Goal: Task Accomplishment & Management: Use online tool/utility

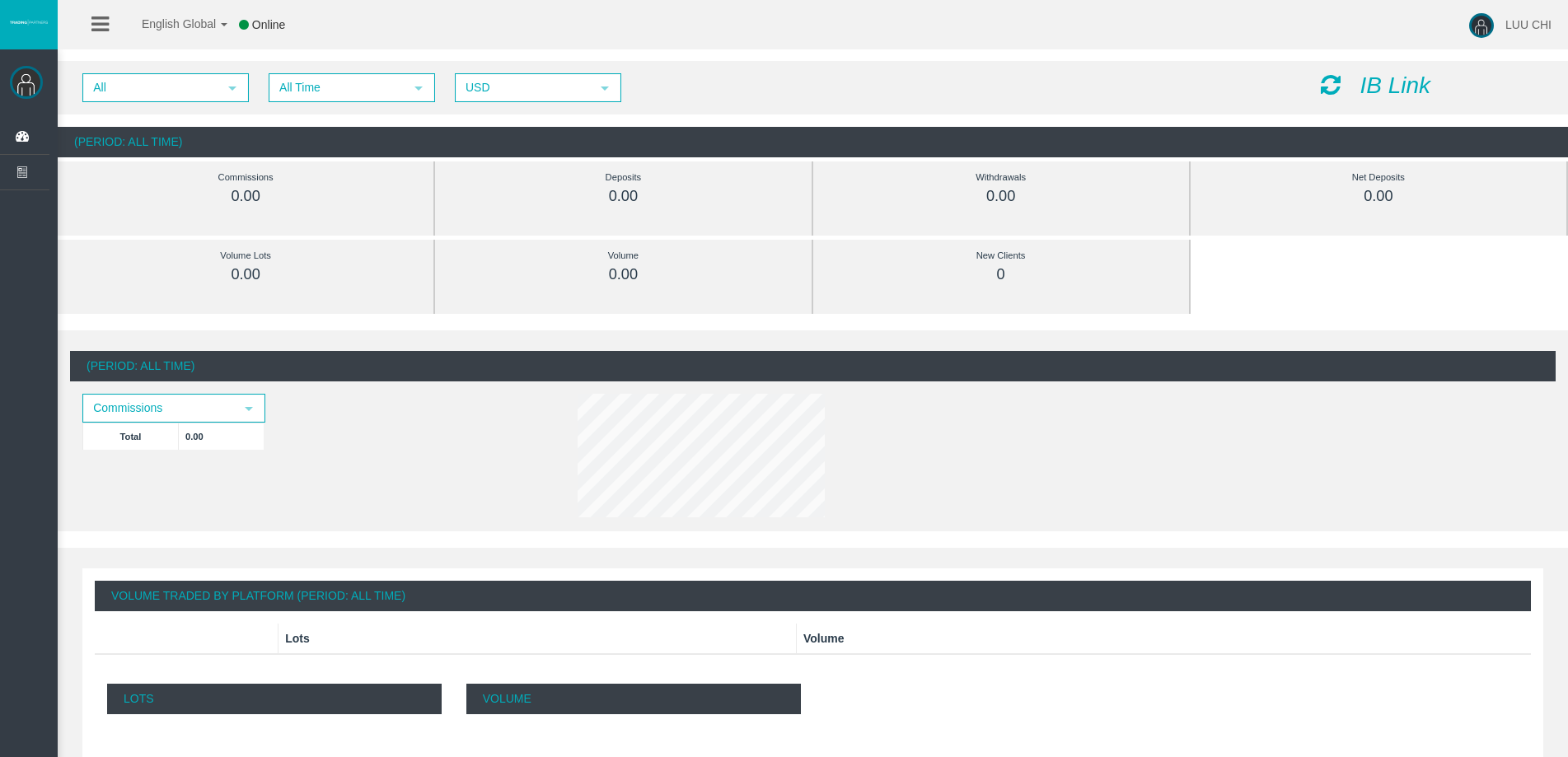
click at [1384, 85] on icon "IB Link" at bounding box center [1395, 85] width 71 height 25
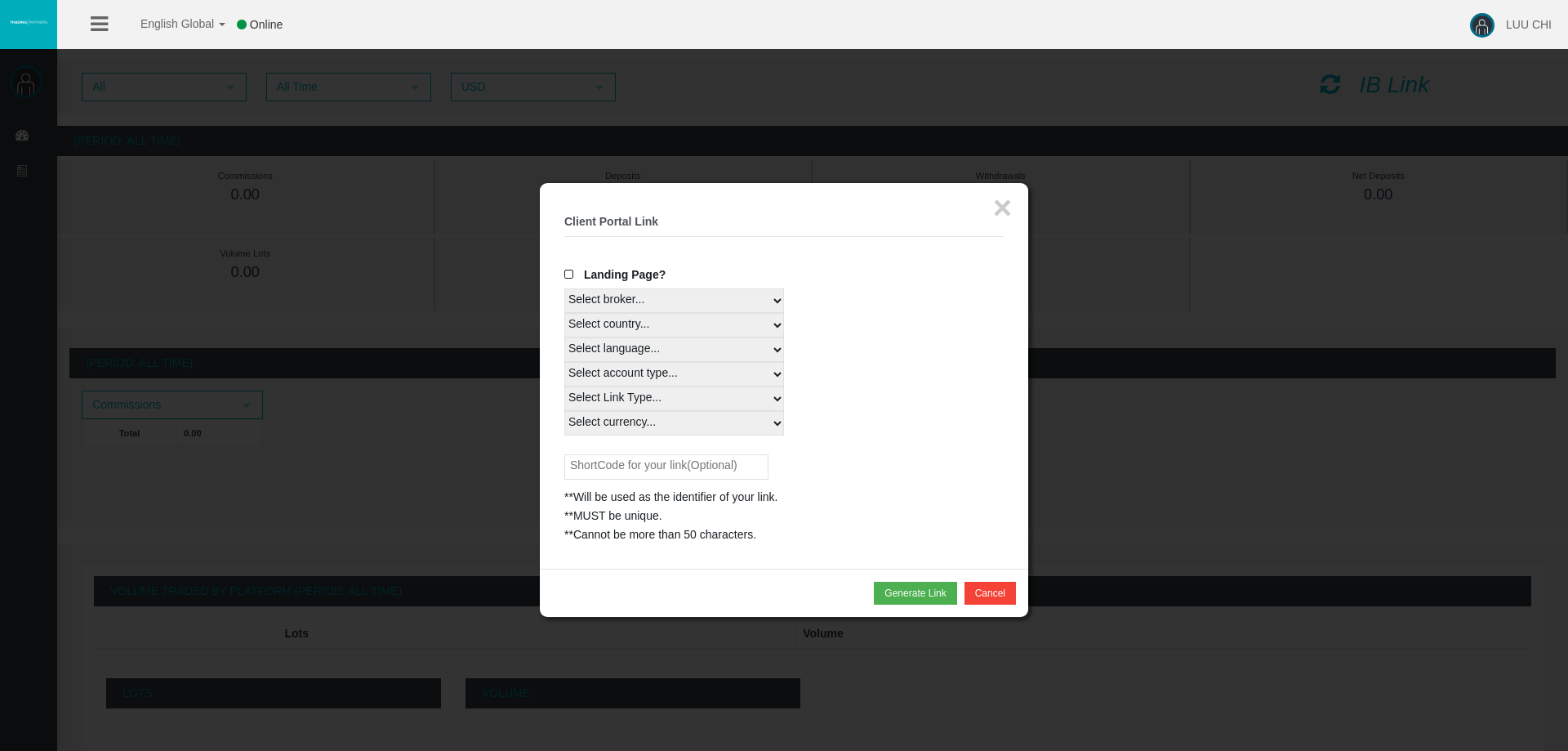
click at [672, 303] on select "Select broker... T4Trade" at bounding box center [674, 300] width 220 height 24
click at [720, 301] on select "Select broker... T4Trade" at bounding box center [674, 300] width 220 height 24
click at [727, 331] on select "Select country... Rest of the World" at bounding box center [674, 324] width 220 height 24
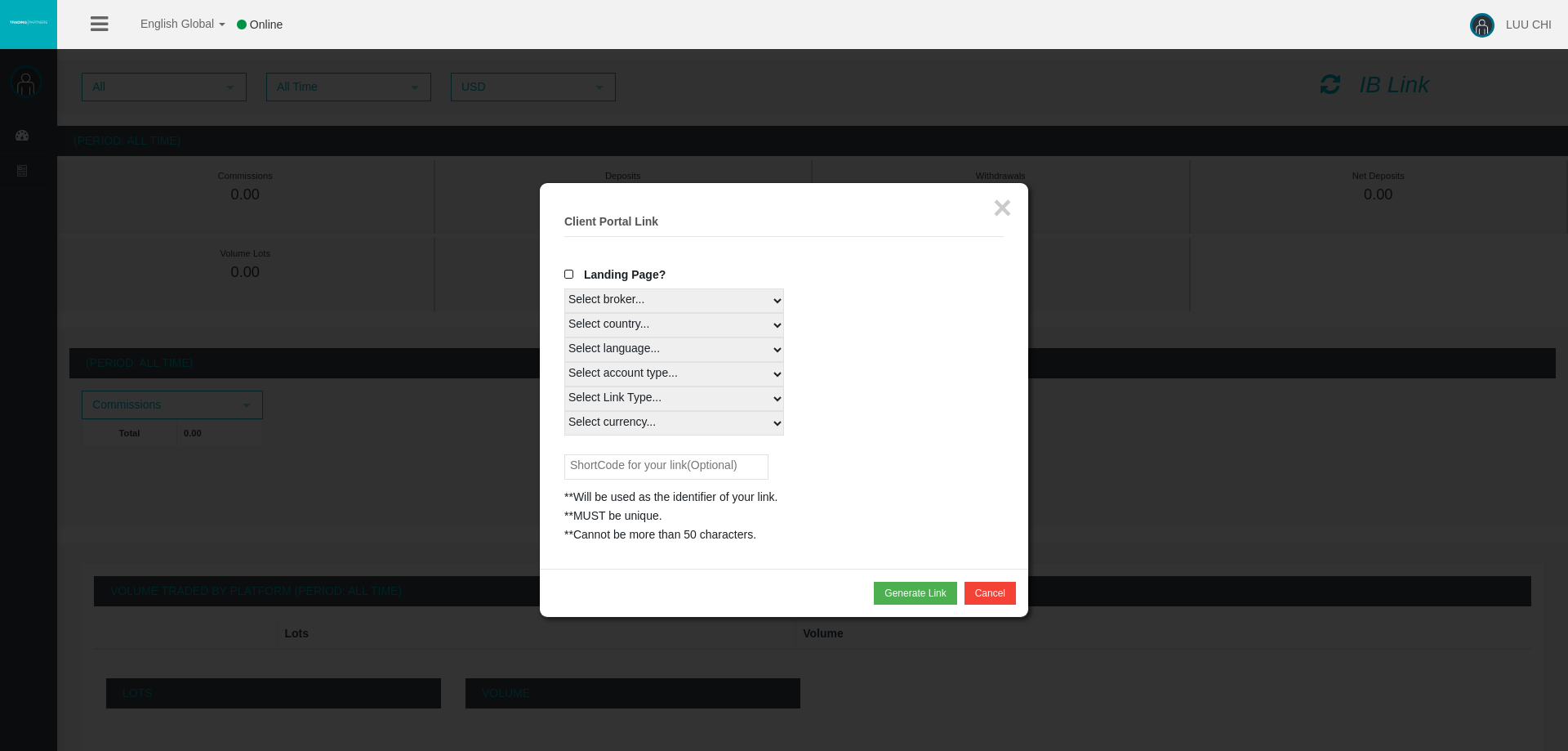
click at [727, 331] on select "Select country... Rest of the World" at bounding box center [674, 324] width 220 height 24
click at [750, 327] on select "Select country... Rest of the World" at bounding box center [674, 324] width 220 height 24
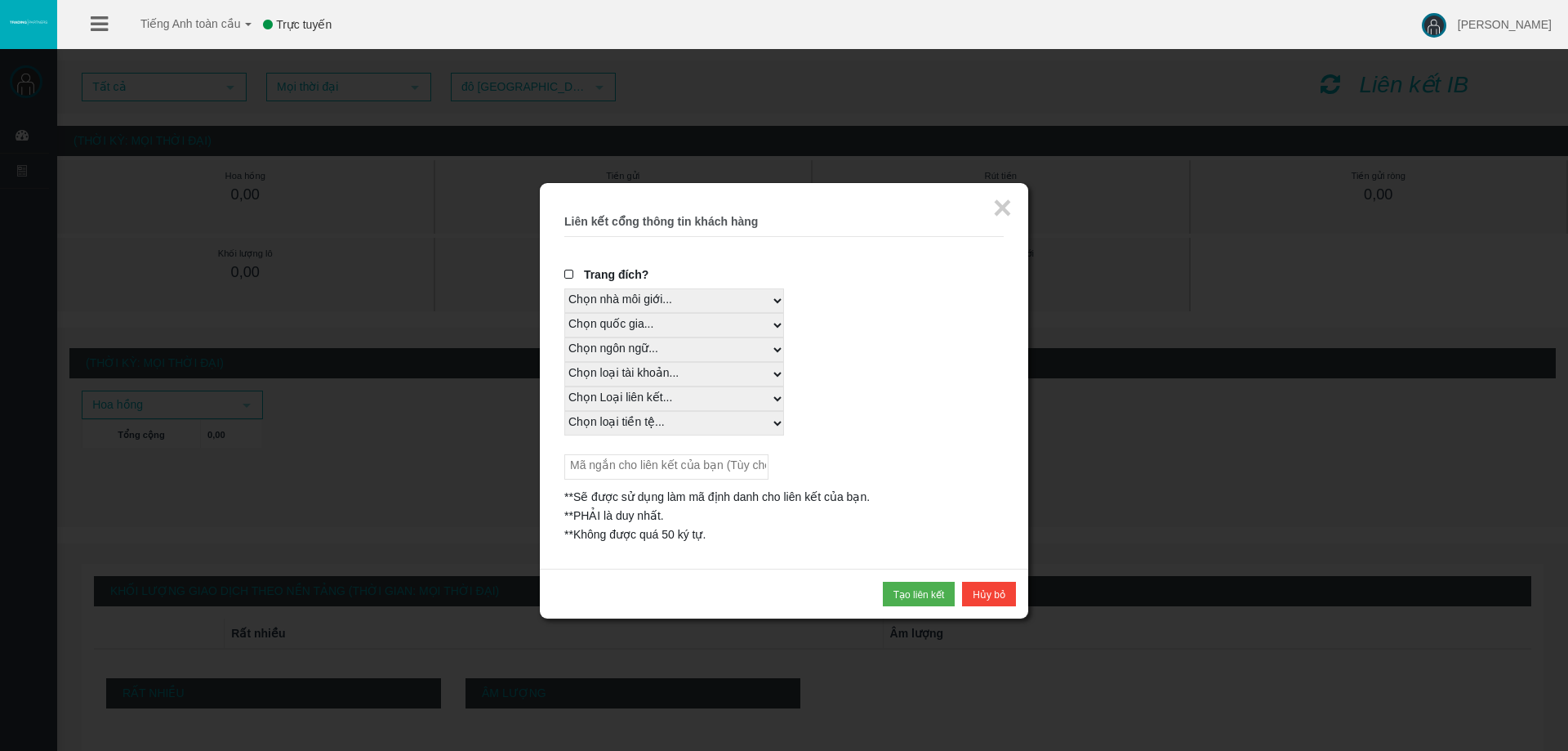
click at [720, 323] on select "Chọn quốc gia... Phần còn lại của thế giới" at bounding box center [674, 324] width 220 height 24
select select
click at [564, 313] on select "Chọn quốc gia... Phần còn lại của thế giới" at bounding box center [674, 324] width 220 height 24
click at [702, 349] on select "Chọn ngôn ngữ... Tiếng Anh Nhật Bản Trung Quốc Bồ Đào Nha Tây Ban Nha Tiếng Séc…" at bounding box center [674, 350] width 220 height 24
select select
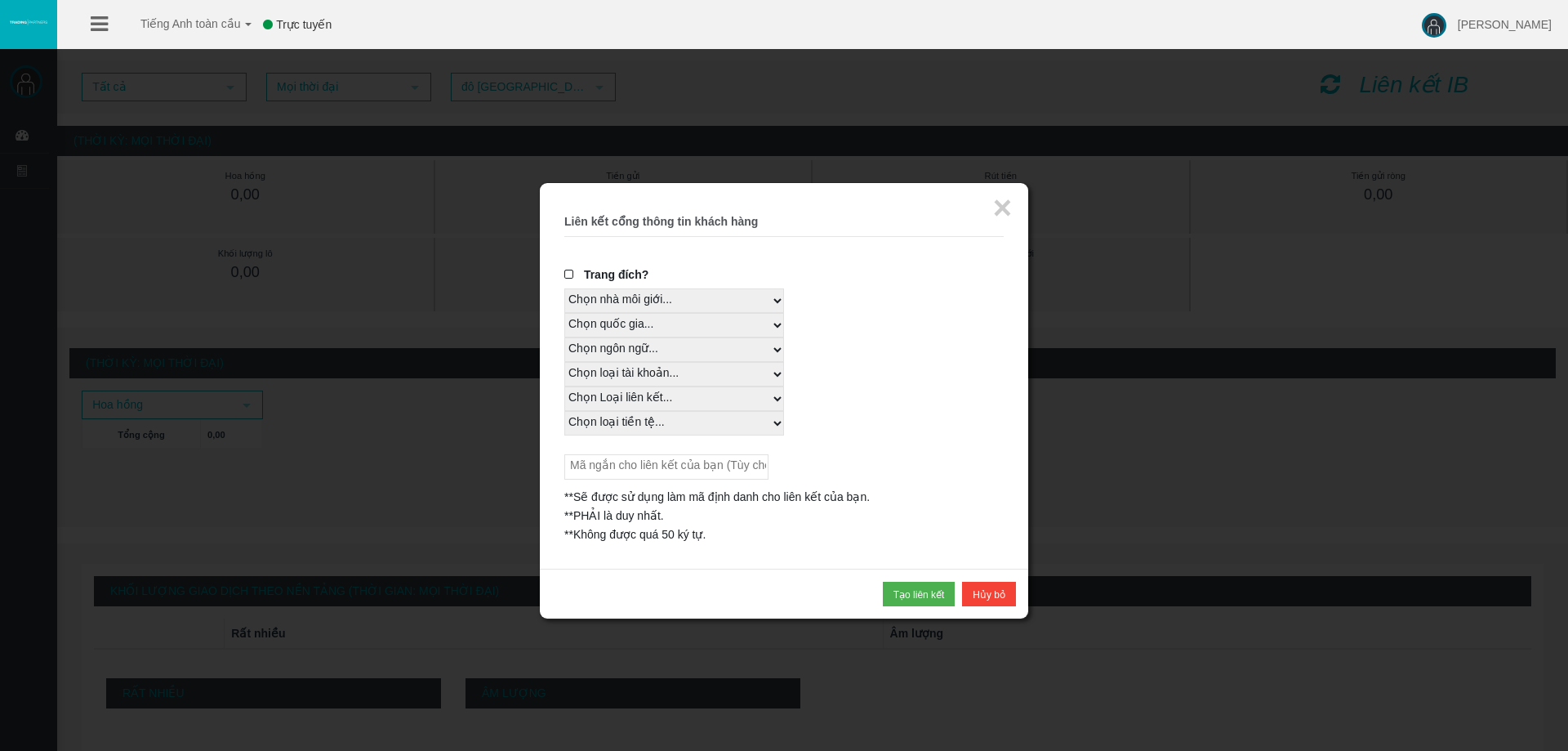
click at [564, 338] on select "Chọn ngôn ngữ... Tiếng Anh Nhật Bản Trung Quốc Bồ Đào Nha Tây Ban Nha Tiếng Séc…" at bounding box center [674, 350] width 220 height 24
click at [669, 377] on select "Chọn loại tài khoản... Tất cả các nền tảng Bản sao thương mại Tài khoản MT4 Liv…" at bounding box center [674, 374] width 220 height 24
select select
click at [564, 362] on select "Chọn loại tài khoản... Tất cả các nền tảng Bản sao thương mại Tài khoản MT4 Liv…" at bounding box center [674, 374] width 220 height 24
click at [659, 401] on select "Chọn Loại liên kết... Real" at bounding box center [674, 398] width 220 height 24
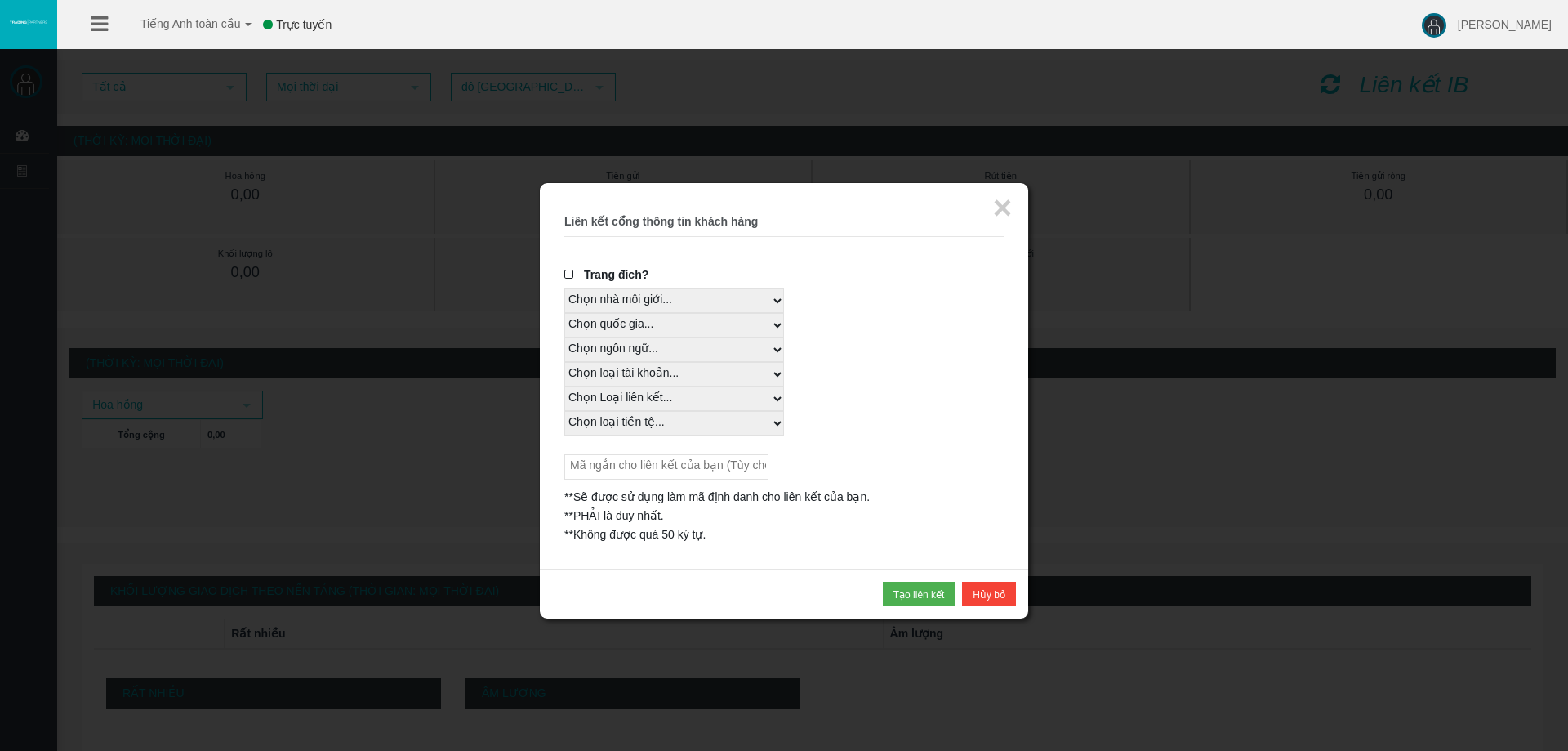
click at [564, 386] on select "Chọn Loại liên kết... Real" at bounding box center [674, 398] width 220 height 24
click at [666, 404] on select "Chọn Loại liên kết... Real" at bounding box center [674, 398] width 220 height 24
select select "Real"
click at [564, 386] on select "Chọn Loại liên kết... Real" at bounding box center [674, 398] width 220 height 24
click at [676, 427] on select "Chọn loại tiền tệ... Tất cả các loại tiền tệ" at bounding box center [674, 422] width 220 height 24
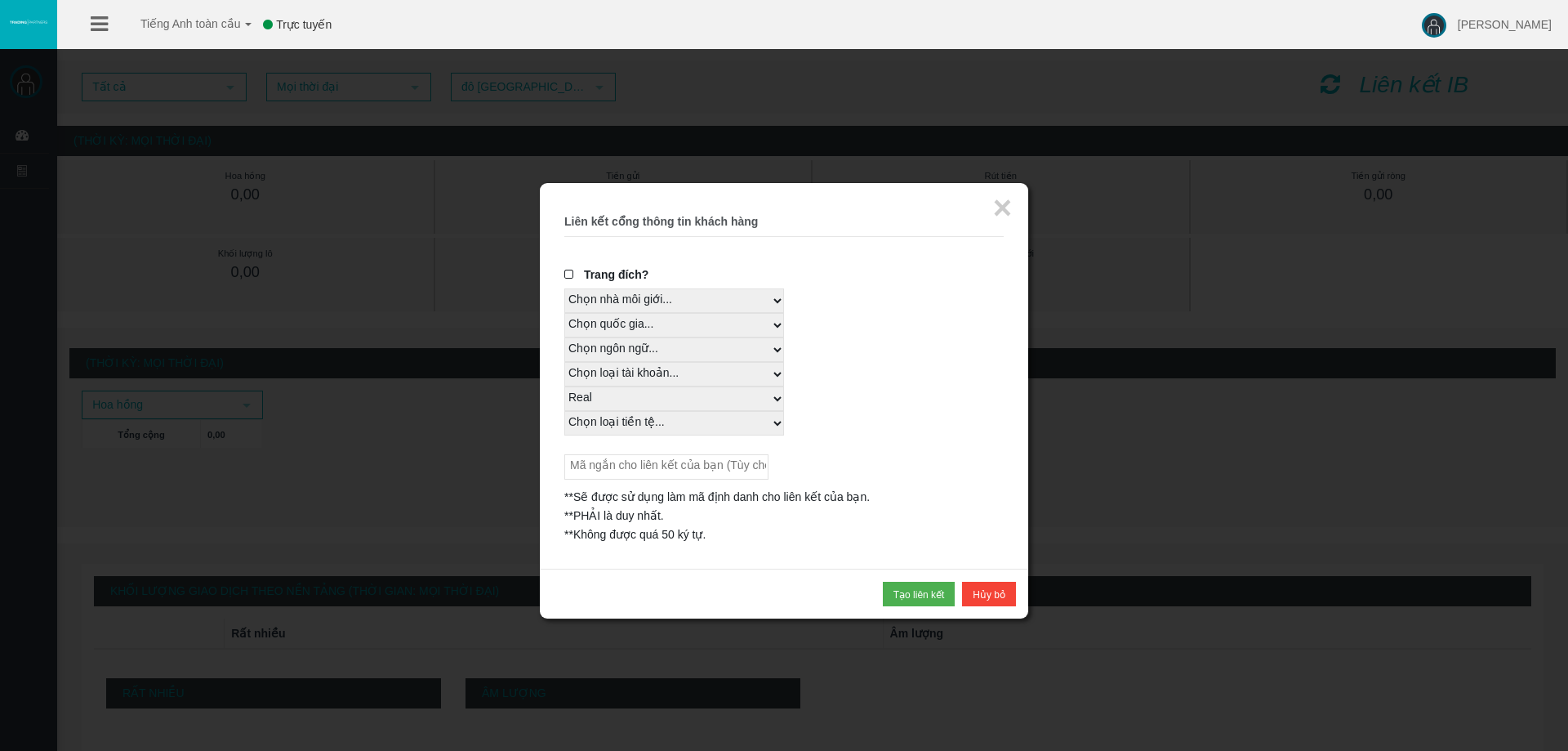
click at [829, 439] on div "Trang đích? Chọn nhà môi giới... T4Trade Chọn quốc gia... Phần còn lại của thế …" at bounding box center [784, 405] width 440 height 278
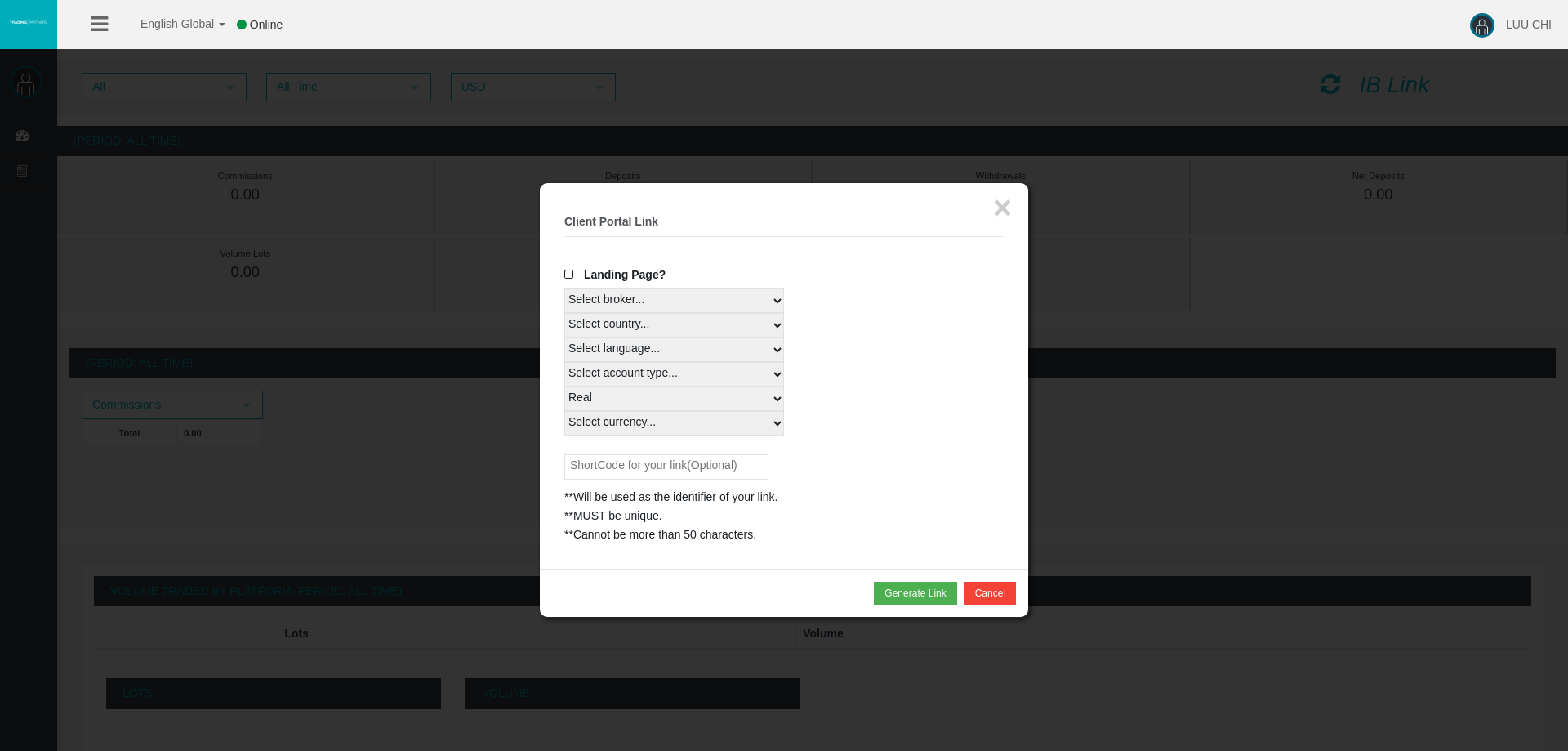
click at [751, 432] on select "Select currency... All Currencies" at bounding box center [674, 422] width 220 height 24
select select "All Currencies"
click at [564, 411] on select "Select currency... All Currencies" at bounding box center [674, 422] width 220 height 24
click at [706, 463] on input "text" at bounding box center [666, 467] width 204 height 25
click at [707, 461] on input "text" at bounding box center [666, 467] width 204 height 25
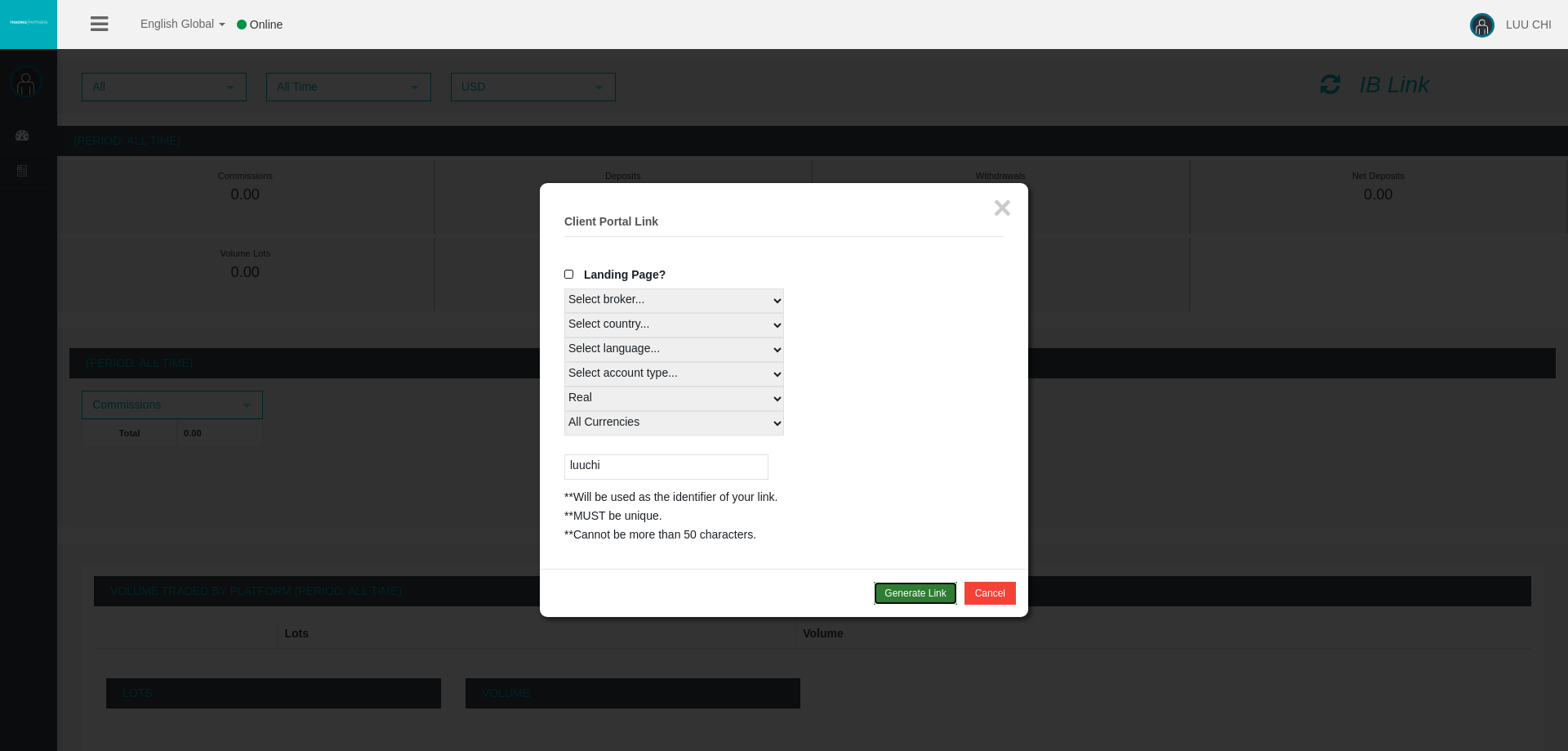
click at [920, 600] on button "Generate Link" at bounding box center [914, 593] width 83 height 23
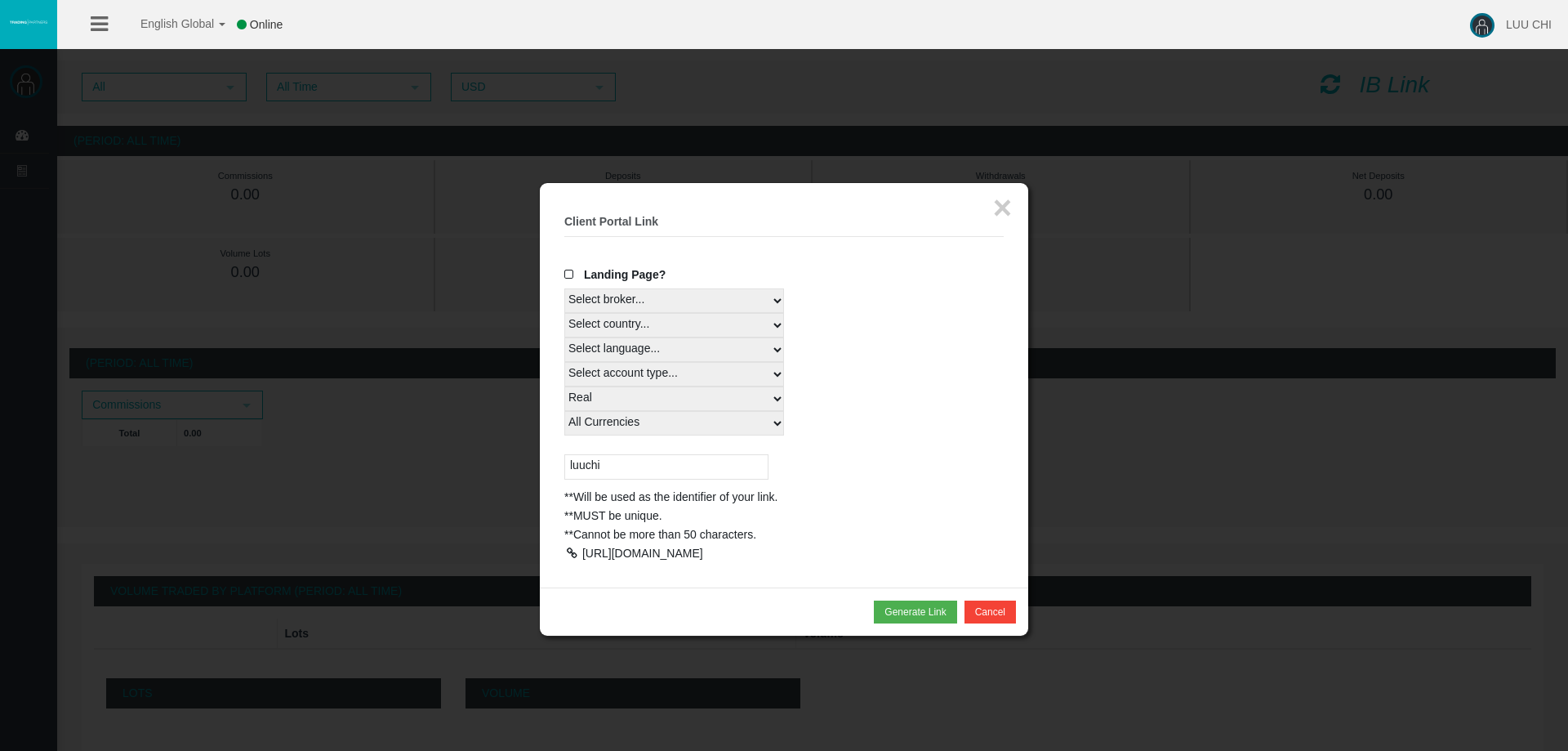
click at [676, 465] on input "luuchi" at bounding box center [666, 467] width 204 height 25
click at [570, 465] on input "luuchi" at bounding box center [666, 467] width 204 height 25
click at [638, 479] on input "luuchi" at bounding box center [666, 467] width 204 height 25
type input "luuchidinh"
click at [914, 623] on button "Generate Link" at bounding box center [914, 611] width 83 height 23
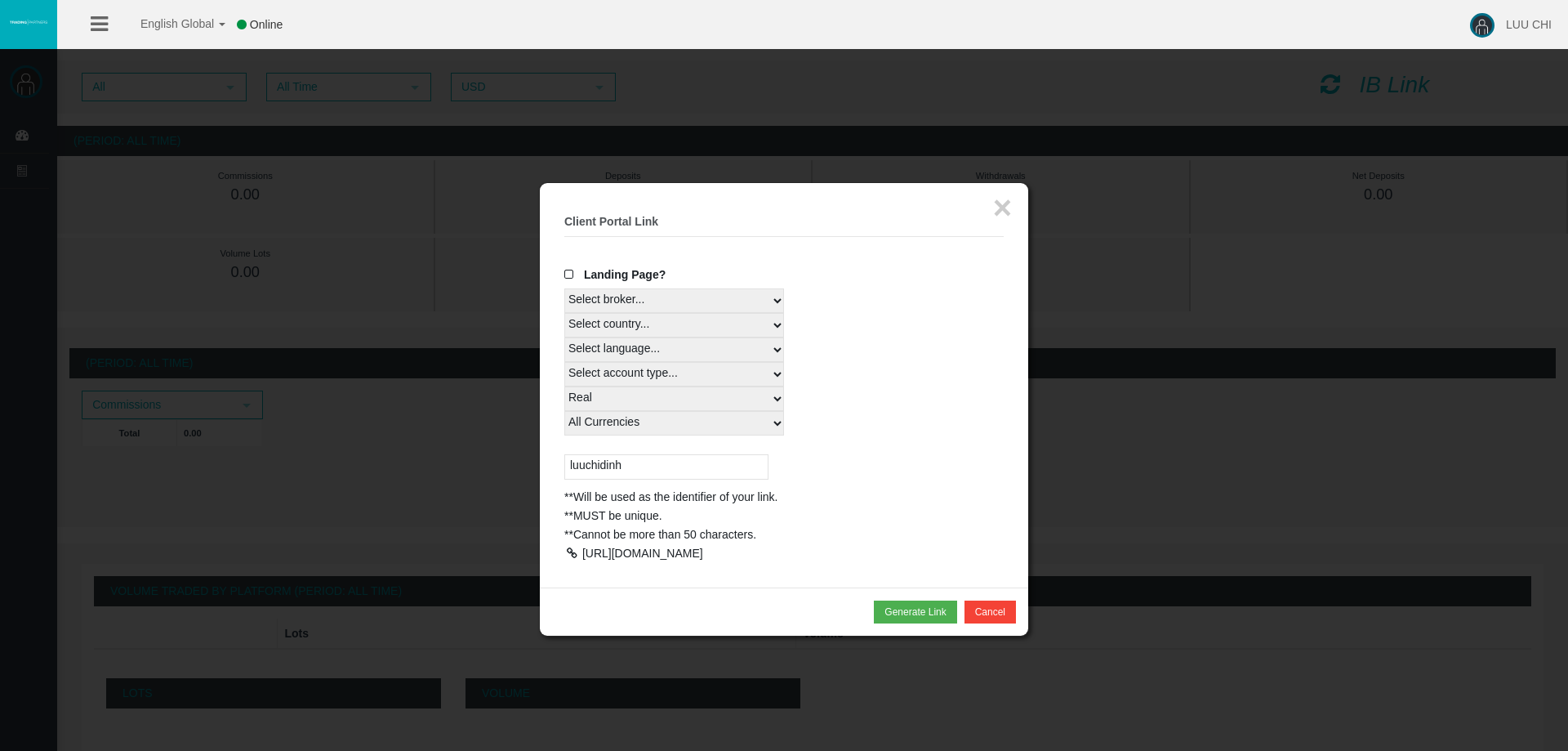
drag, startPoint x: 704, startPoint y: 598, endPoint x: 591, endPoint y: 586, distance: 113.6
click at [591, 563] on div "[URL][DOMAIN_NAME]" at bounding box center [784, 554] width 440 height 18
click at [597, 560] on div "[URL][DOMAIN_NAME]" at bounding box center [784, 554] width 440 height 18
click at [1080, 408] on div at bounding box center [784, 376] width 1568 height 751
click at [996, 212] on button "×" at bounding box center [1002, 207] width 18 height 33
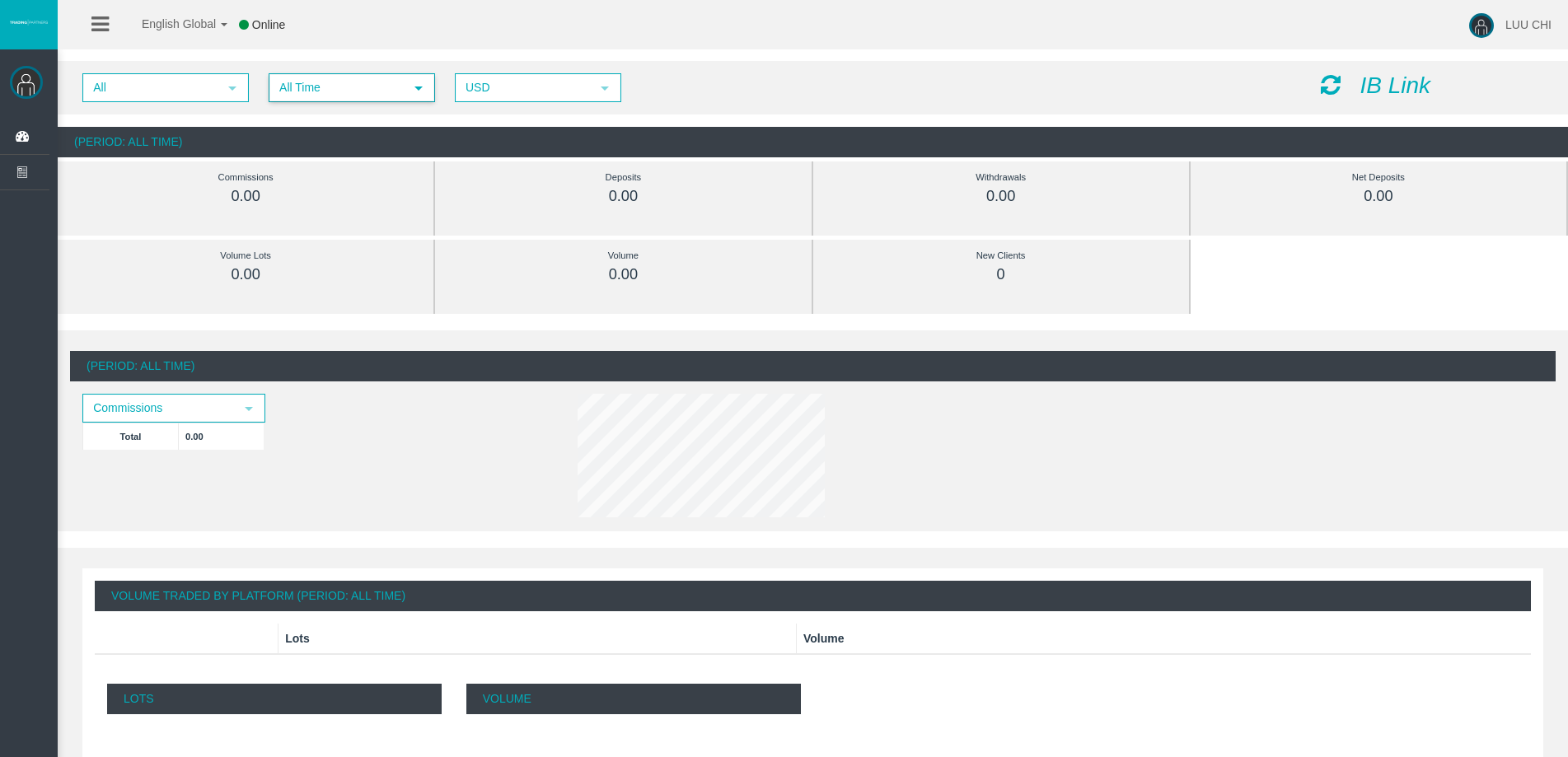
click at [321, 99] on span "All Time" at bounding box center [337, 88] width 133 height 25
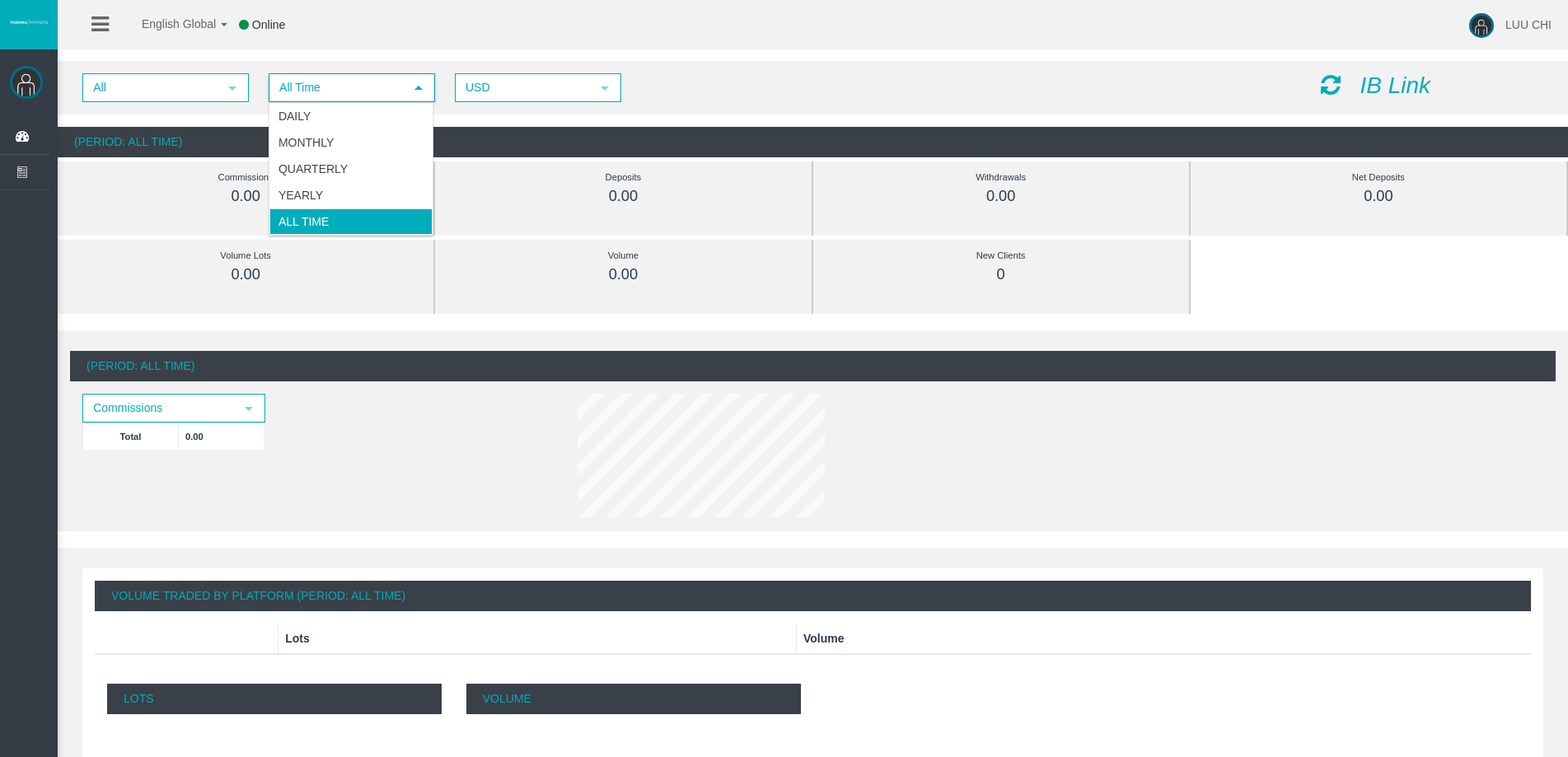
click at [354, 92] on span "All Time" at bounding box center [337, 88] width 133 height 25
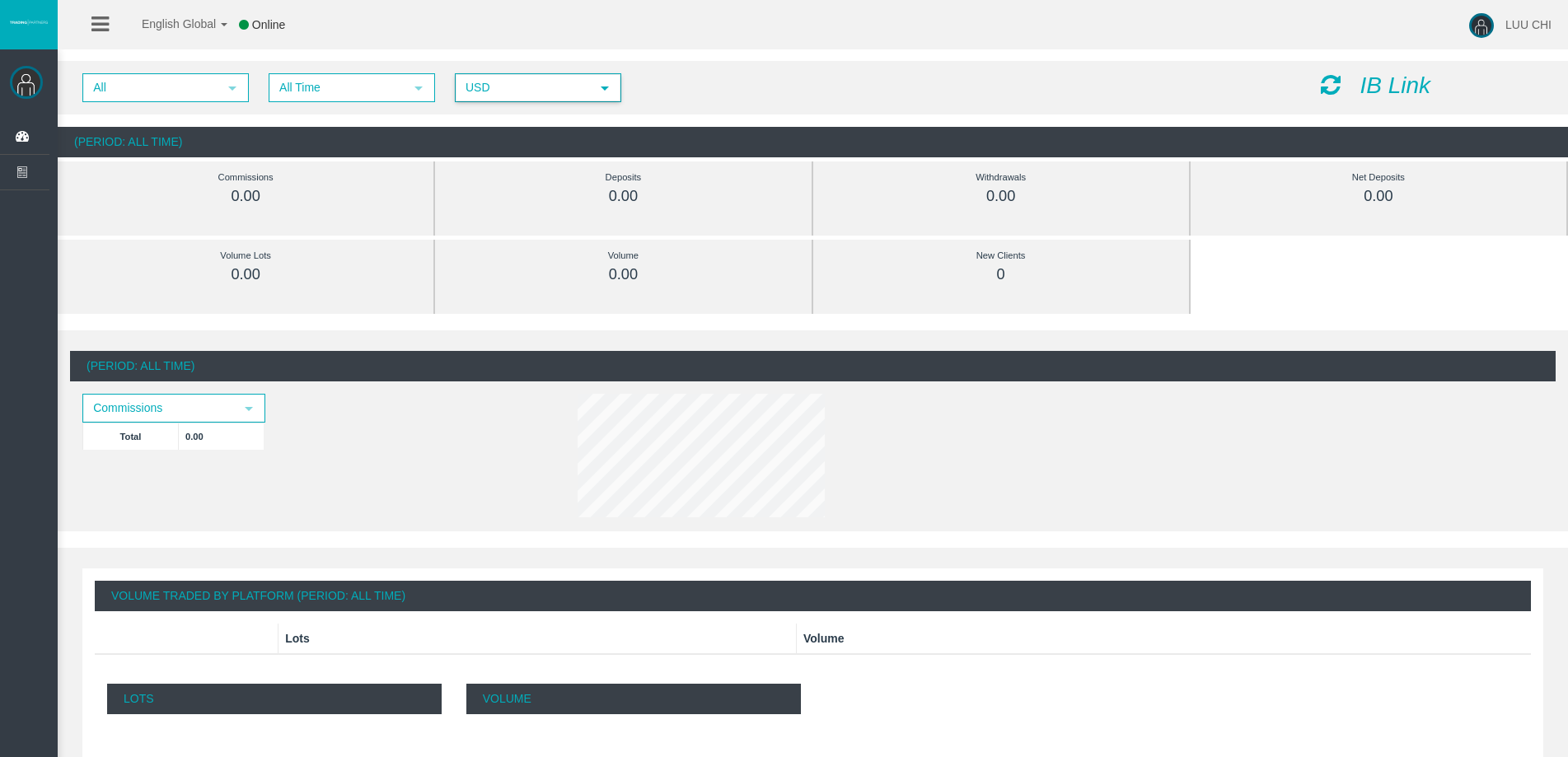
click at [491, 75] on span "USD" at bounding box center [523, 88] width 133 height 25
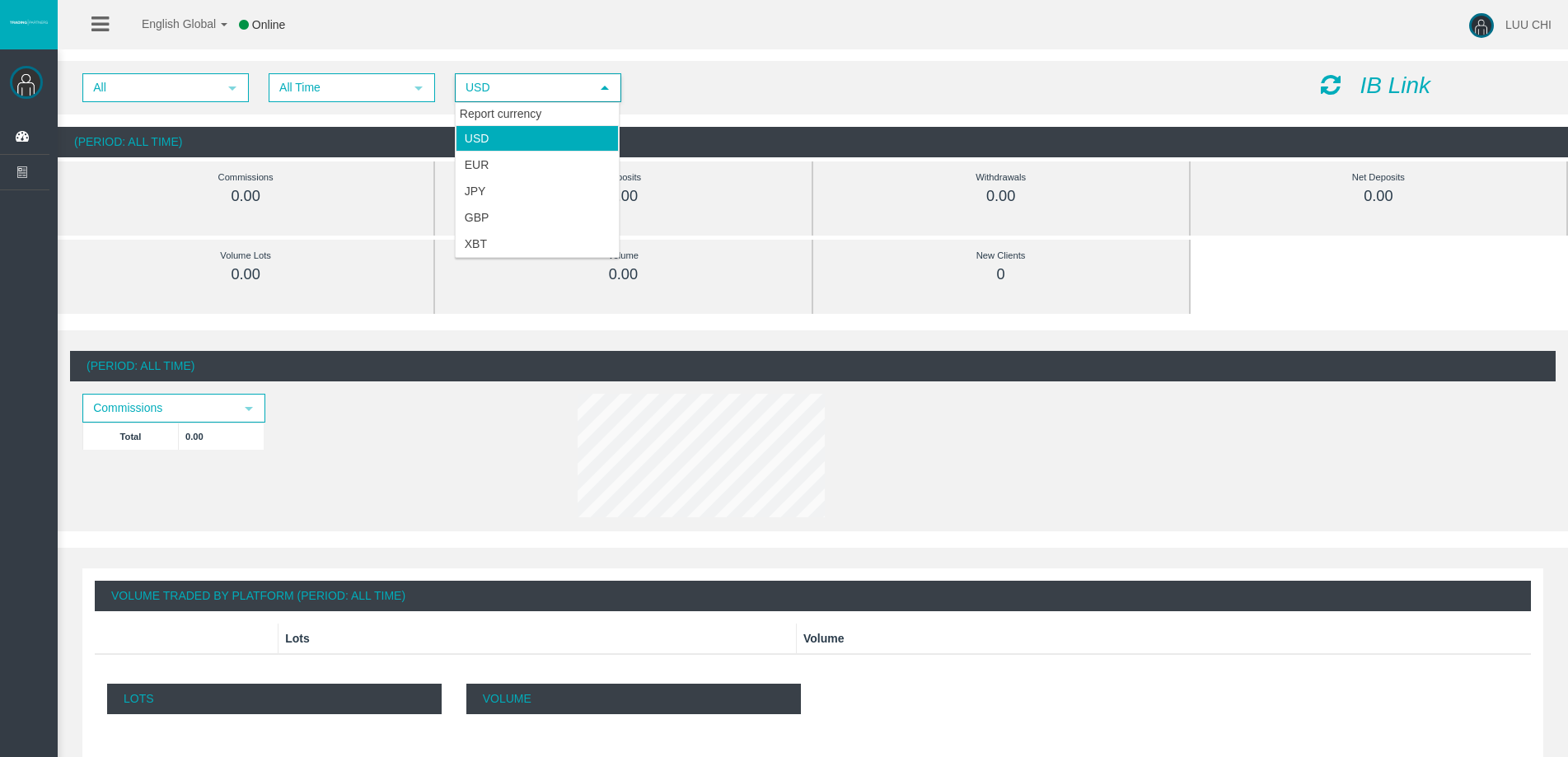
click at [491, 75] on span "USD" at bounding box center [523, 88] width 133 height 25
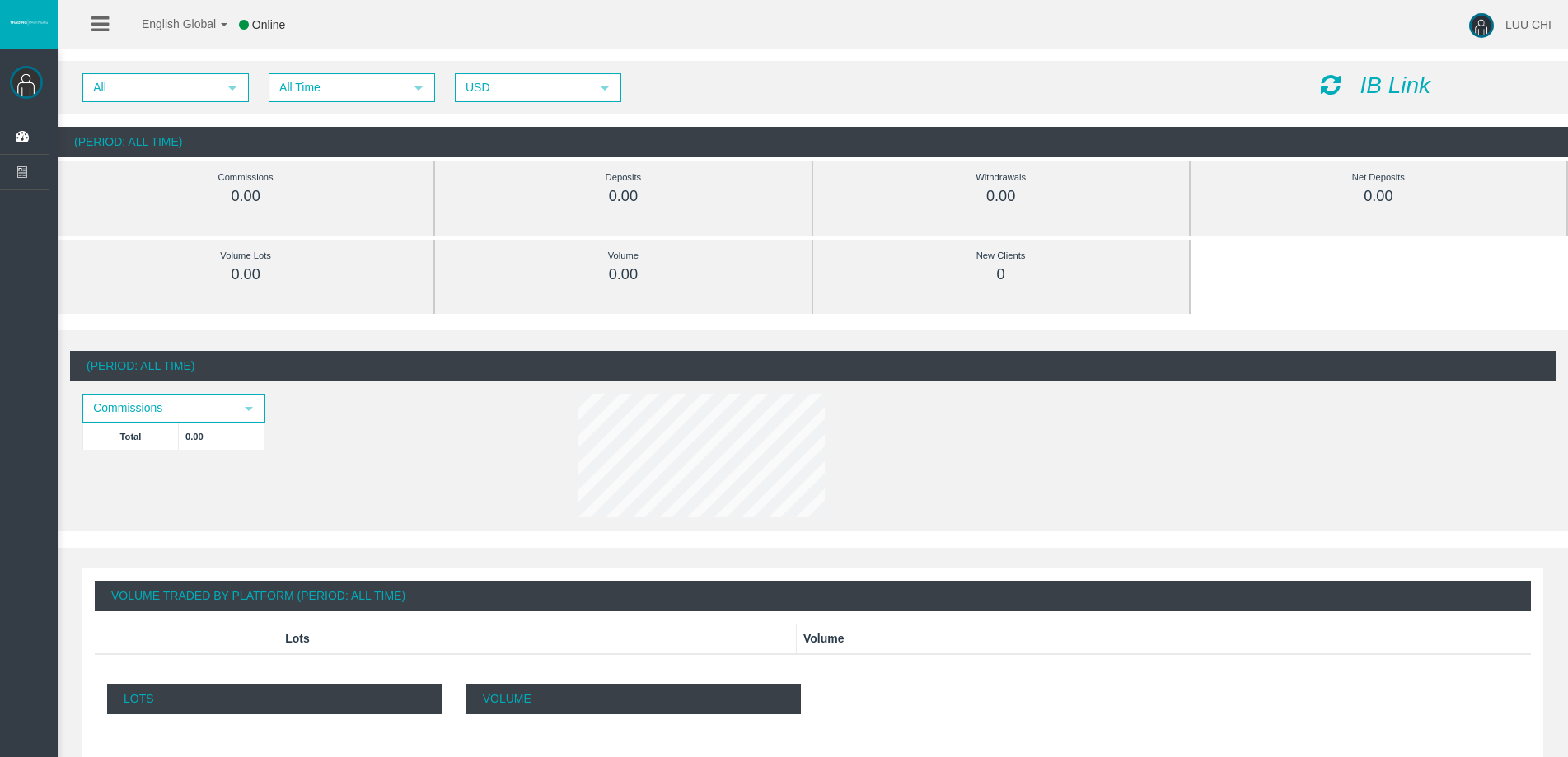
click at [106, 24] on icon at bounding box center [100, 24] width 18 height 20
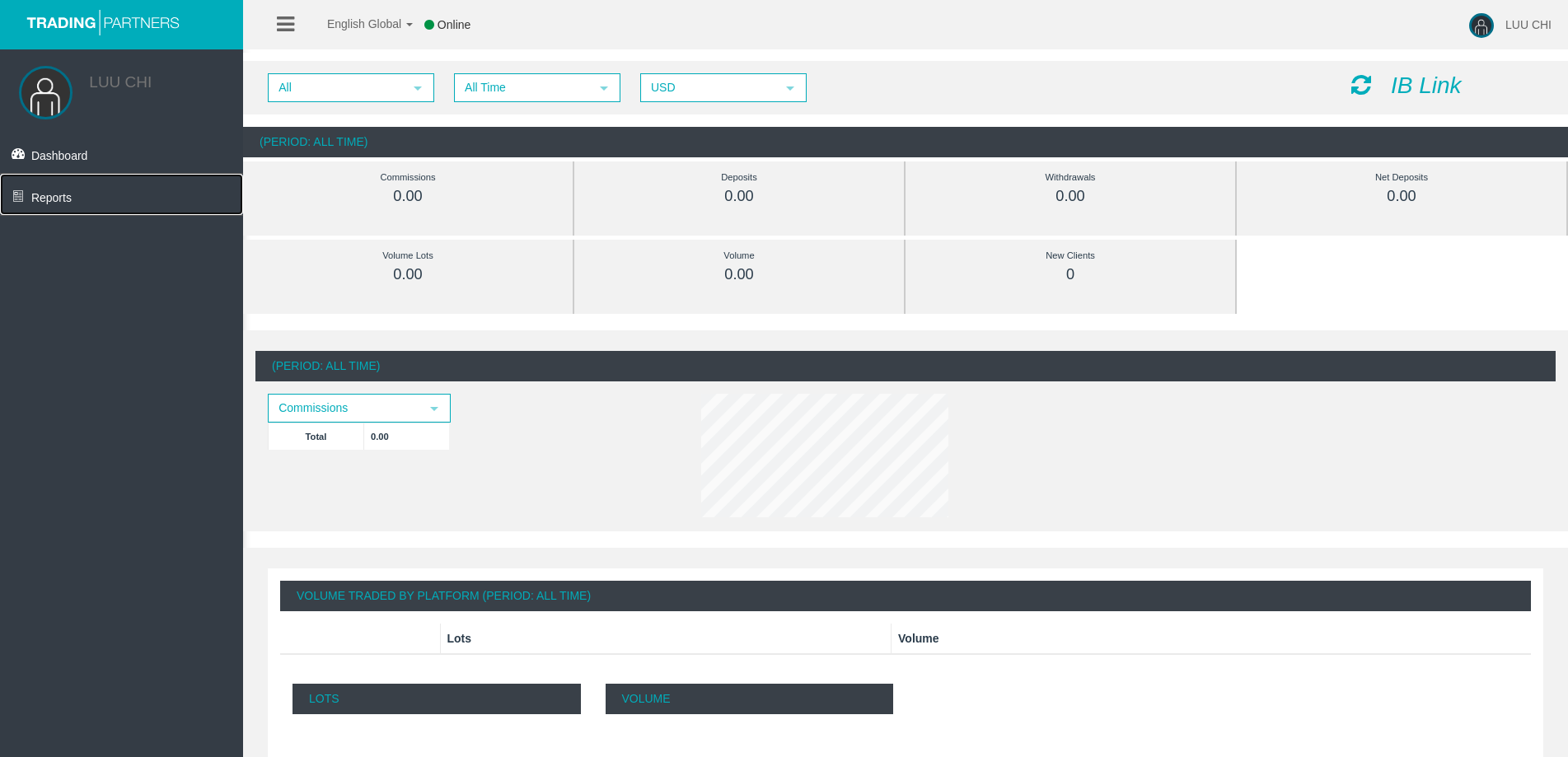
click at [69, 198] on span "Reports" at bounding box center [51, 198] width 40 height 13
click at [106, 225] on link "Trading" at bounding box center [132, 229] width 223 height 30
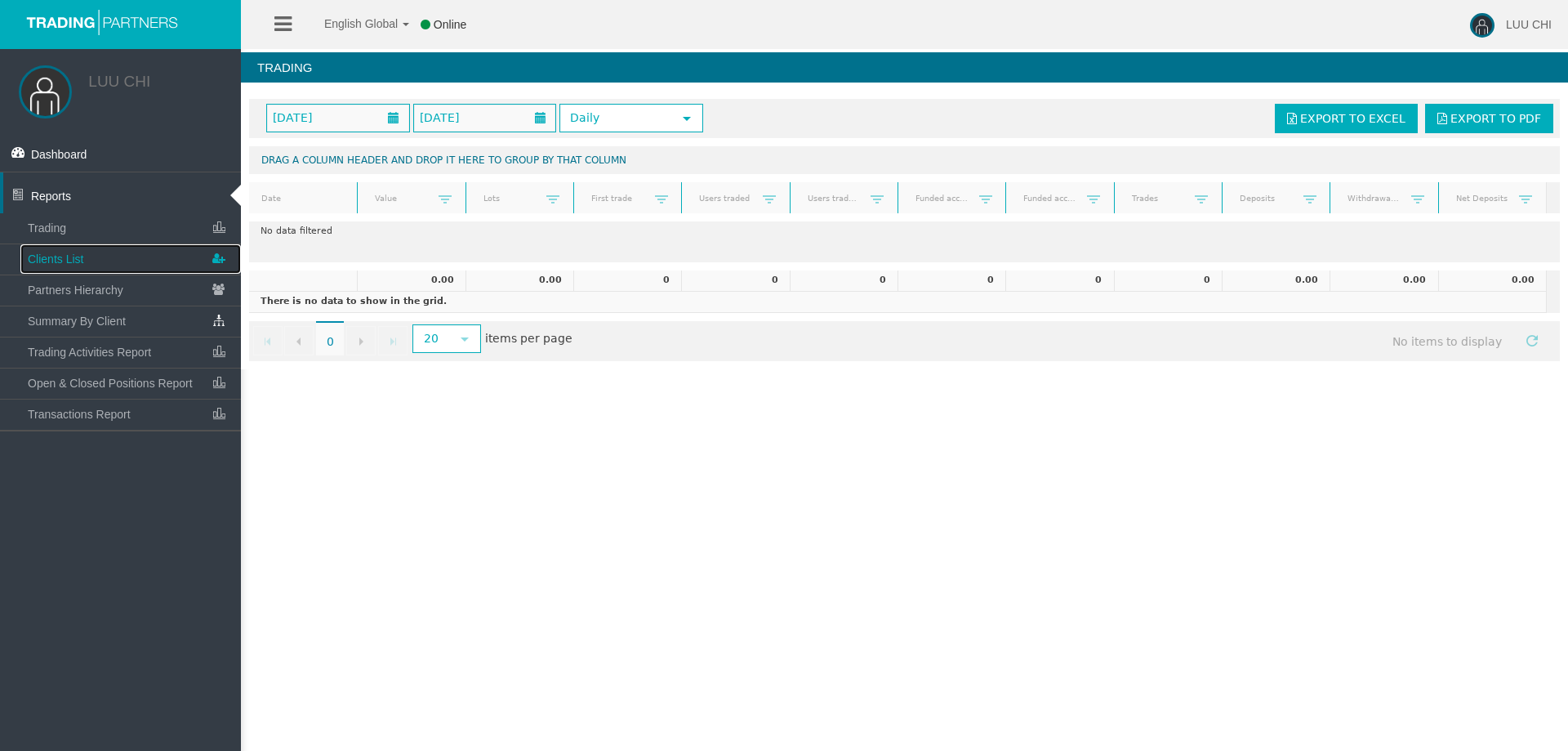
click at [96, 261] on link "Clients List" at bounding box center [130, 258] width 221 height 29
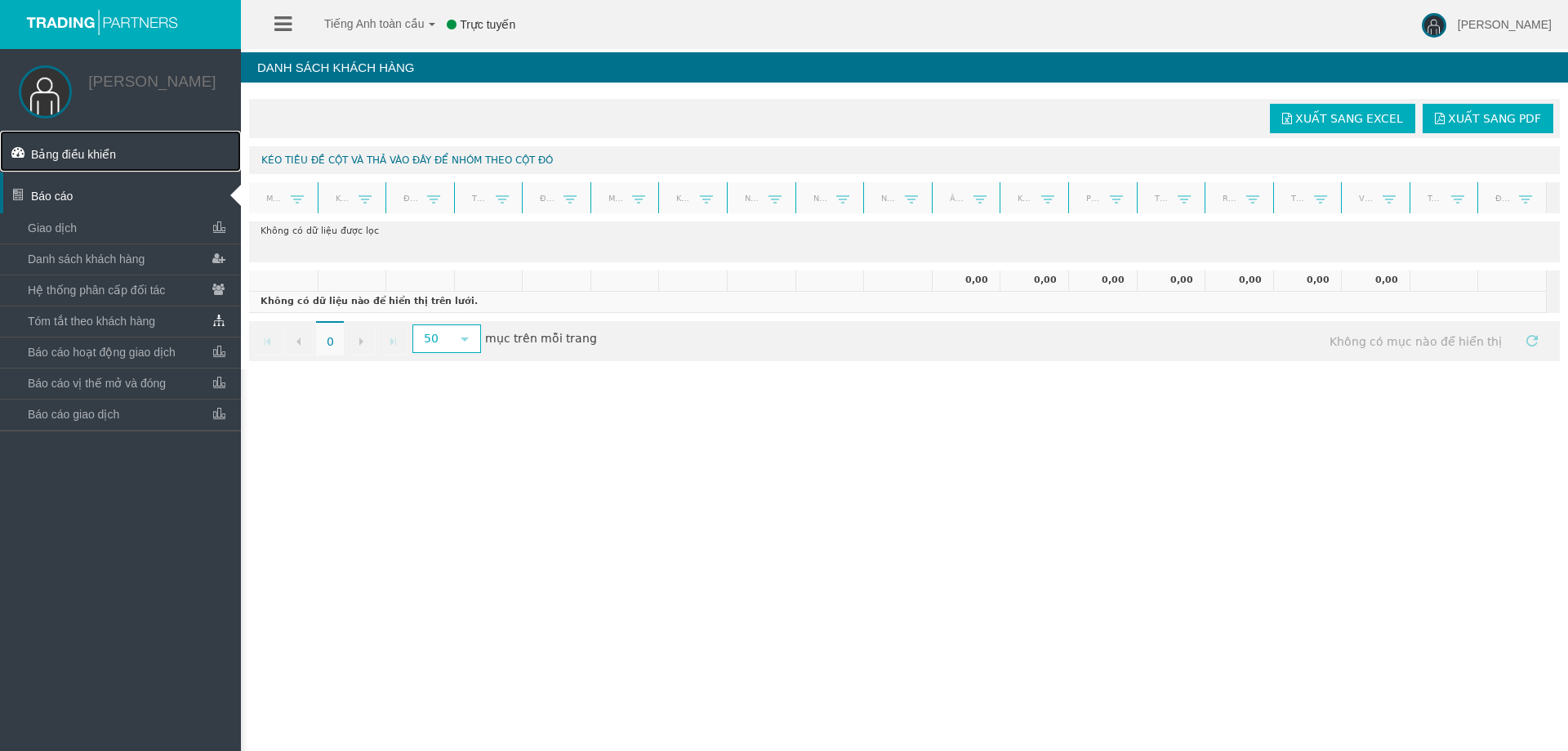
click at [87, 156] on font "Bảng điều khiển" at bounding box center [74, 155] width 85 height 13
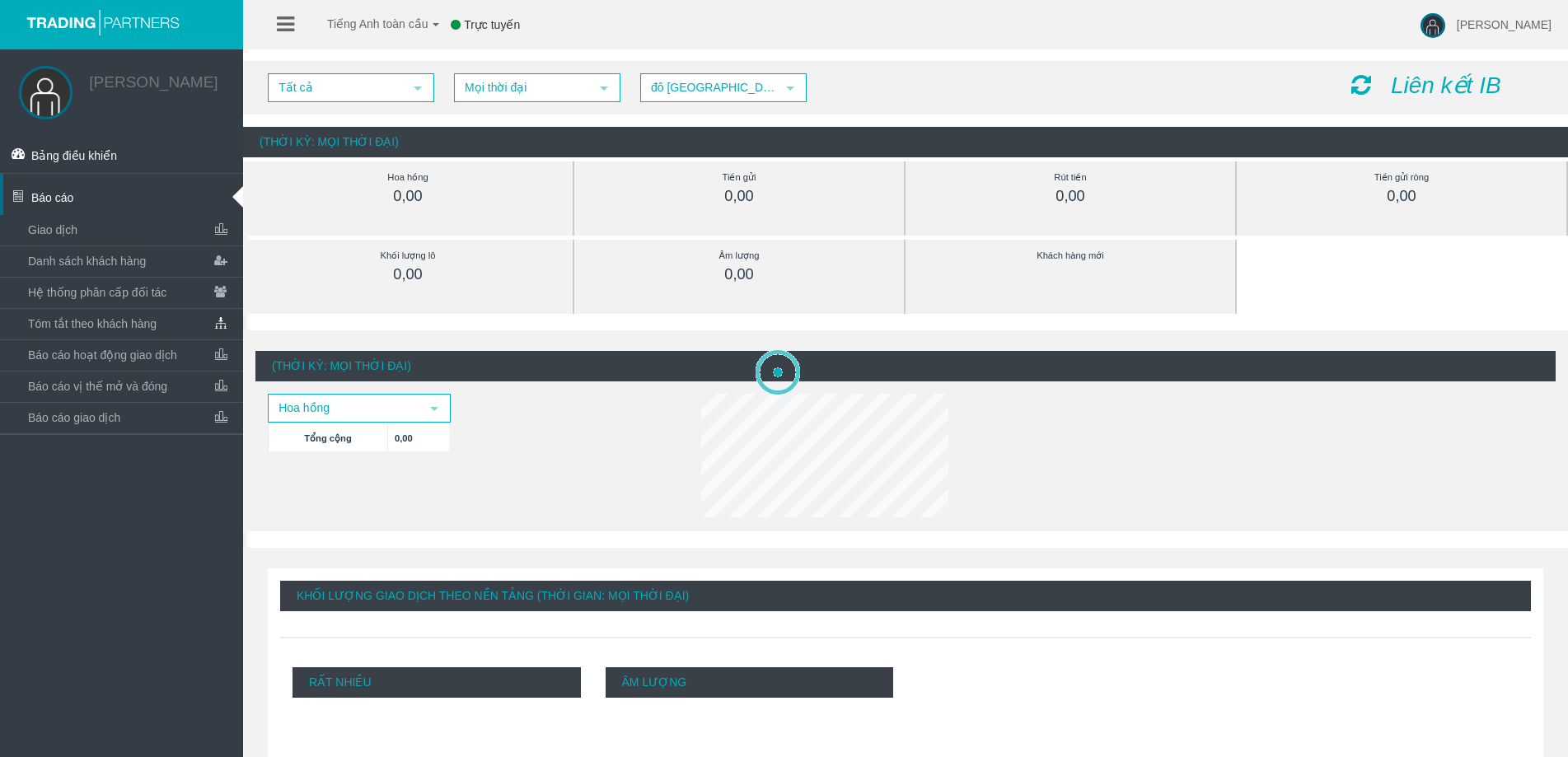
click at [539, 267] on div "Khối lượng lô 0,00" at bounding box center [408, 265] width 280 height 38
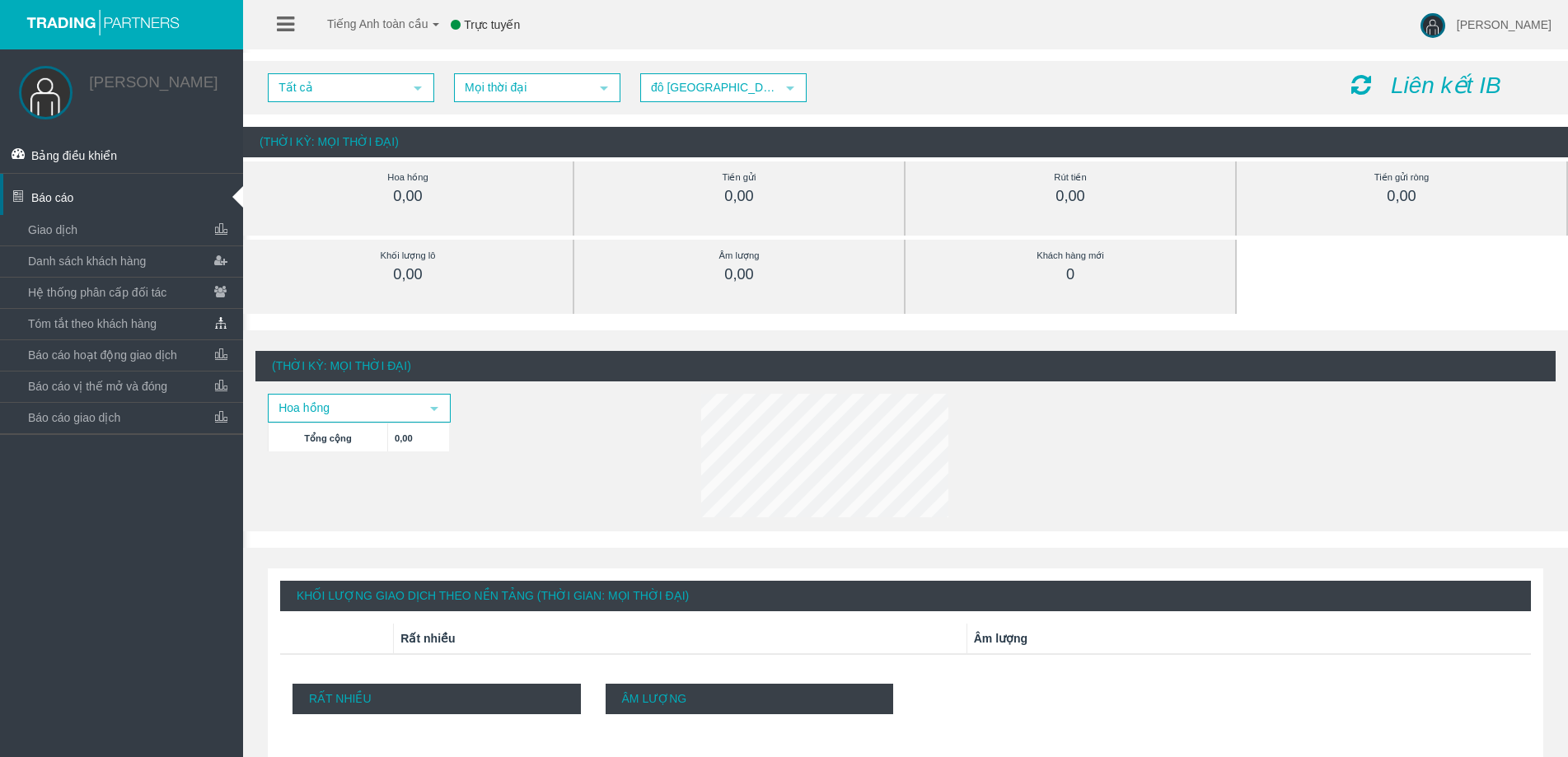
click at [243, 196] on div "Hoa hồng 0,00" at bounding box center [408, 198] width 331 height 74
click at [234, 195] on link "Báo cáo" at bounding box center [121, 194] width 243 height 41
click at [182, 289] on div "Lưu Chí Bảng điều khiển Báo cáo Giao dịch Danh sách khách hàng" at bounding box center [121, 428] width 243 height 757
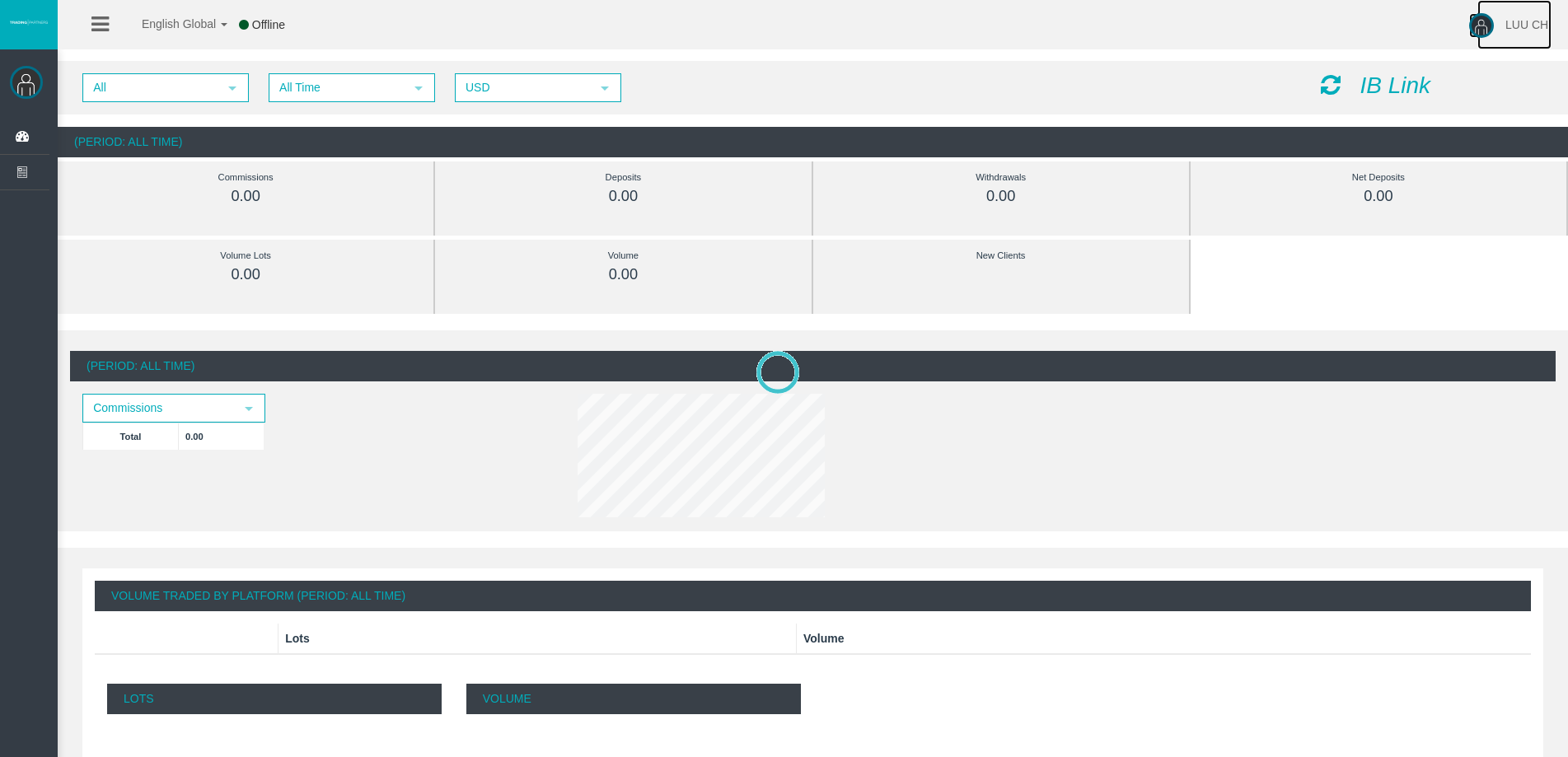
click at [1501, 30] on link "LUU CHI" at bounding box center [1515, 24] width 74 height 50
click at [176, 19] on span "English Global" at bounding box center [168, 24] width 95 height 13
click at [195, 21] on span "English Global" at bounding box center [168, 24] width 95 height 13
click at [96, 22] on icon at bounding box center [100, 24] width 18 height 20
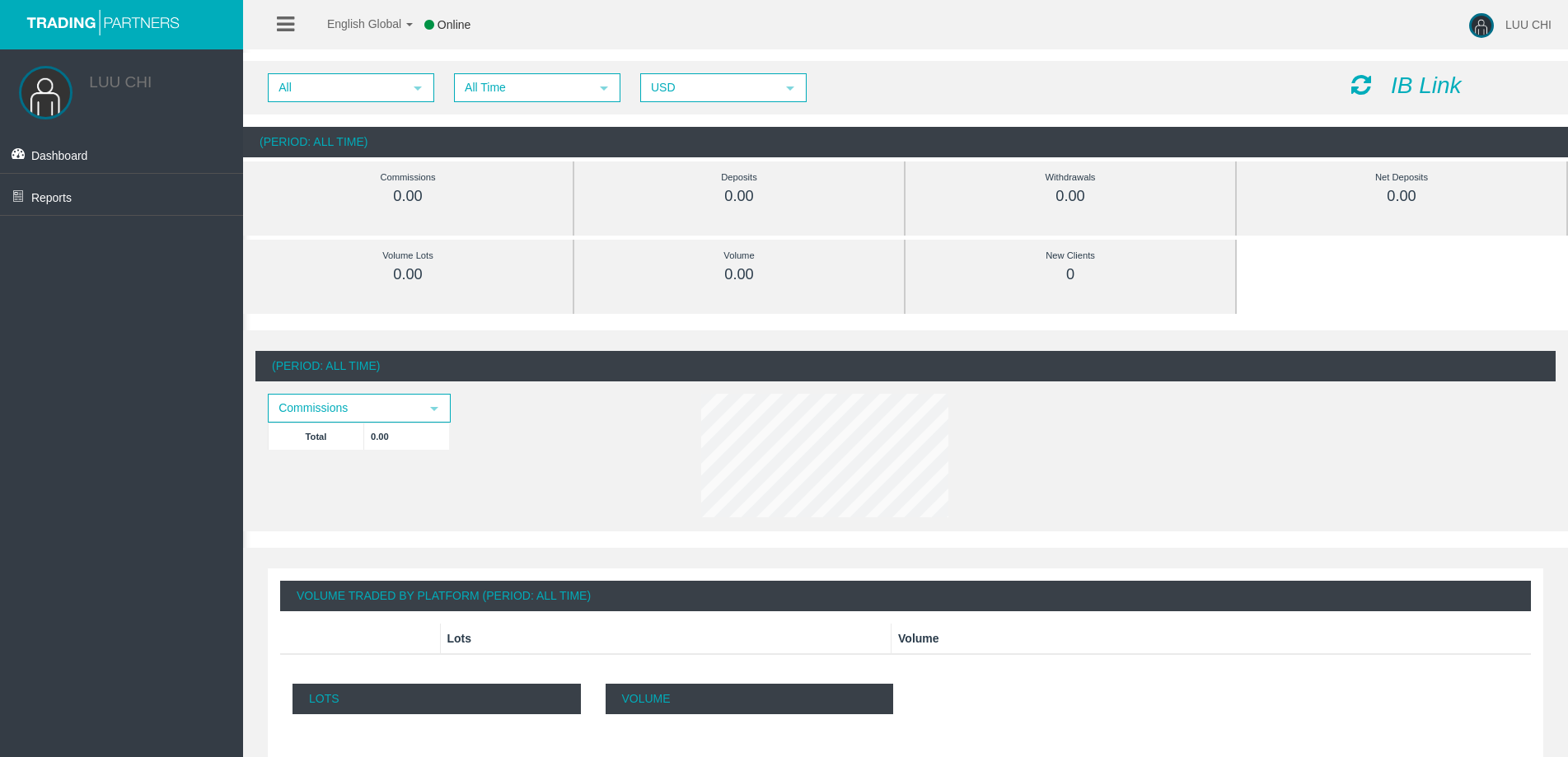
click at [281, 19] on icon at bounding box center [285, 24] width 18 height 20
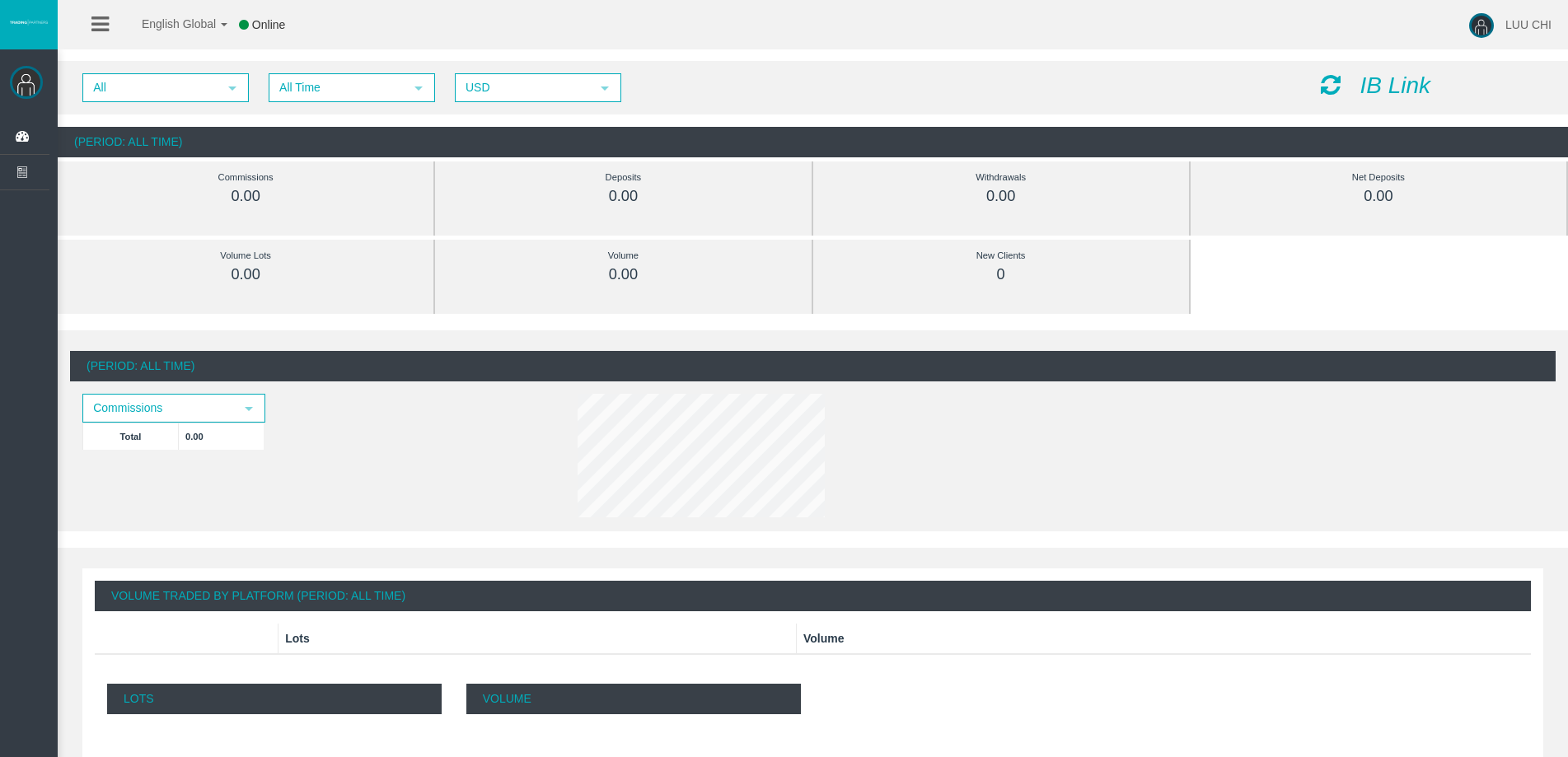
scroll to position [164, 0]
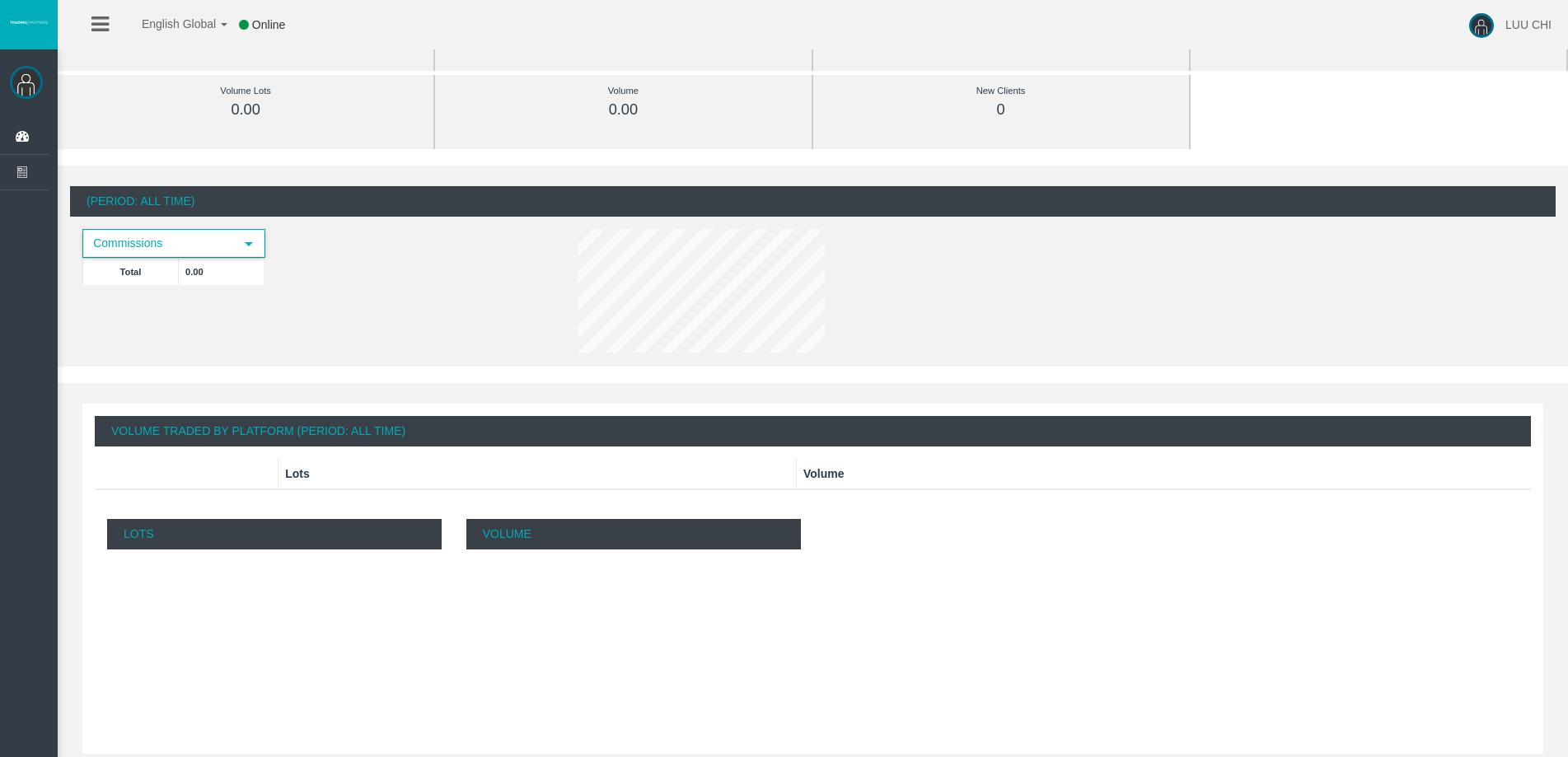
click at [249, 234] on span "select" at bounding box center [248, 244] width 30 height 25
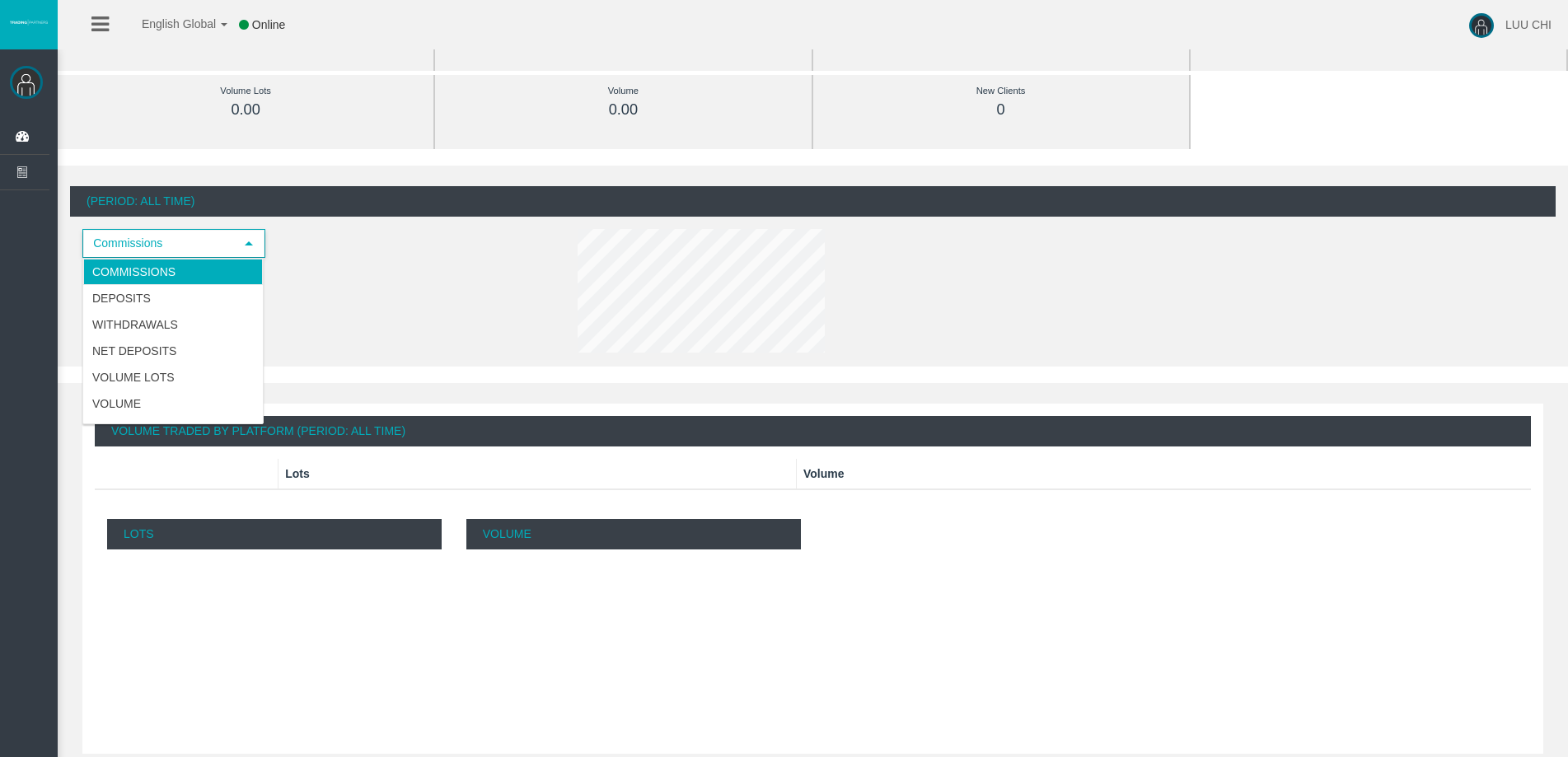
click at [250, 239] on span "select" at bounding box center [249, 244] width 13 height 13
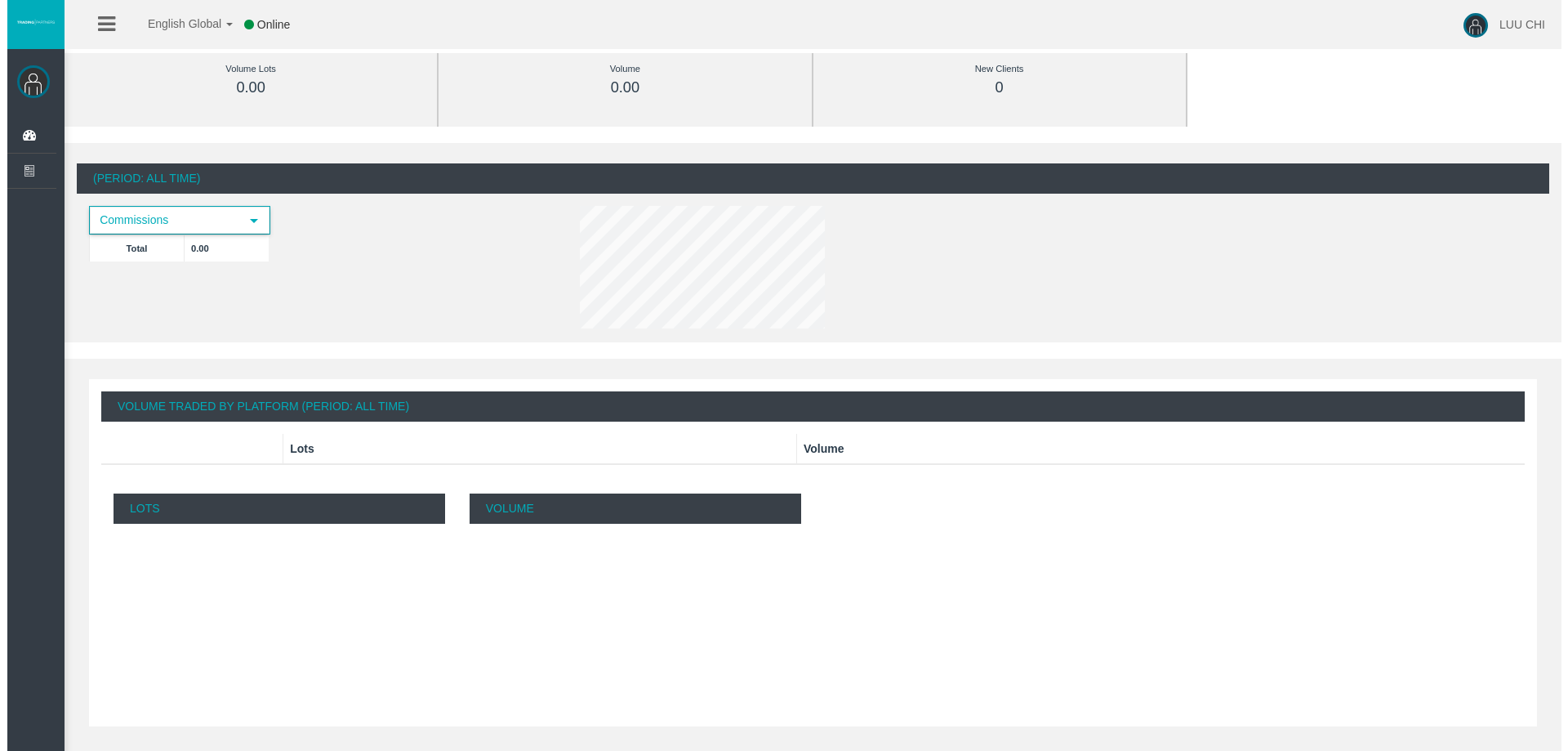
scroll to position [0, 0]
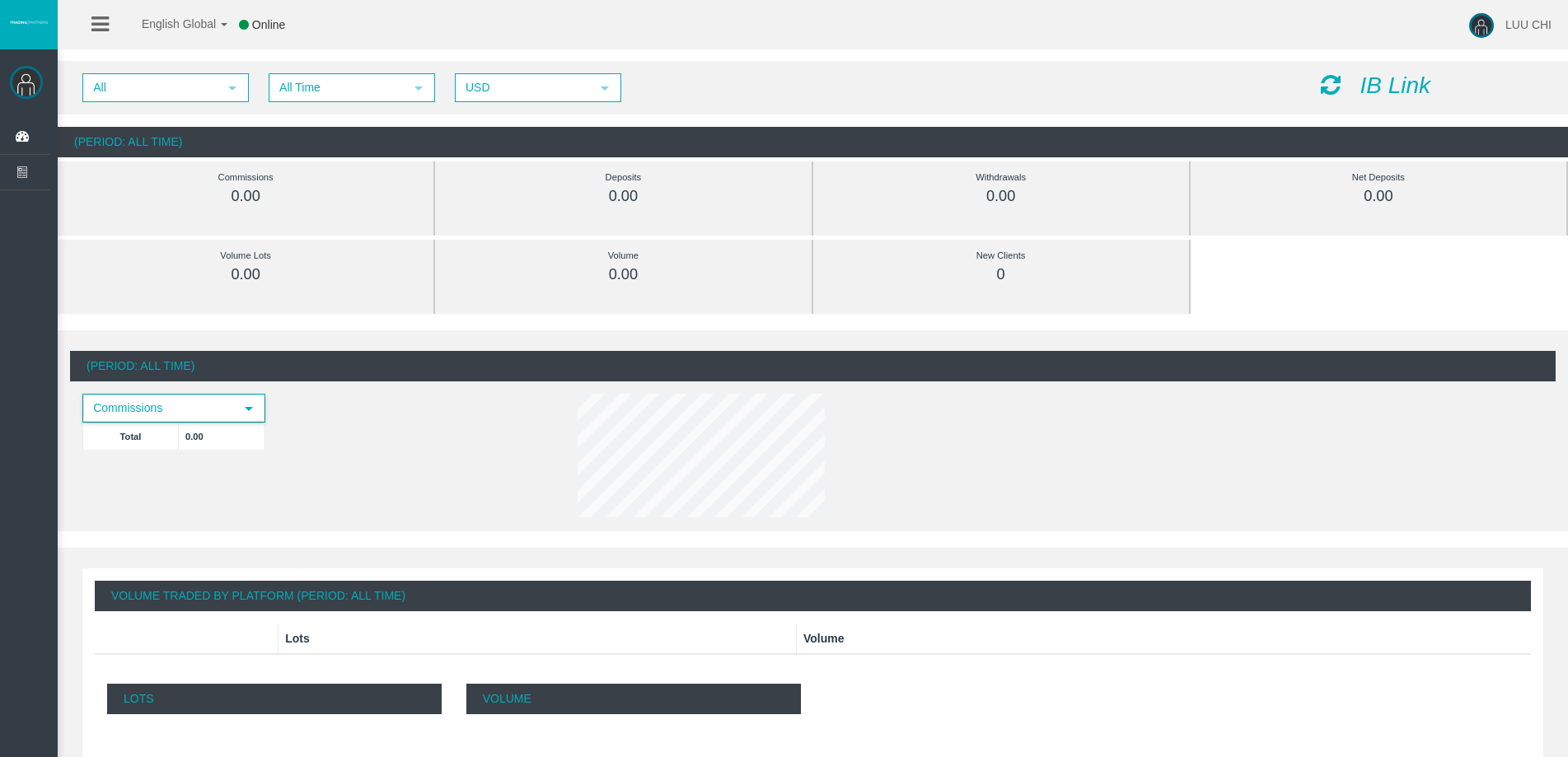
click at [1340, 85] on icon at bounding box center [1330, 84] width 19 height 23
click at [1318, 83] on div "IB Link" at bounding box center [1432, 86] width 247 height 25
click at [1334, 86] on icon at bounding box center [1330, 84] width 19 height 23
click at [1399, 81] on icon "IB Link" at bounding box center [1395, 85] width 71 height 25
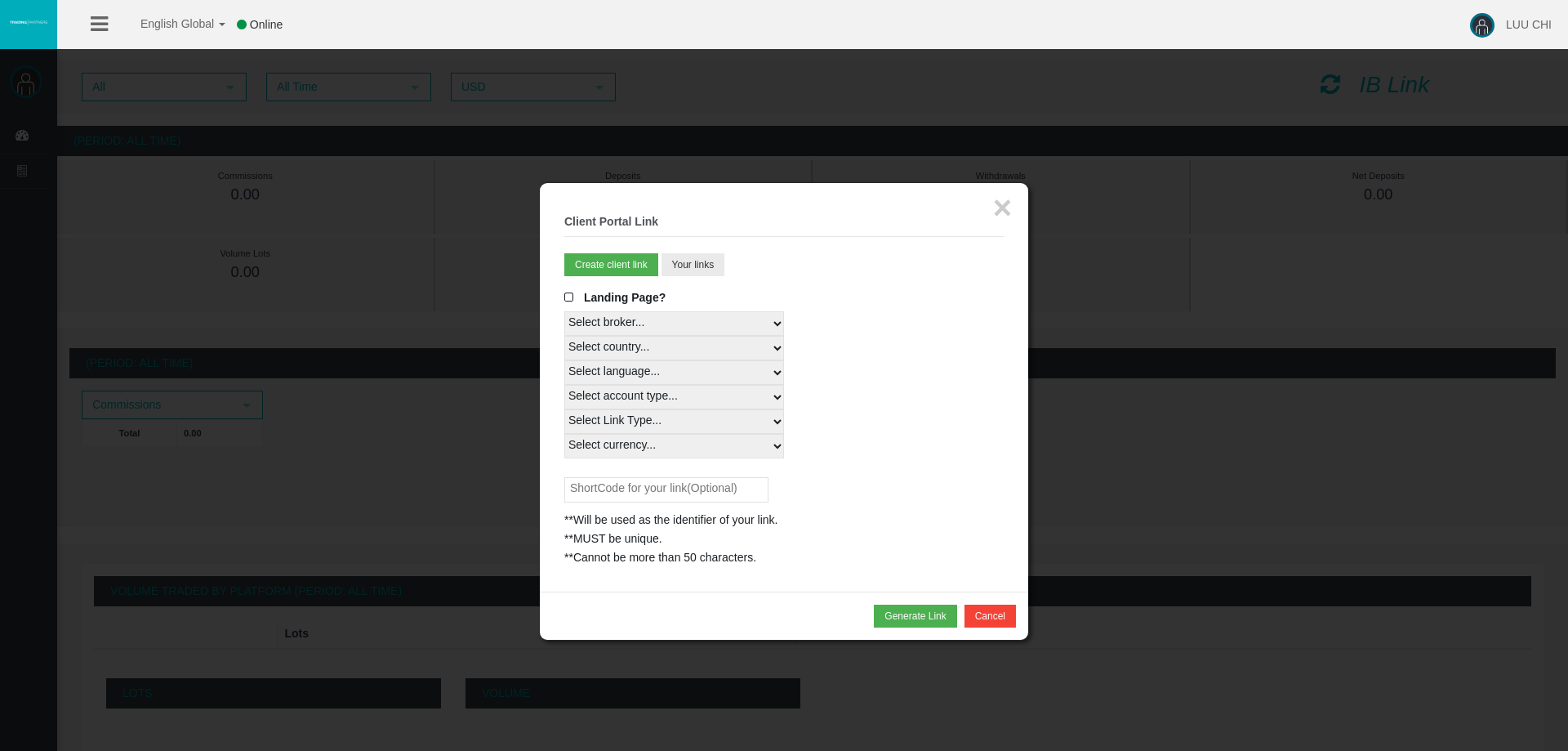
click at [652, 349] on select "Select country... Rest of the World" at bounding box center [674, 348] width 220 height 24
select select
click at [564, 336] on select "Select country... Rest of the World" at bounding box center [674, 348] width 220 height 24
click at [670, 369] on select "Select language... English Japanese Chinese Portuguese Spanish Czech German Fre…" at bounding box center [674, 372] width 220 height 24
select select
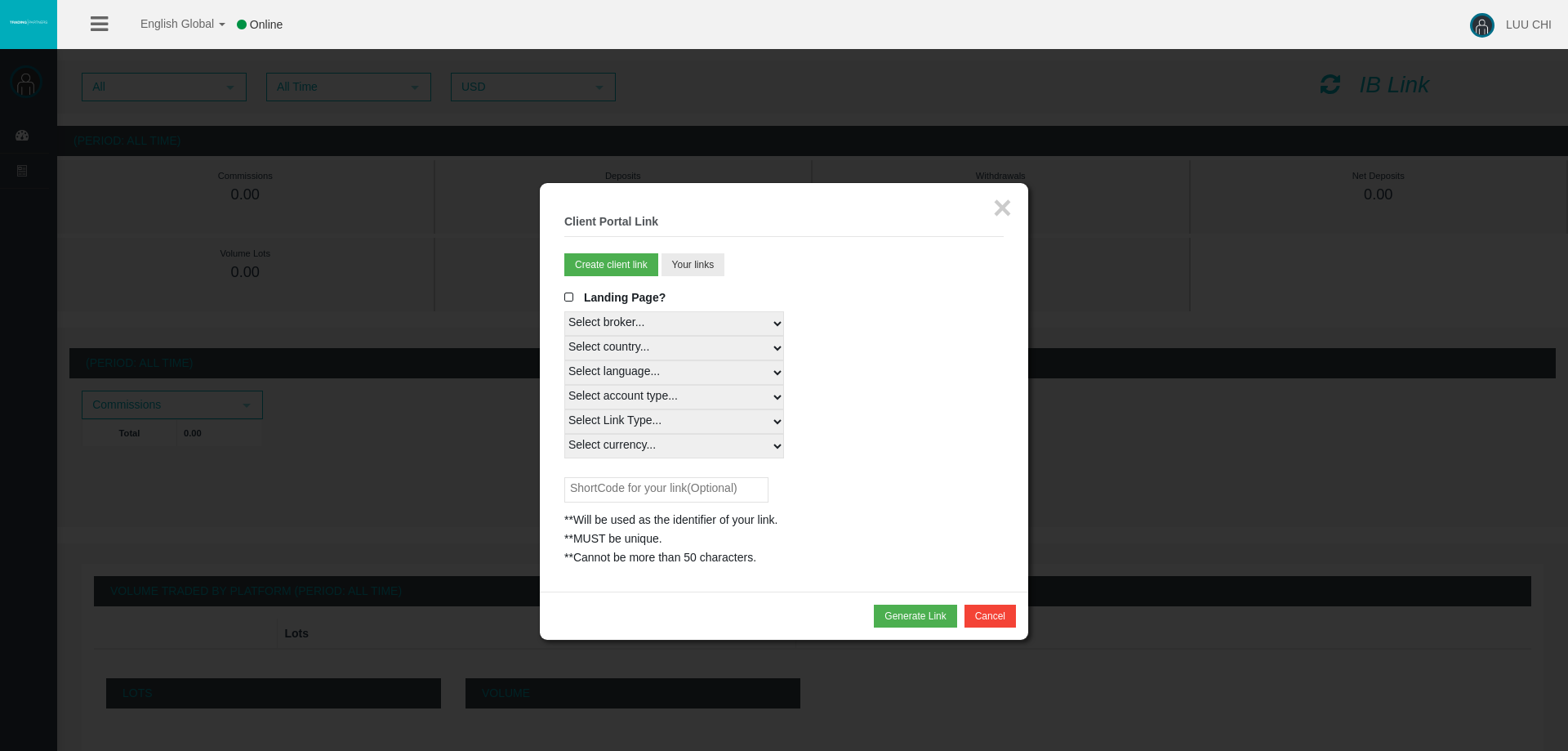
click at [564, 360] on select "Select language... English Japanese Chinese Portuguese Spanish Czech German Fre…" at bounding box center [674, 372] width 220 height 24
click at [659, 397] on select "Select account type... All Platforms Trade Copy MT4 LiveFloatingSpreadAccount M…" at bounding box center [674, 396] width 220 height 24
select select
click at [564, 385] on select "Select account type... All Platforms Trade Copy MT4 LiveFloatingSpreadAccount M…" at bounding box center [674, 396] width 220 height 24
click at [660, 418] on select "Select Link Type... Real" at bounding box center [674, 421] width 220 height 24
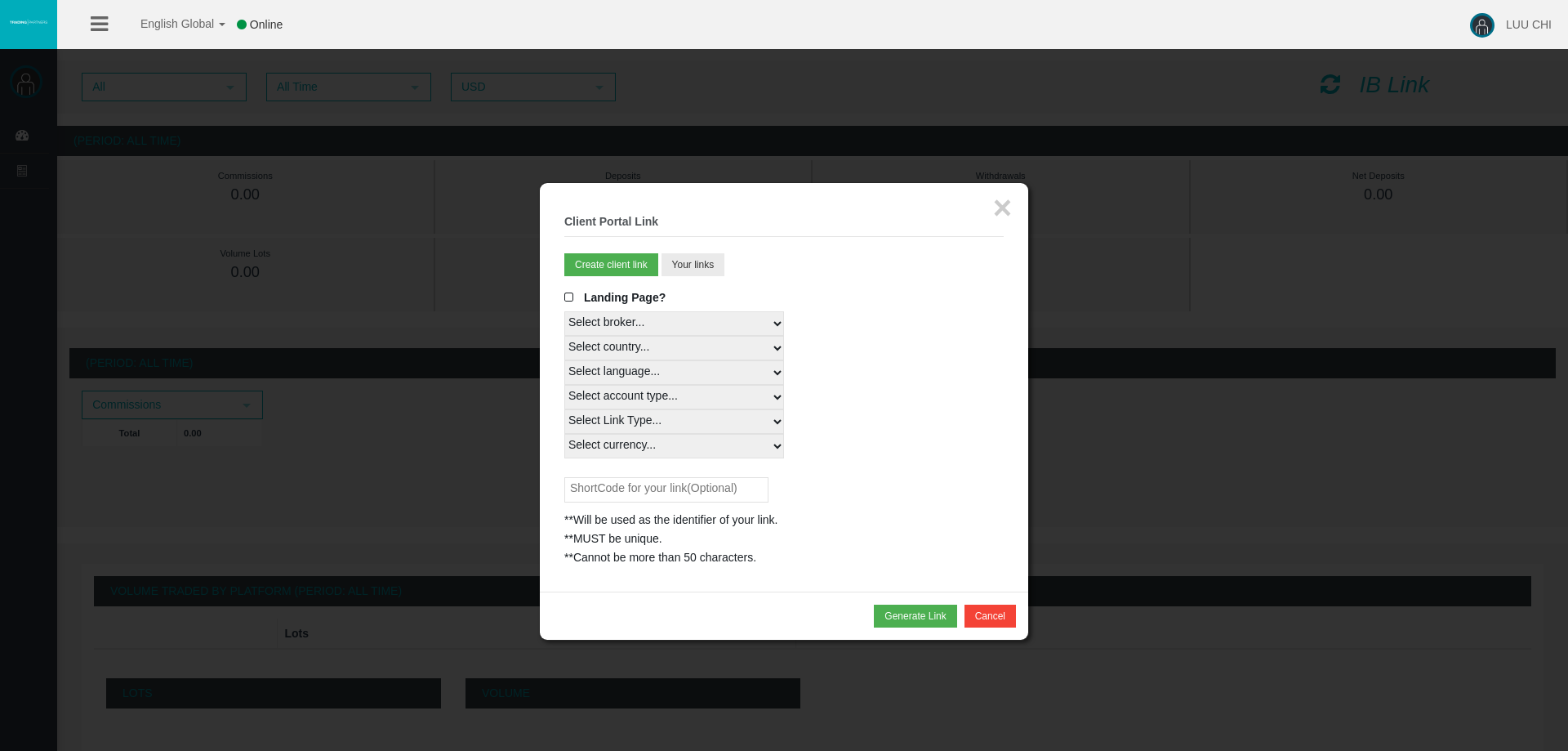
select select "Real"
click at [564, 409] on select "Select Link Type... Real" at bounding box center [674, 421] width 220 height 24
click at [654, 448] on select "Select currency... All Currencies" at bounding box center [674, 446] width 220 height 24
select select "All Currencies"
click at [564, 434] on select "Select currency... All Currencies" at bounding box center [674, 446] width 220 height 24
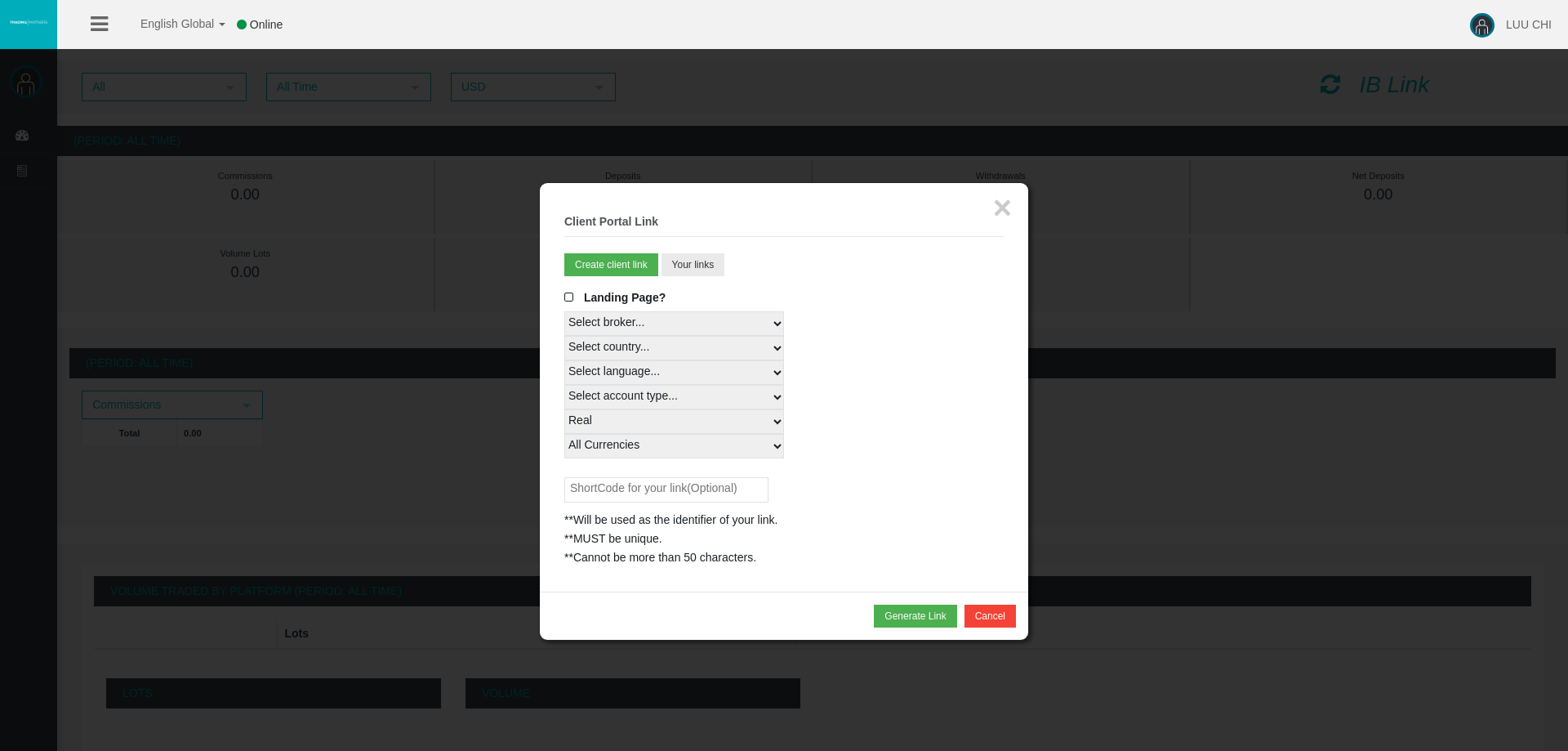
click at [682, 493] on input "text" at bounding box center [666, 490] width 204 height 25
click at [901, 503] on div "**Will be used as the identifier of your link. **MUST be unique. **Cannot be mo…" at bounding box center [784, 522] width 440 height 89
click at [716, 503] on div "**Will be used as the identifier of your link. **MUST be unique. **Cannot be mo…" at bounding box center [784, 522] width 440 height 89
click at [715, 502] on input "text" at bounding box center [666, 490] width 204 height 25
click at [908, 623] on button "Generate Link" at bounding box center [914, 616] width 83 height 23
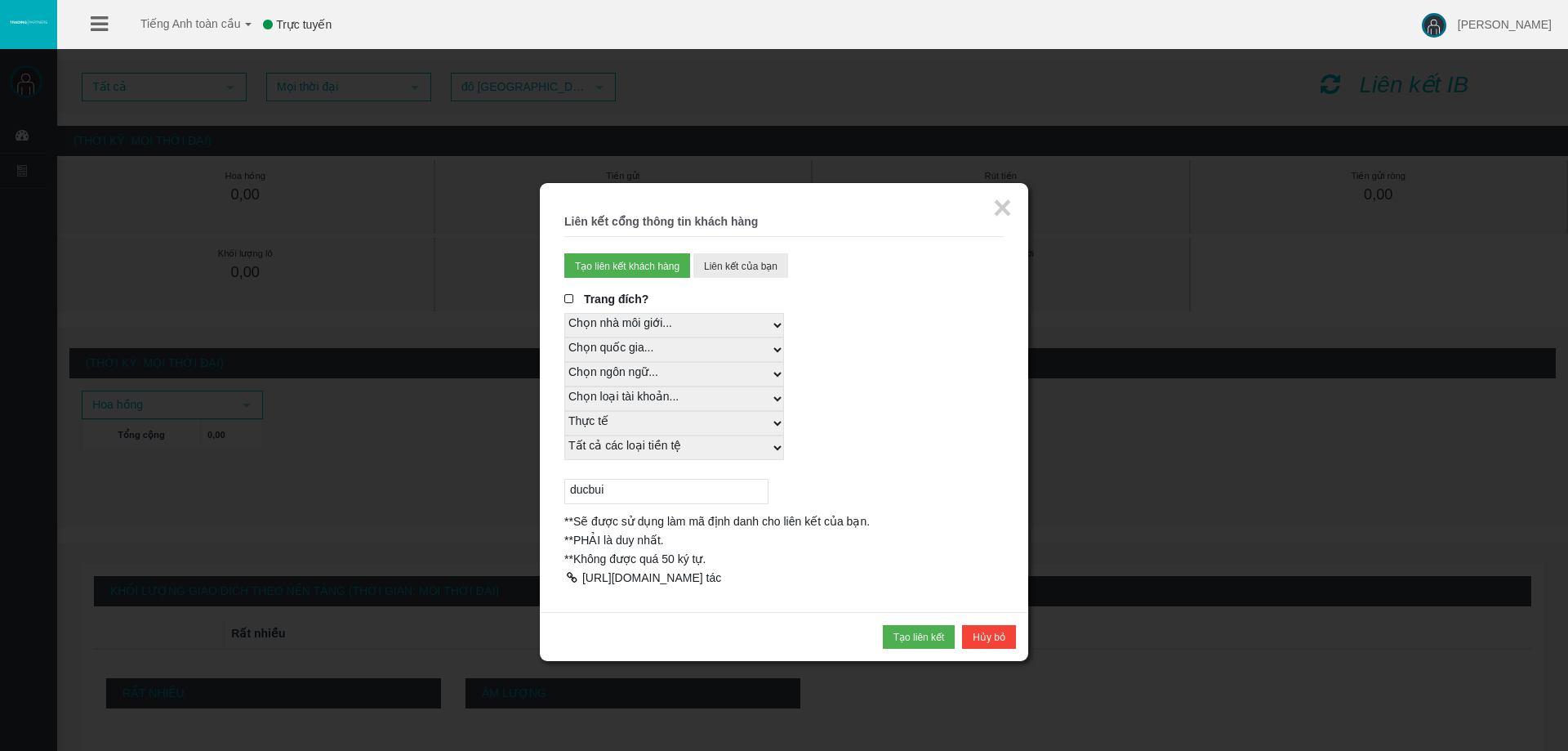
click at [705, 494] on input "ducbui" at bounding box center [666, 492] width 204 height 25
type input "d"
click at [573, 575] on div at bounding box center [572, 578] width 15 height 12
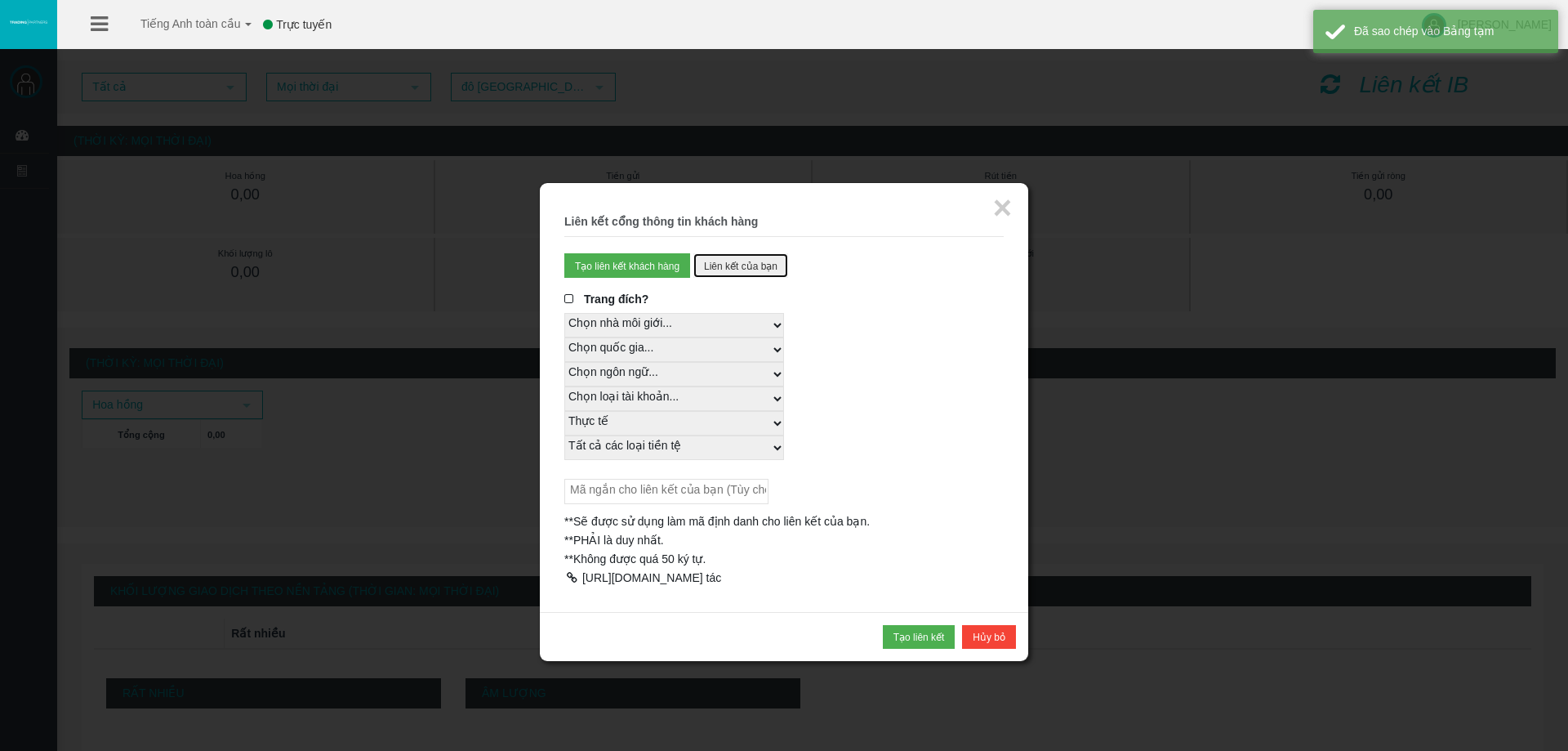
click at [741, 269] on font "Liên kết của bạn" at bounding box center [741, 267] width 74 height 12
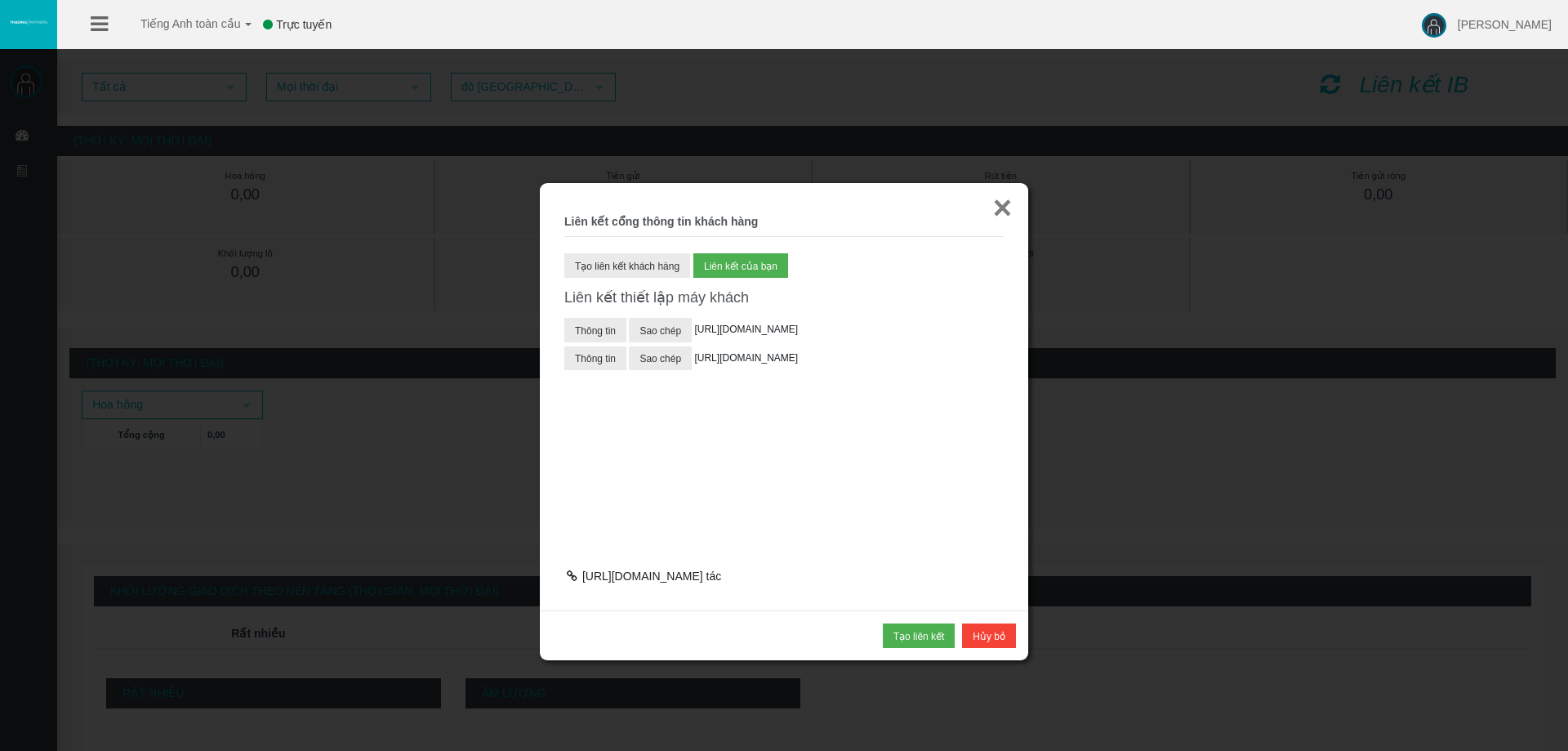
click at [1011, 209] on font "×" at bounding box center [1002, 207] width 18 height 36
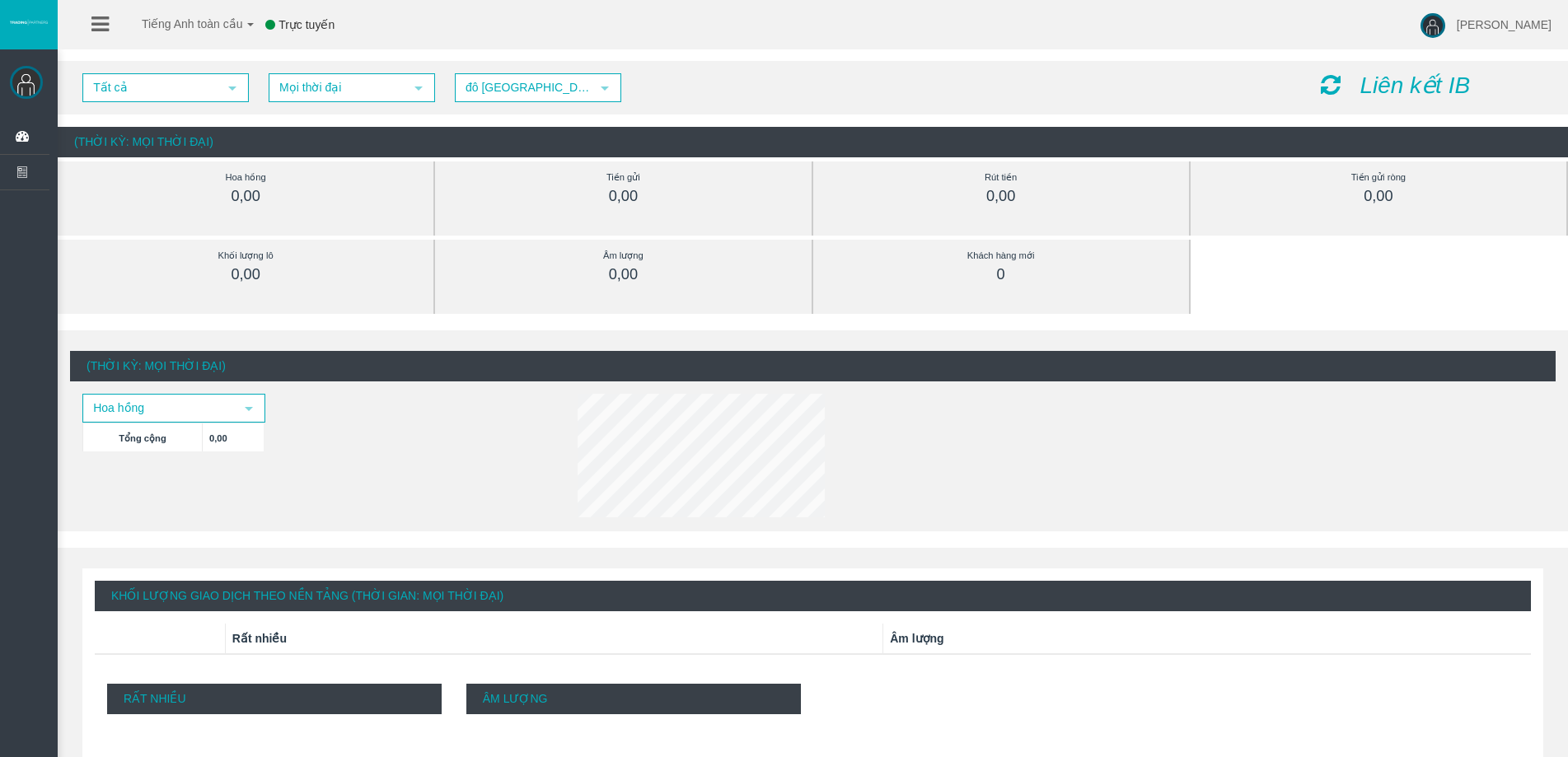
click at [1401, 78] on font "Liên kết IB" at bounding box center [1414, 85] width 110 height 25
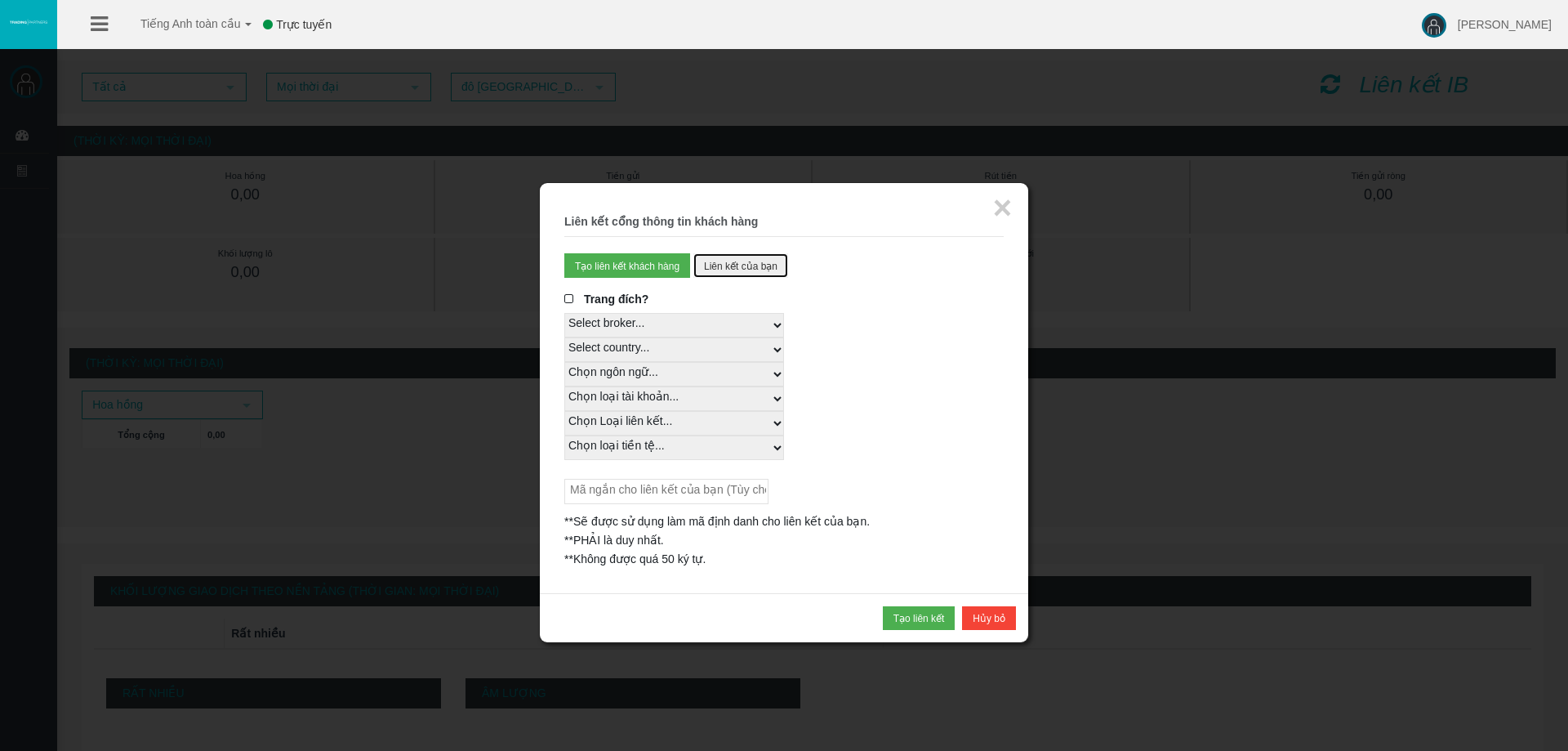
click at [715, 266] on font "Liên kết của bạn" at bounding box center [741, 267] width 74 height 12
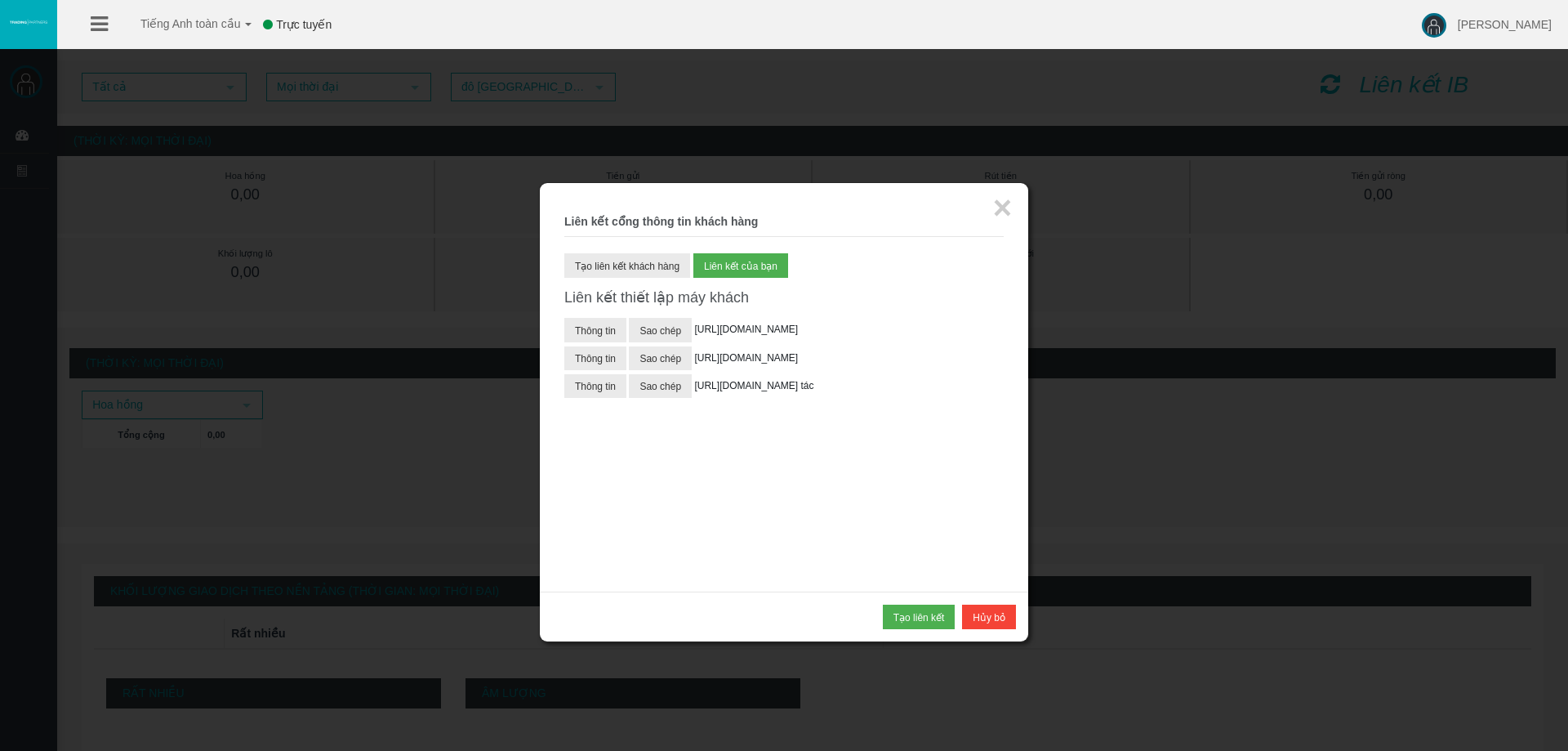
scroll to position [0, 41]
drag, startPoint x: 693, startPoint y: 324, endPoint x: 1014, endPoint y: 361, distance: 323.1
click at [1014, 361] on div "× Liên kết cổng thông tin khách hàng Tạo liên kết khách hàng Tạo liên kết đối t…" at bounding box center [784, 387] width 488 height 409
click at [614, 370] on button "Thông tin" at bounding box center [595, 358] width 62 height 23
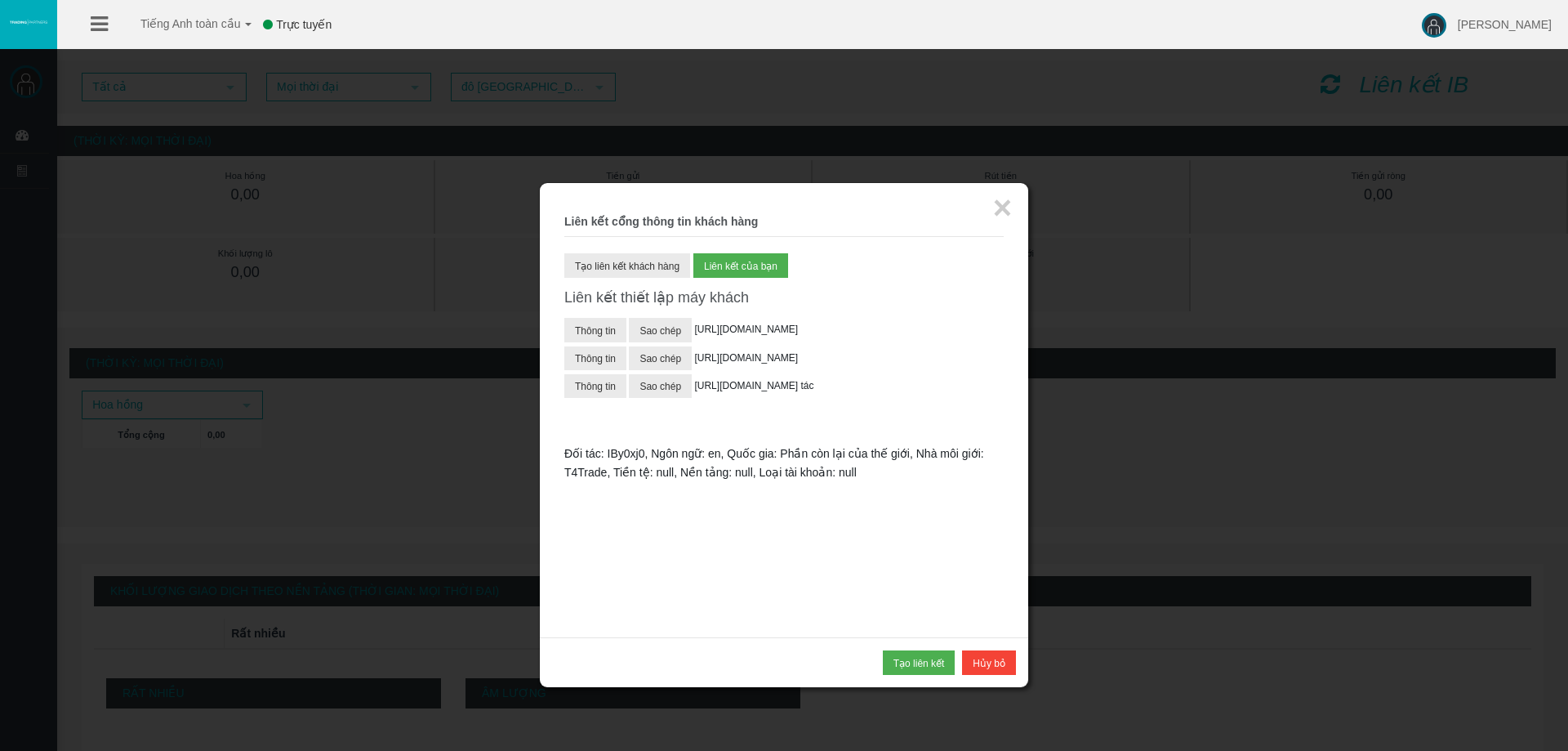
click at [737, 485] on div "Liên kết thiết lập máy khách Thông tin Sao chép https://www.t4trade.com/en/regi…" at bounding box center [784, 452] width 440 height 324
click at [1010, 659] on button "Hủy bỏ" at bounding box center [989, 662] width 53 height 23
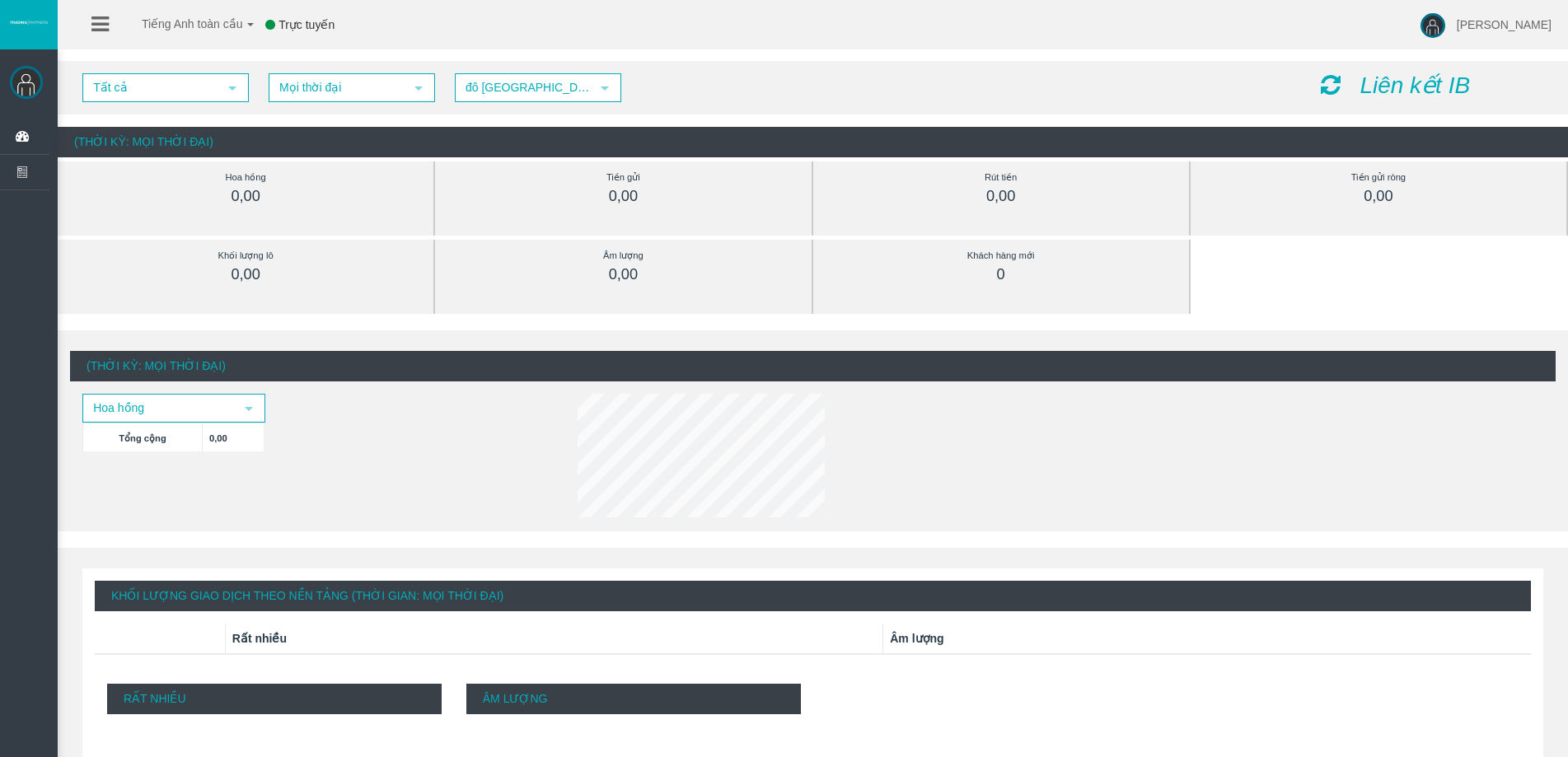
click at [1436, 94] on font "Liên kết IB" at bounding box center [1414, 85] width 110 height 25
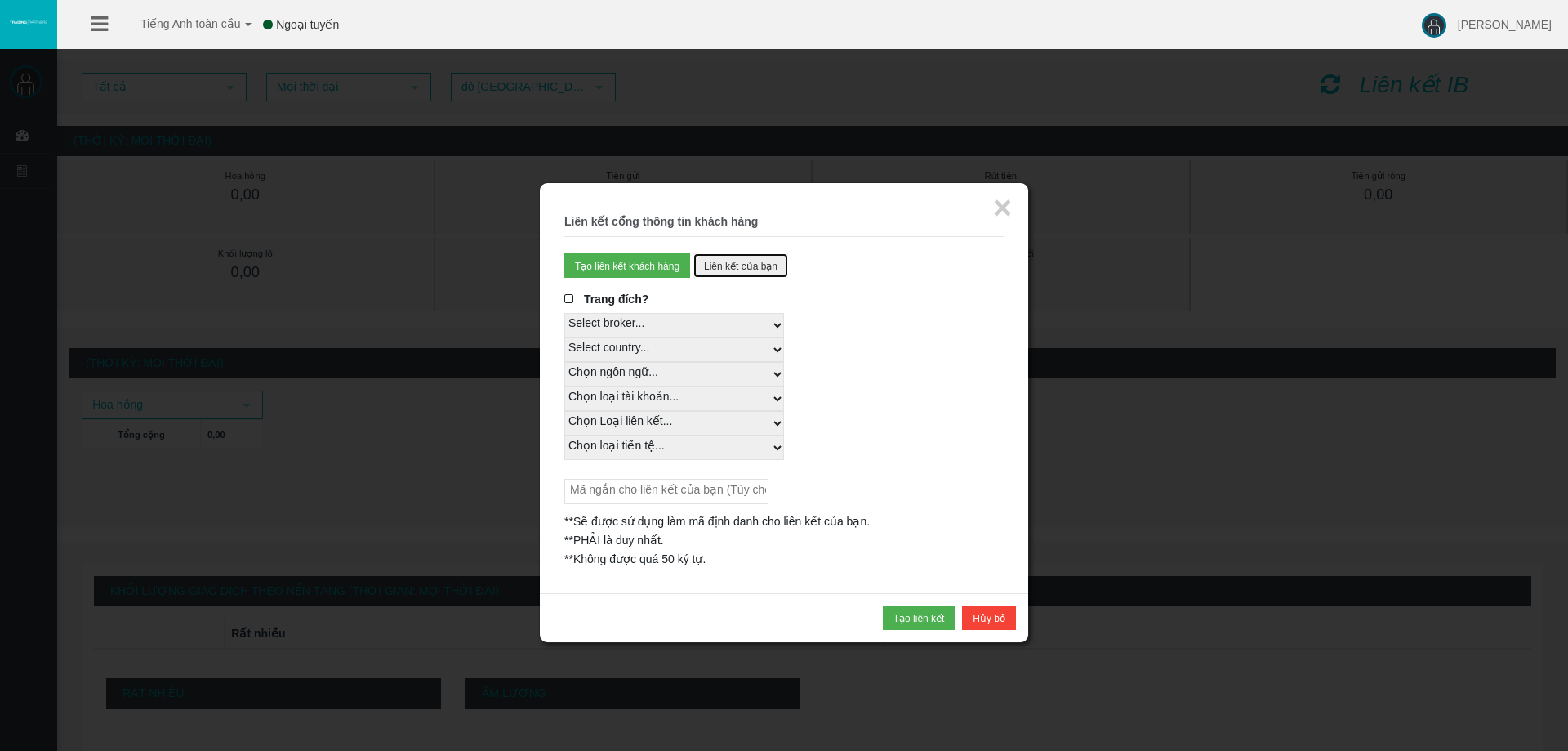
click at [728, 259] on button "Liên kết của bạn" at bounding box center [740, 265] width 94 height 23
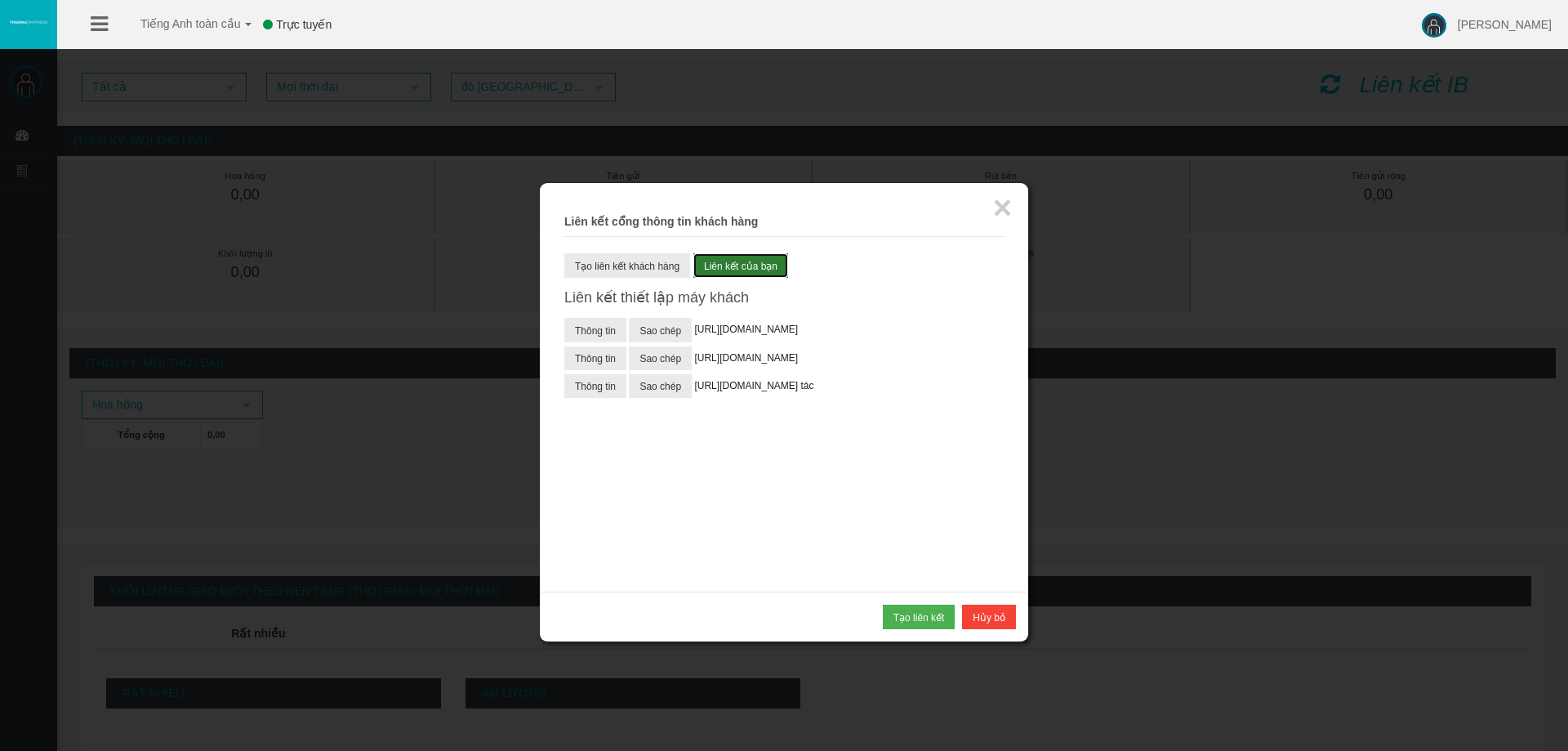
scroll to position [59, 0]
click at [593, 381] on font "Thông tin" at bounding box center [595, 386] width 41 height 12
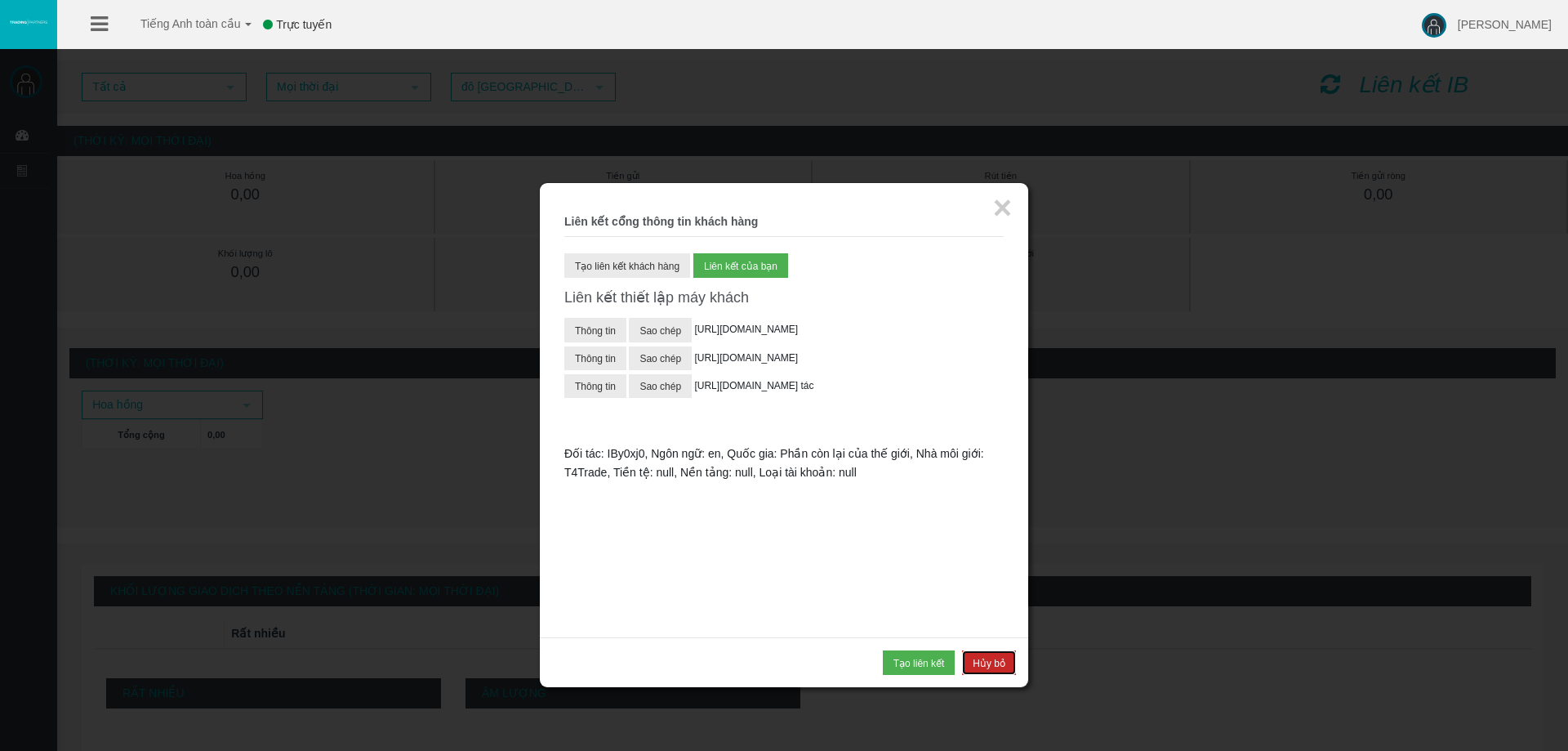
click at [1000, 657] on font "Hủy bỏ" at bounding box center [989, 663] width 33 height 12
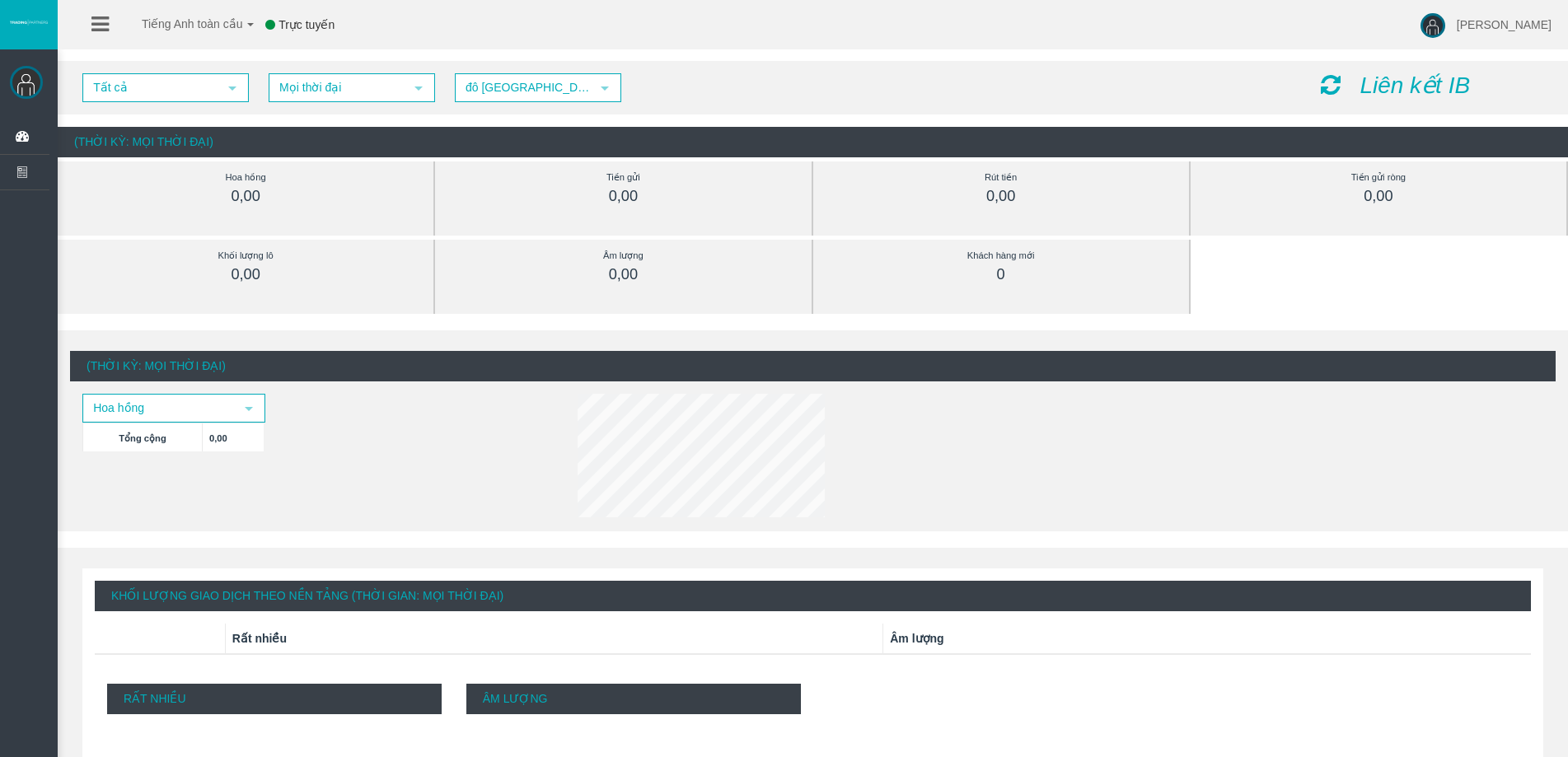
click at [1409, 82] on font "Liên kết IB" at bounding box center [1414, 85] width 110 height 25
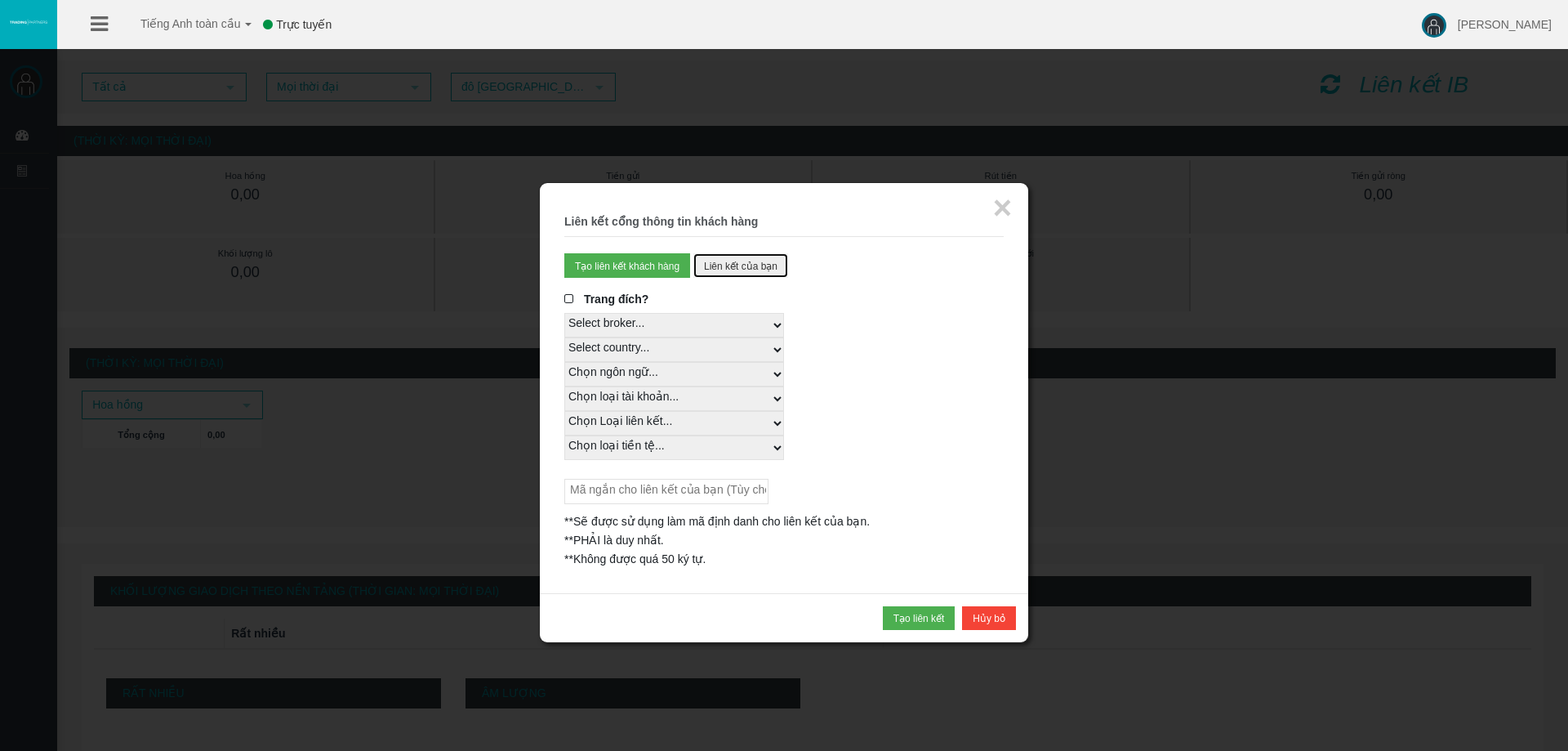
click at [741, 269] on font "Liên kết của bạn" at bounding box center [741, 267] width 74 height 12
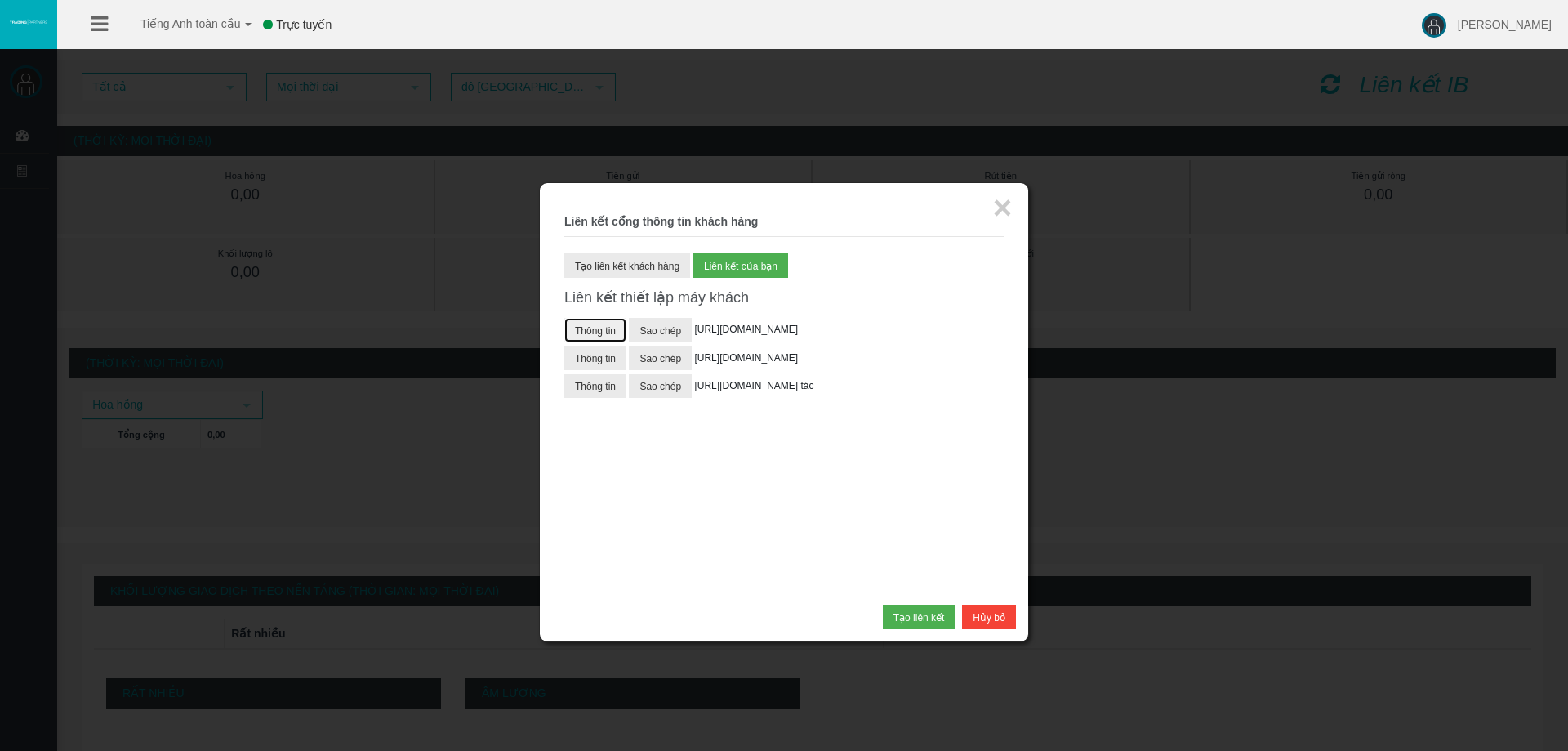
click at [612, 329] on font "Thông tin" at bounding box center [595, 331] width 41 height 12
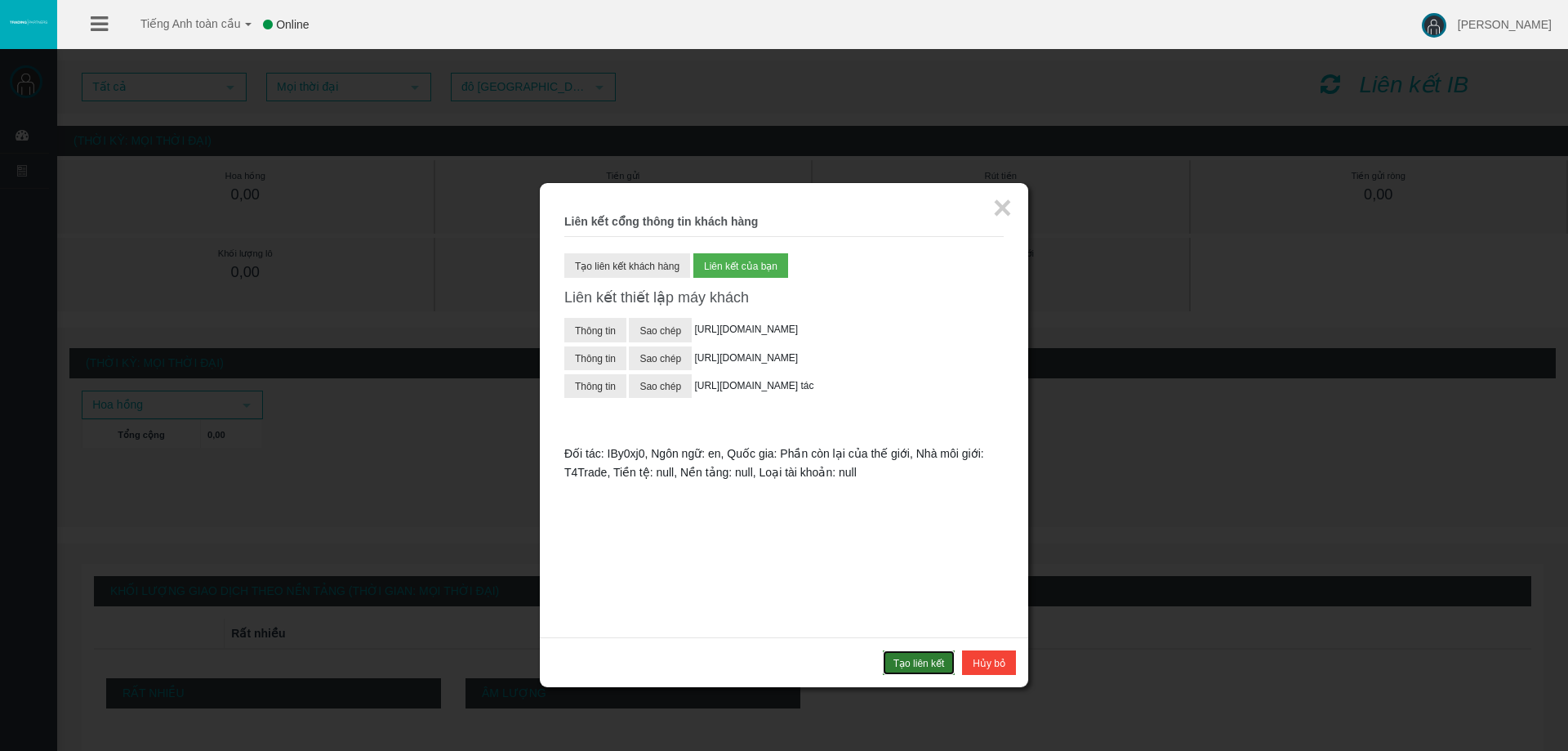
click at [919, 660] on font "Tạo liên kết" at bounding box center [919, 663] width 52 height 12
click at [601, 334] on font "Thông tin" at bounding box center [595, 331] width 41 height 12
click at [920, 665] on font "Tạo liên kết" at bounding box center [919, 663] width 52 height 12
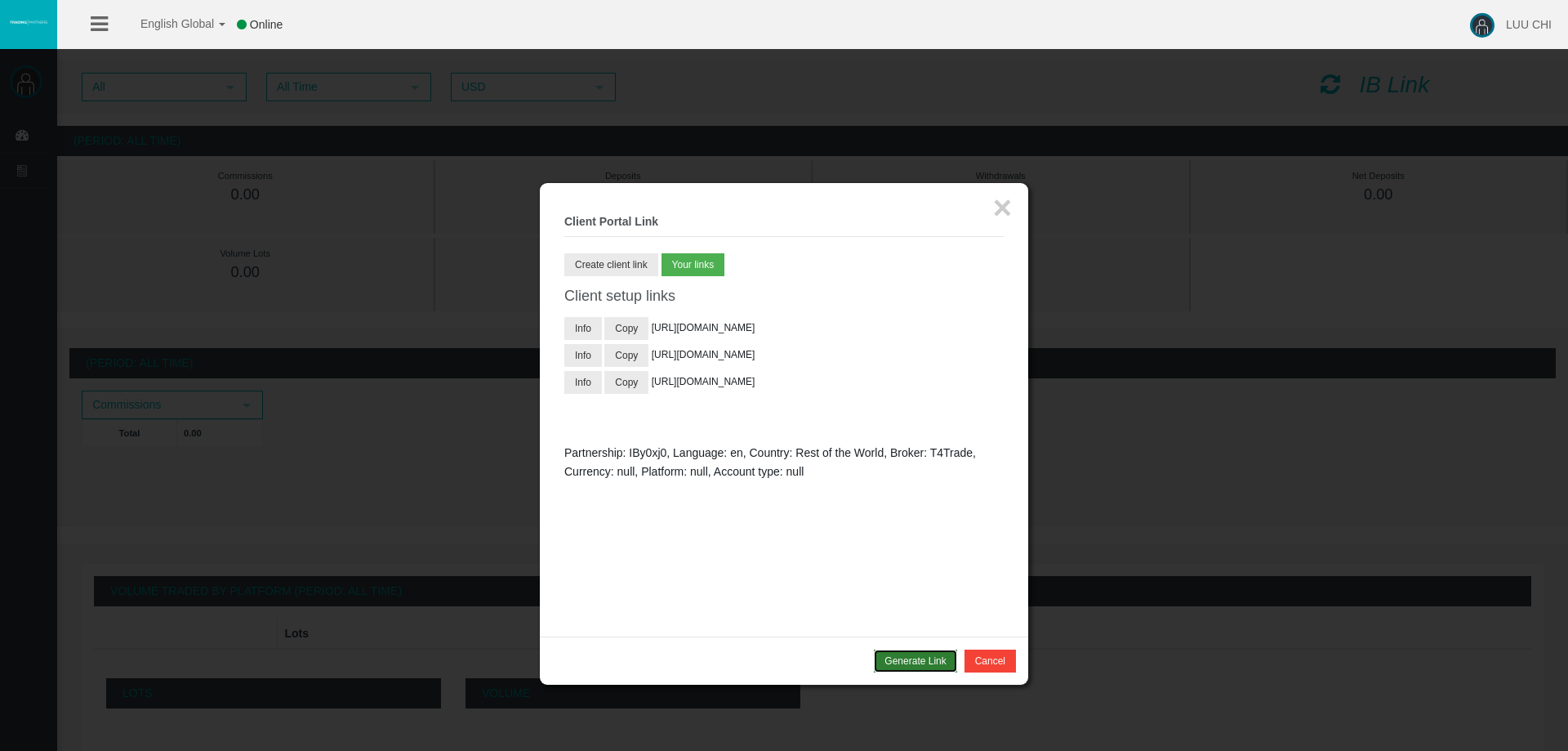
click at [917, 665] on button "Generate Link" at bounding box center [914, 661] width 83 height 23
click at [908, 661] on button "Generate Link" at bounding box center [914, 661] width 83 height 23
click at [640, 266] on button "Create client link" at bounding box center [611, 264] width 94 height 23
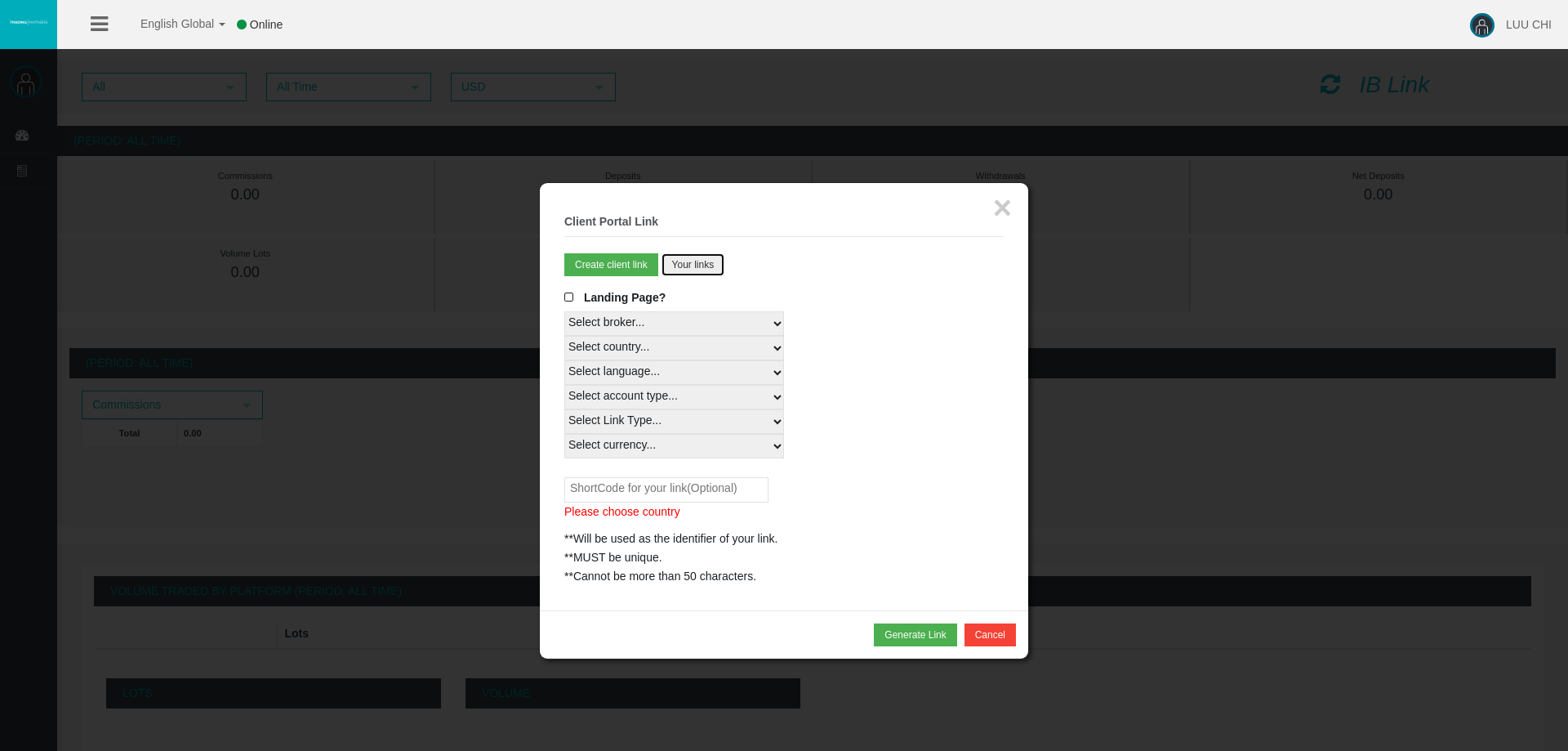
click at [674, 265] on button "Your links" at bounding box center [693, 264] width 64 height 23
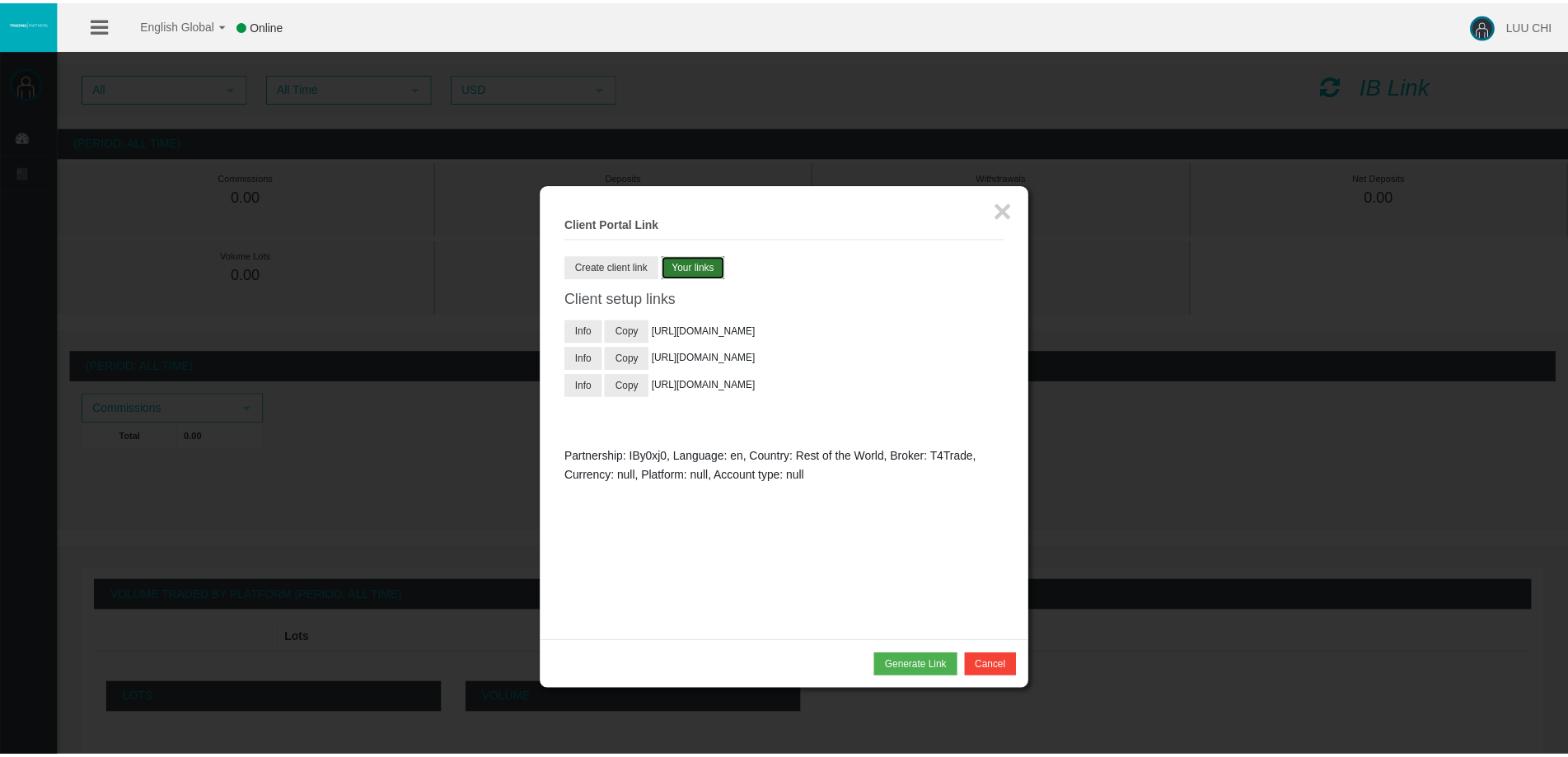
scroll to position [0, 0]
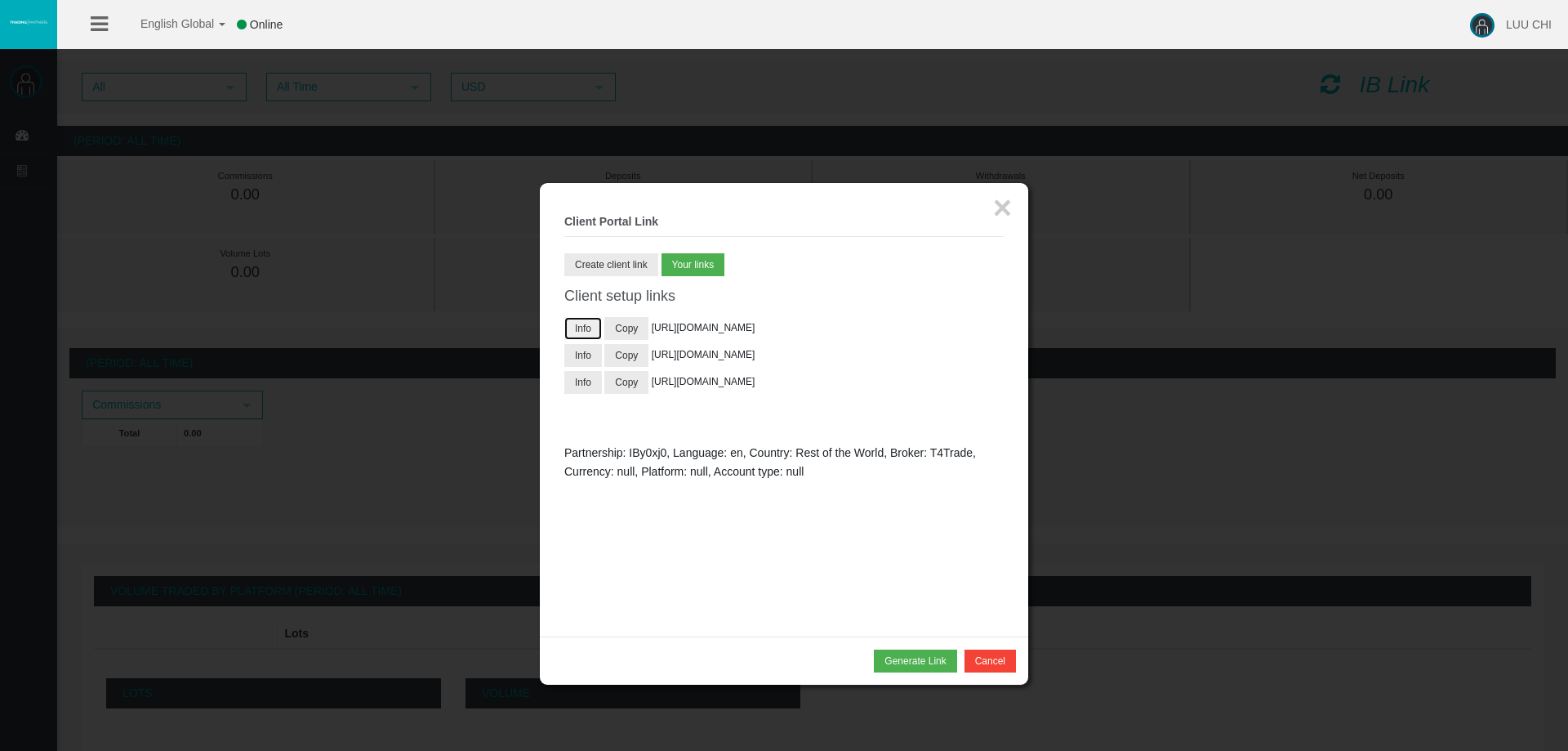
click at [586, 332] on button "Info" at bounding box center [583, 328] width 38 height 23
click at [583, 319] on button "Info" at bounding box center [583, 328] width 38 height 23
click at [715, 335] on li "Info Copy https://www.t4trade.com/en/register?pCode=luuchi&utm_source=19268274&…" at bounding box center [784, 328] width 440 height 23
click at [634, 330] on button "Copy" at bounding box center [626, 328] width 44 height 23
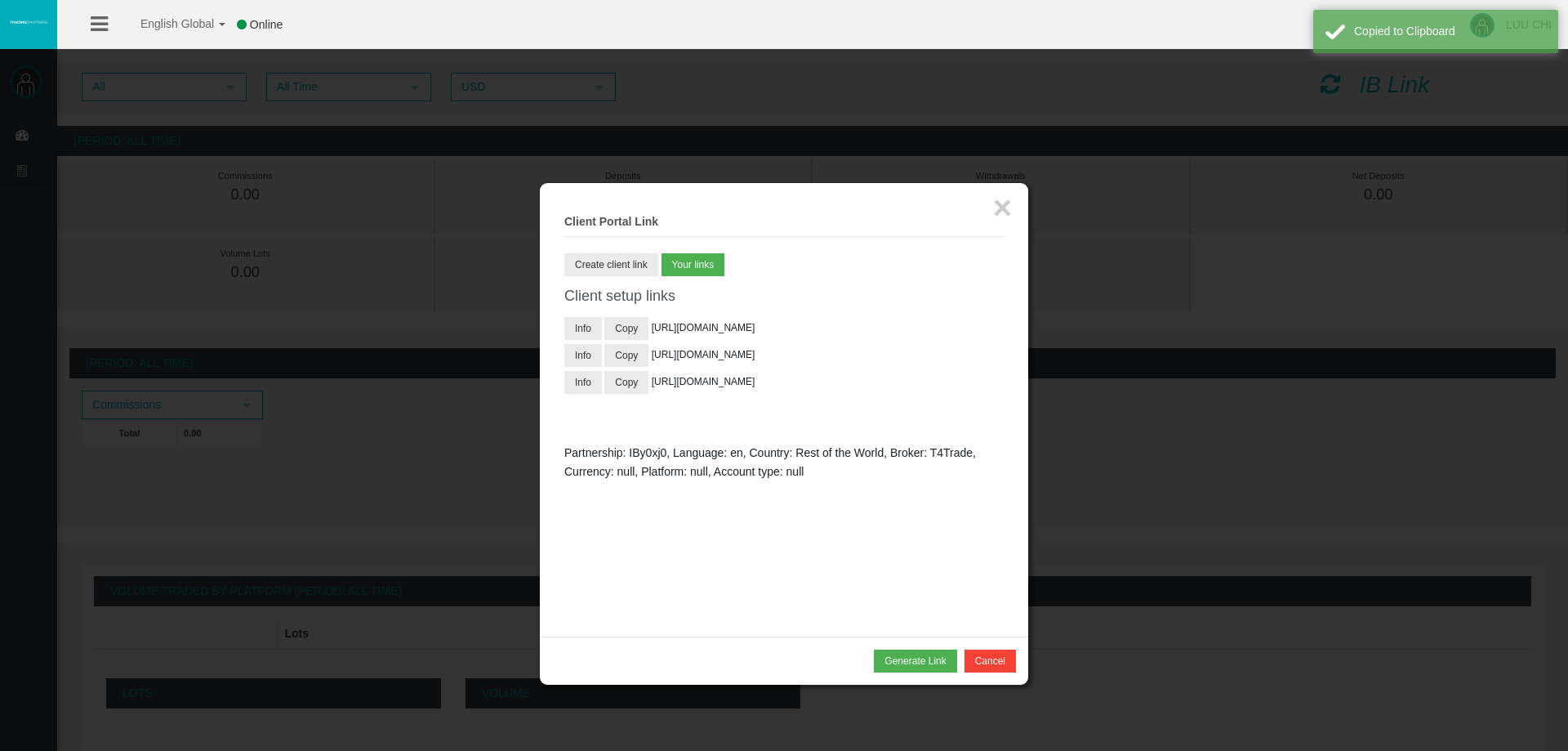
click at [1379, 284] on div at bounding box center [784, 376] width 1568 height 751
click at [1010, 204] on button "×" at bounding box center [1002, 207] width 18 height 33
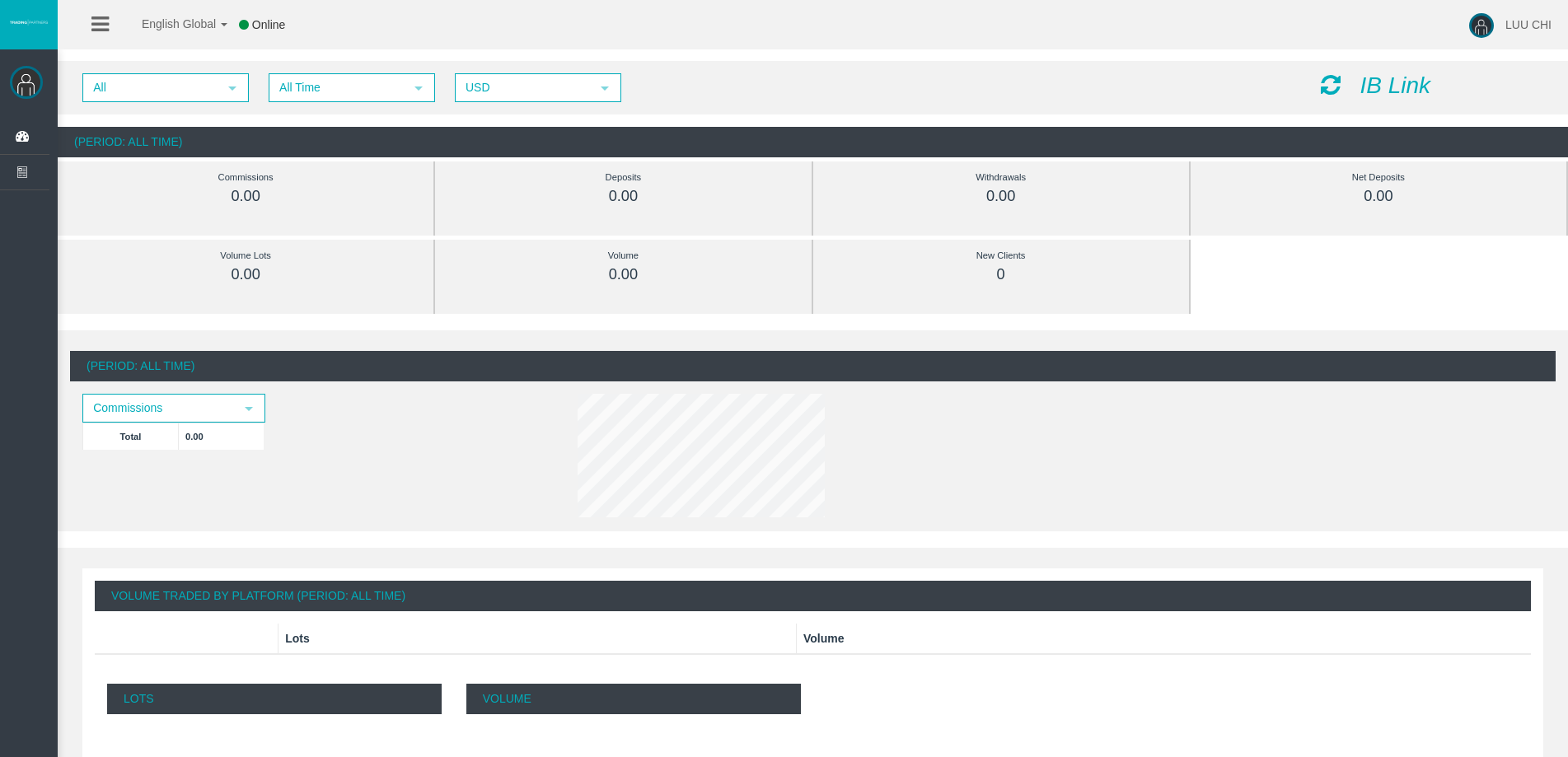
click at [869, 290] on div "New Clients 0" at bounding box center [1001, 265] width 326 height 51
drag, startPoint x: 994, startPoint y: 266, endPoint x: 1036, endPoint y: 262, distance: 42.2
click at [1036, 262] on div "New Clients 0" at bounding box center [1001, 265] width 326 height 38
click at [1382, 91] on icon "IB Link" at bounding box center [1395, 85] width 71 height 25
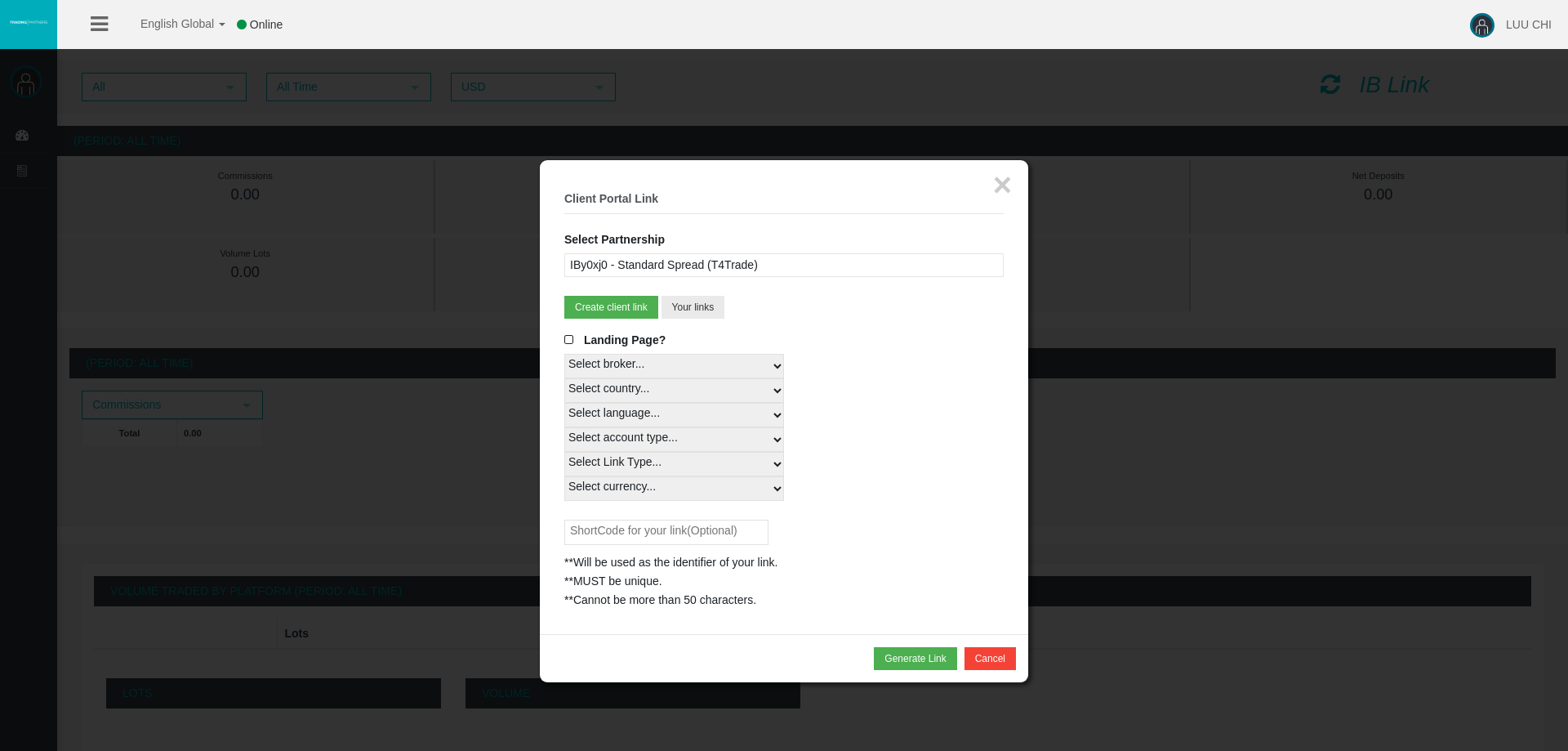
click at [787, 263] on div "IBy0xj0 - Standard Spread (T4Trade)" at bounding box center [784, 265] width 440 height 23
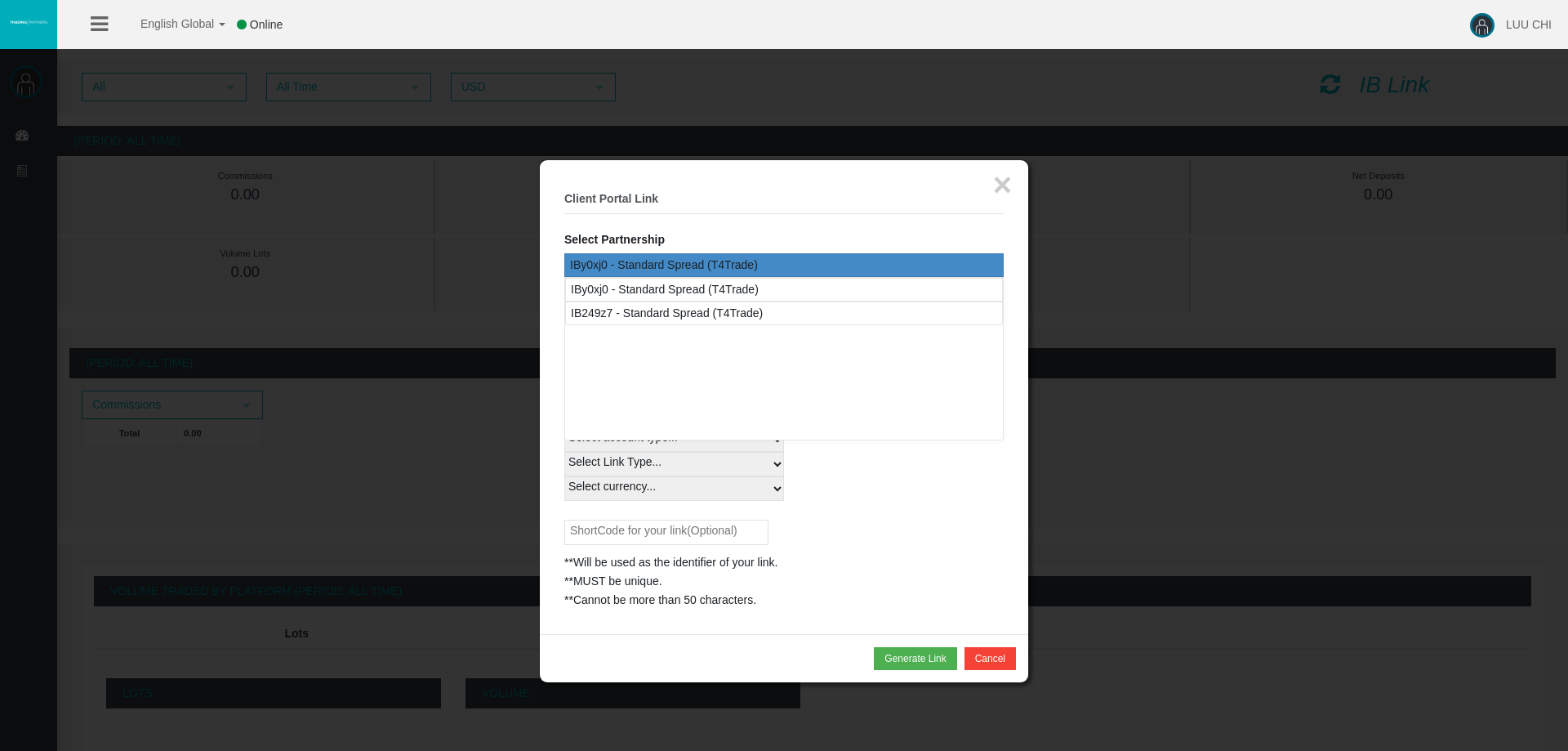
click at [787, 263] on div "IBy0xj0 - Standard Spread (T4Trade)" at bounding box center [784, 265] width 440 height 23
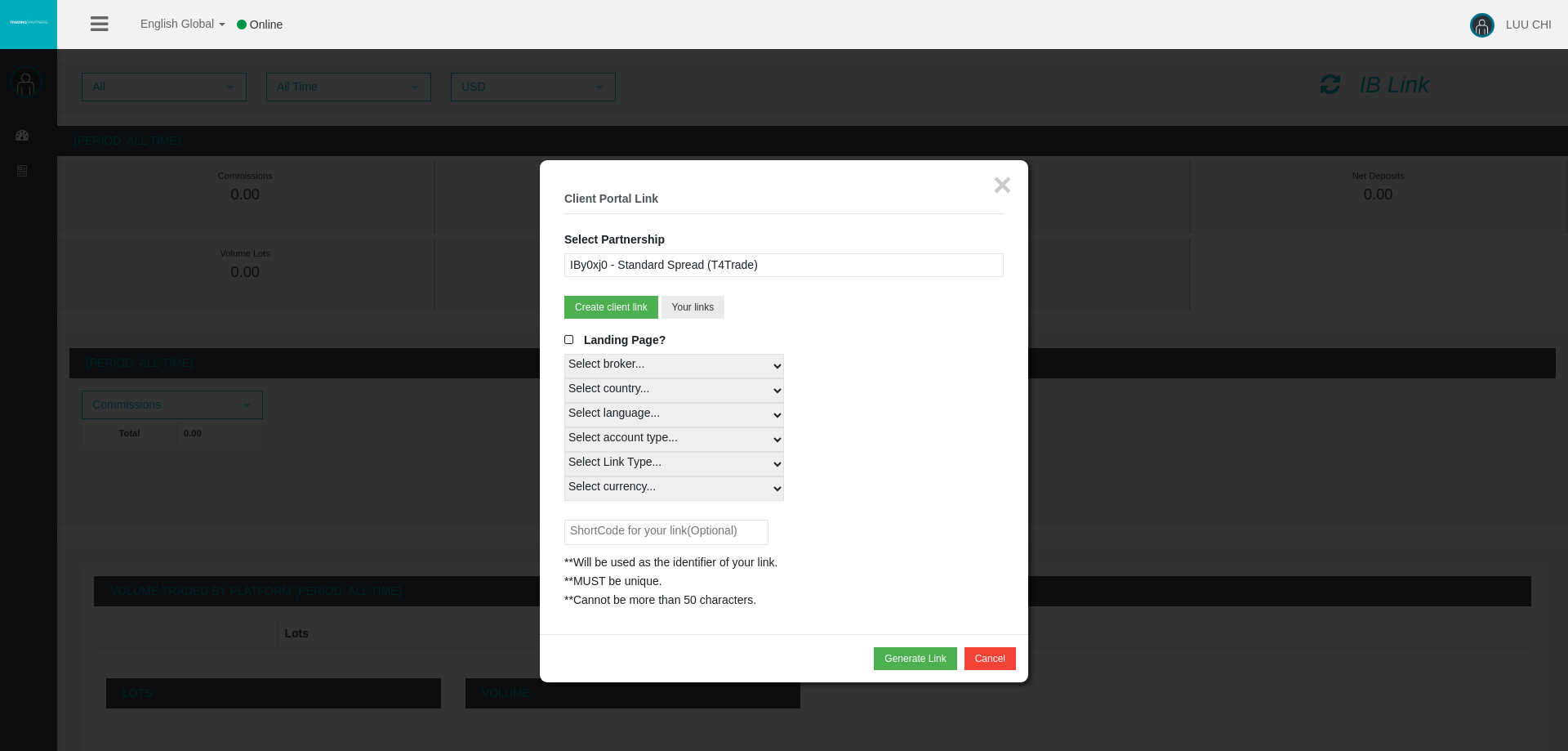
click at [746, 265] on div "IBy0xj0 - Standard Spread (T4Trade)" at bounding box center [784, 265] width 440 height 23
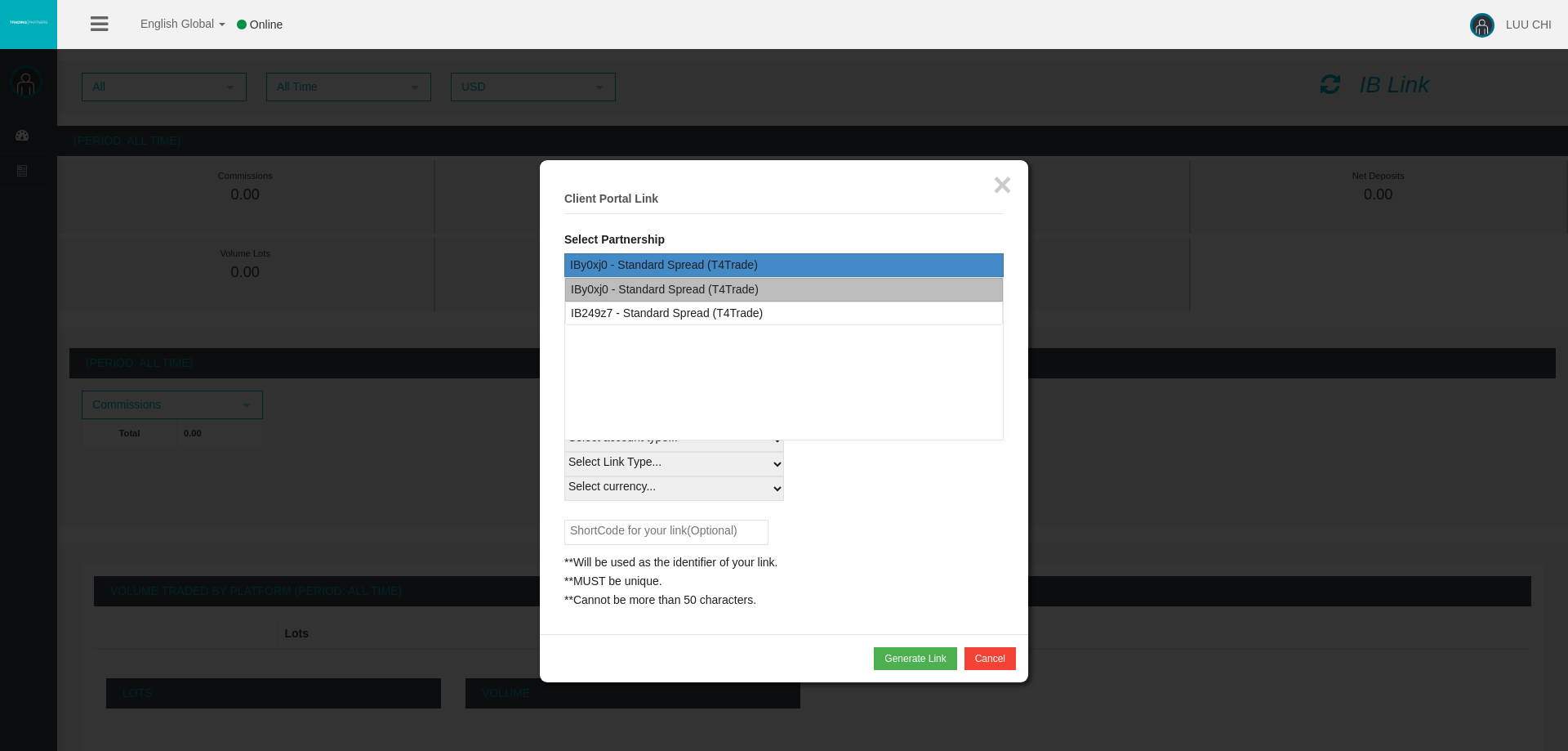
click at [764, 284] on div "IBy0xj0 - Standard Spread (T4Trade)" at bounding box center [784, 289] width 438 height 23
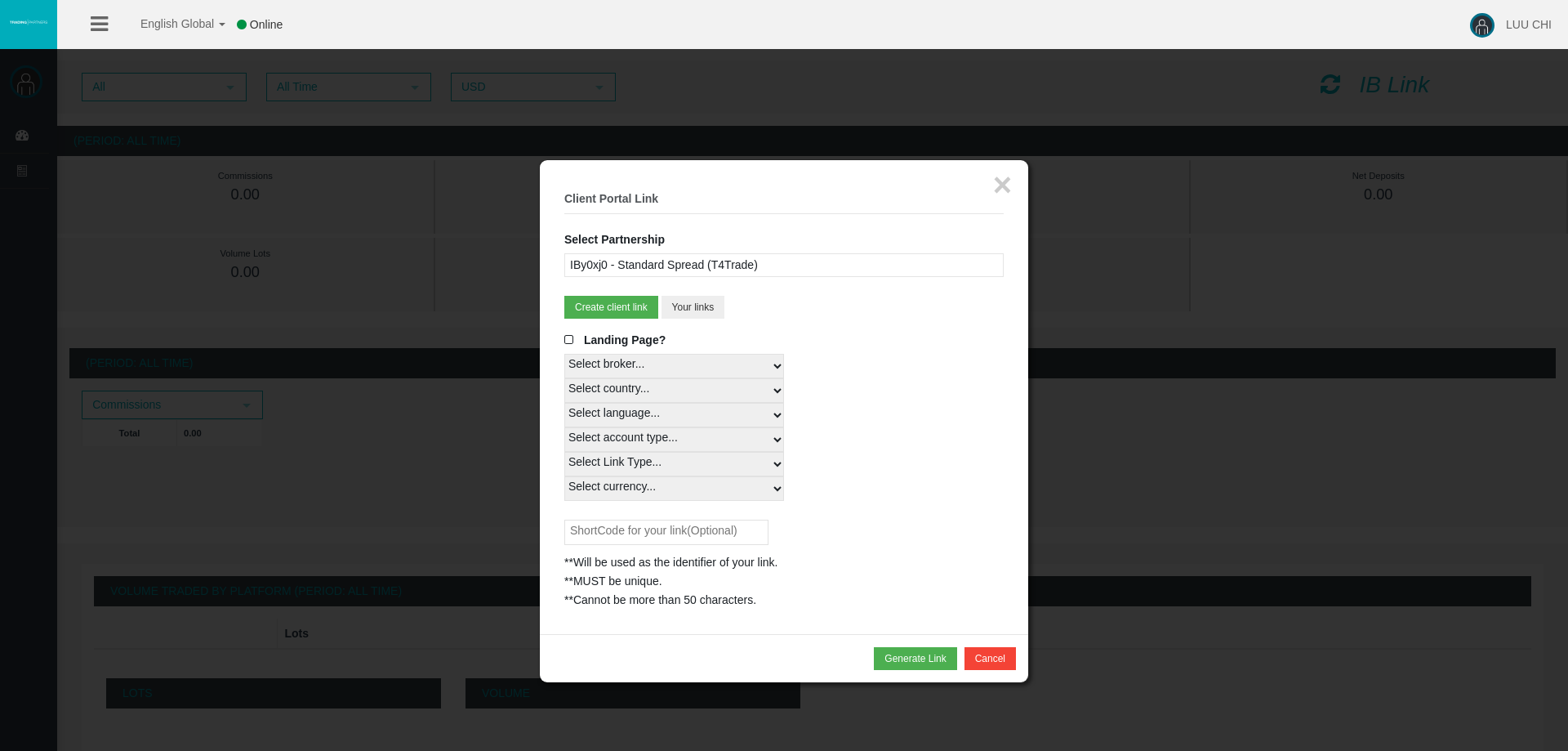
click at [715, 295] on fieldset "× Client Portal Link Select Partnership IBy0xj0 - Standard Spread (T4Trade) IB2…" at bounding box center [784, 397] width 440 height 425
click at [716, 302] on button "Your links" at bounding box center [693, 307] width 64 height 23
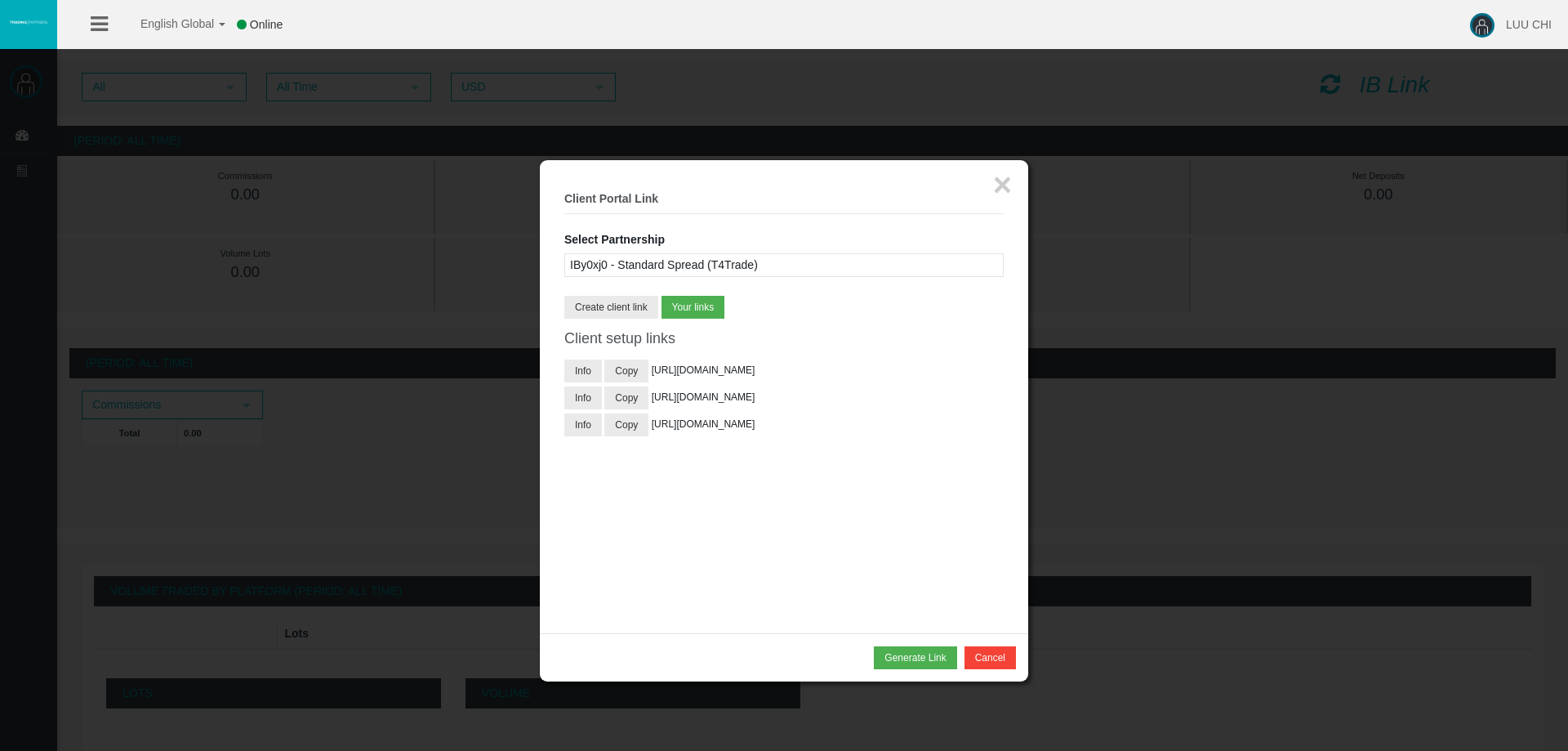
click at [749, 268] on div "IBy0xj0 - Standard Spread (T4Trade)" at bounding box center [784, 265] width 440 height 23
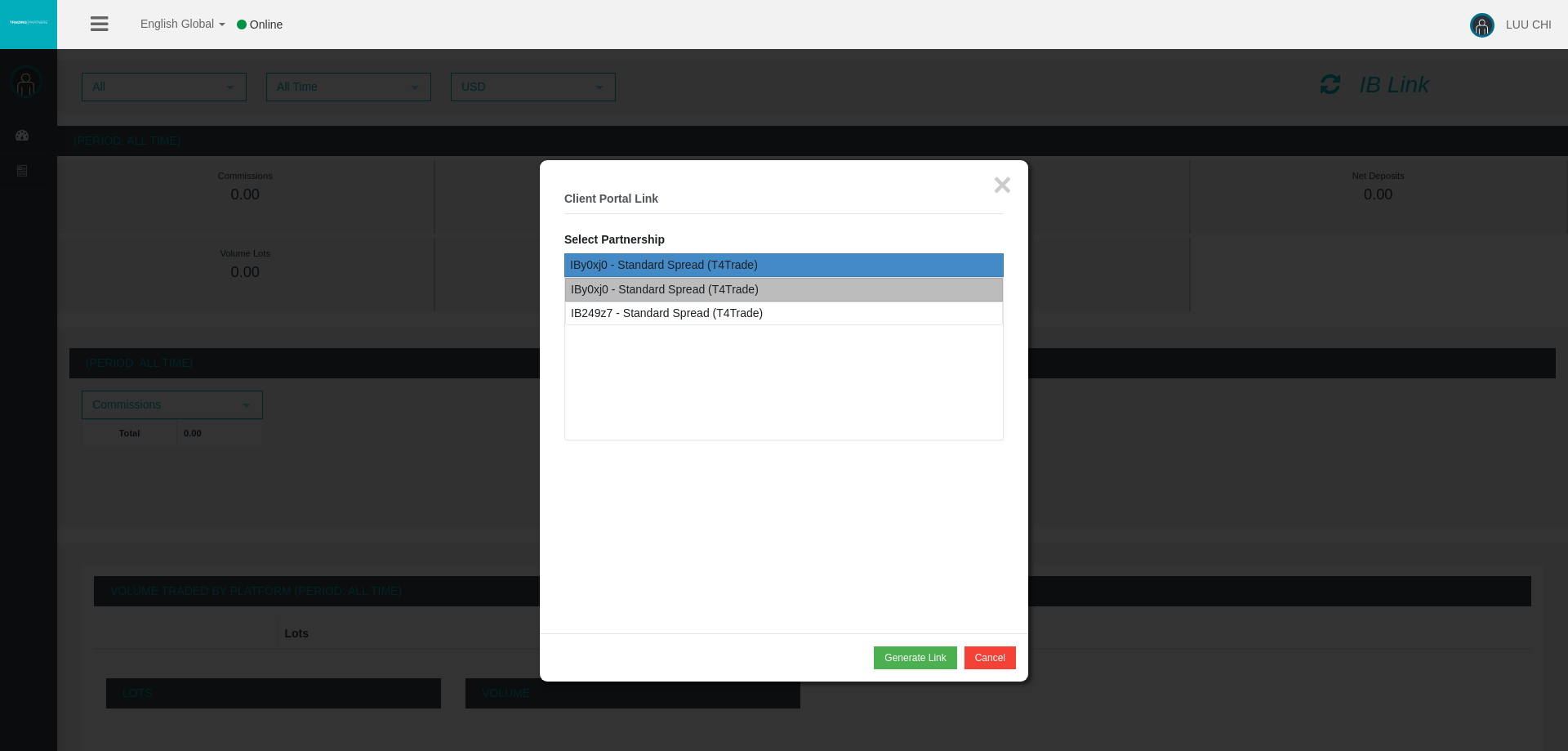
click at [720, 296] on div "IBy0xj0 - Standard Spread (T4Trade)" at bounding box center [664, 289] width 188 height 18
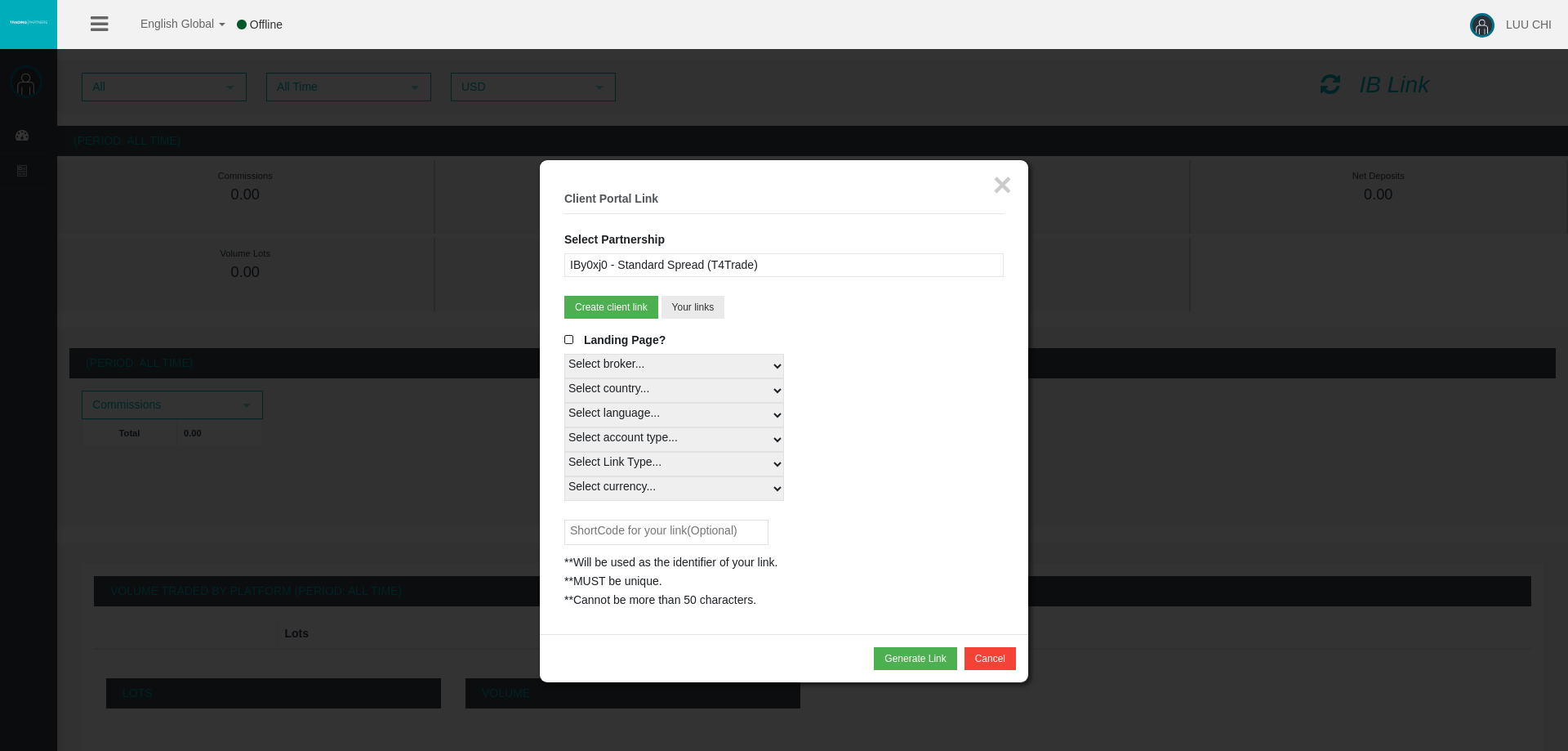
click at [752, 267] on div "IBy0xj0 - Standard Spread (T4Trade)" at bounding box center [784, 265] width 440 height 23
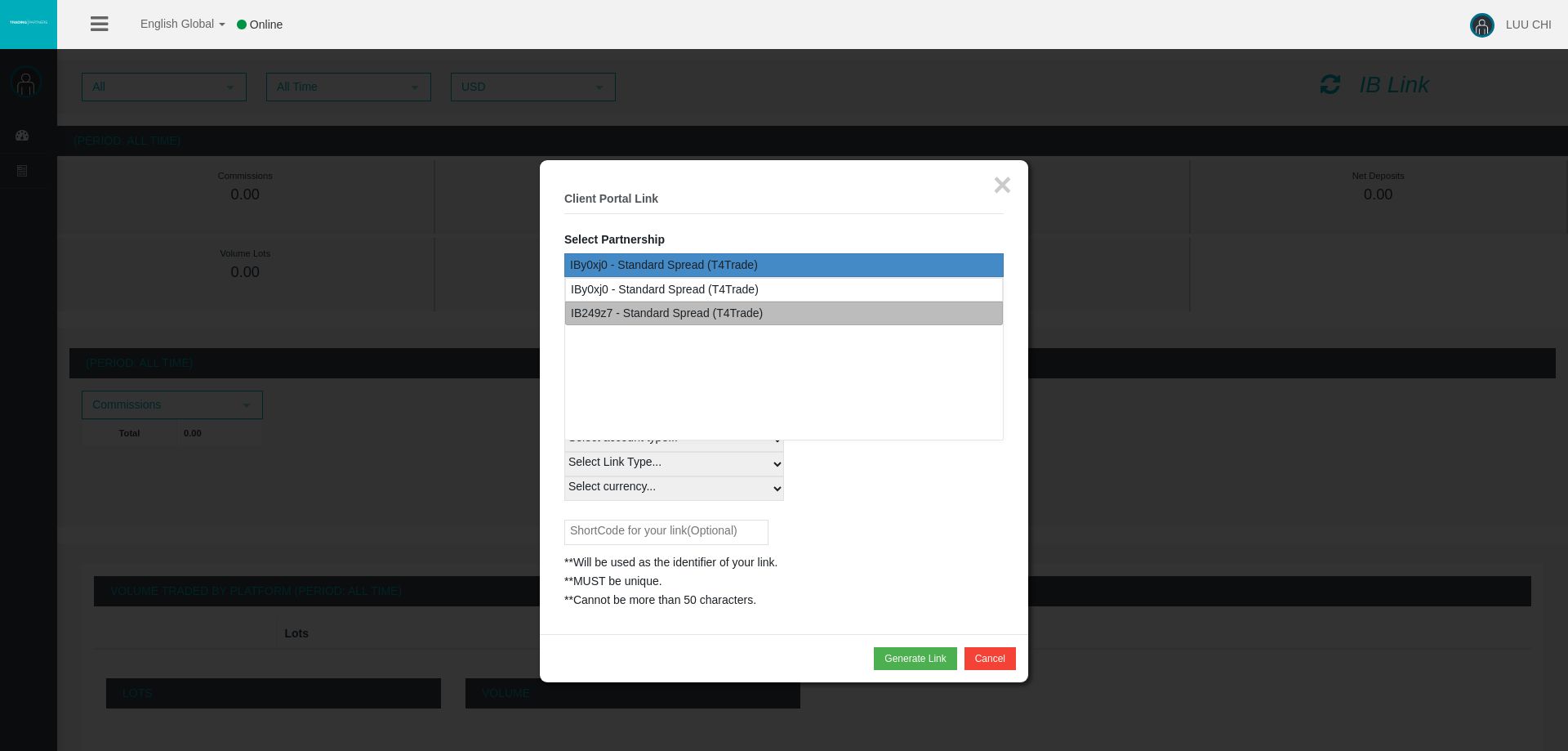
click at [726, 304] on div "IB249z7 - Standard Spread (T4Trade)" at bounding box center [667, 313] width 192 height 18
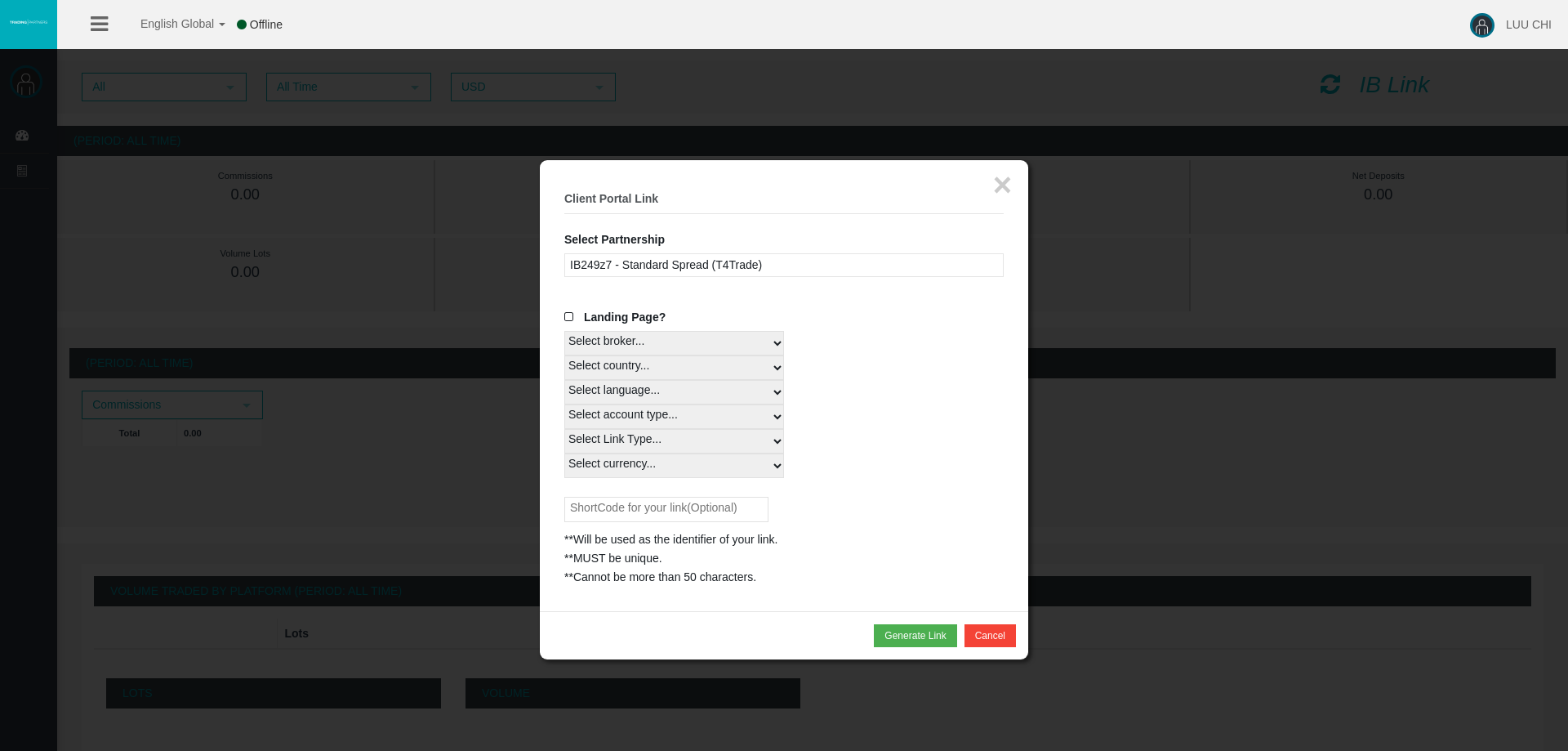
click at [746, 259] on div "IB249z7 - Standard Spread (T4Trade)" at bounding box center [784, 265] width 440 height 23
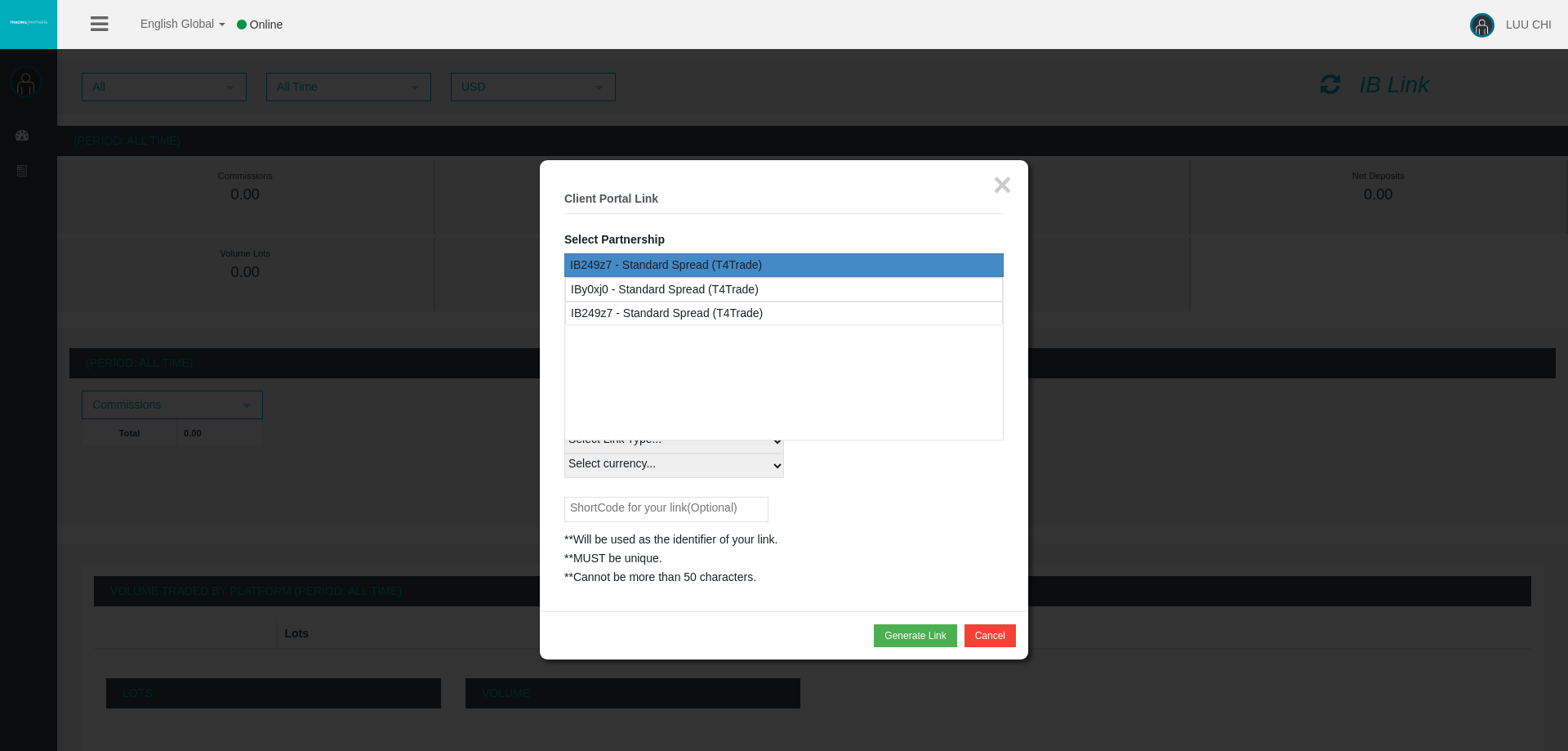
click at [756, 245] on fieldset "× Client Portal Link Select Partnership IBy0xj0 - Standard Spread (T4Trade) IB2…" at bounding box center [784, 386] width 440 height 402
click at [691, 363] on div "IBy0xj0 - Standard Spread (T4Trade) IB249z7 - Standard Spread (T4Trade)" at bounding box center [784, 358] width 440 height 163
click at [751, 238] on fieldset "× Client Portal Link Select Partnership IBy0xj0 - Standard Spread (T4Trade) IB2…" at bounding box center [784, 386] width 440 height 402
click at [705, 237] on fieldset "× Client Portal Link Select Partnership IBy0xj0 - Standard Spread (T4Trade) IB2…" at bounding box center [784, 386] width 440 height 402
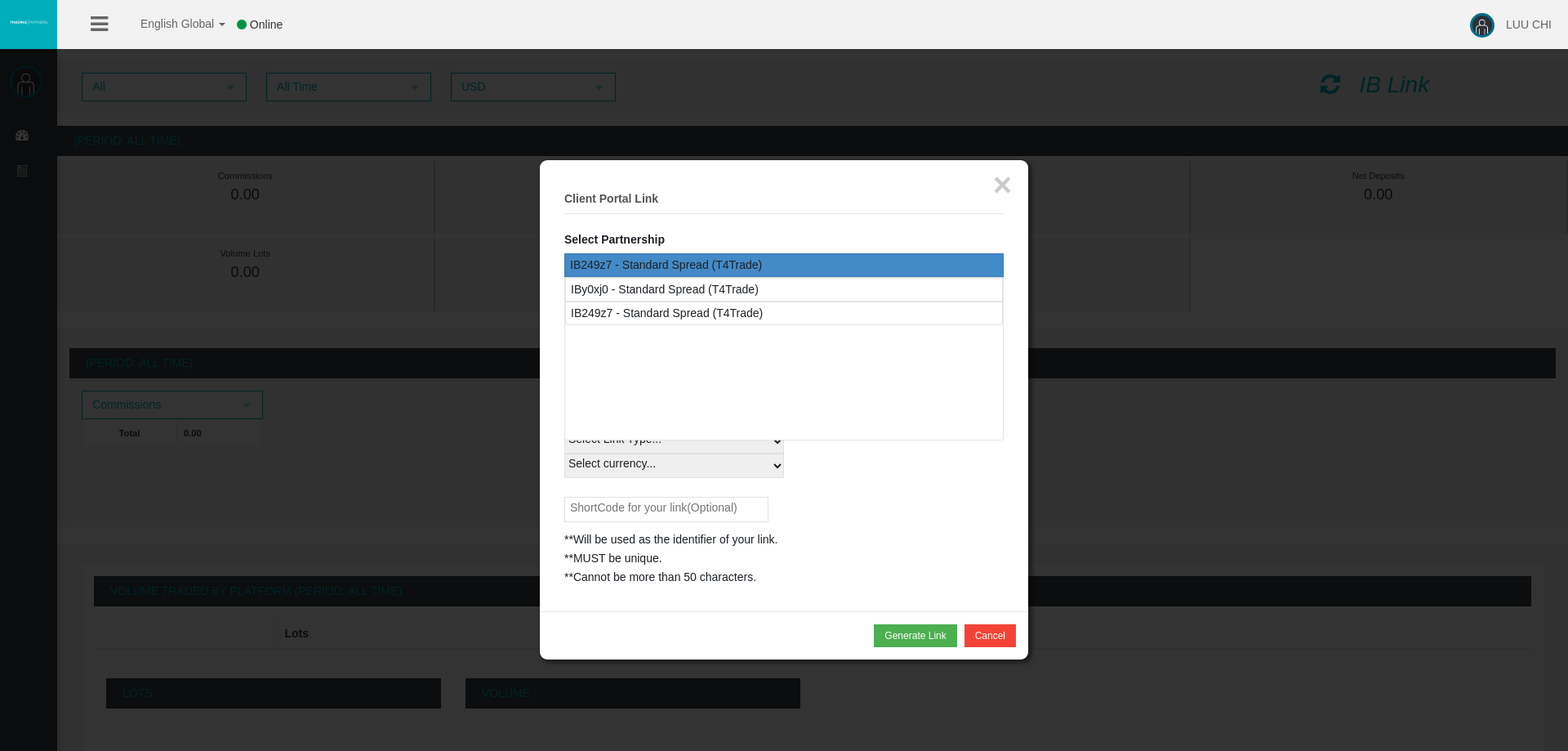
drag, startPoint x: 722, startPoint y: 381, endPoint x: 755, endPoint y: 426, distance: 55.8
click at [722, 381] on div "IBy0xj0 - Standard Spread (T4Trade) IB249z7 - Standard Spread (T4Trade)" at bounding box center [784, 358] width 440 height 163
click at [922, 544] on div "**Will be used as the identifier of your link." at bounding box center [784, 539] width 440 height 18
click at [909, 265] on div "IB249z7 - Standard Spread (T4Trade)" at bounding box center [784, 265] width 440 height 23
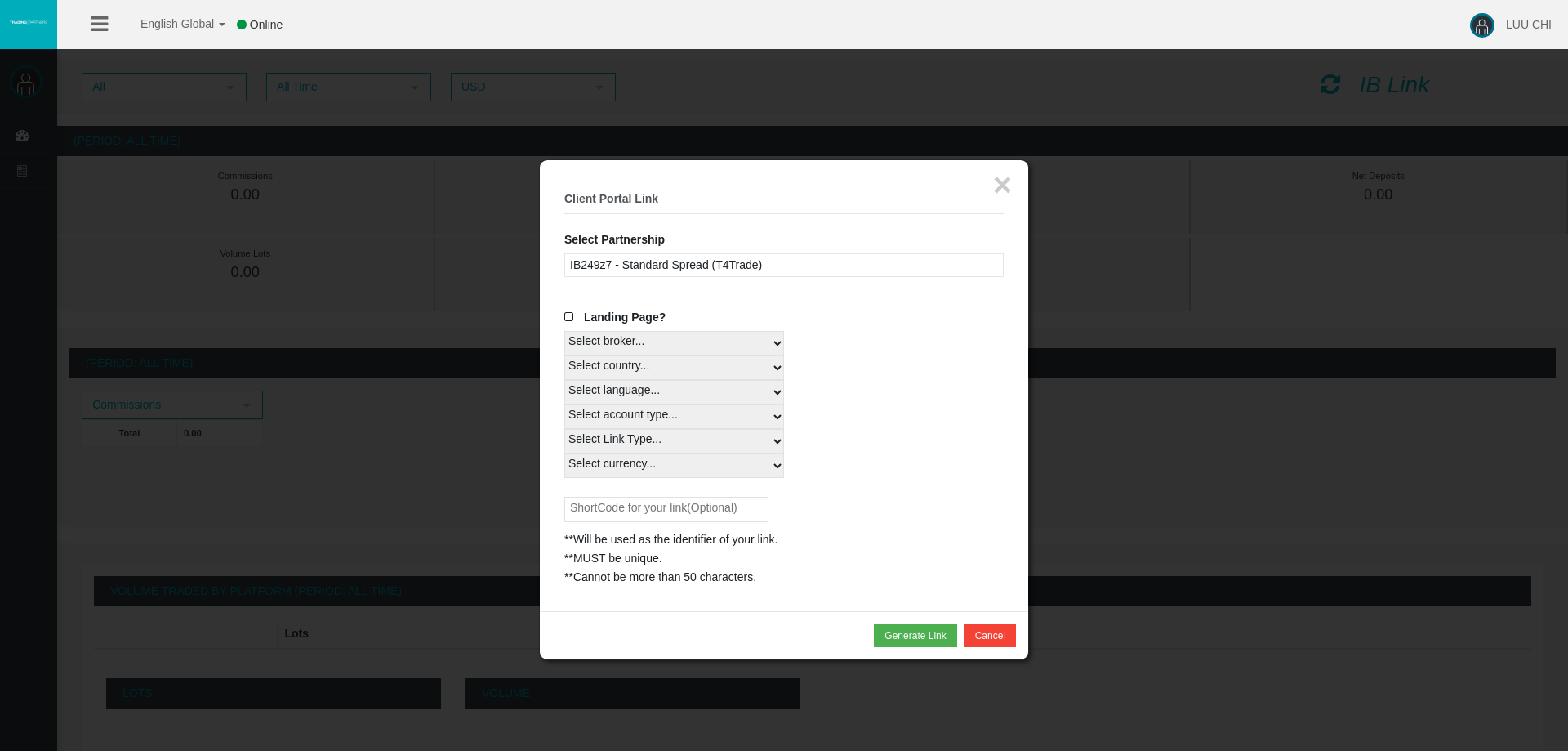
click at [630, 321] on span "Landing Page?" at bounding box center [625, 317] width 82 height 13
click at [0, 0] on input "Landing Page?" at bounding box center [0, 0] width 0 height 0
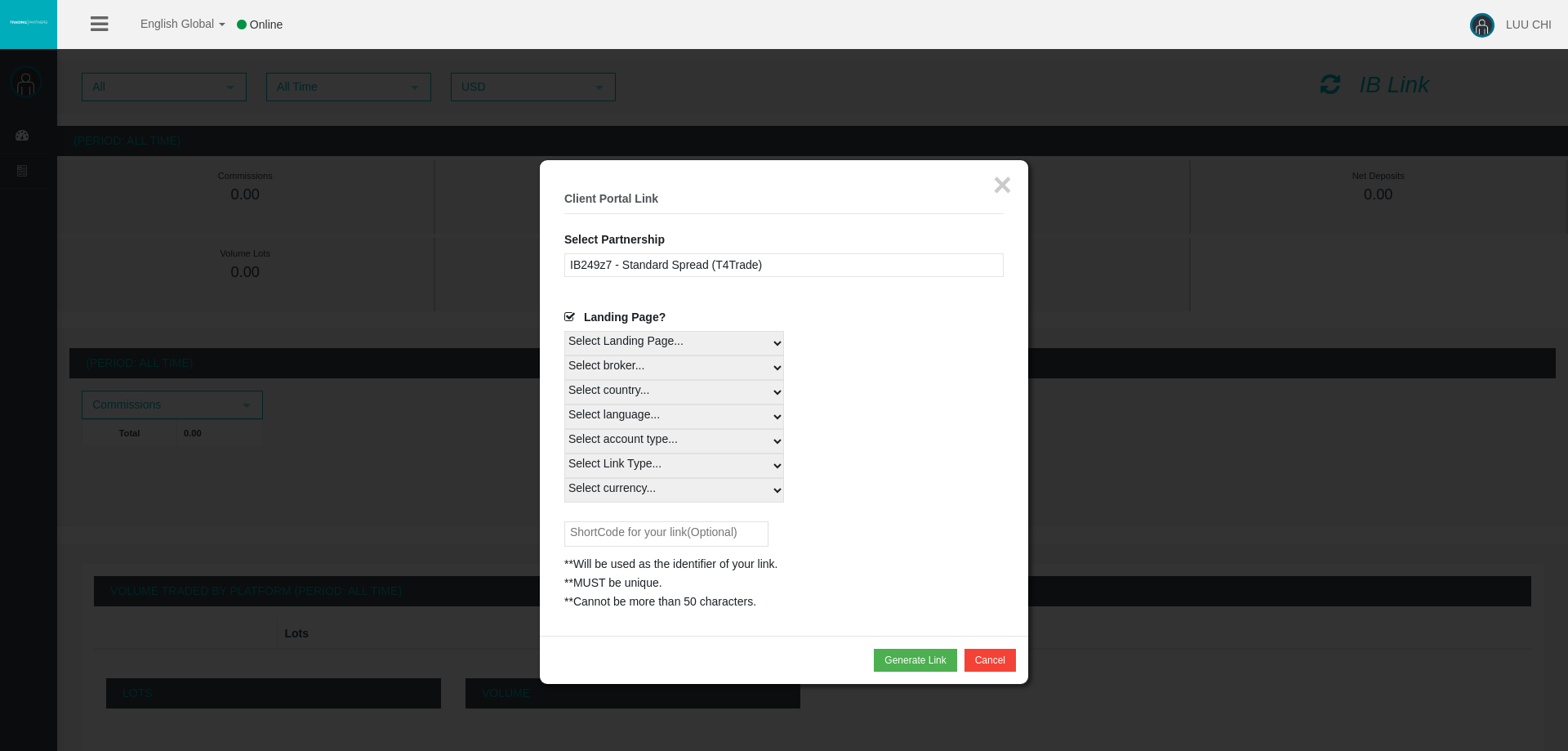
click at [630, 321] on span "Landing Page?" at bounding box center [625, 317] width 82 height 13
click at [0, 0] on input "Landing Page?" at bounding box center [0, 0] width 0 height 0
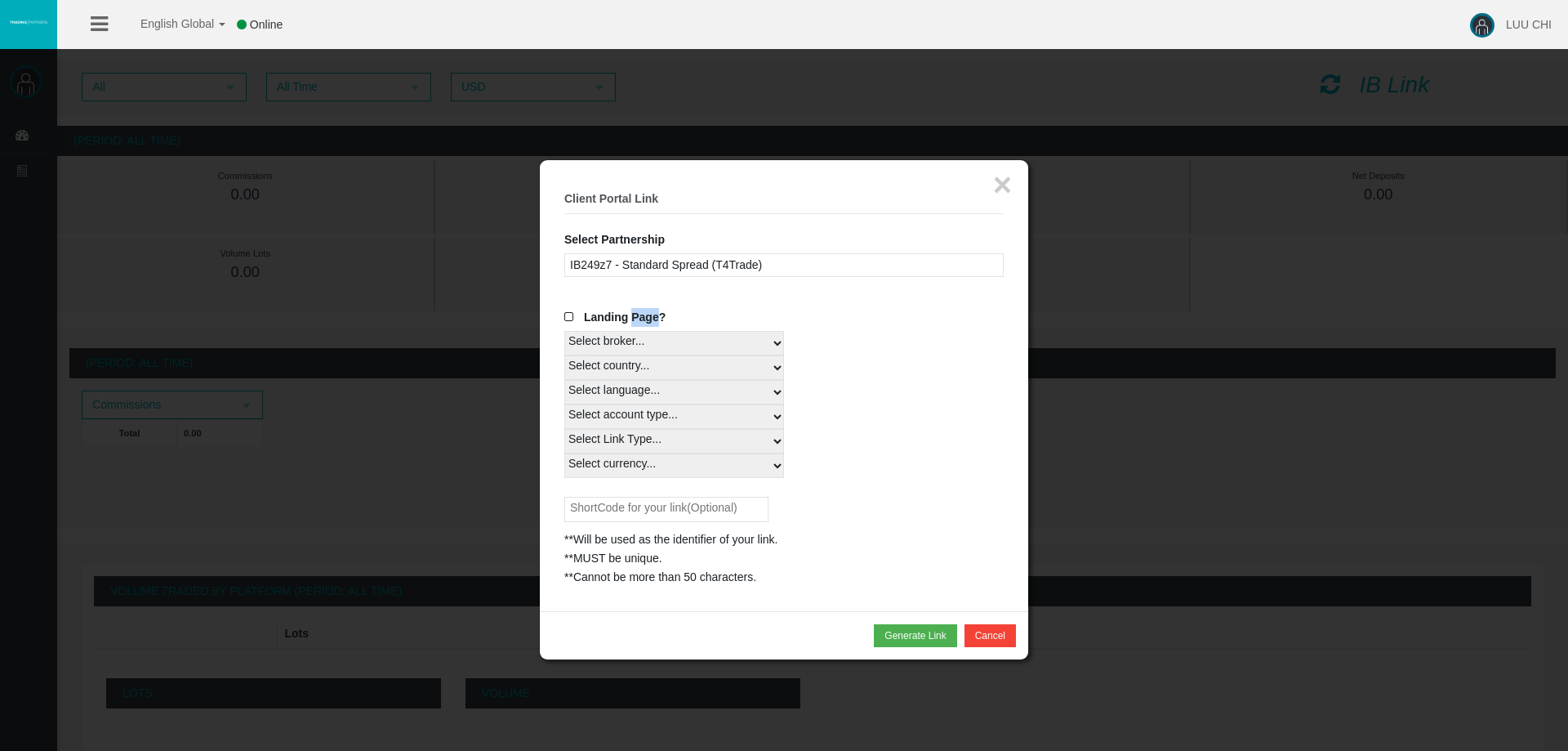
click at [630, 321] on span "Landing Page?" at bounding box center [625, 317] width 82 height 13
click at [0, 0] on input "Landing Page?" at bounding box center [0, 0] width 0 height 0
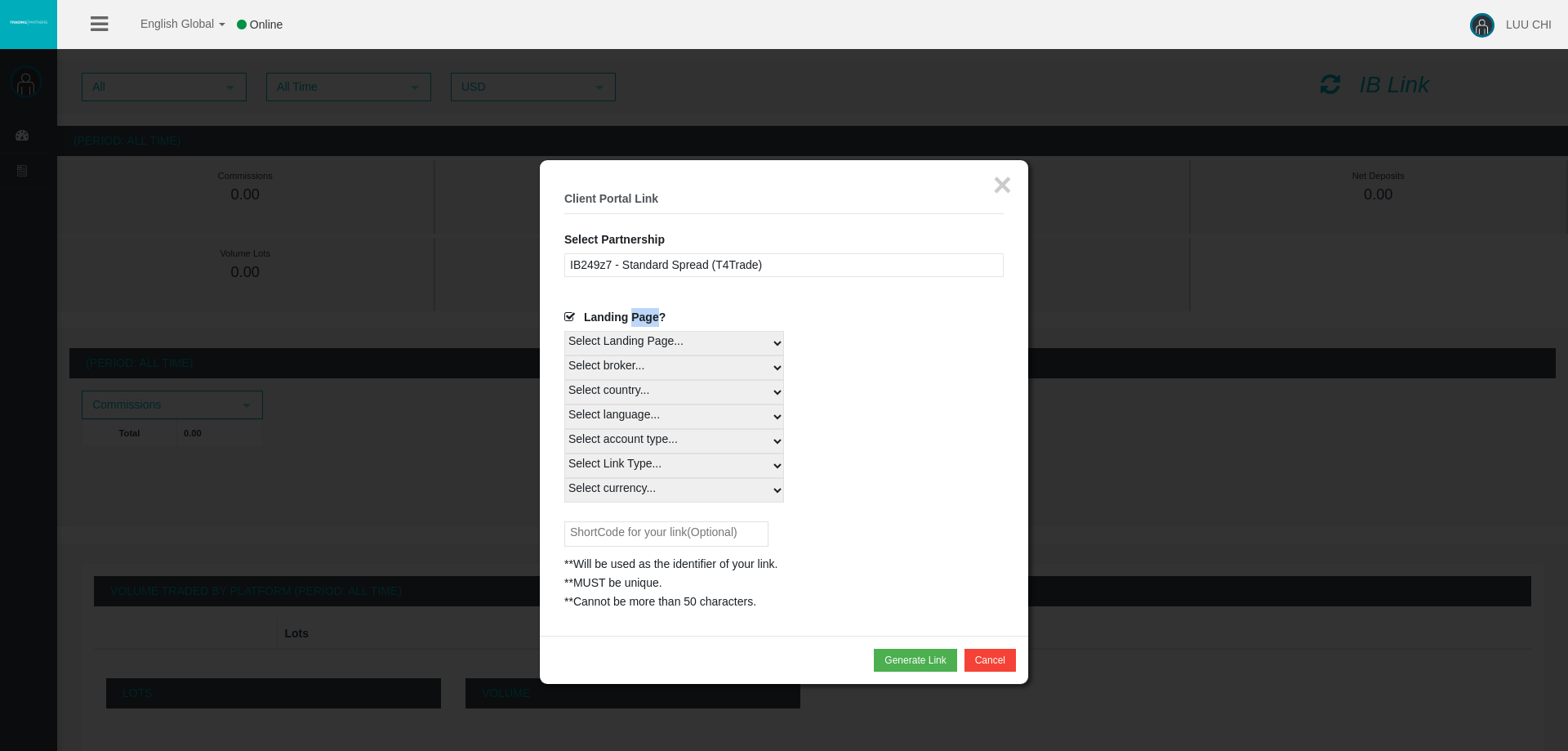
click at [630, 321] on span "Landing Page?" at bounding box center [625, 317] width 82 height 13
click at [0, 0] on input "Landing Page?" at bounding box center [0, 0] width 0 height 0
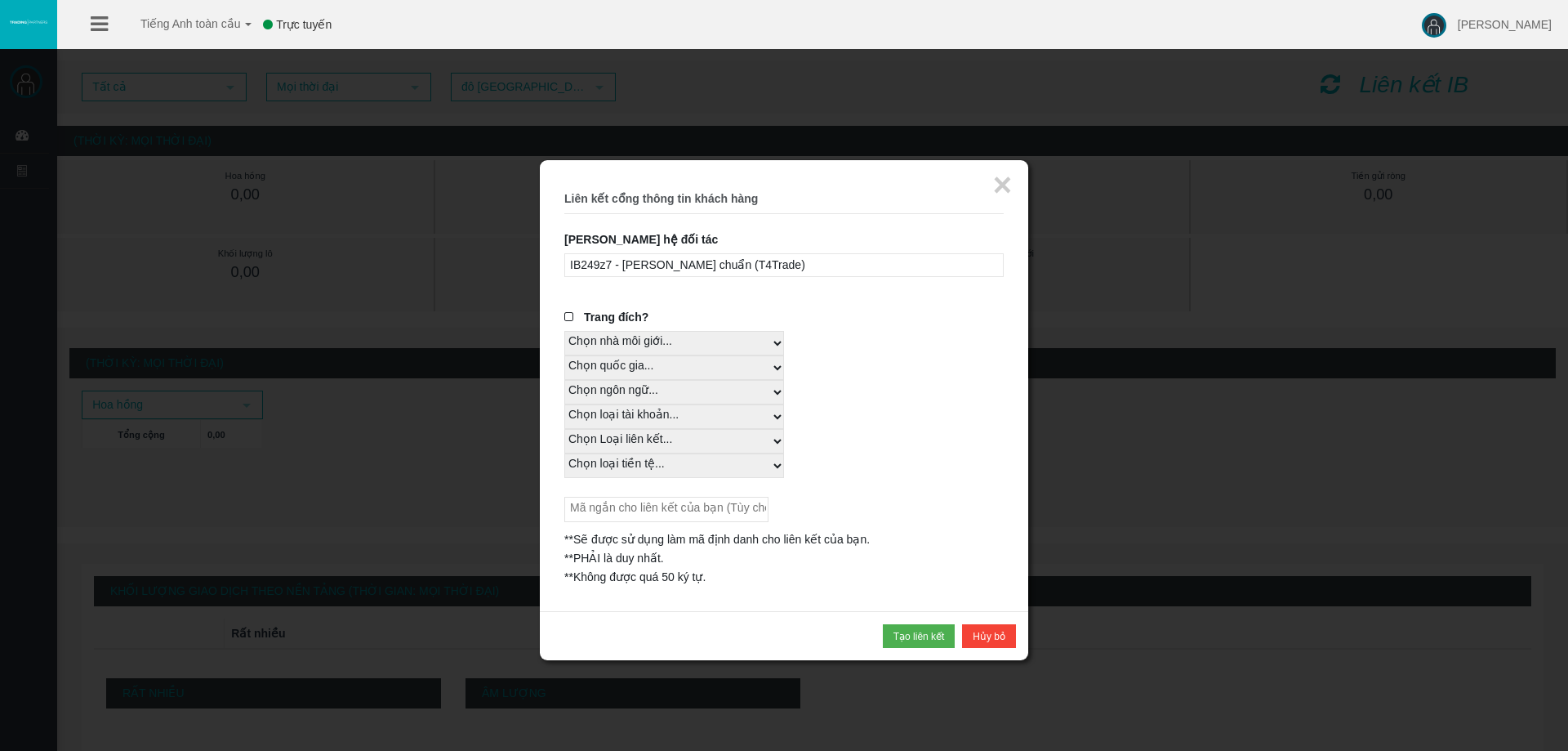
click at [630, 317] on font "Trang đích?" at bounding box center [616, 317] width 64 height 13
click at [0, 0] on input "Trang đích?" at bounding box center [0, 0] width 0 height 0
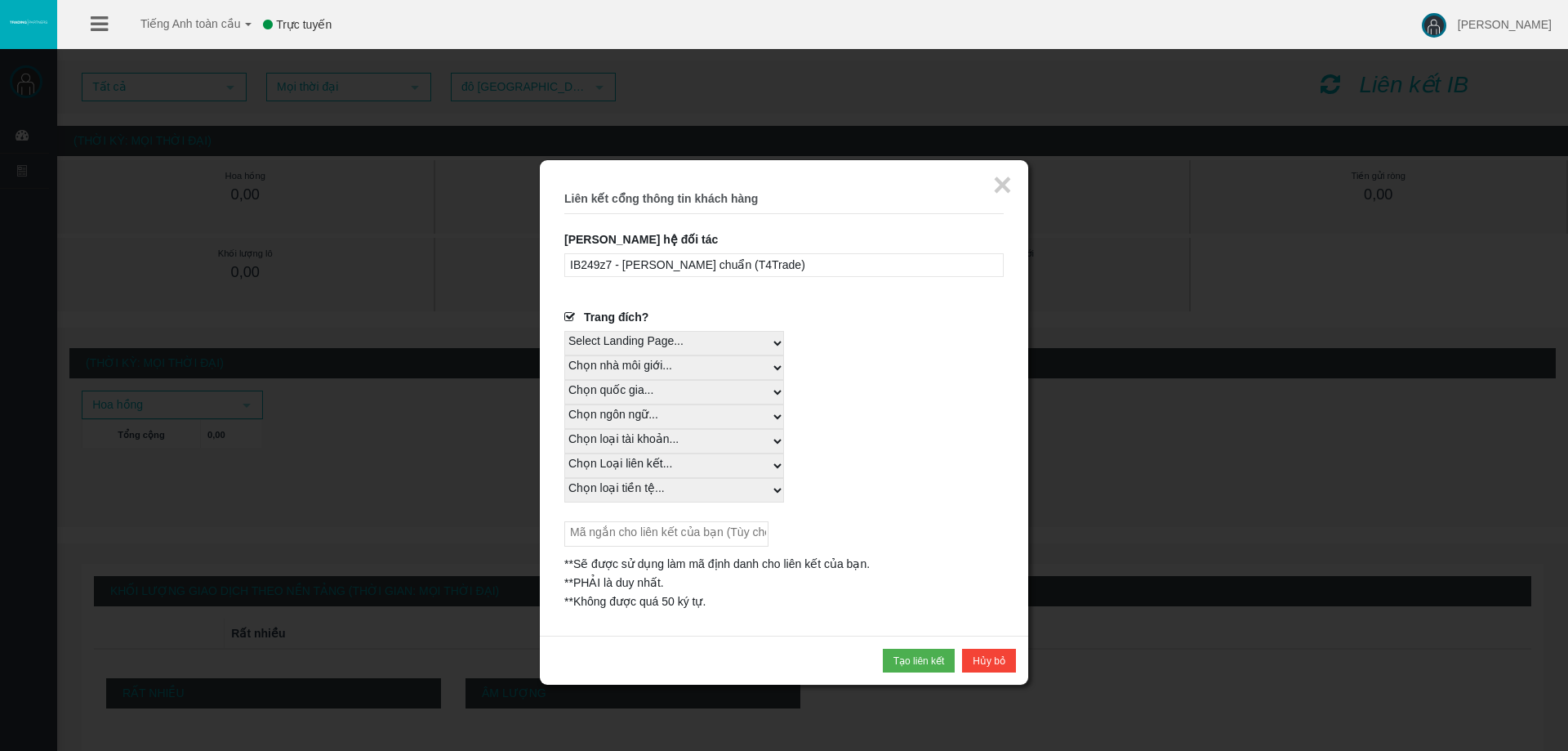
click at [630, 317] on font "Trang đích?" at bounding box center [616, 317] width 64 height 13
click at [0, 0] on input "Trang đích?" at bounding box center [0, 0] width 0 height 0
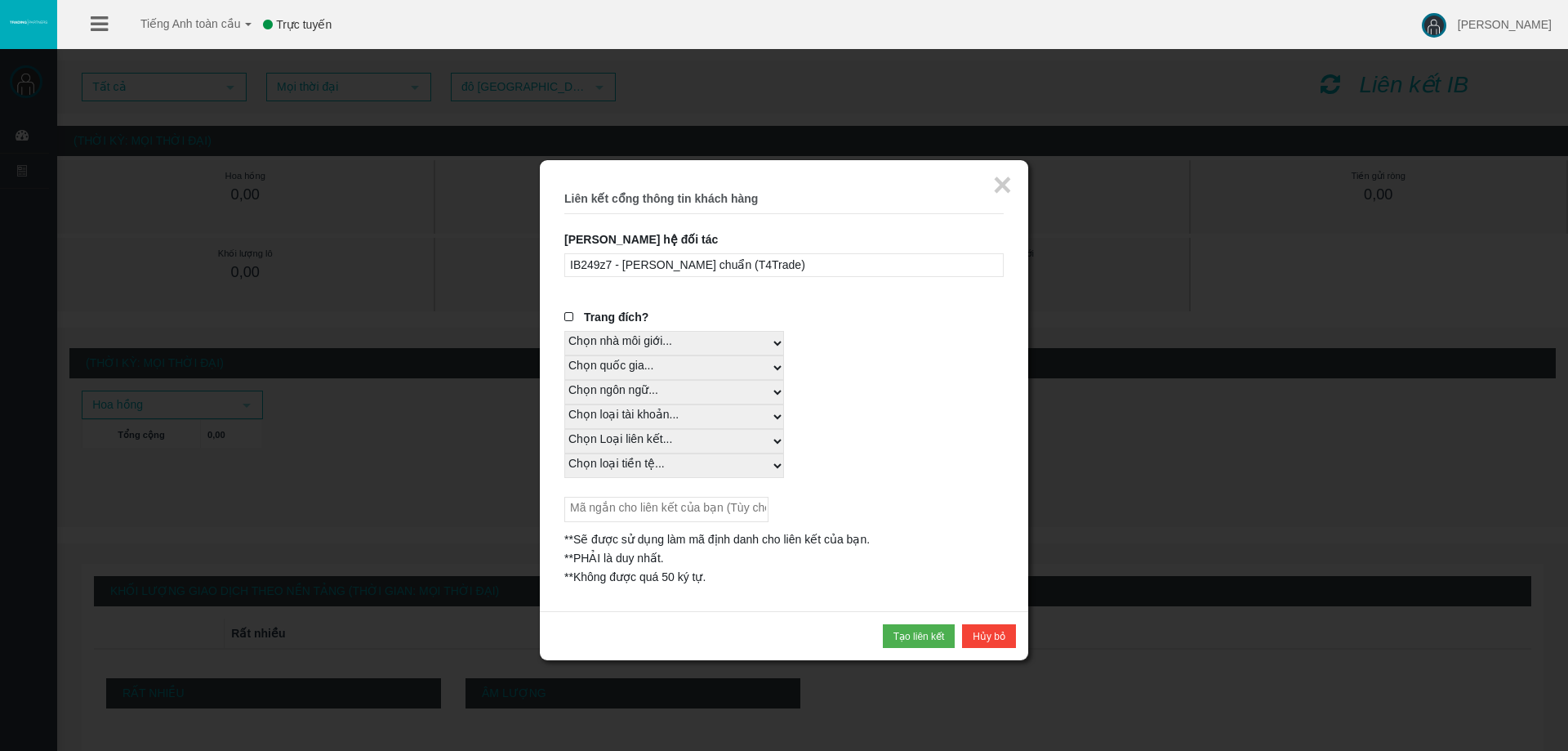
click at [630, 317] on font "Trang đích?" at bounding box center [616, 317] width 64 height 13
click at [0, 0] on input "Trang đích?" at bounding box center [0, 0] width 0 height 0
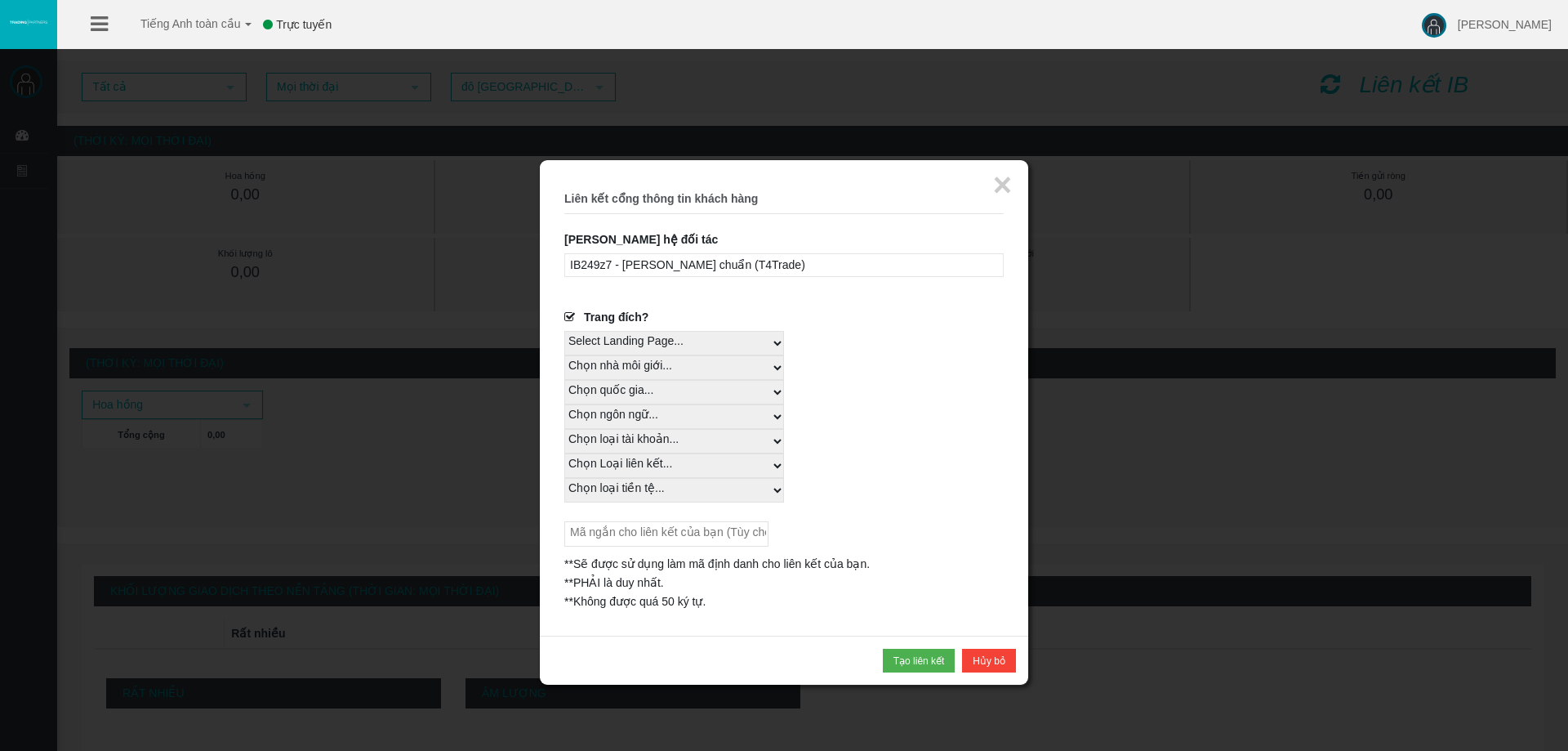
click at [630, 317] on font "Trang đích?" at bounding box center [616, 317] width 64 height 13
click at [0, 0] on input "Trang đích?" at bounding box center [0, 0] width 0 height 0
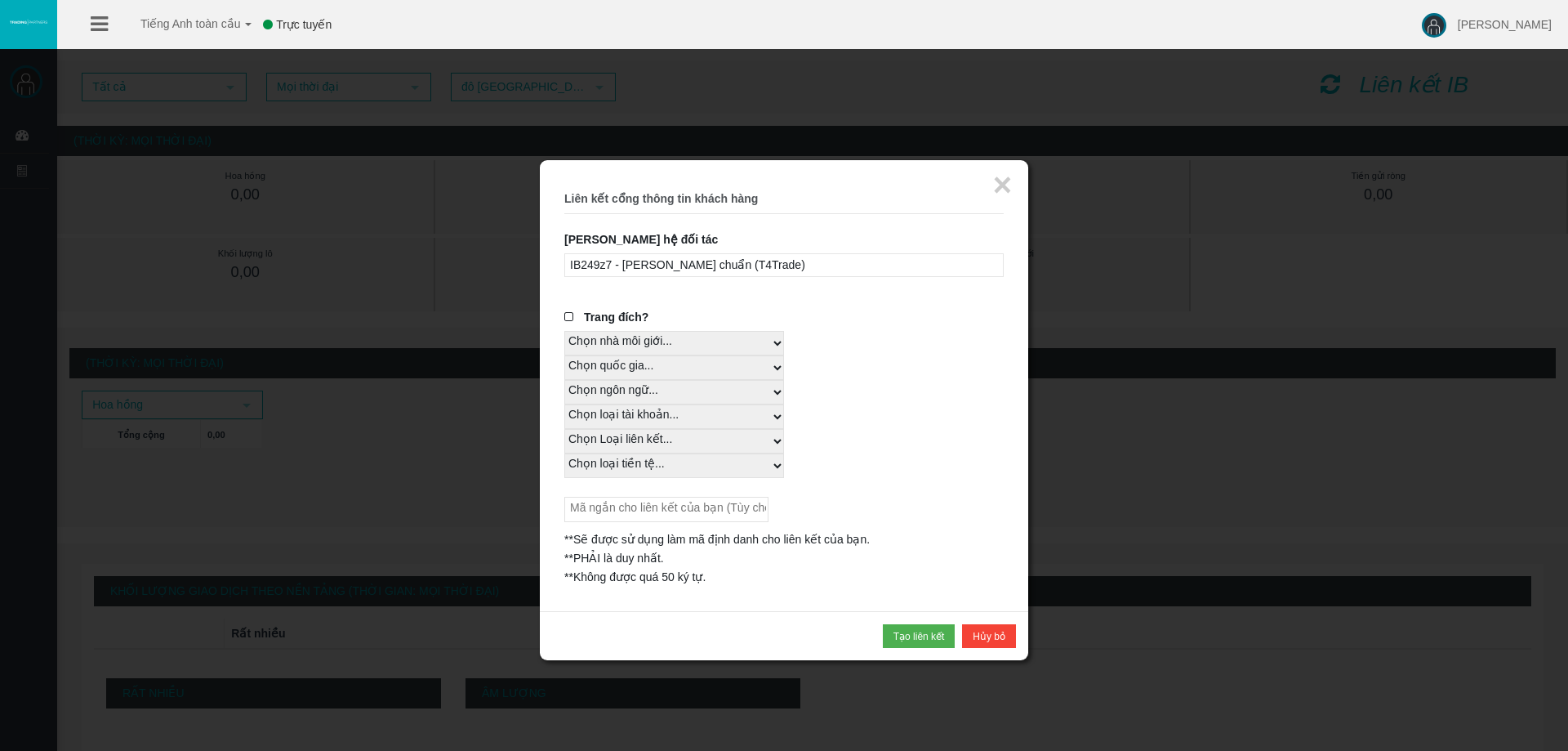
click at [631, 320] on font "Trang đích?" at bounding box center [616, 317] width 64 height 13
click at [0, 0] on input "Trang đích?" at bounding box center [0, 0] width 0 height 0
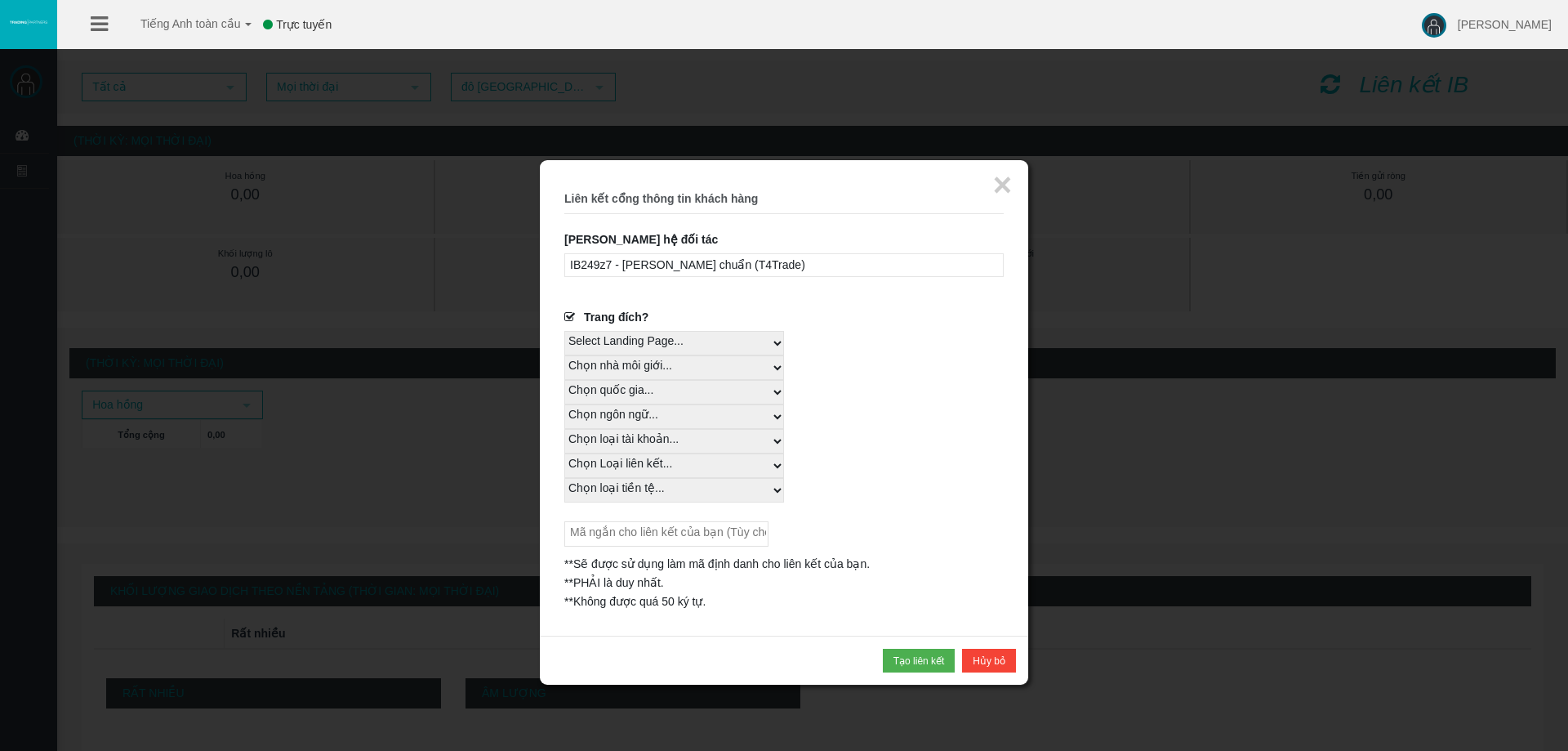
click at [631, 320] on font "Trang đích?" at bounding box center [616, 317] width 64 height 13
click at [0, 0] on input "Trang đích?" at bounding box center [0, 0] width 0 height 0
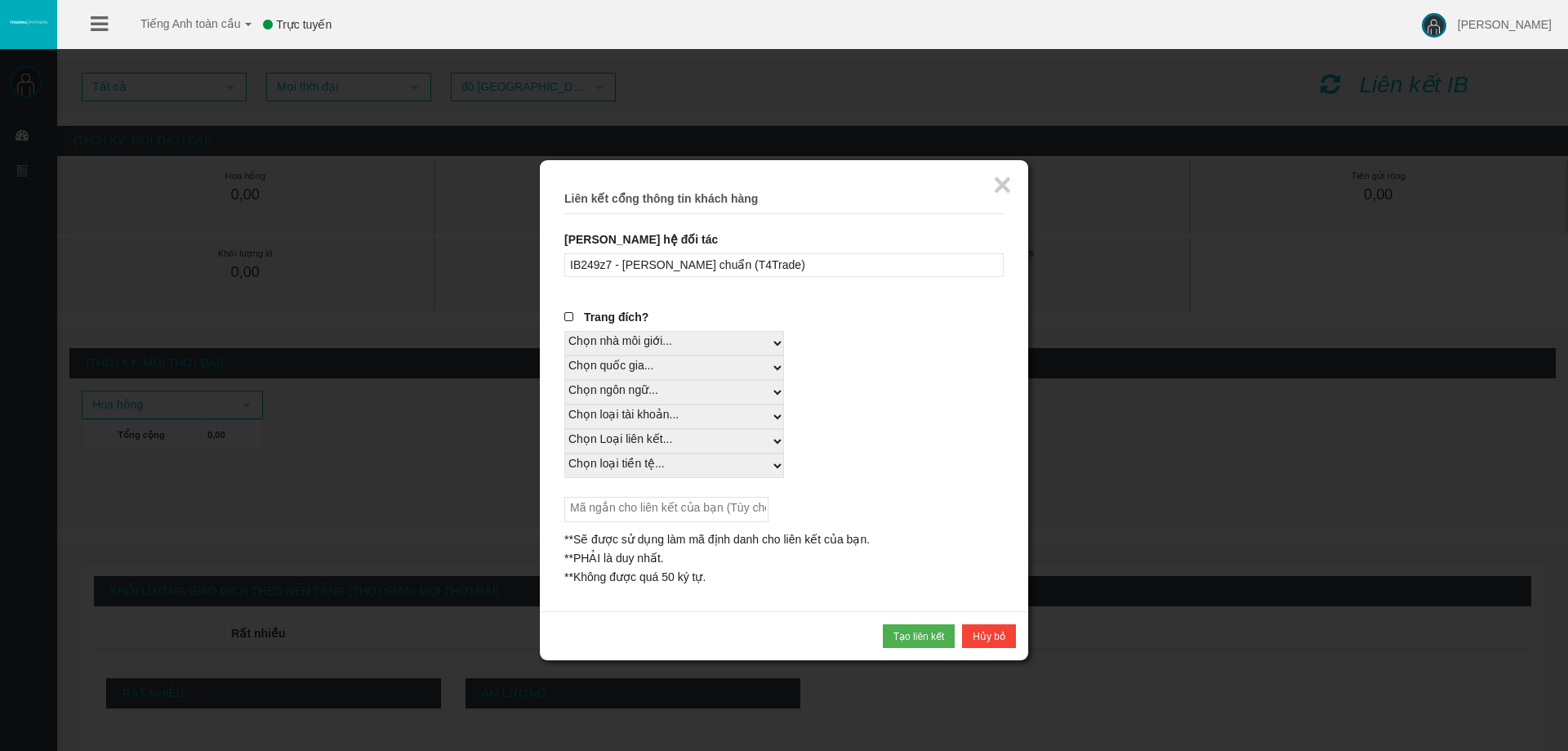
click at [631, 320] on font "Trang đích?" at bounding box center [616, 317] width 64 height 13
click at [0, 0] on input "Trang đích?" at bounding box center [0, 0] width 0 height 0
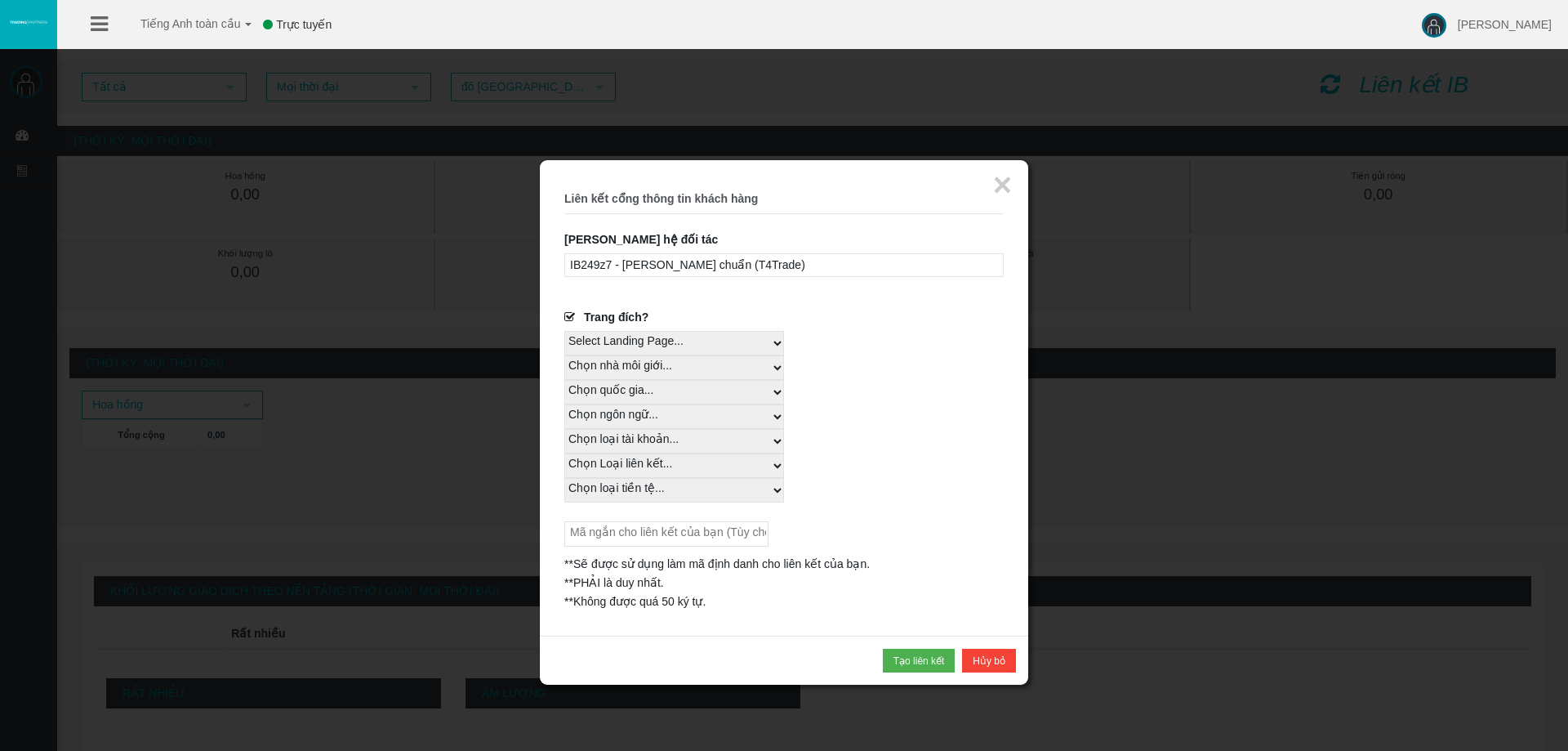
click at [631, 320] on font "Trang đích?" at bounding box center [616, 317] width 64 height 13
click at [0, 0] on input "Trang đích?" at bounding box center [0, 0] width 0 height 0
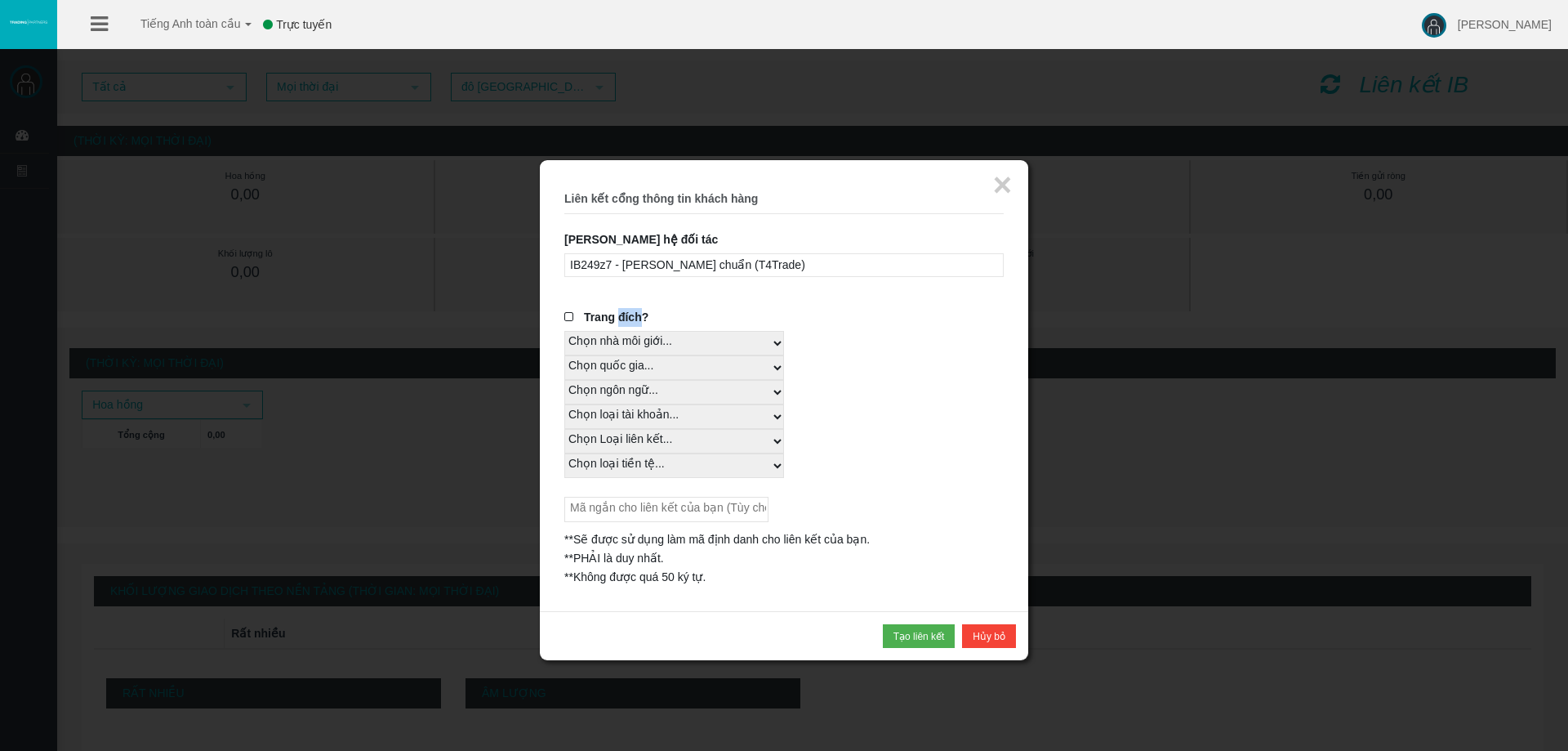
click at [631, 320] on font "Trang đích?" at bounding box center [616, 317] width 64 height 13
click at [0, 0] on input "Trang đích?" at bounding box center [0, 0] width 0 height 0
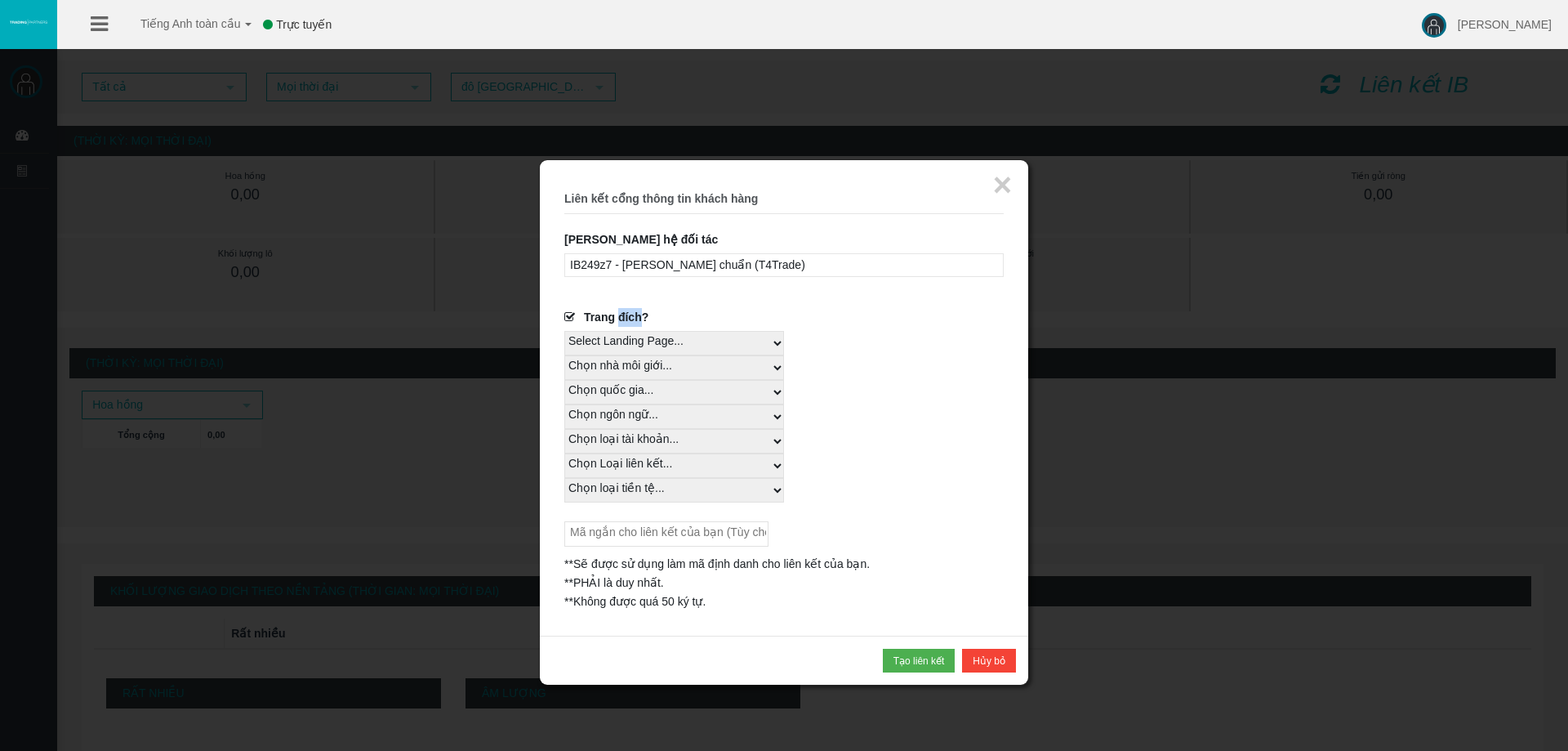
click at [643, 344] on select "Select Landing Page..." at bounding box center [674, 343] width 220 height 24
click at [674, 309] on div "Trang đích?" at bounding box center [784, 319] width 440 height 23
click at [629, 312] on font "Trang đích?" at bounding box center [616, 317] width 64 height 13
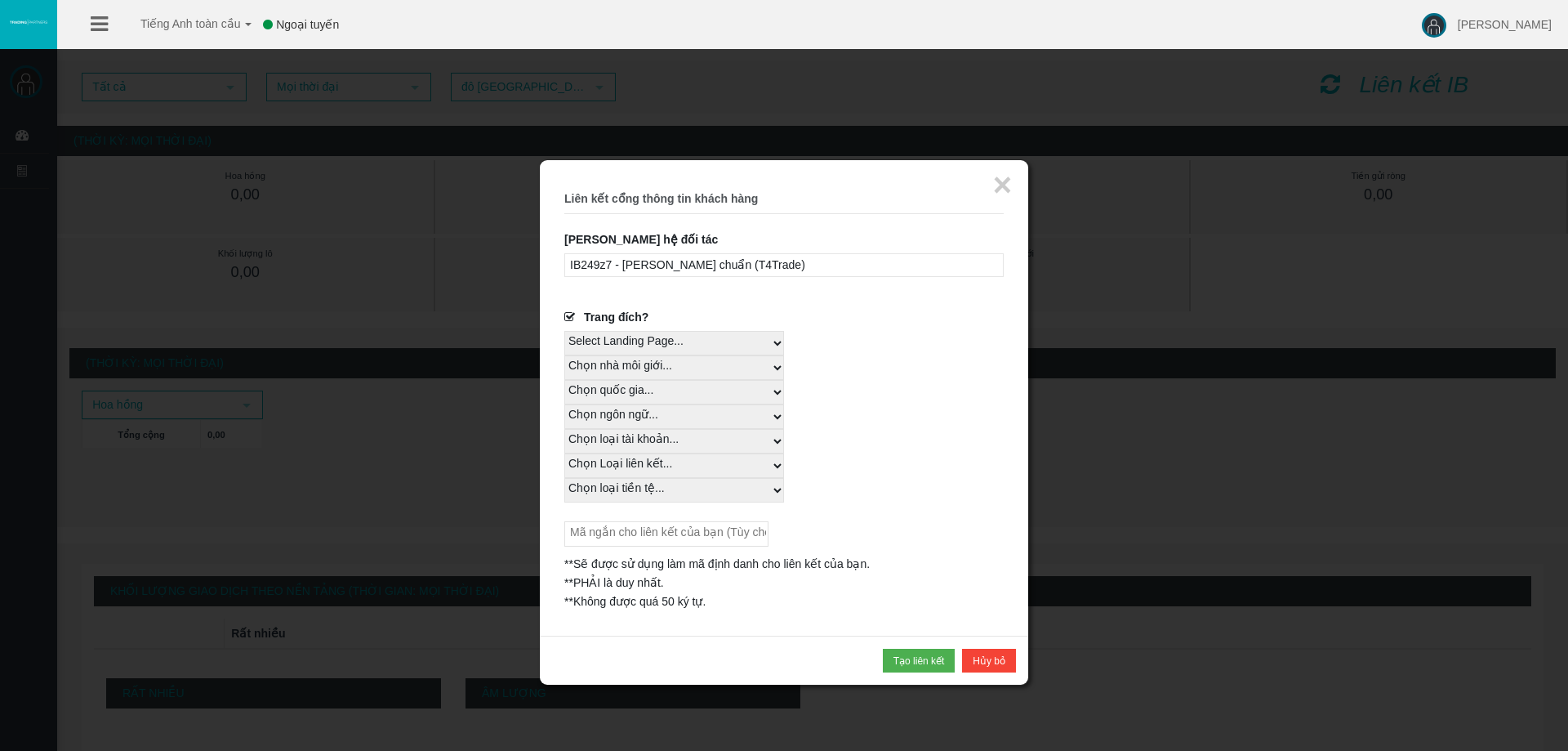
click at [0, 0] on input "Trang đích?" at bounding box center [0, 0] width 0 height 0
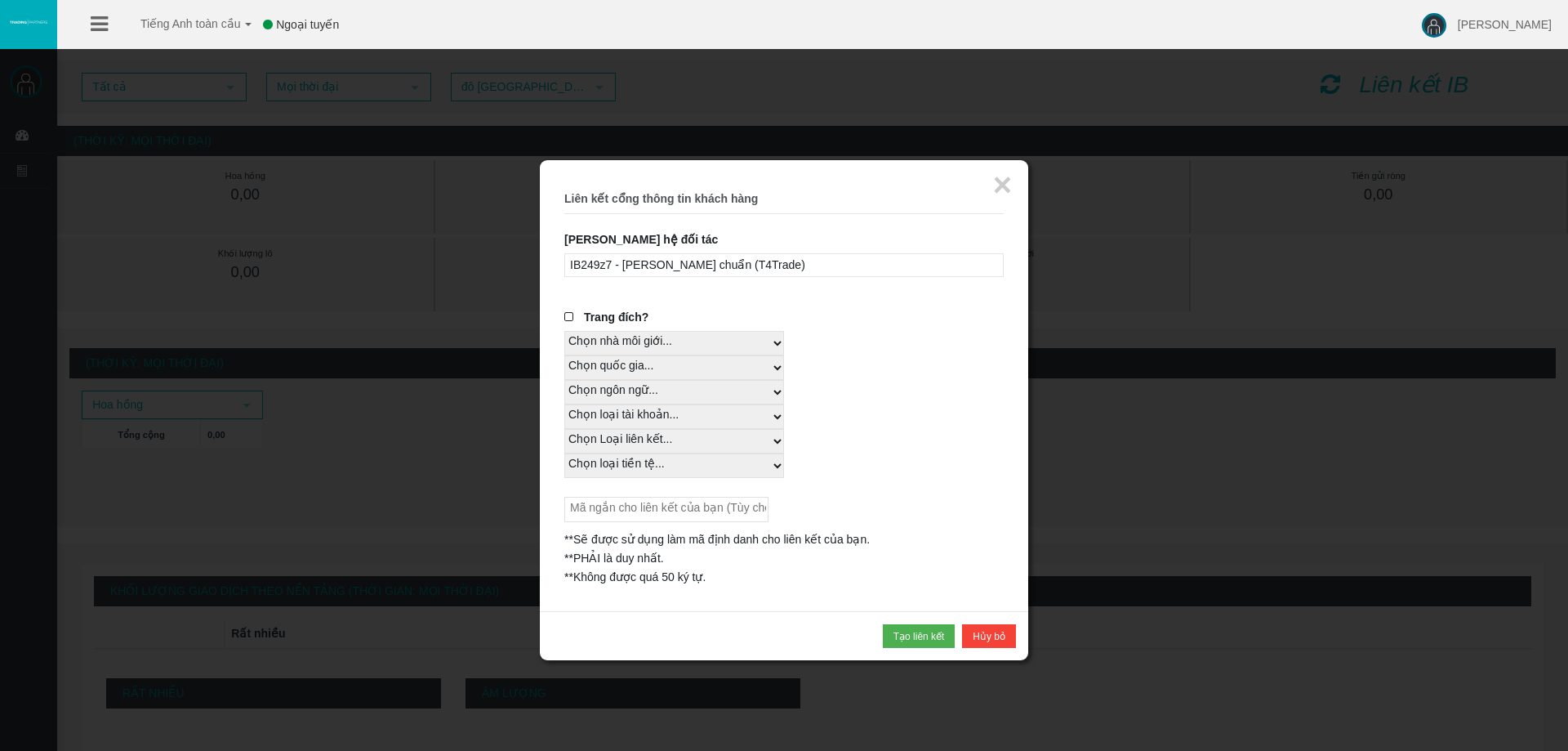
click at [676, 332] on select "Chọn nhà môi giới... T4Trade" at bounding box center [674, 343] width 220 height 24
click at [652, 315] on div "Trang đích?" at bounding box center [784, 319] width 440 height 23
click at [636, 311] on font "Trang đích?" at bounding box center [616, 317] width 64 height 13
click at [0, 0] on input "Trang đích?" at bounding box center [0, 0] width 0 height 0
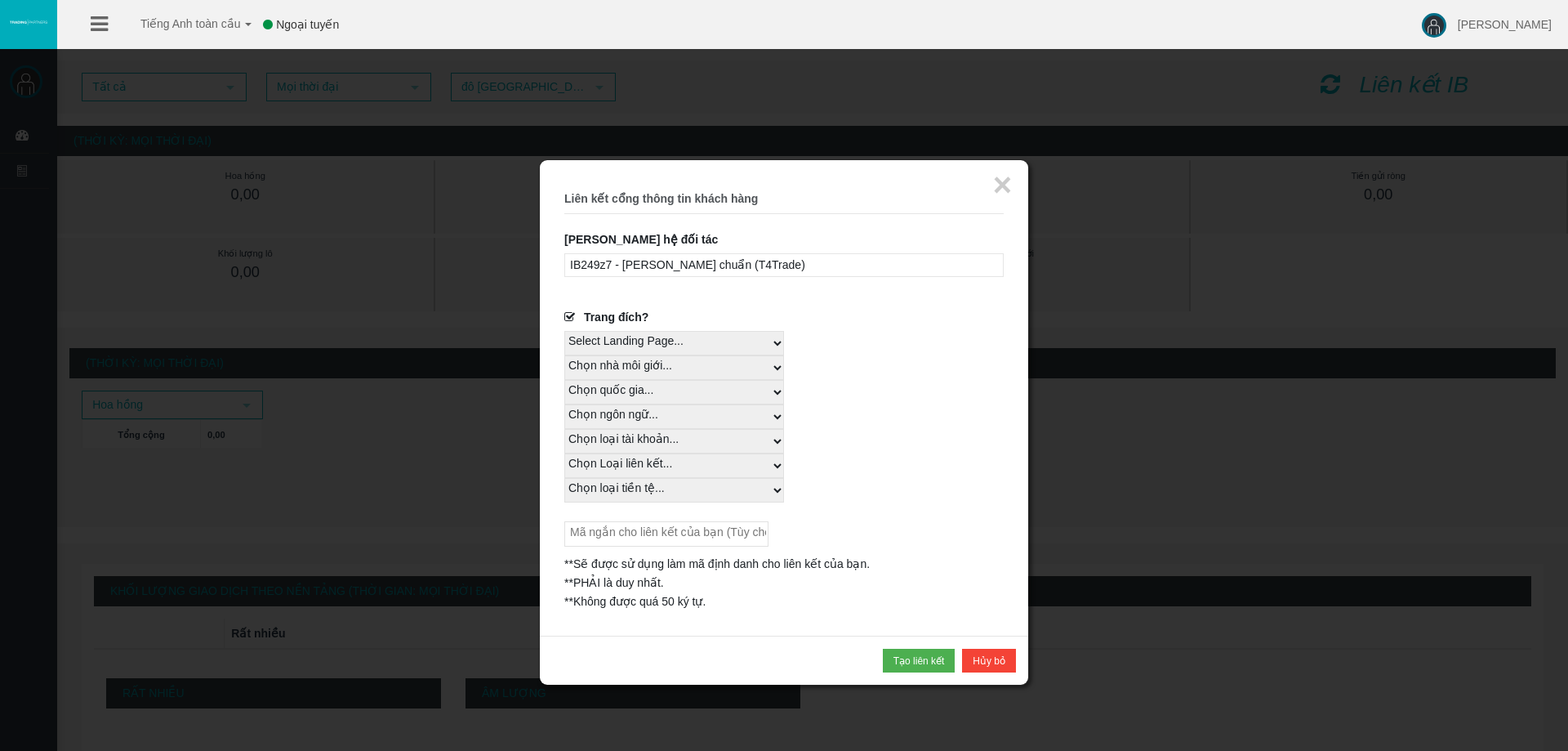
click at [713, 262] on font "IB249z7 - Chênh lệch chuẩn (T4Trade)" at bounding box center [687, 265] width 235 height 13
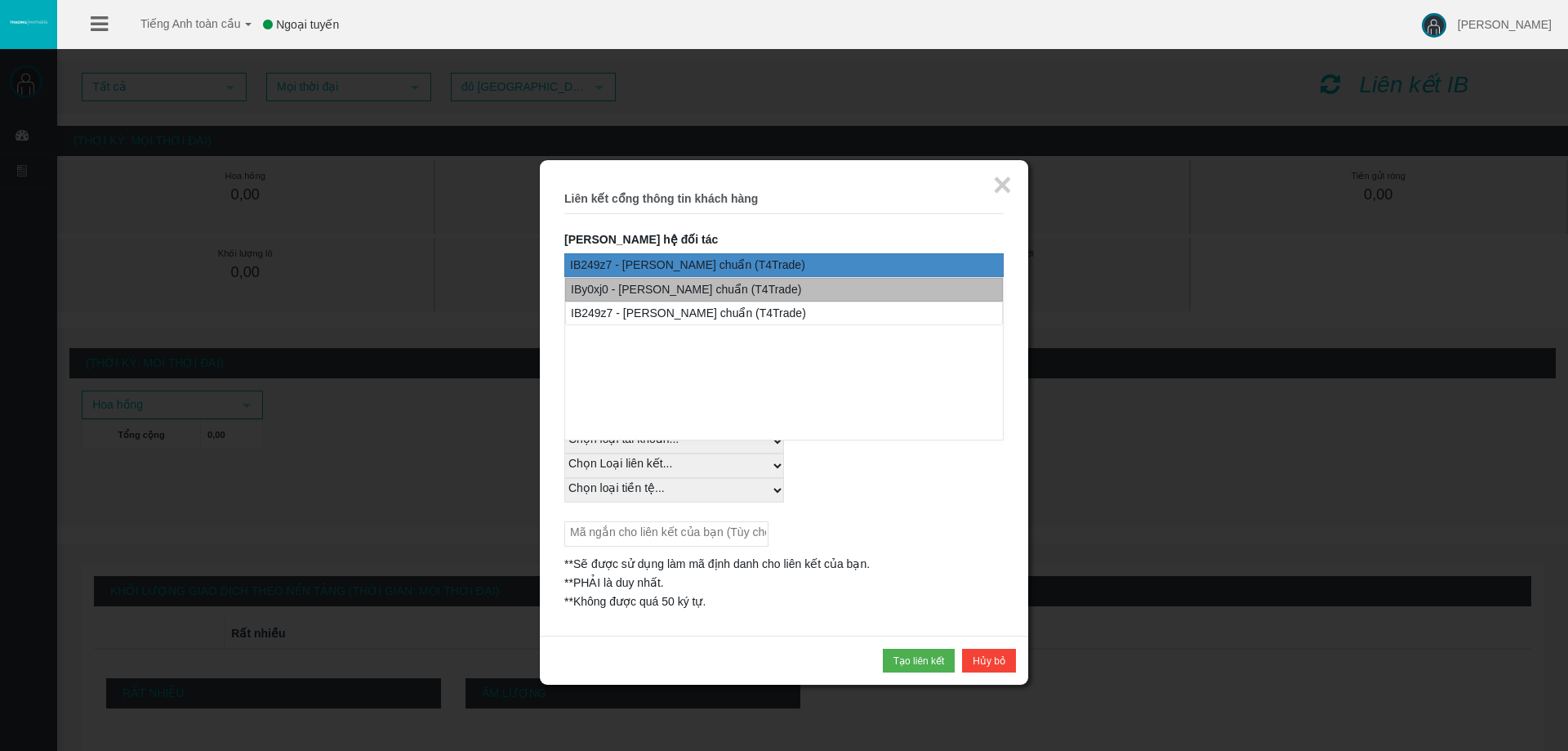
click at [656, 295] on font "IBy0xj0 - Chênh lệch chuẩn (T4Trade)" at bounding box center [686, 289] width 231 height 13
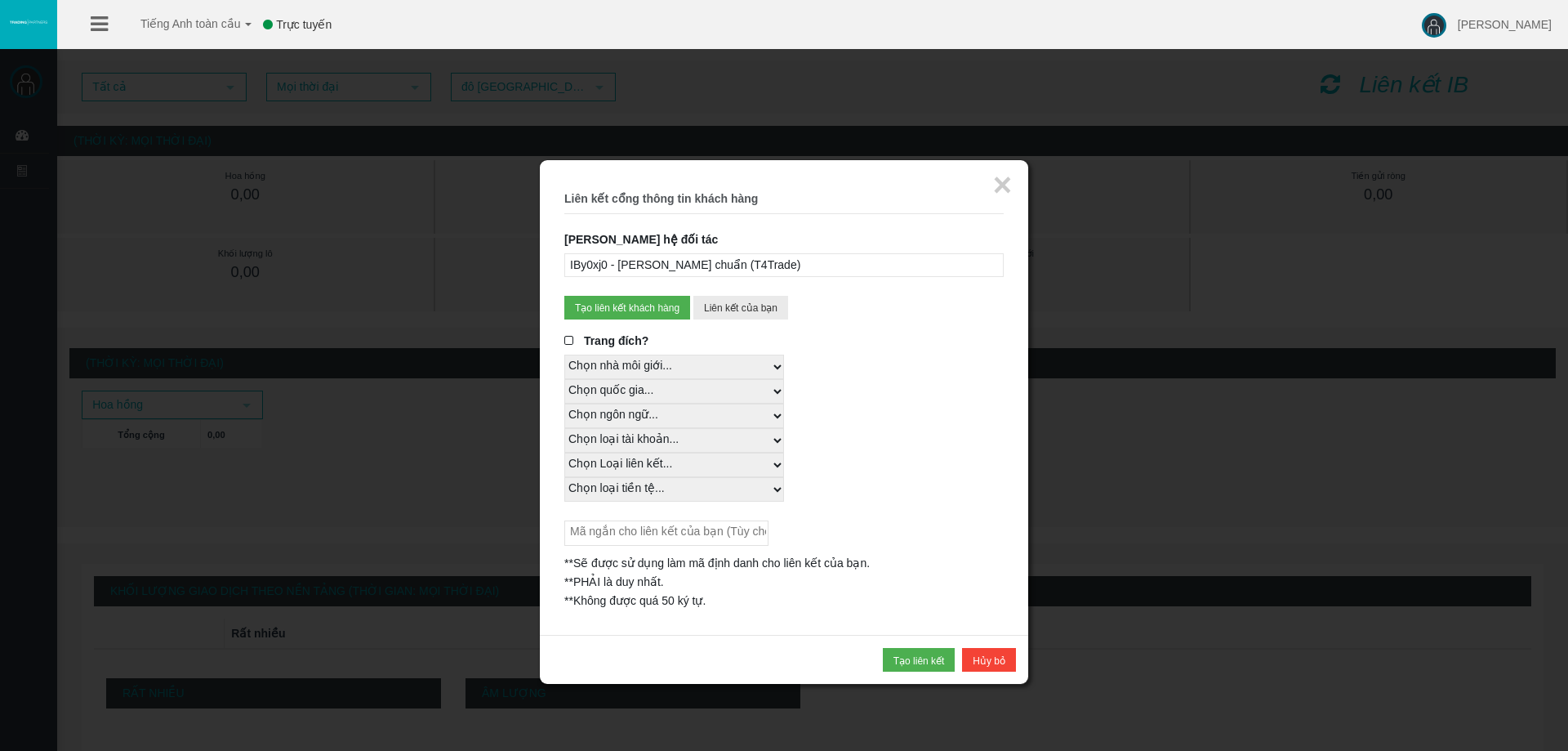
click at [700, 263] on font "IBy0xj0 - Chênh lệch chuẩn (T4Trade)" at bounding box center [685, 265] width 231 height 13
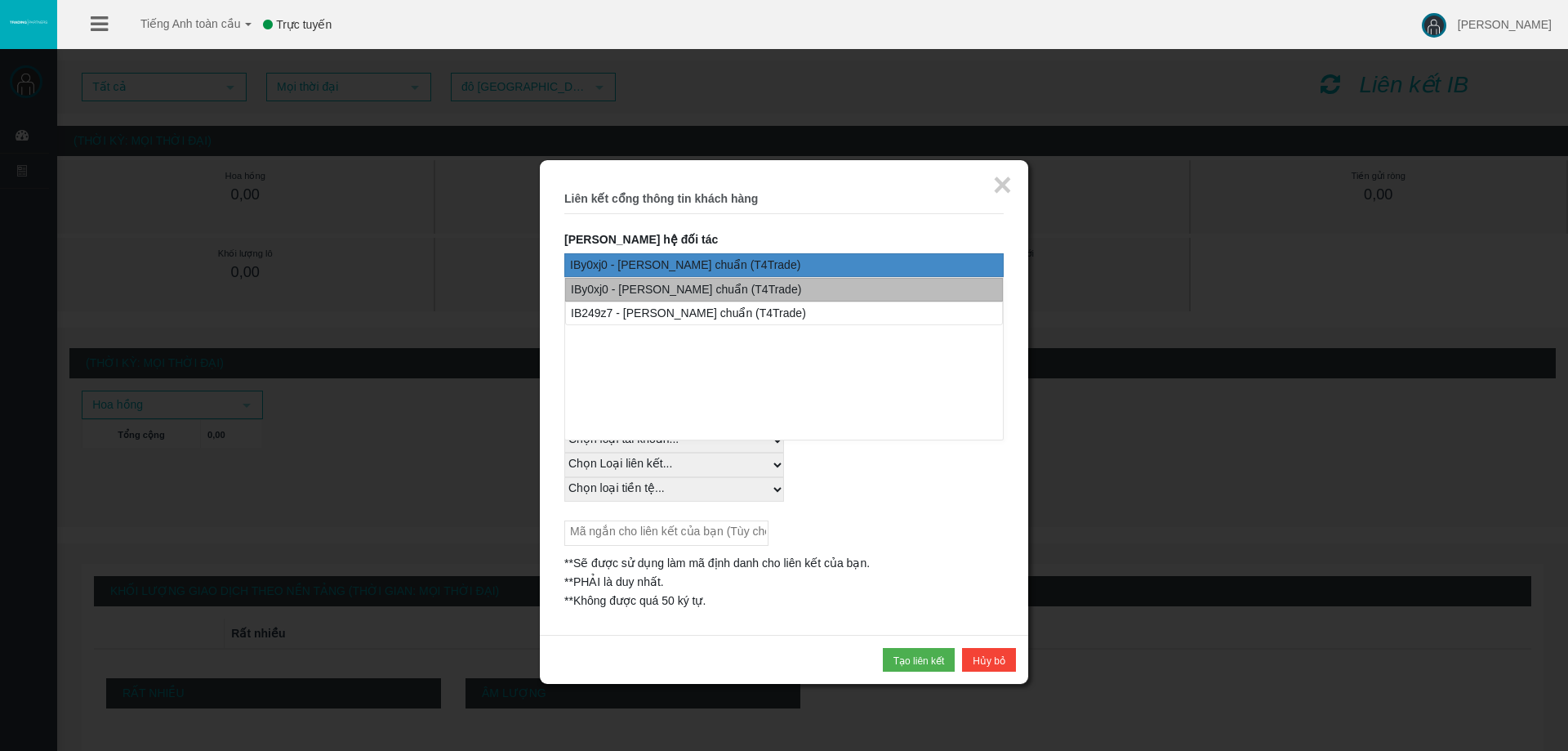
click at [681, 295] on font "IBy0xj0 - Chênh lệch chuẩn (T4Trade)" at bounding box center [686, 289] width 231 height 13
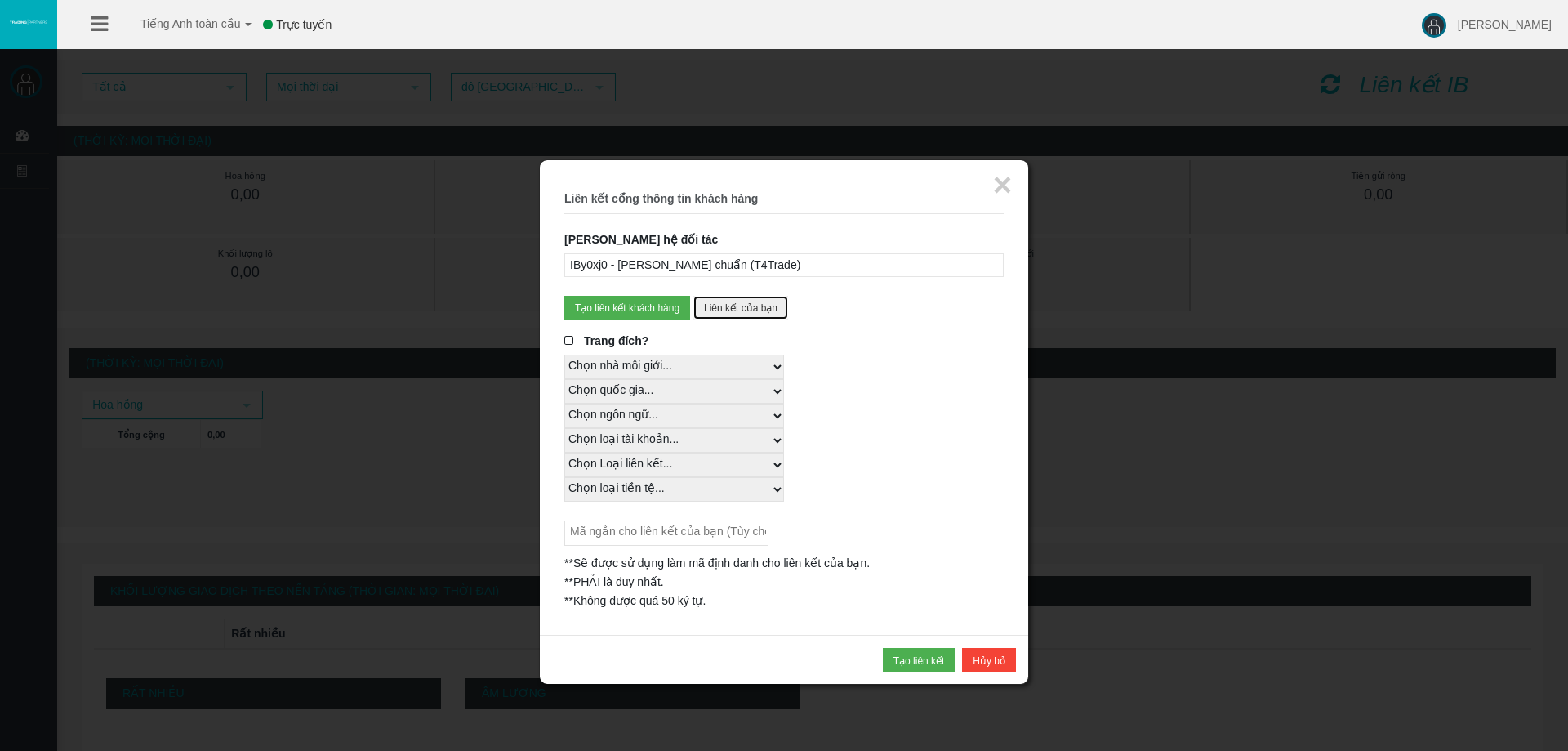
click at [721, 302] on font "Liên kết của bạn" at bounding box center [741, 308] width 74 height 12
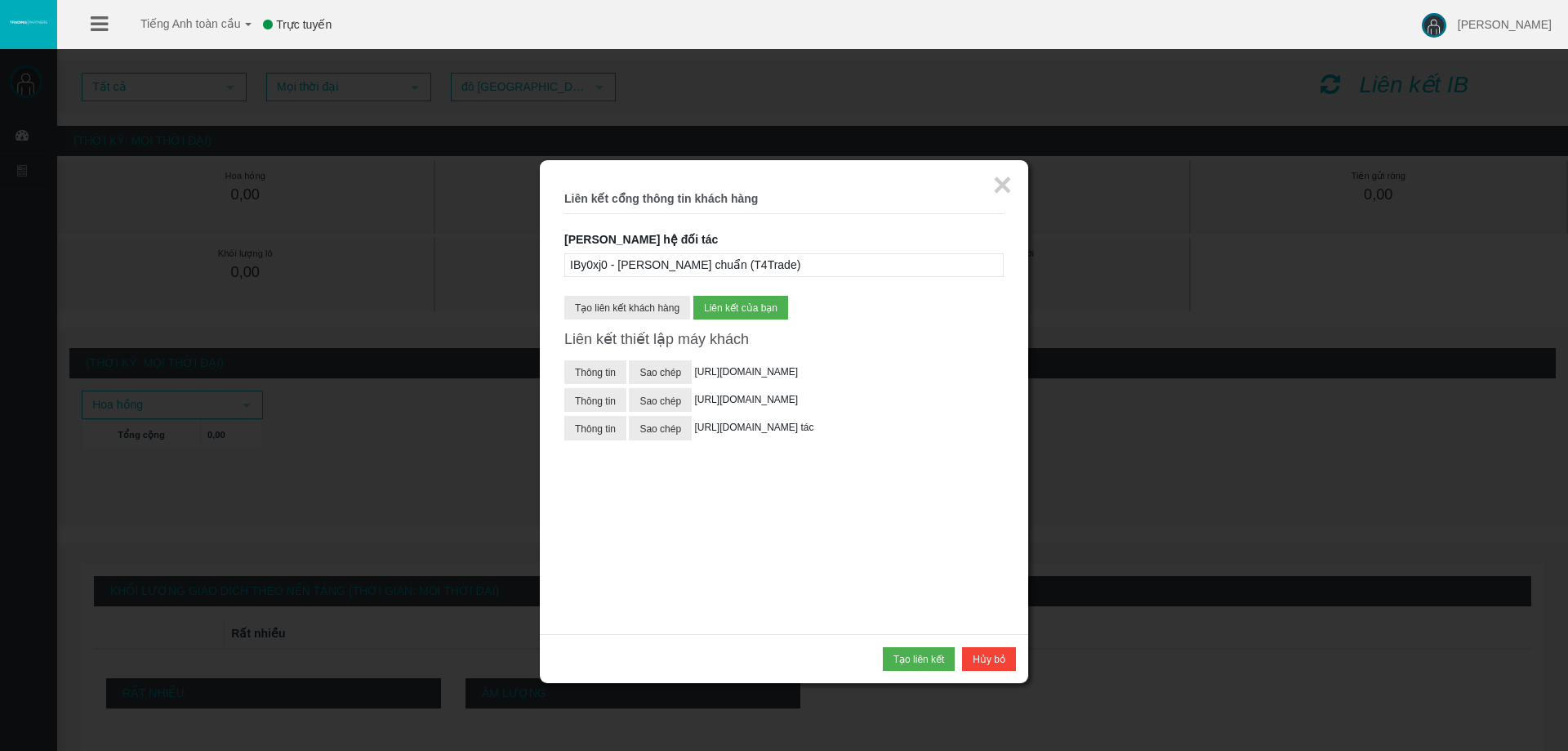
click at [714, 257] on div "IBy0xj0 - Chênh lệch chuẩn (T4Trade)" at bounding box center [784, 265] width 440 height 23
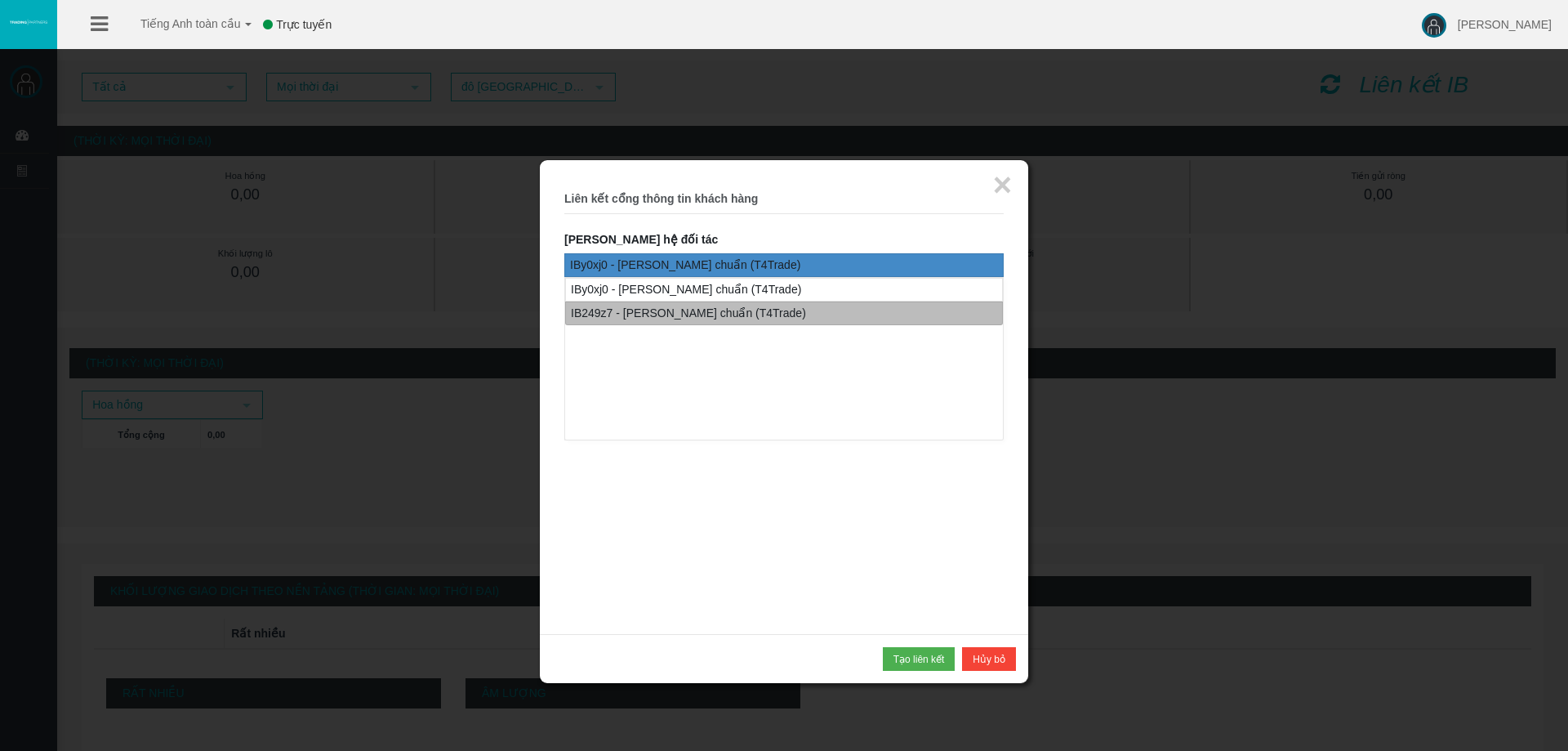
click at [688, 310] on font "IB249z7 - Chênh lệch chuẩn (T4Trade)" at bounding box center [688, 313] width 235 height 13
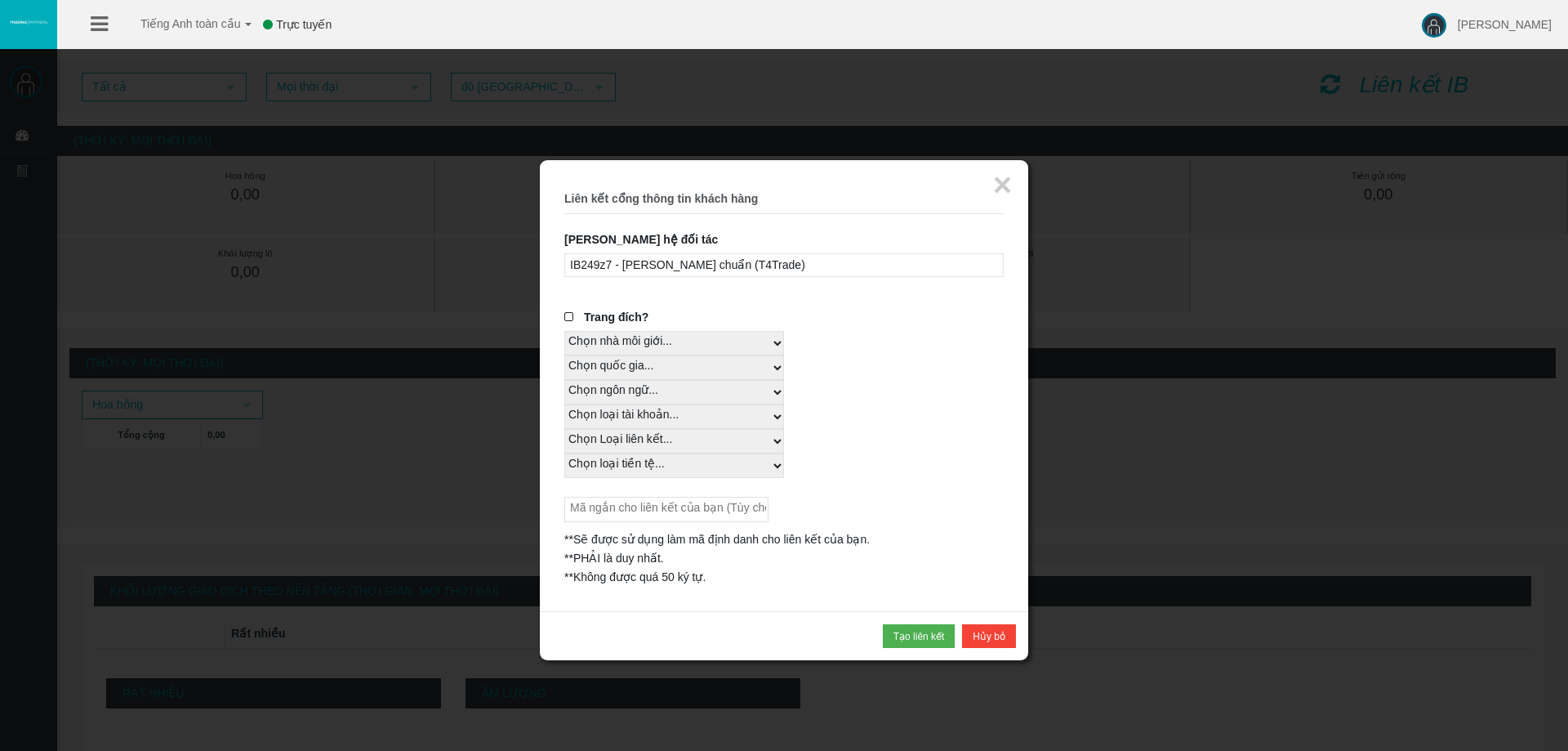
click at [613, 317] on font "Trang đích?" at bounding box center [616, 317] width 64 height 13
click at [0, 0] on input "Trang đích?" at bounding box center [0, 0] width 0 height 0
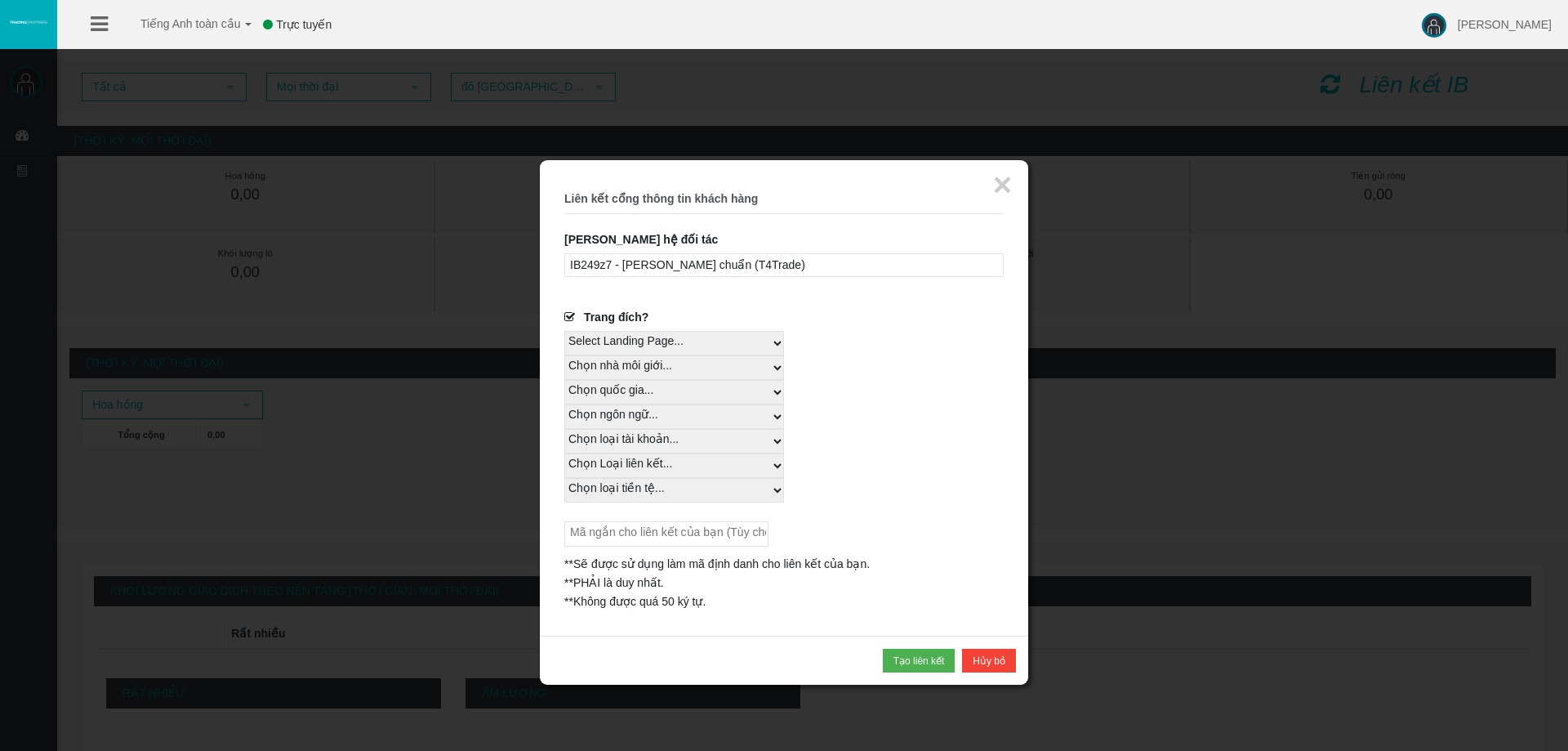
click at [613, 317] on font "Trang đích?" at bounding box center [616, 317] width 64 height 13
click at [0, 0] on input "Trang đích?" at bounding box center [0, 0] width 0 height 0
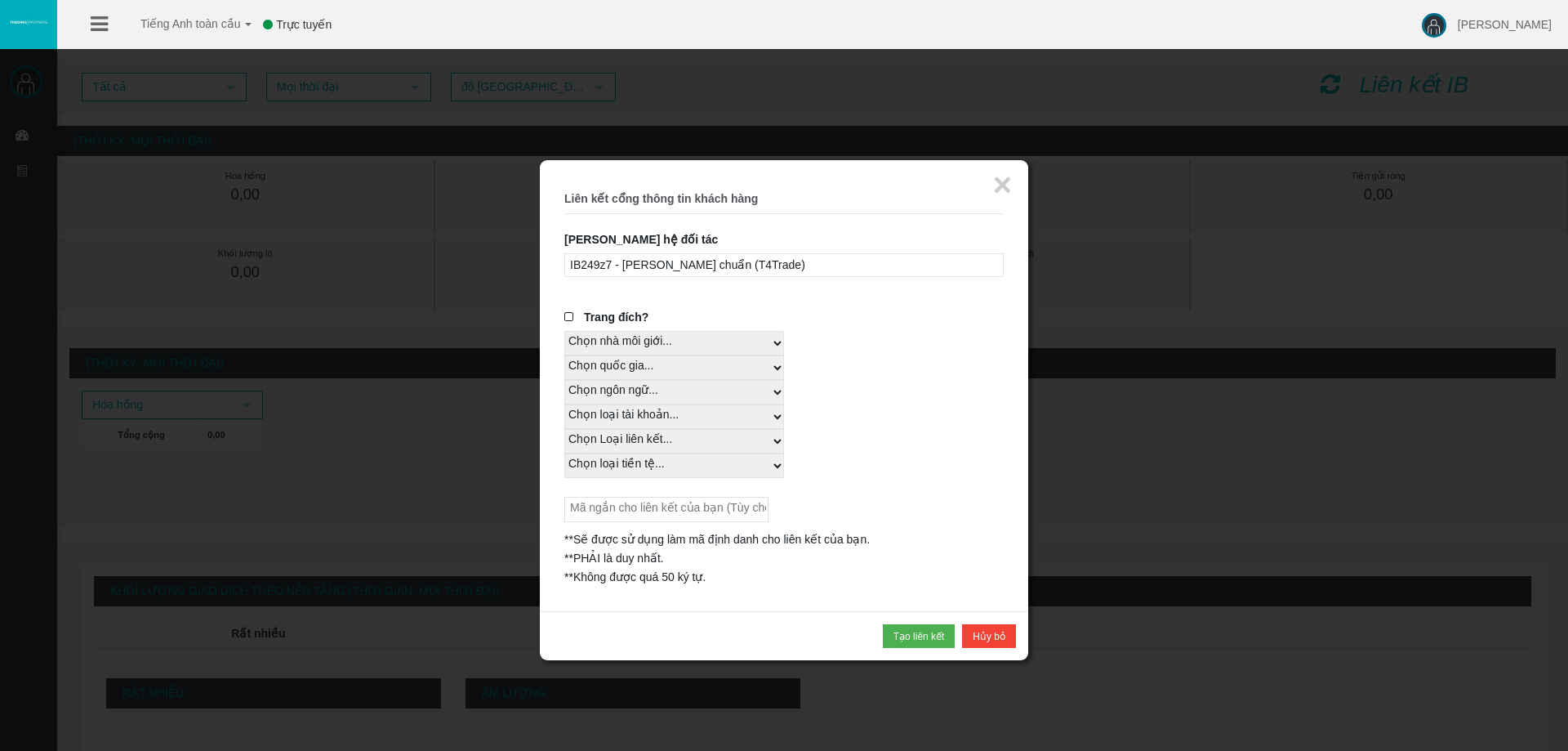
click at [703, 265] on font "IB249z7 - Chênh lệch chuẩn (T4Trade)" at bounding box center [687, 265] width 235 height 13
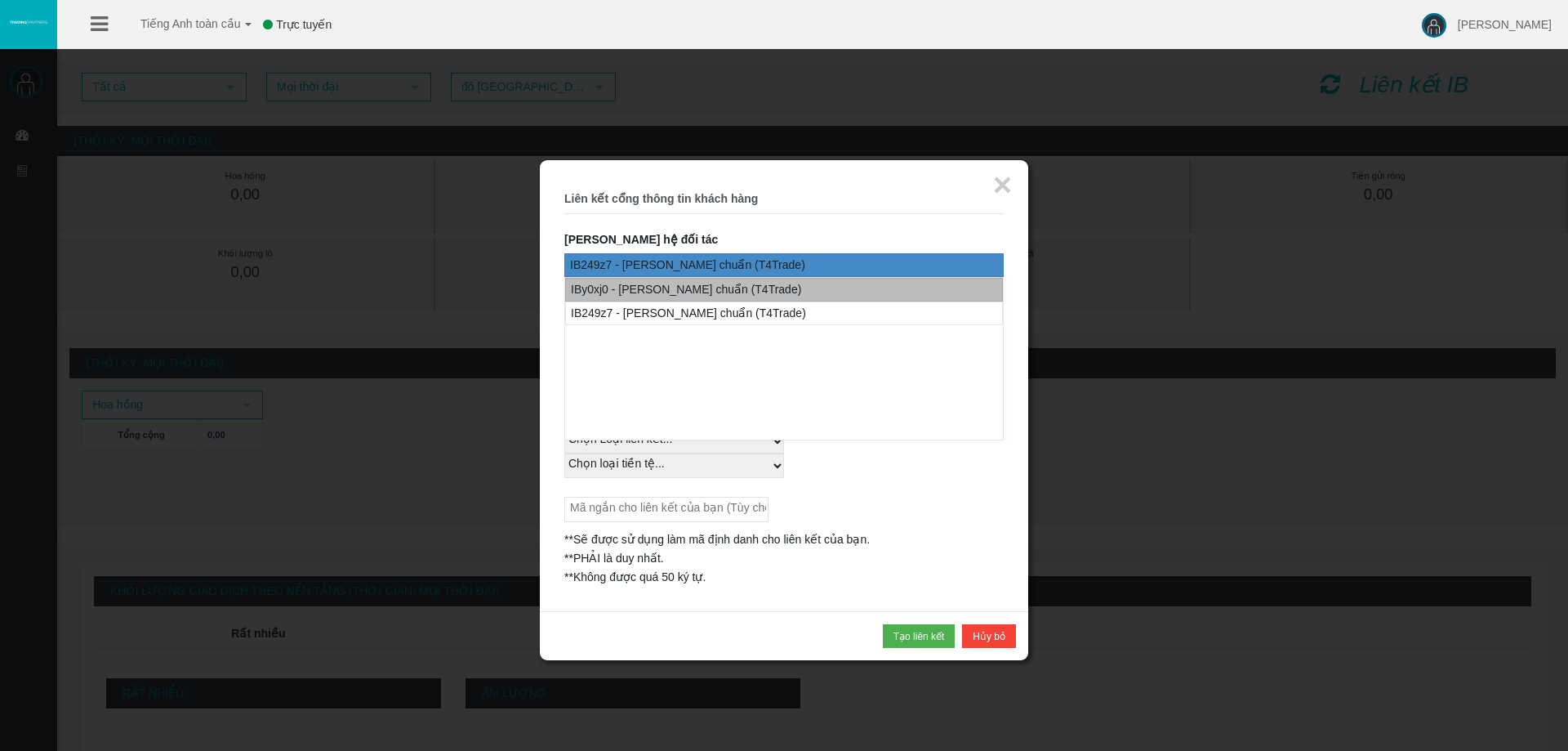
click at [704, 298] on div "IBy0xj0 - Chênh lệch chuẩn (T4Trade)" at bounding box center [686, 289] width 231 height 18
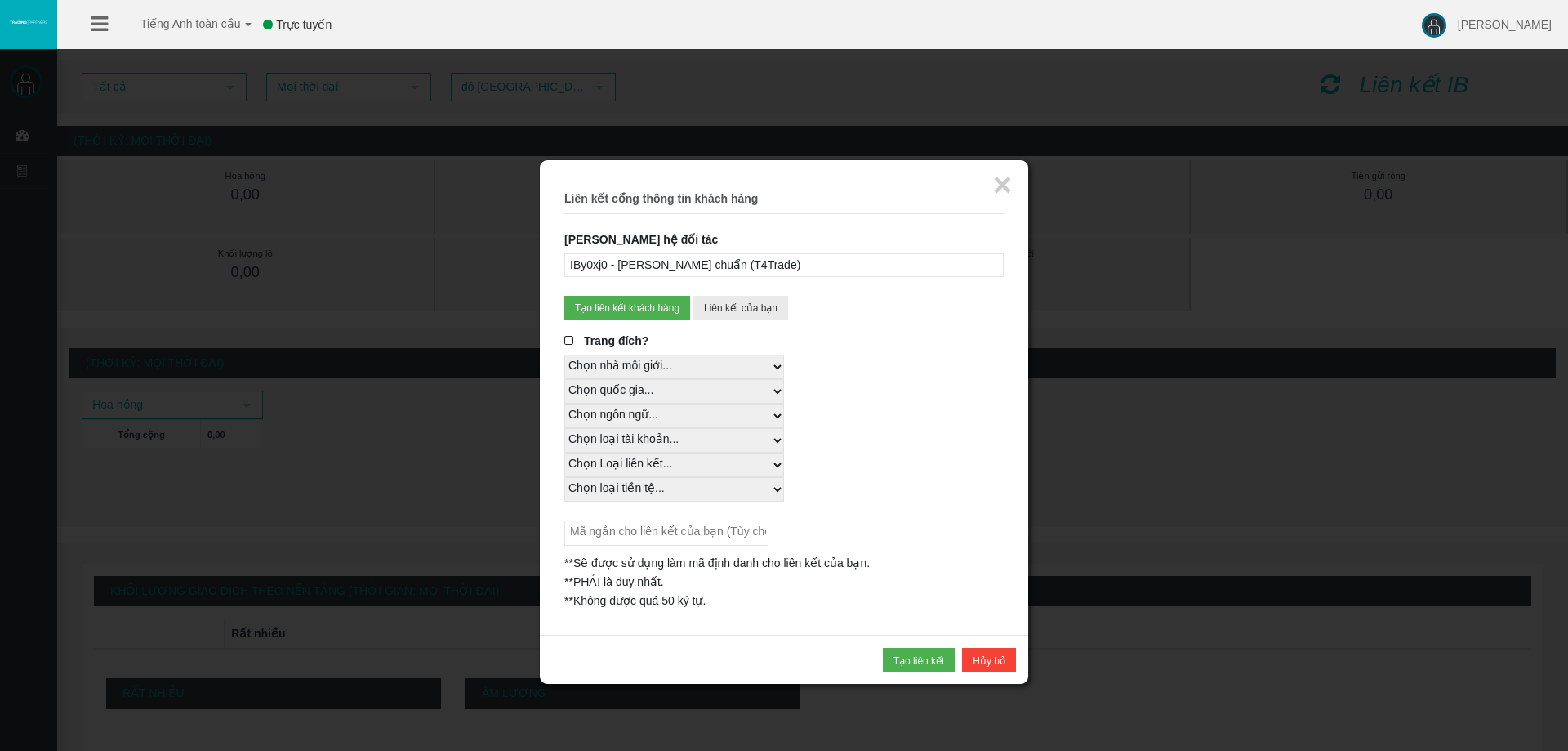
click at [739, 258] on font "IBy0xj0 - Chênh lệch chuẩn (T4Trade)" at bounding box center [685, 265] width 231 height 13
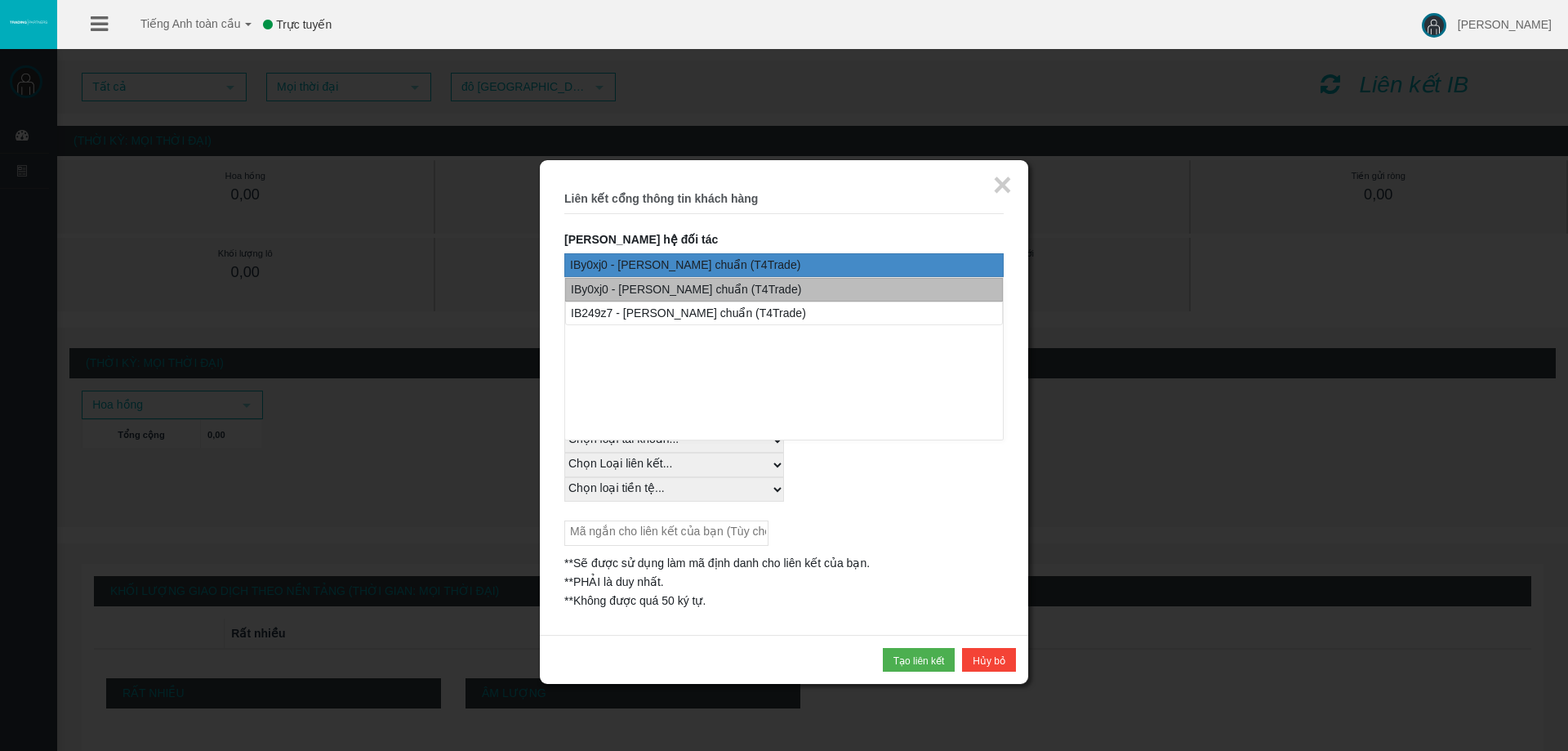
click at [737, 294] on font "IBy0xj0 - Chênh lệch chuẩn (T4Trade)" at bounding box center [686, 289] width 231 height 13
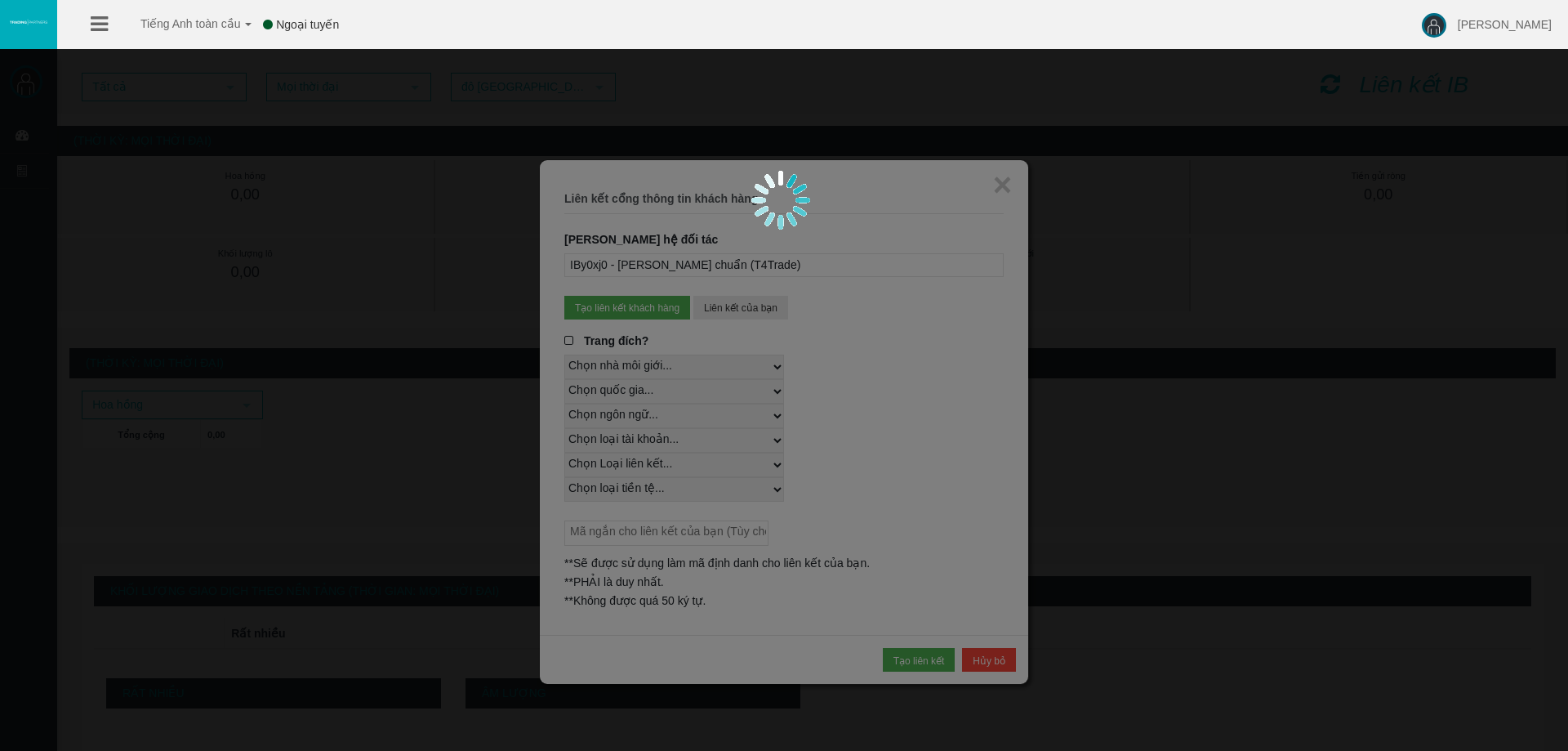
select select
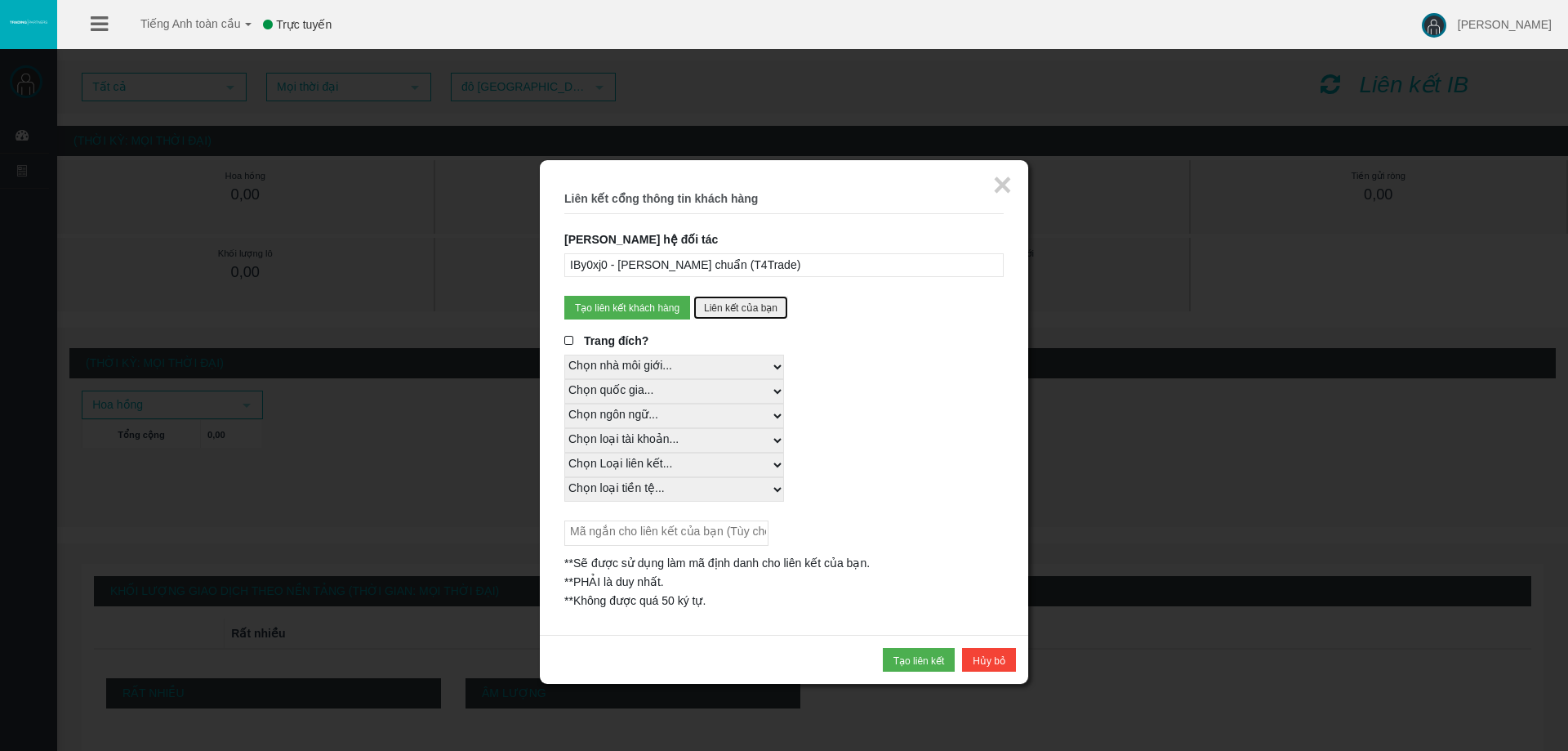
click at [742, 301] on button "Liên kết của bạn" at bounding box center [740, 308] width 94 height 23
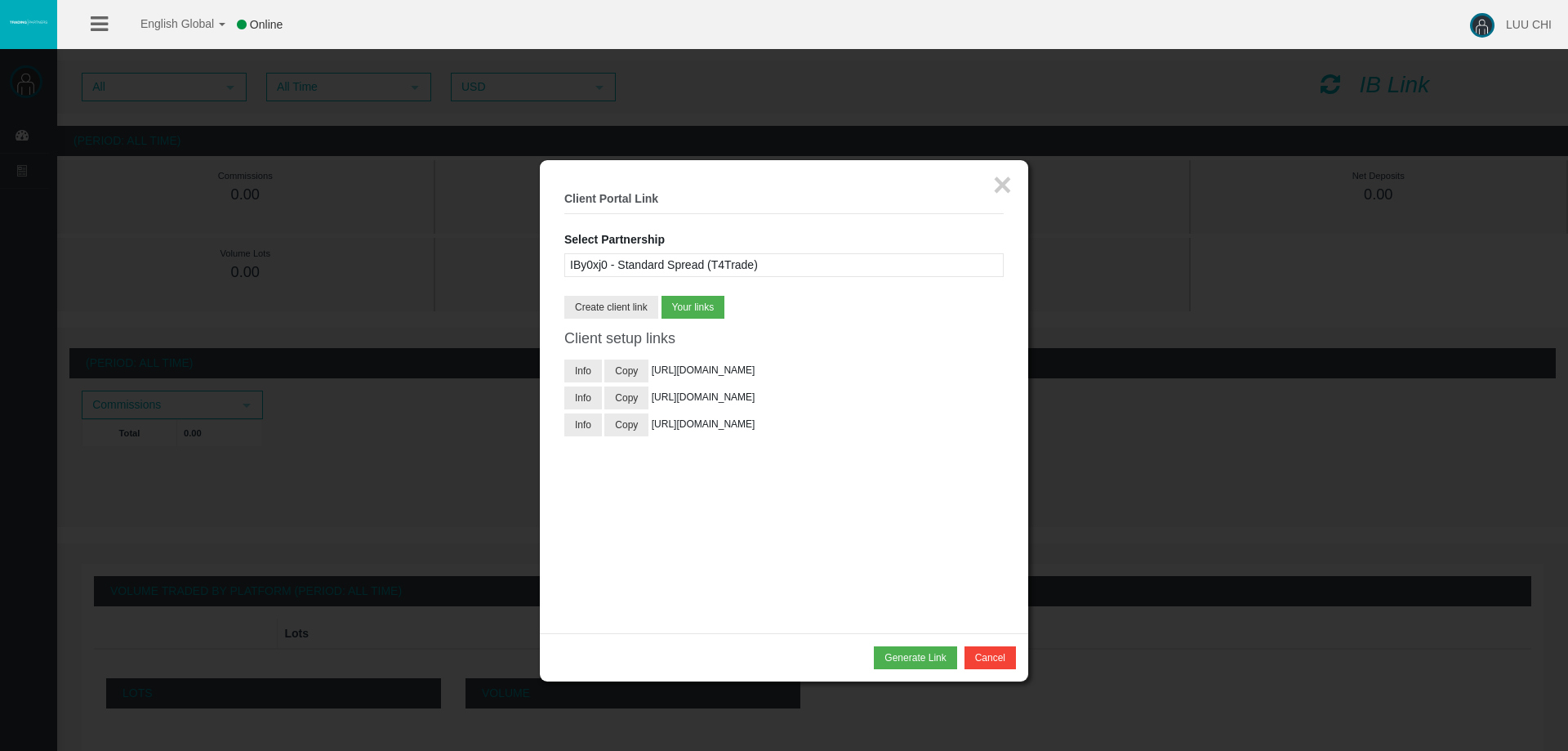
scroll to position [37, 0]
click at [630, 425] on button "Copy" at bounding box center [626, 424] width 44 height 23
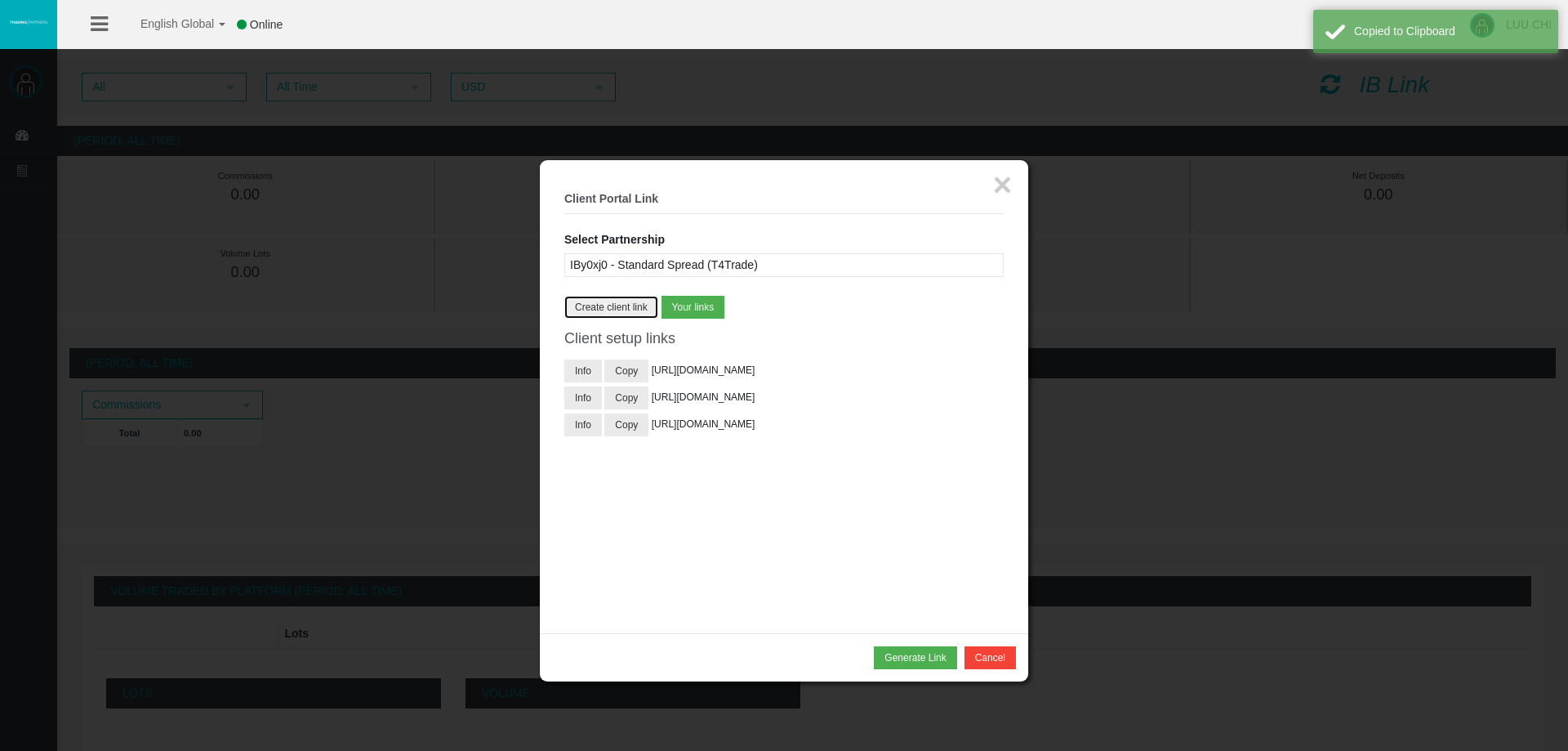
click at [650, 304] on button "Create client link" at bounding box center [611, 307] width 94 height 23
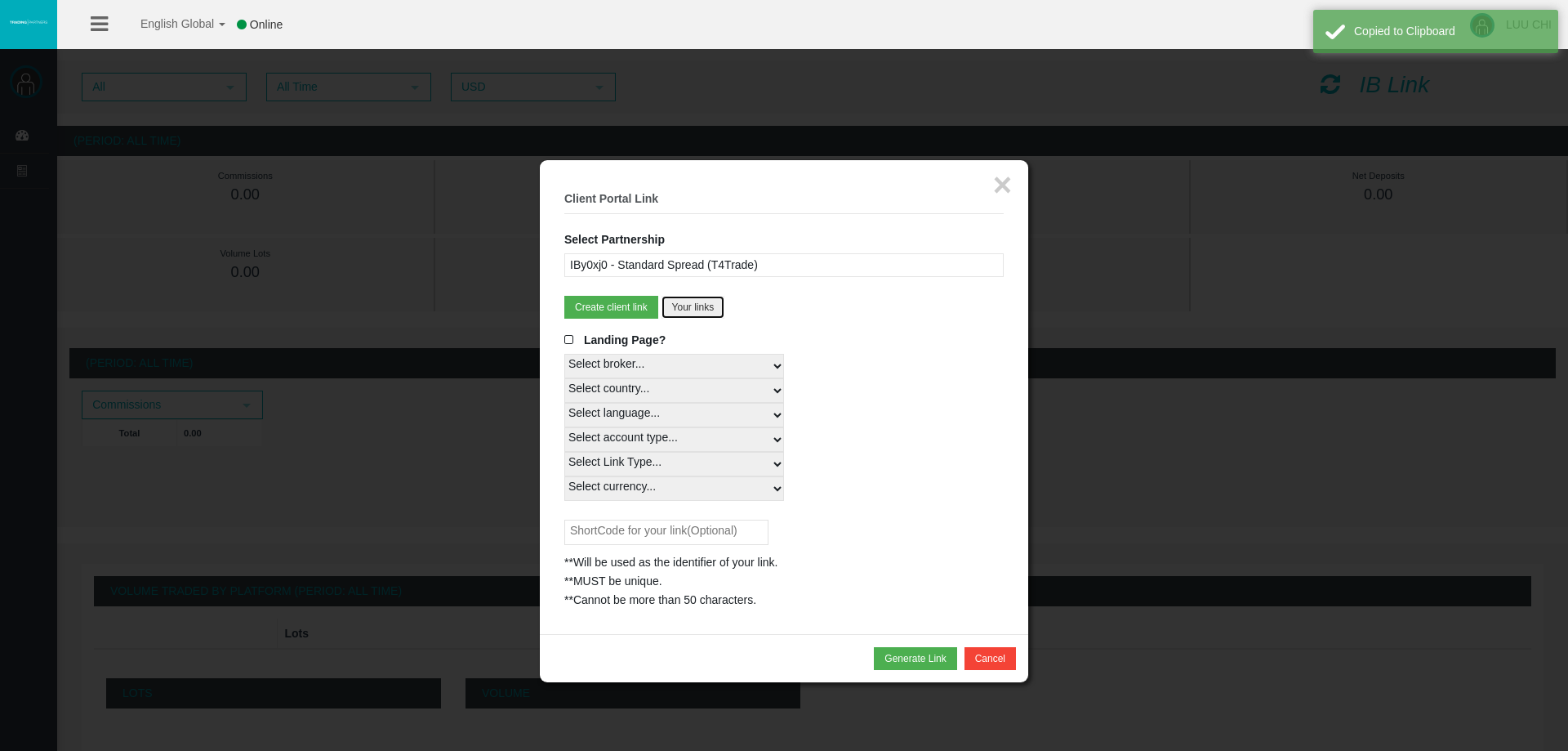
click at [698, 304] on button "Your links" at bounding box center [693, 307] width 64 height 23
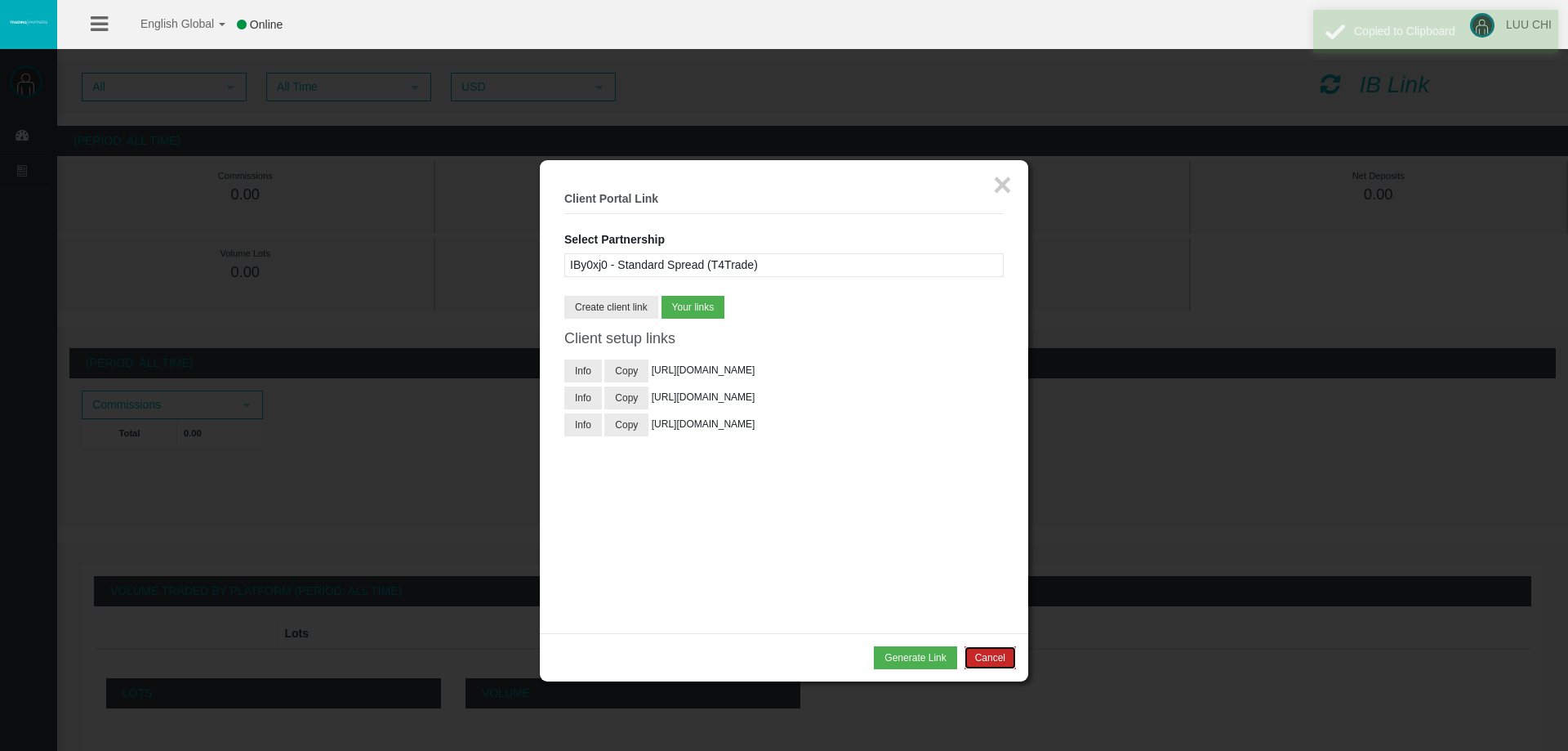
click at [997, 650] on button "Cancel" at bounding box center [990, 657] width 52 height 23
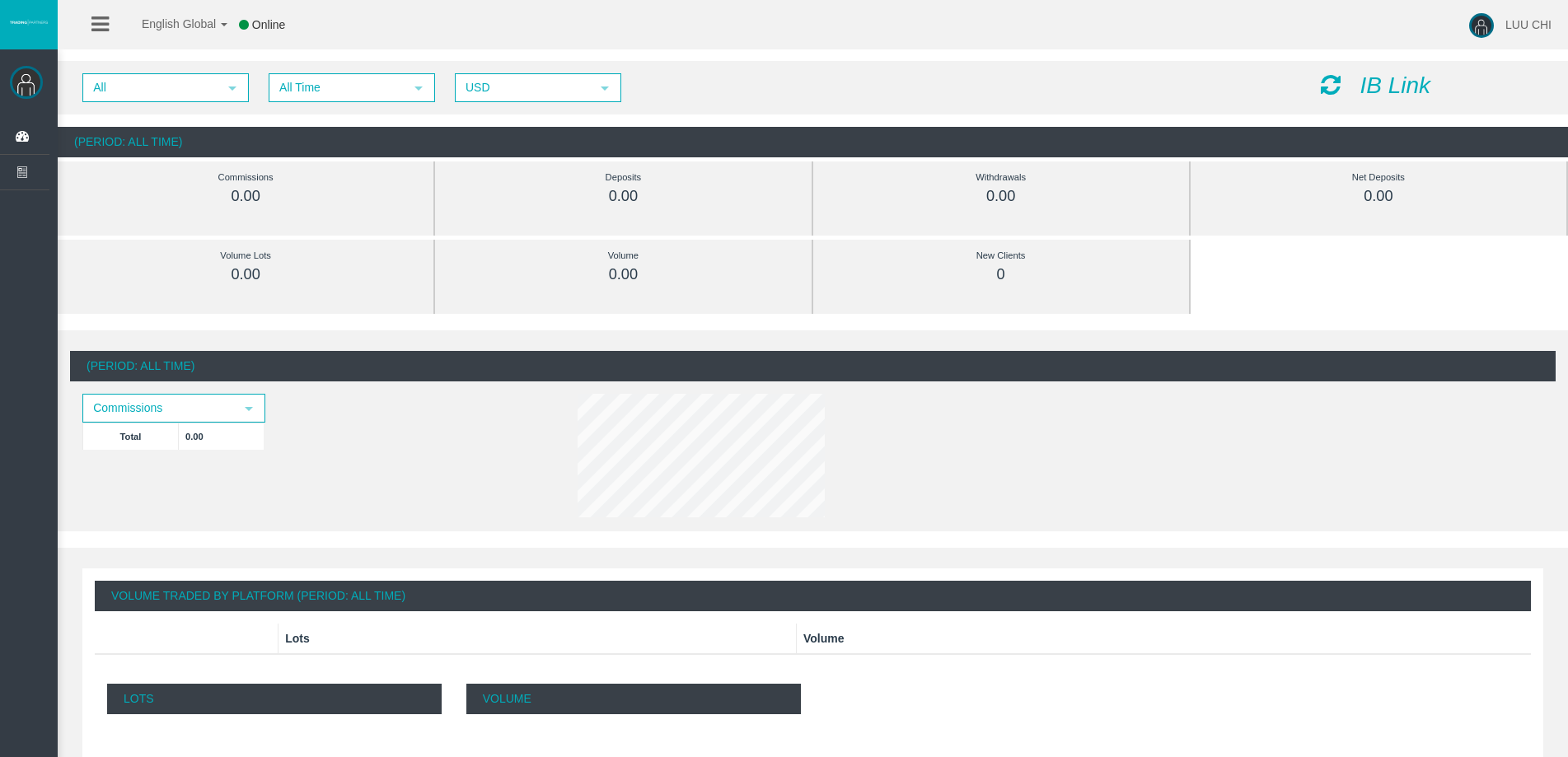
click at [1355, 79] on div "IB Link" at bounding box center [1432, 86] width 247 height 25
click at [1321, 84] on icon at bounding box center [1330, 84] width 19 height 23
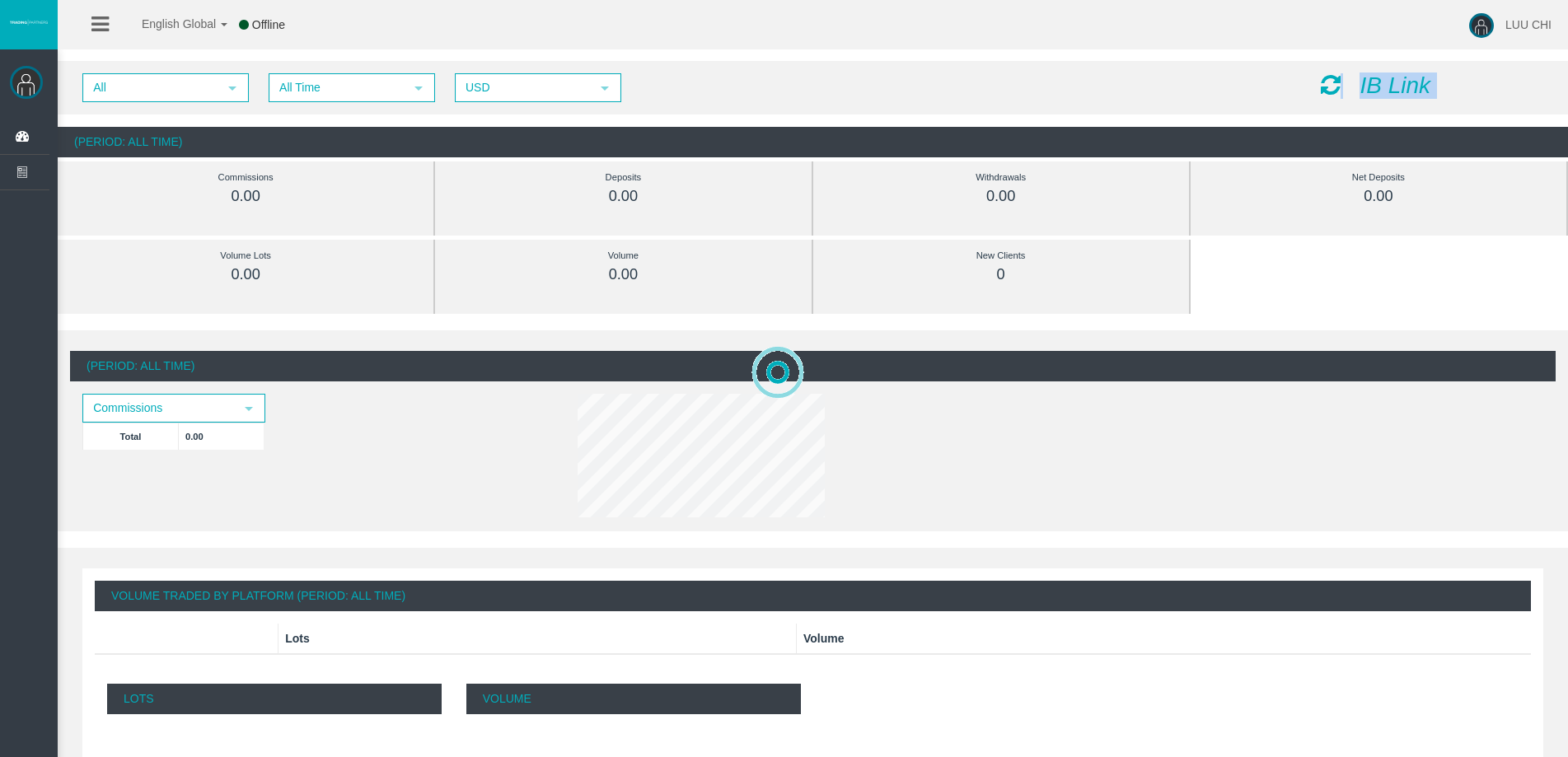
click at [1387, 83] on icon "IB Link" at bounding box center [1395, 85] width 71 height 25
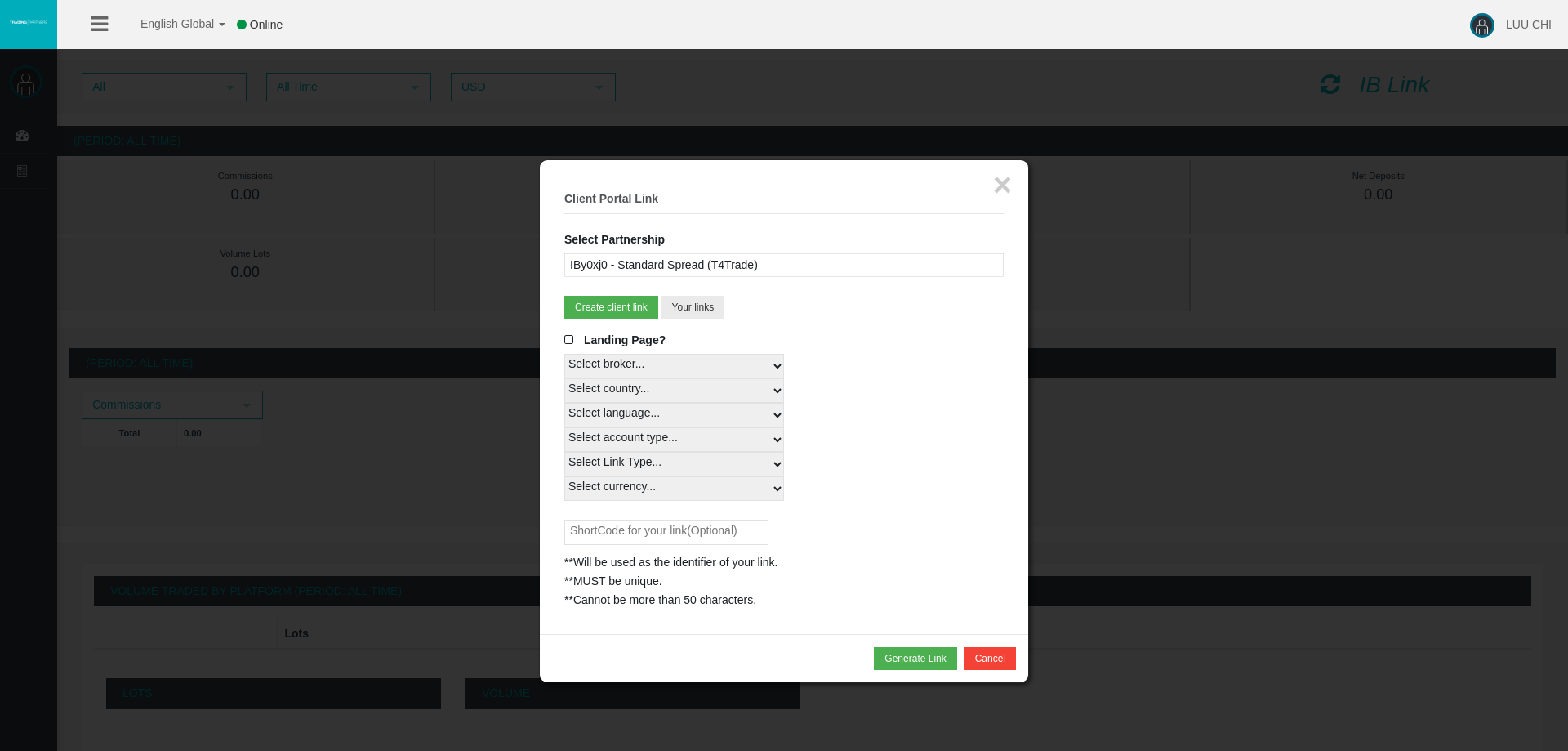
click at [717, 256] on div "IBy0xj0 - Standard Spread (T4Trade)" at bounding box center [784, 265] width 440 height 23
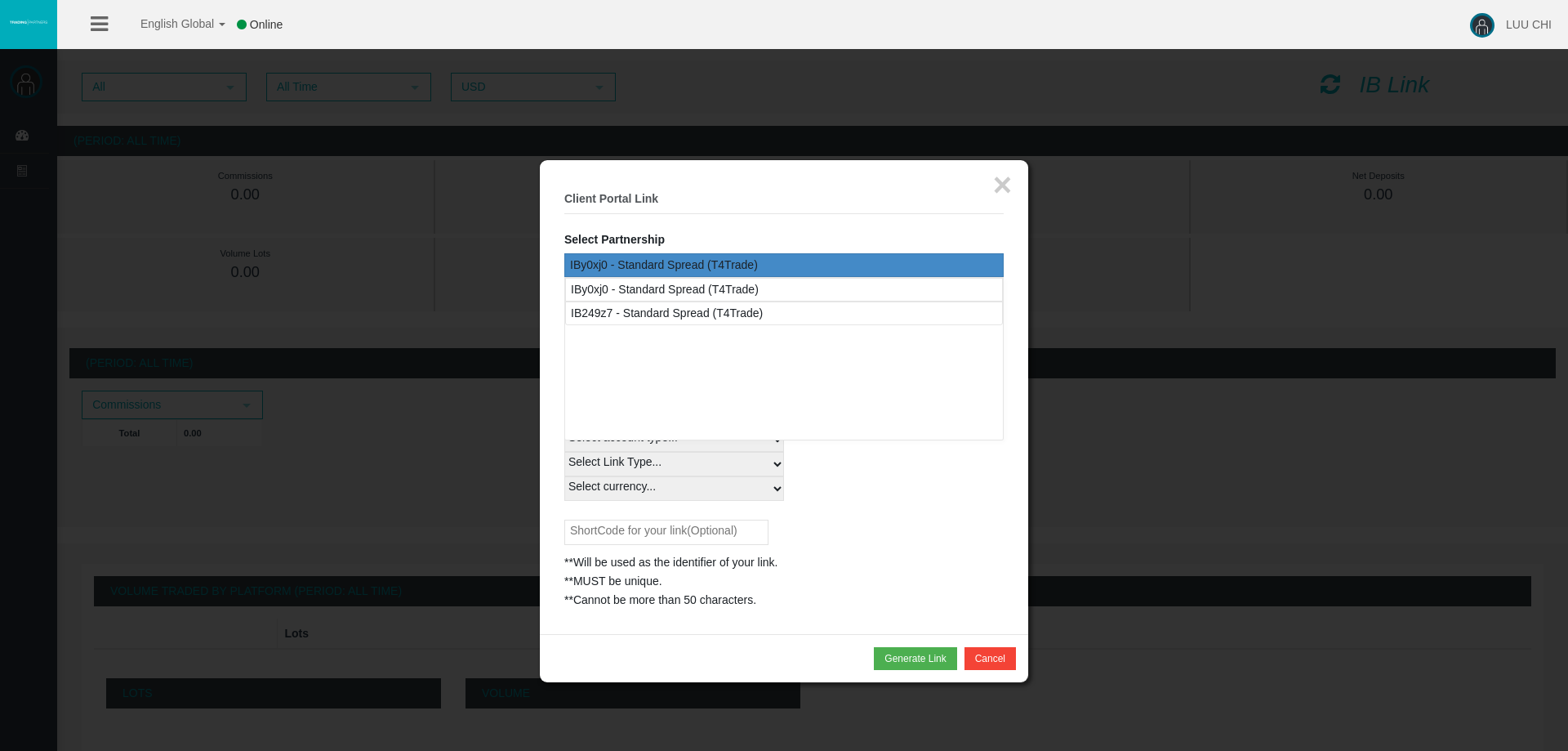
click at [722, 258] on div "IBy0xj0 - Standard Spread (T4Trade)" at bounding box center [784, 265] width 440 height 23
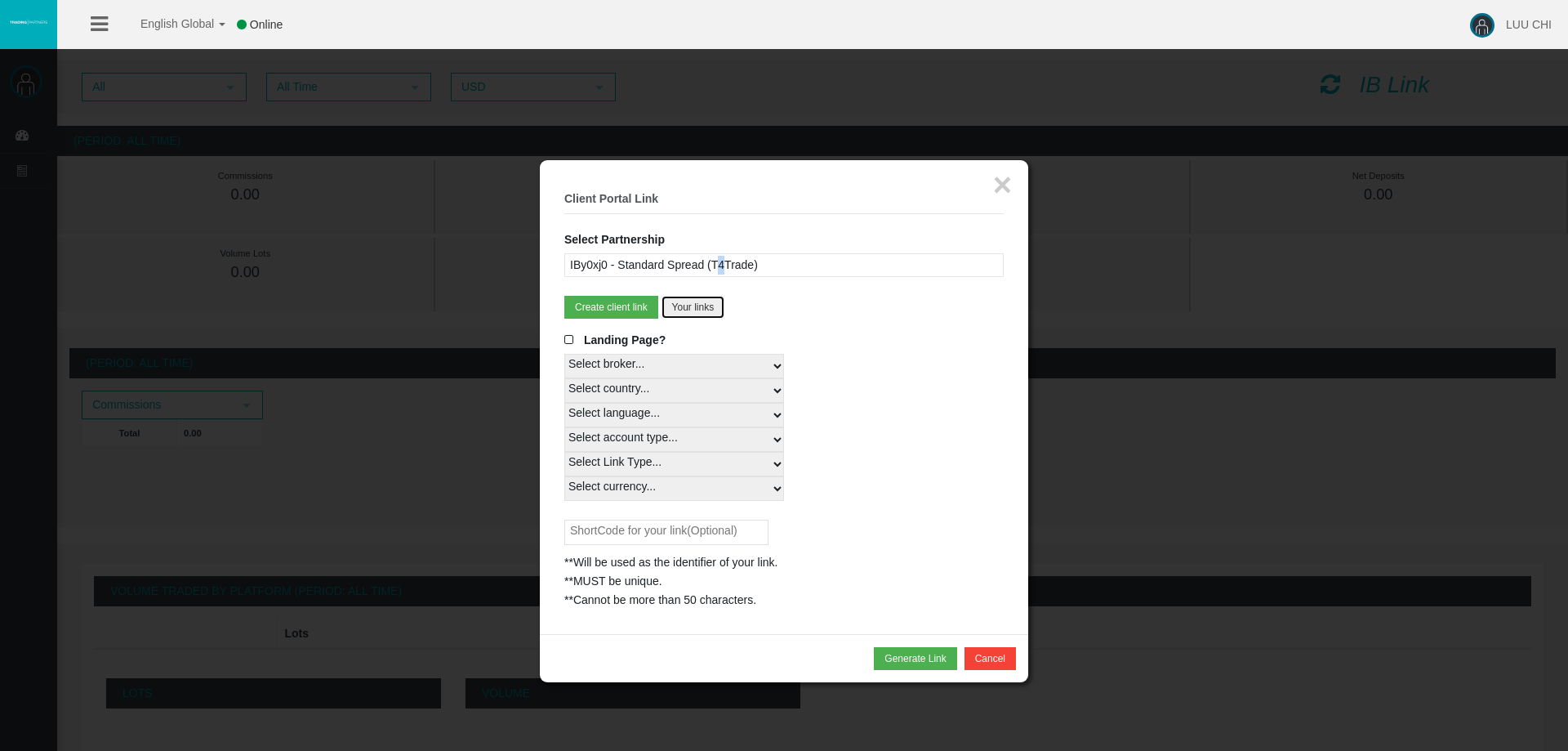
click at [721, 296] on button "Your links" at bounding box center [693, 307] width 64 height 23
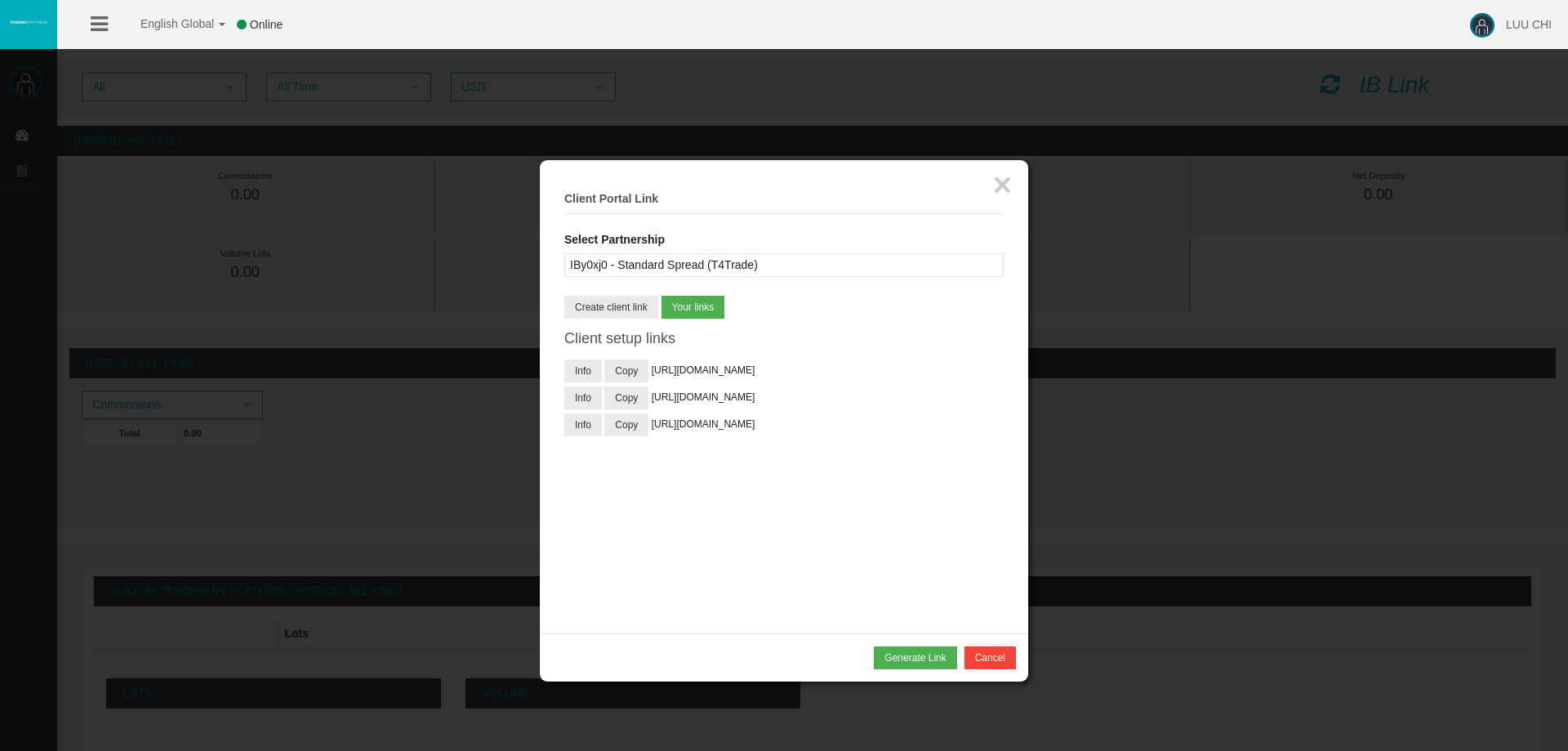
click at [1294, 484] on div at bounding box center [784, 376] width 1568 height 751
click at [262, 89] on div at bounding box center [784, 376] width 1568 height 751
click at [986, 660] on button "Cancel" at bounding box center [990, 657] width 52 height 23
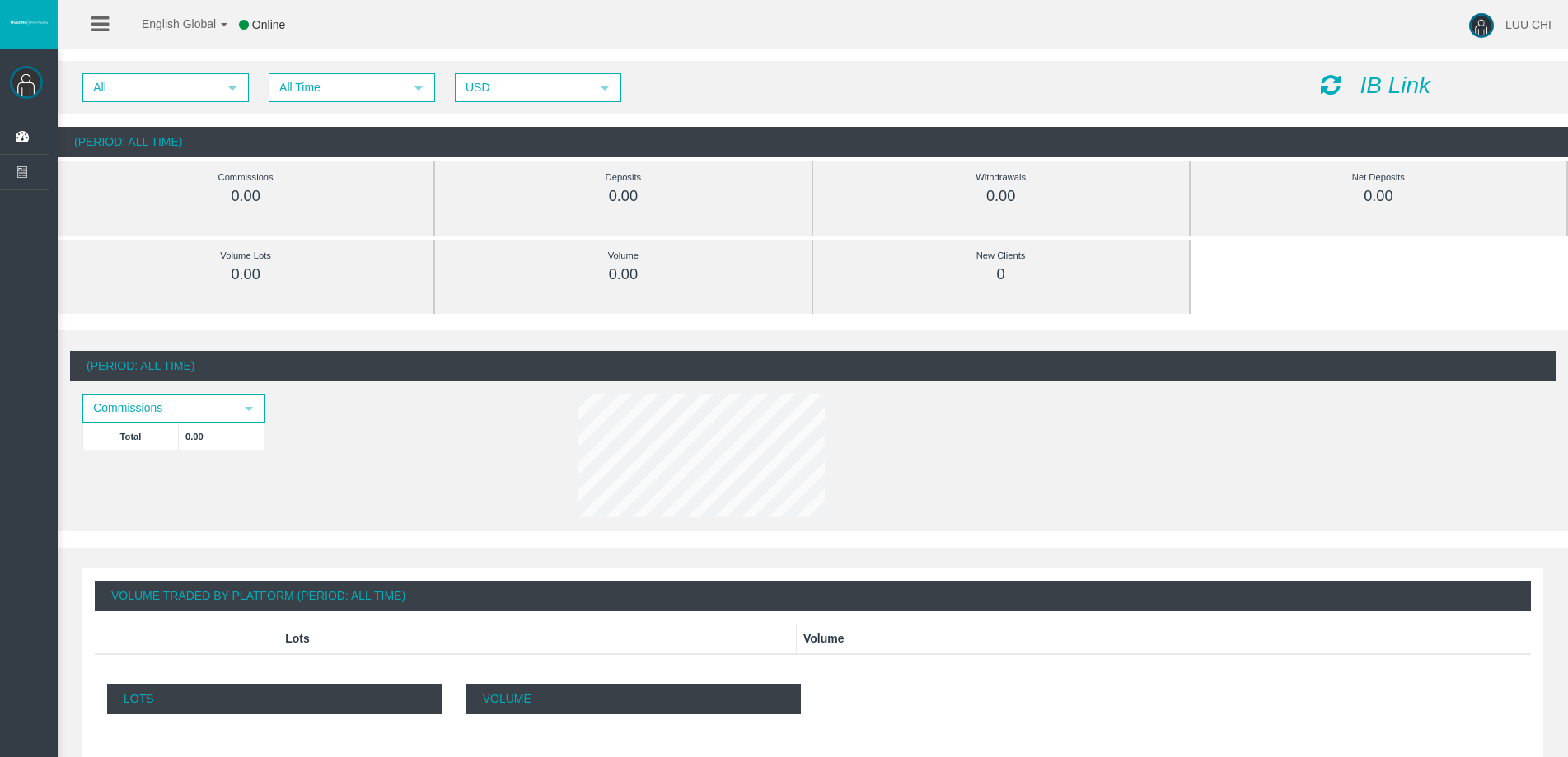
scroll to position [330, 0]
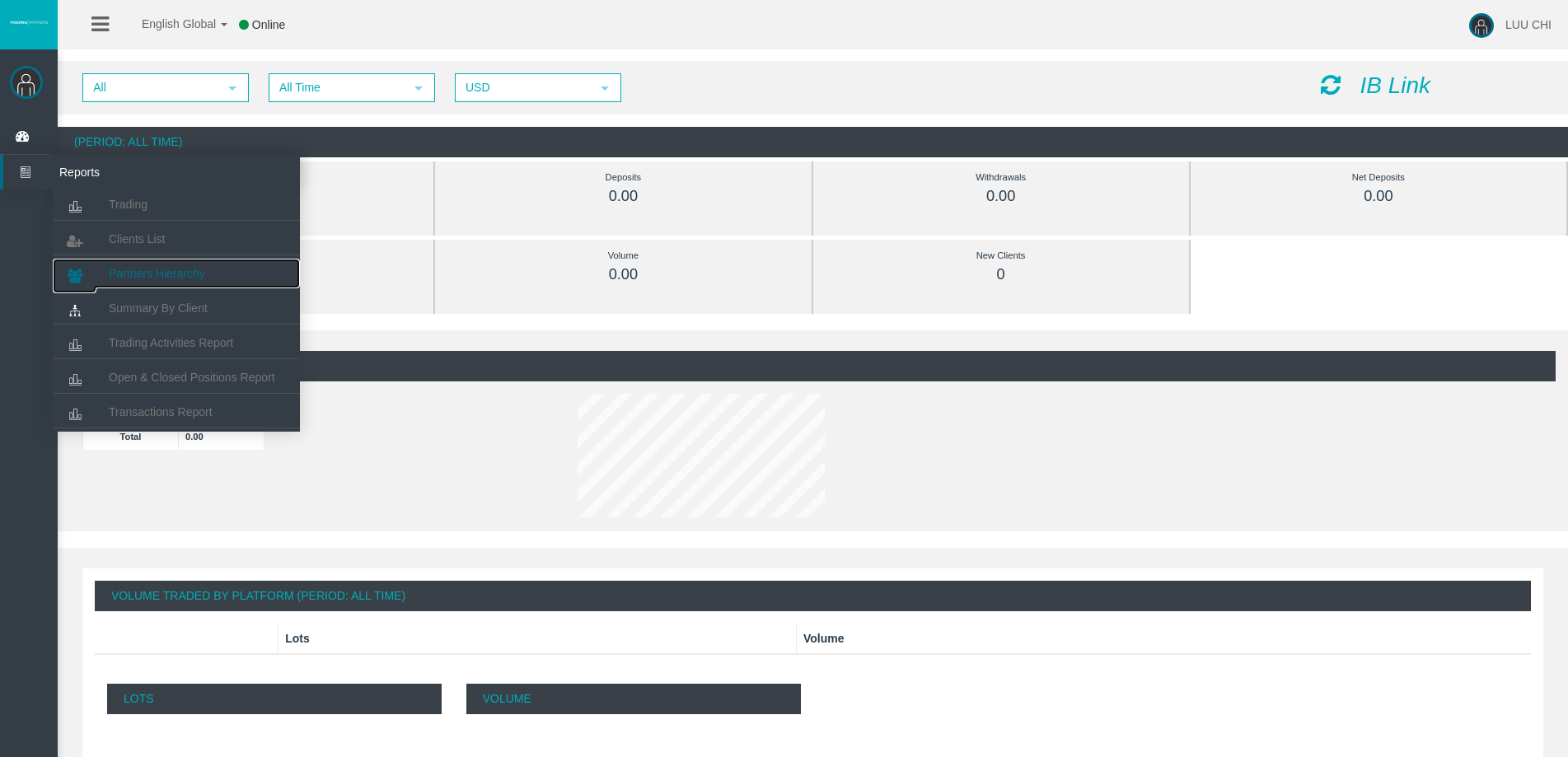
click at [162, 266] on link "Partners Hierarchy" at bounding box center [176, 273] width 247 height 30
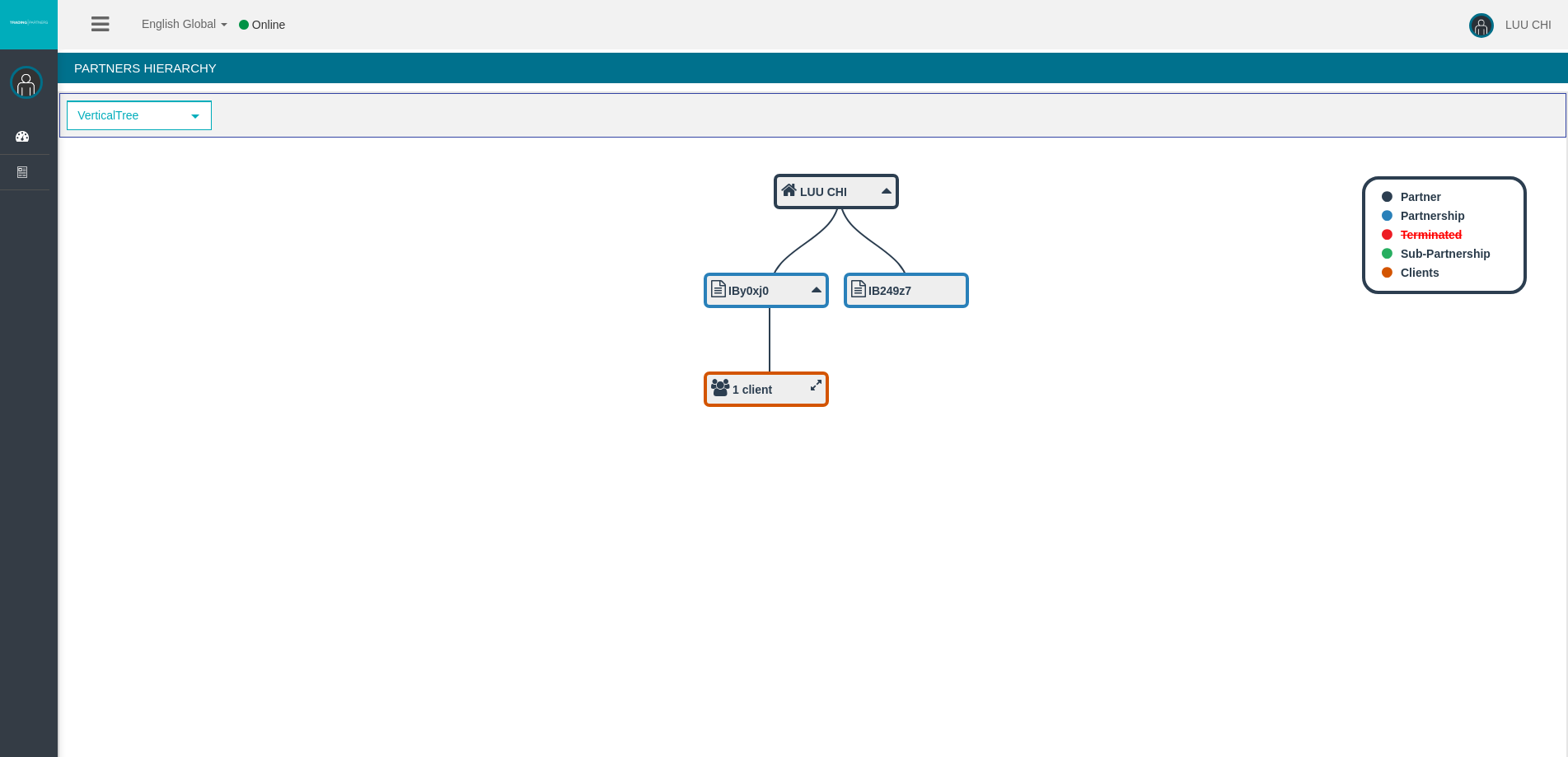
drag, startPoint x: 734, startPoint y: 378, endPoint x: 747, endPoint y: 408, distance: 32.7
click at [747, 400] on div "1 client" at bounding box center [766, 389] width 110 height 20
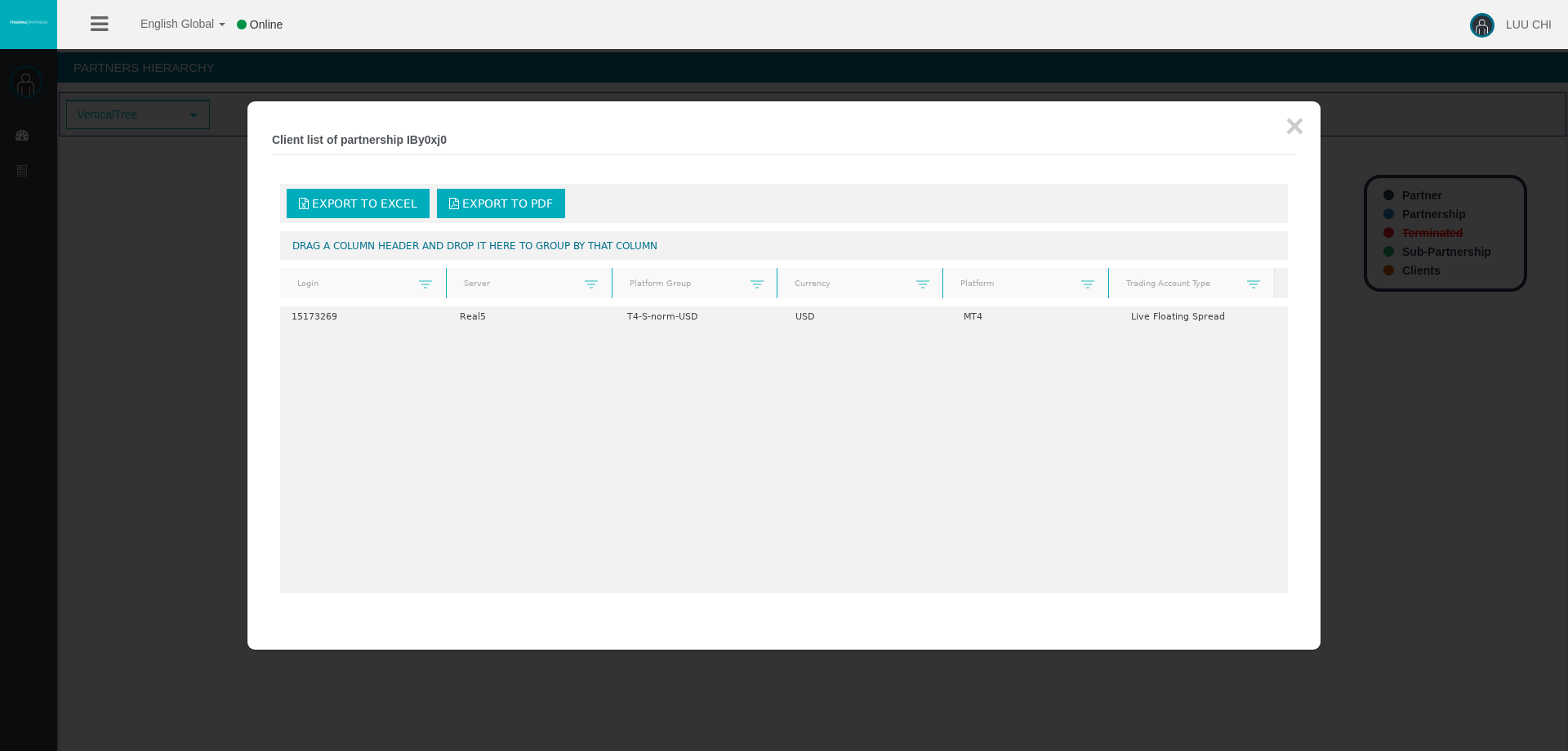
click at [1459, 442] on div at bounding box center [784, 376] width 1568 height 751
click at [1315, 452] on div "× Client list of partnership IBy0xj0 Export to Excel Export to PDF Drag a colum…" at bounding box center [784, 376] width 1073 height 549
click at [1299, 126] on button "×" at bounding box center [1295, 125] width 18 height 33
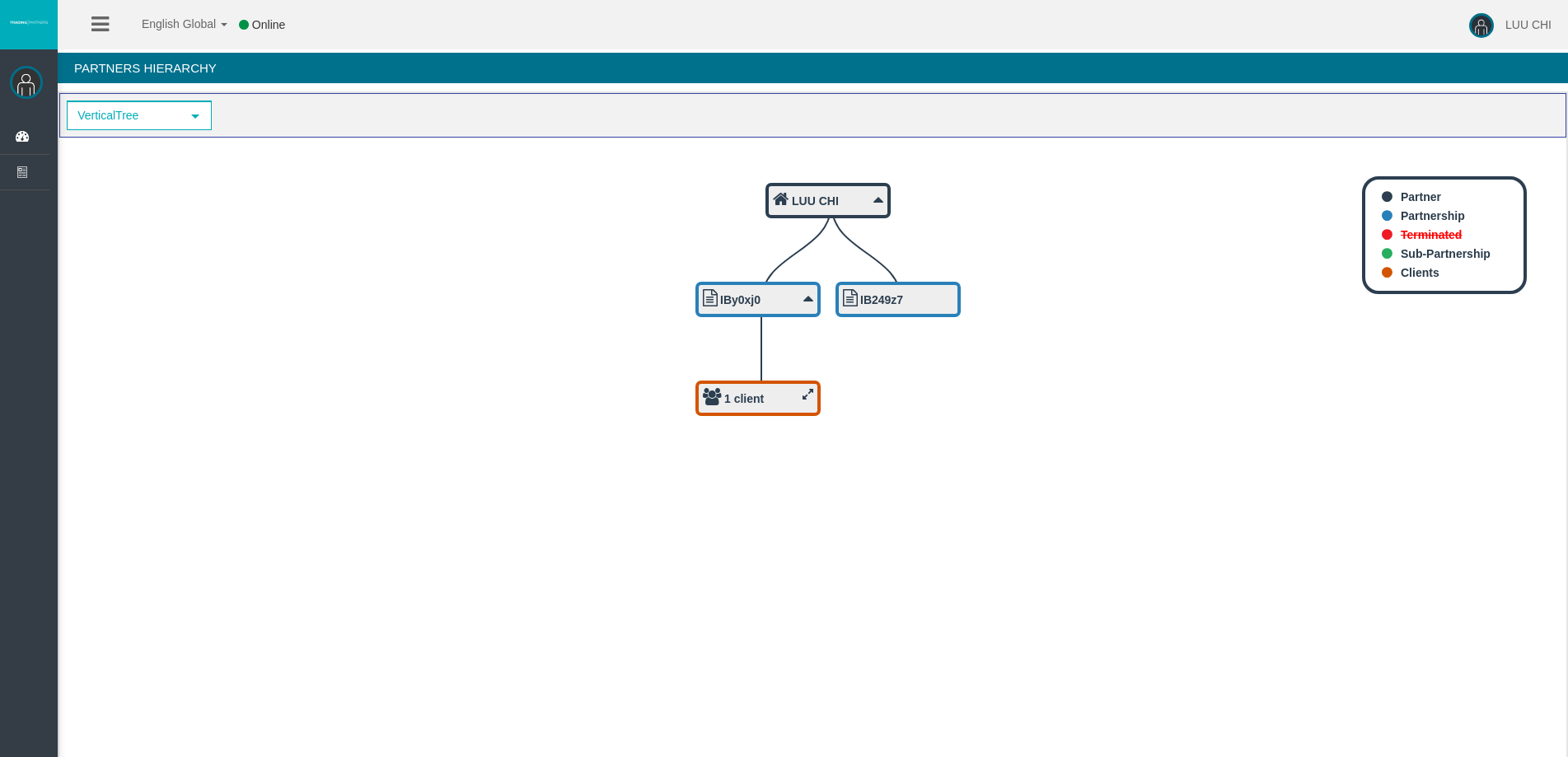
click at [847, 197] on div "LUU CHI" at bounding box center [827, 201] width 110 height 20
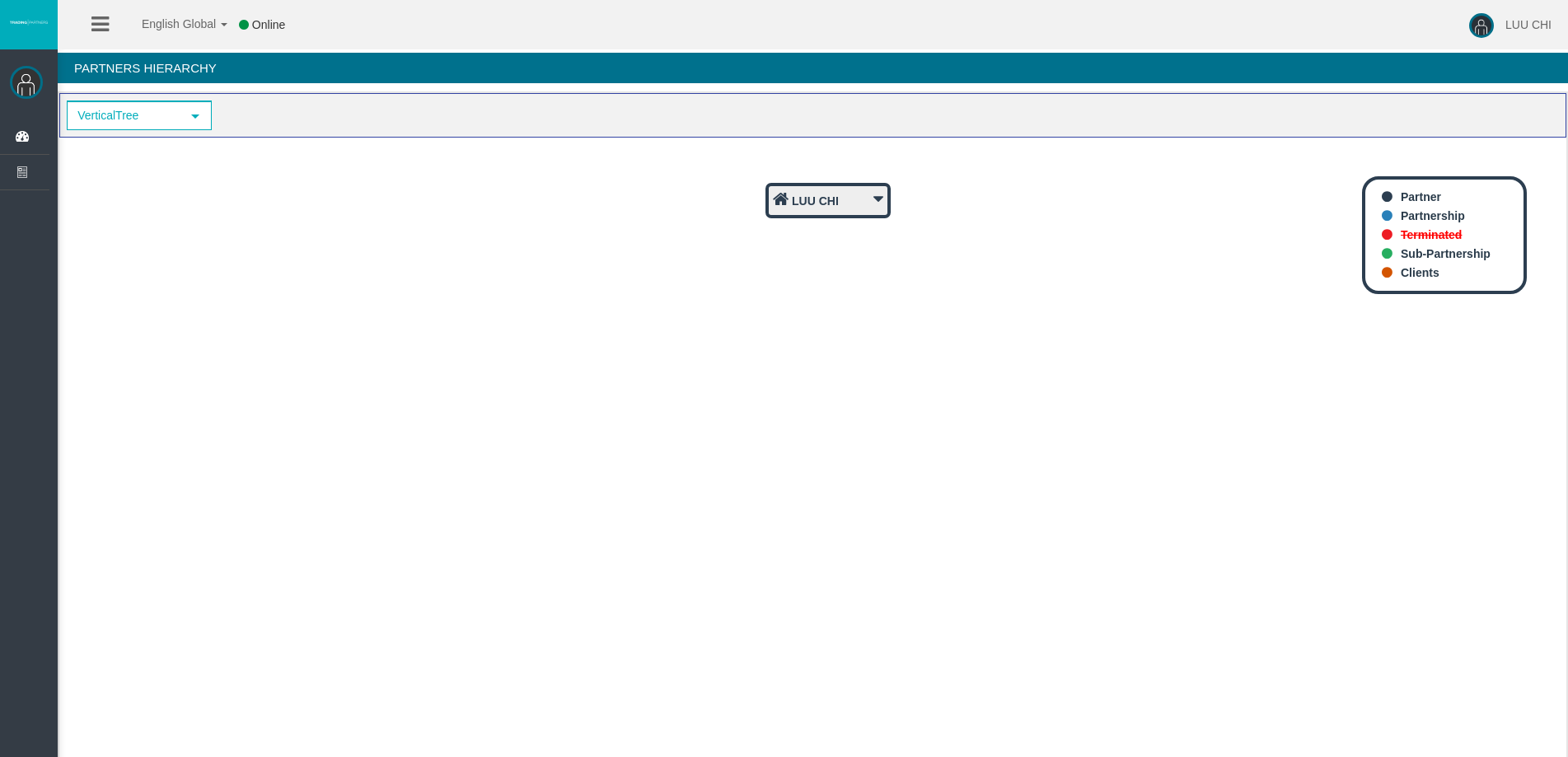
click at [849, 197] on div "LUU CHI" at bounding box center [827, 201] width 110 height 20
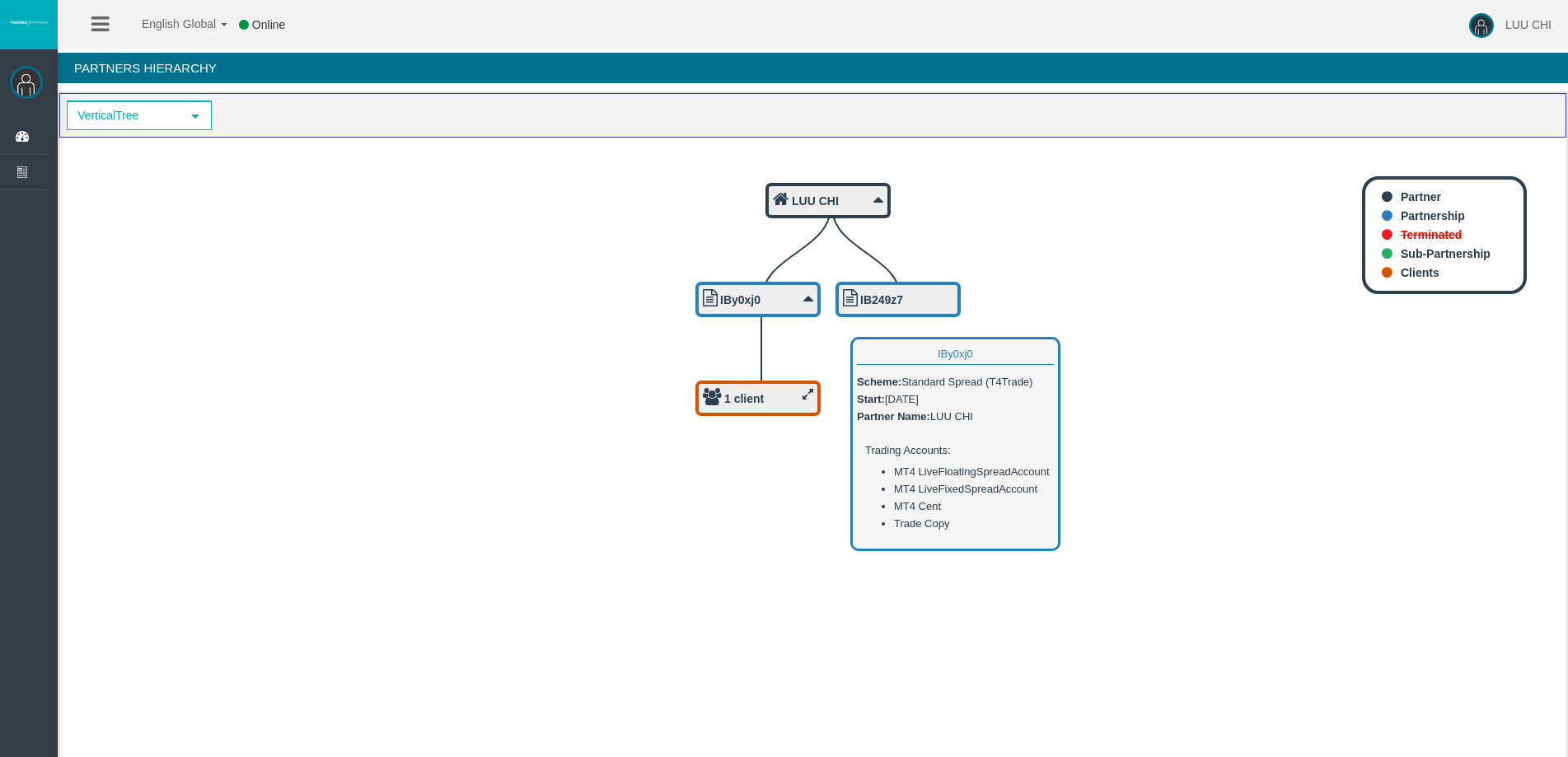
click at [784, 293] on div "IBy0xj0" at bounding box center [757, 299] width 110 height 20
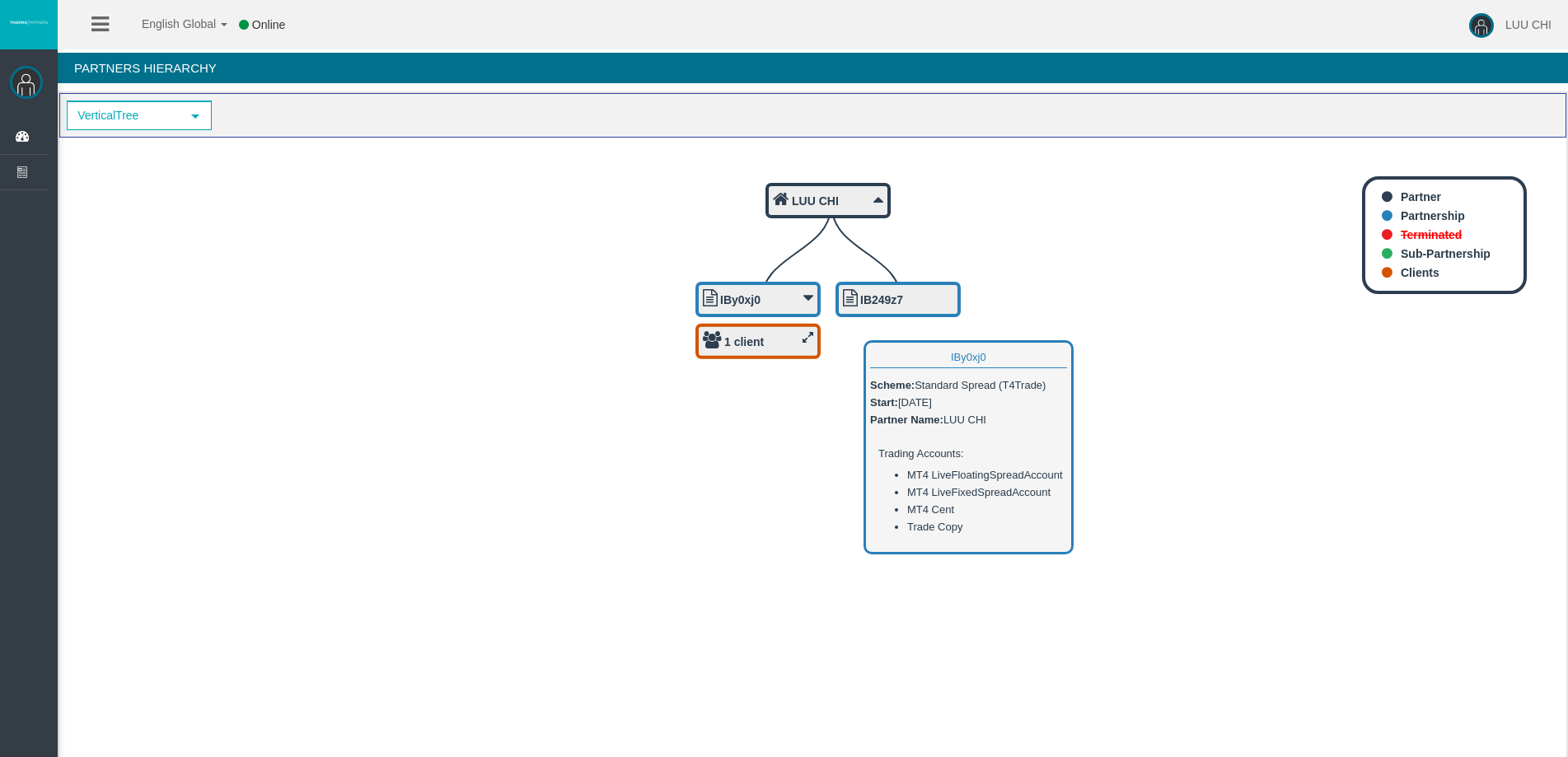
click at [798, 296] on div "IBy0xj0" at bounding box center [757, 299] width 110 height 20
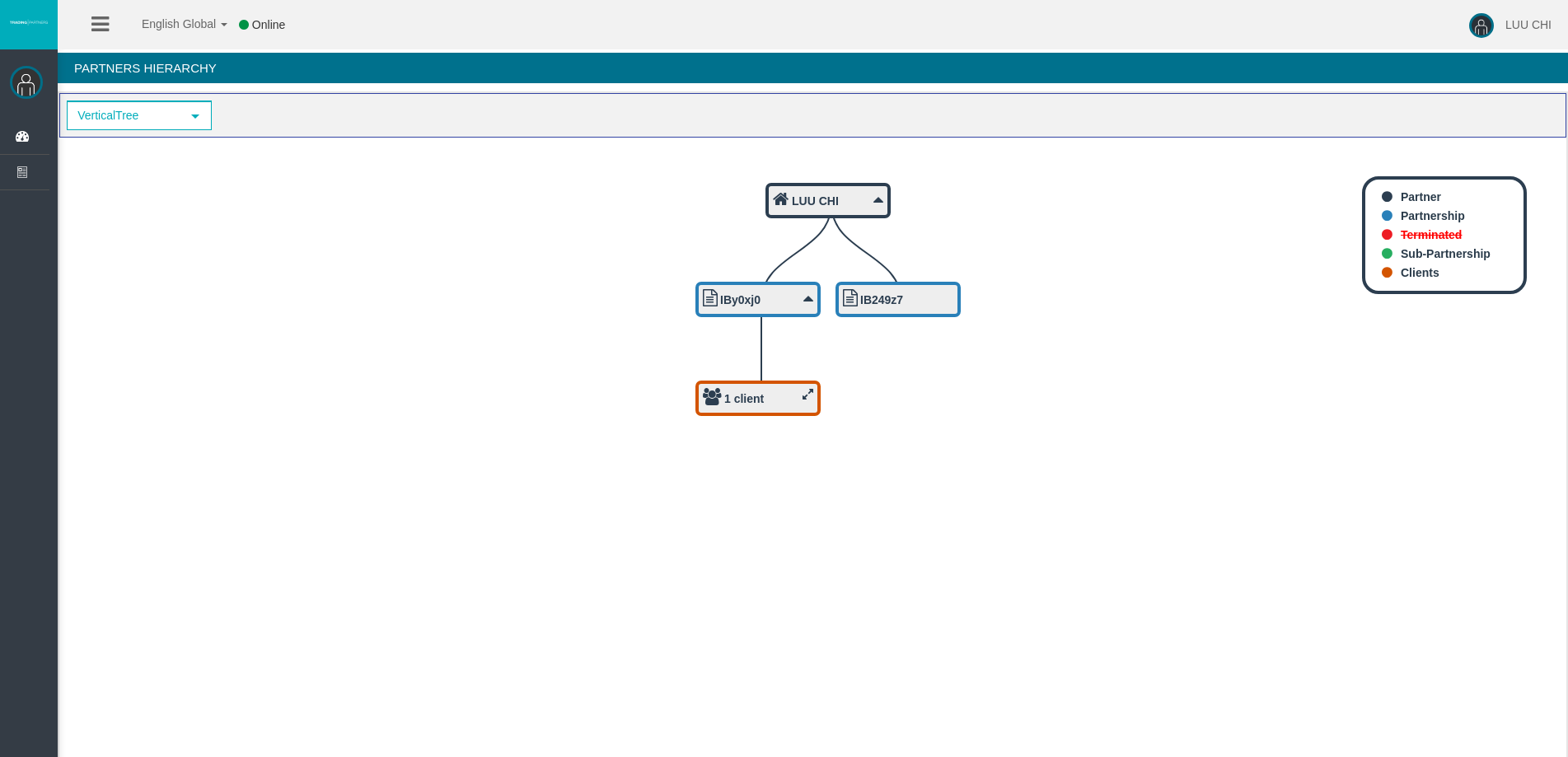
click at [740, 396] on b "1 client" at bounding box center [744, 399] width 40 height 13
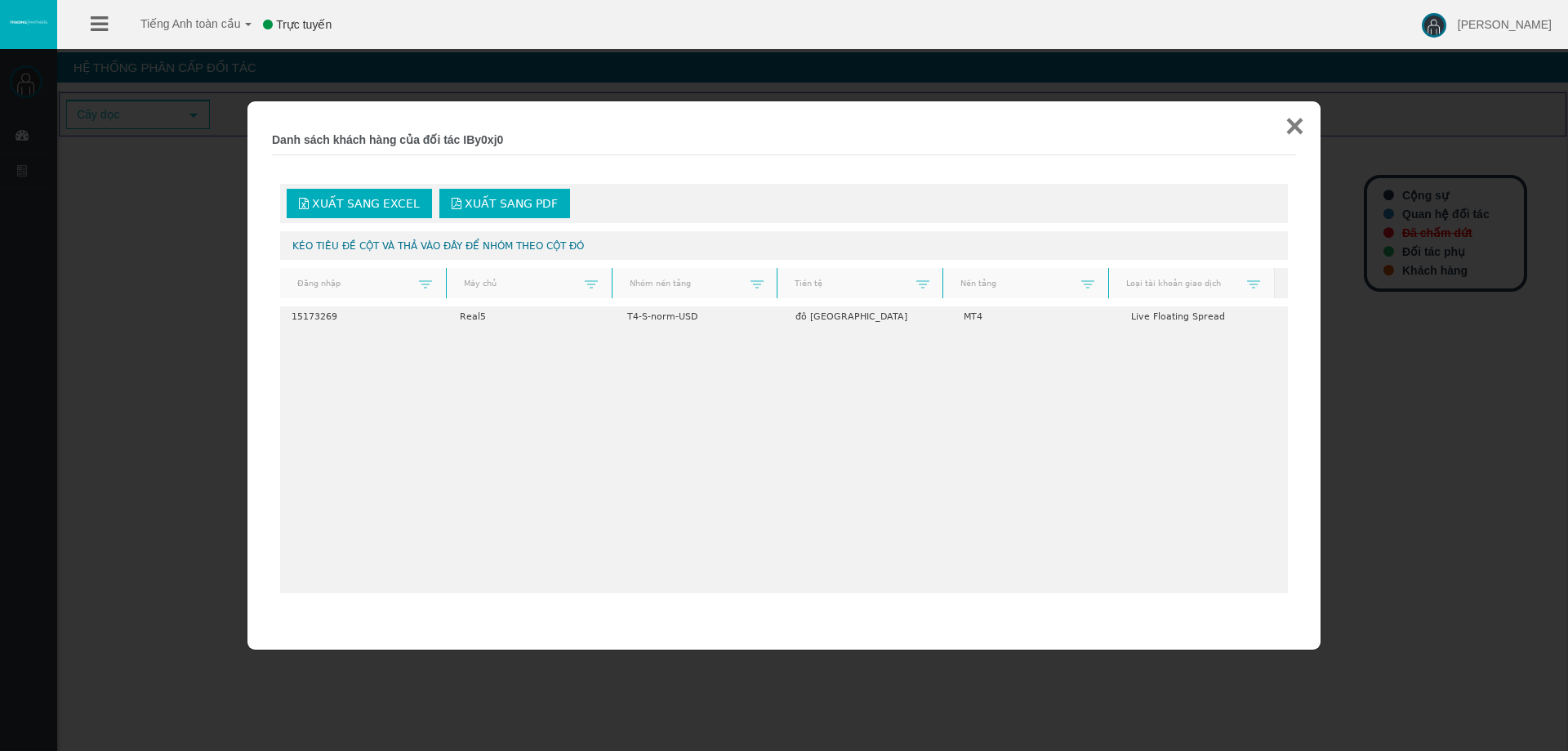
click at [1300, 127] on font "×" at bounding box center [1295, 125] width 18 height 36
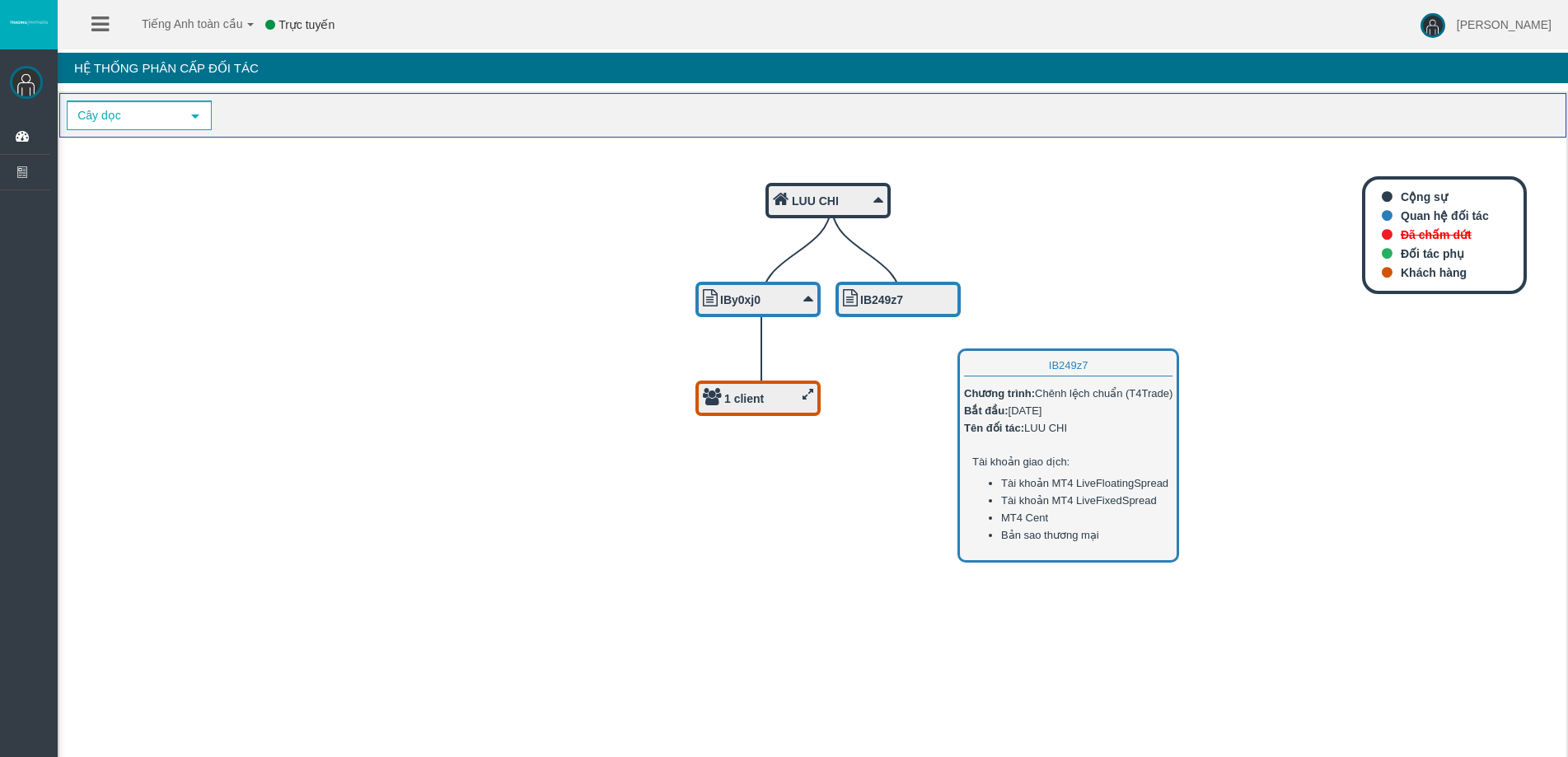
click at [892, 304] on b "IB249z7" at bounding box center [881, 300] width 43 height 13
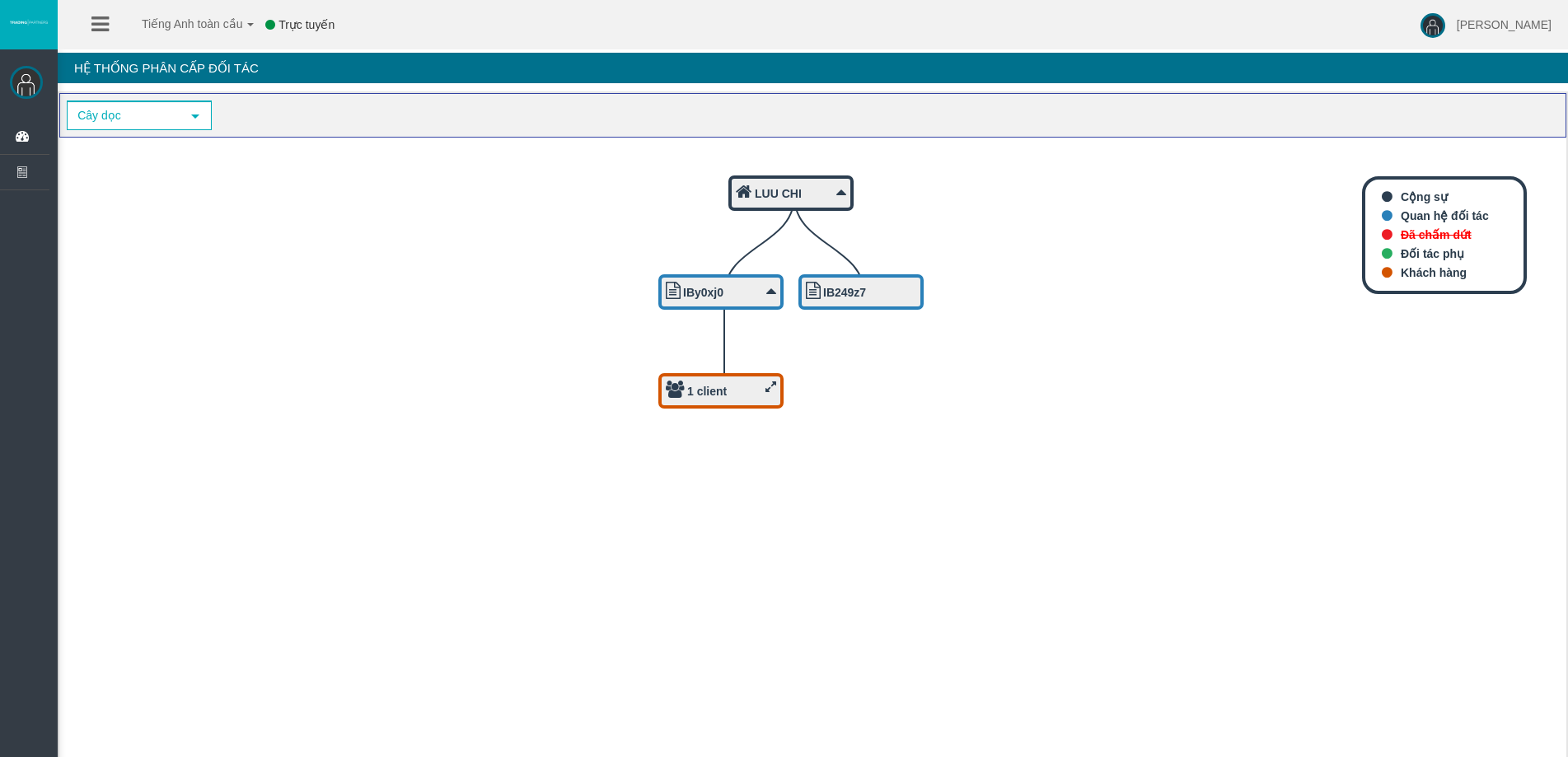
drag, startPoint x: 735, startPoint y: 405, endPoint x: 698, endPoint y: 397, distance: 37.9
click at [698, 397] on b "1 client" at bounding box center [707, 391] width 40 height 13
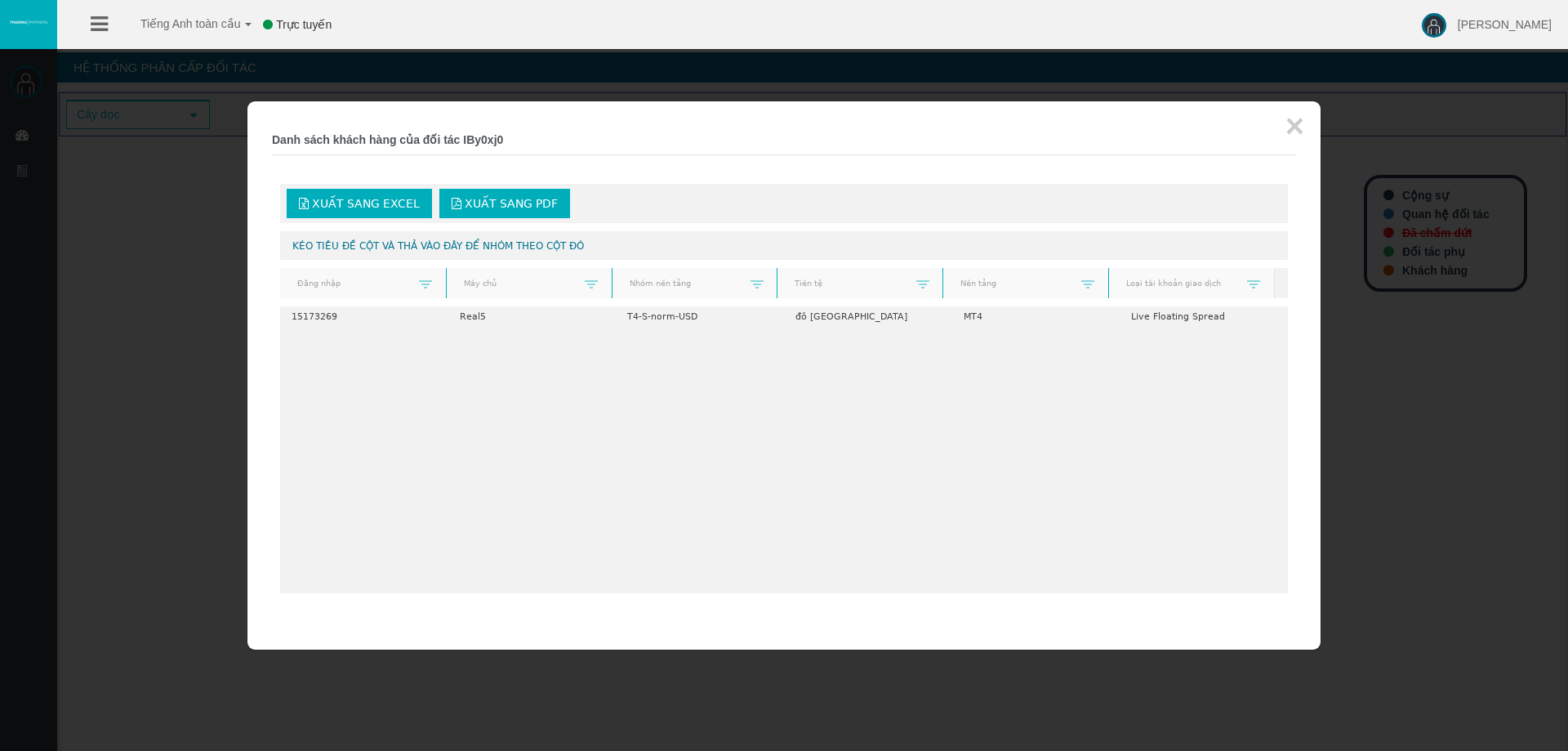
click at [1409, 407] on div at bounding box center [784, 376] width 1568 height 751
click at [1292, 126] on font "×" at bounding box center [1295, 125] width 18 height 36
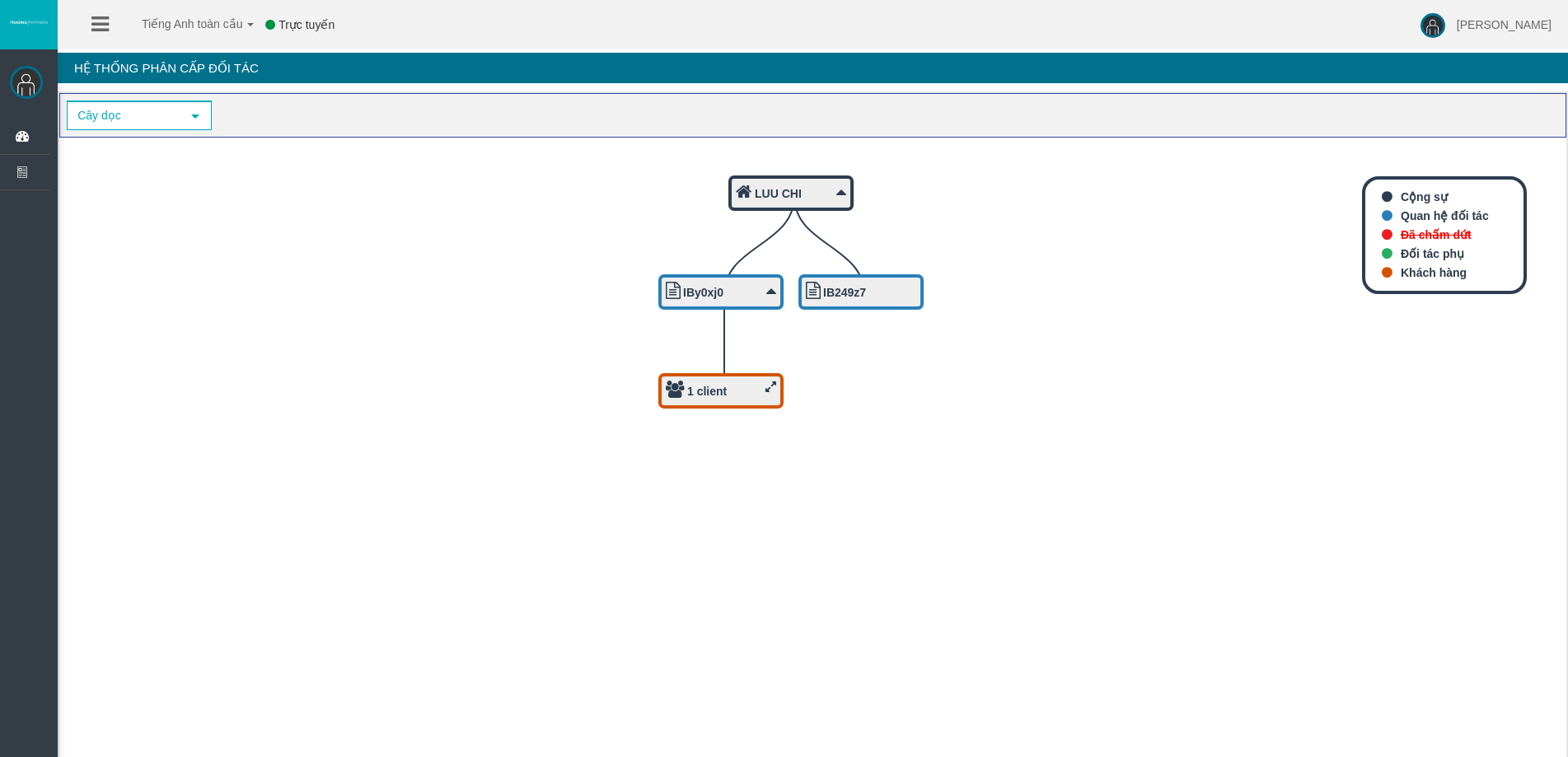
drag, startPoint x: 1117, startPoint y: 451, endPoint x: 936, endPoint y: 473, distance: 182.3
click at [1111, 453] on icon "LUU CHI IB249z7 IBy0xj0 1 client" at bounding box center [812, 450] width 1507 height 626
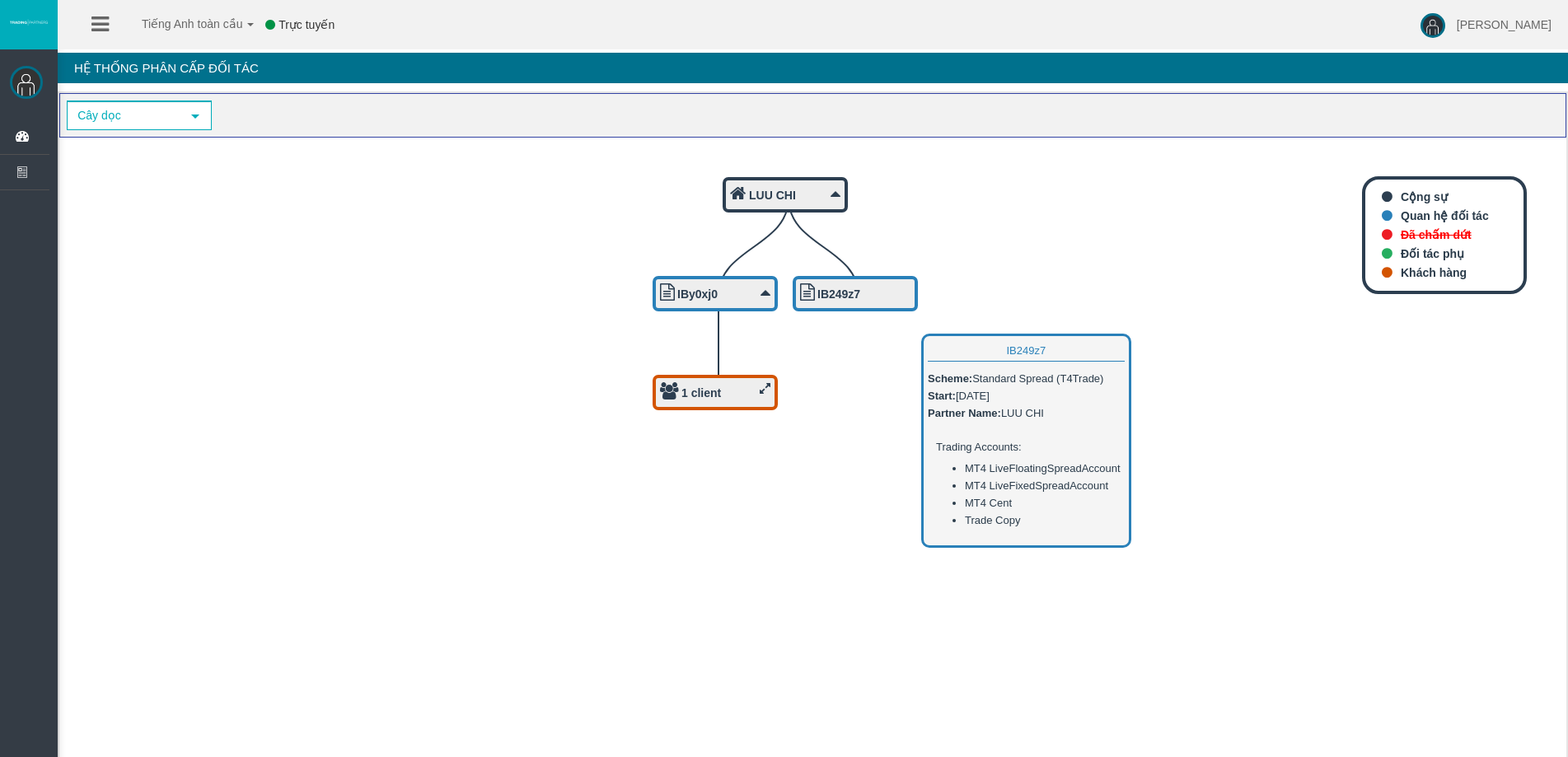
click at [855, 289] on b "IB249z7" at bounding box center [838, 294] width 43 height 13
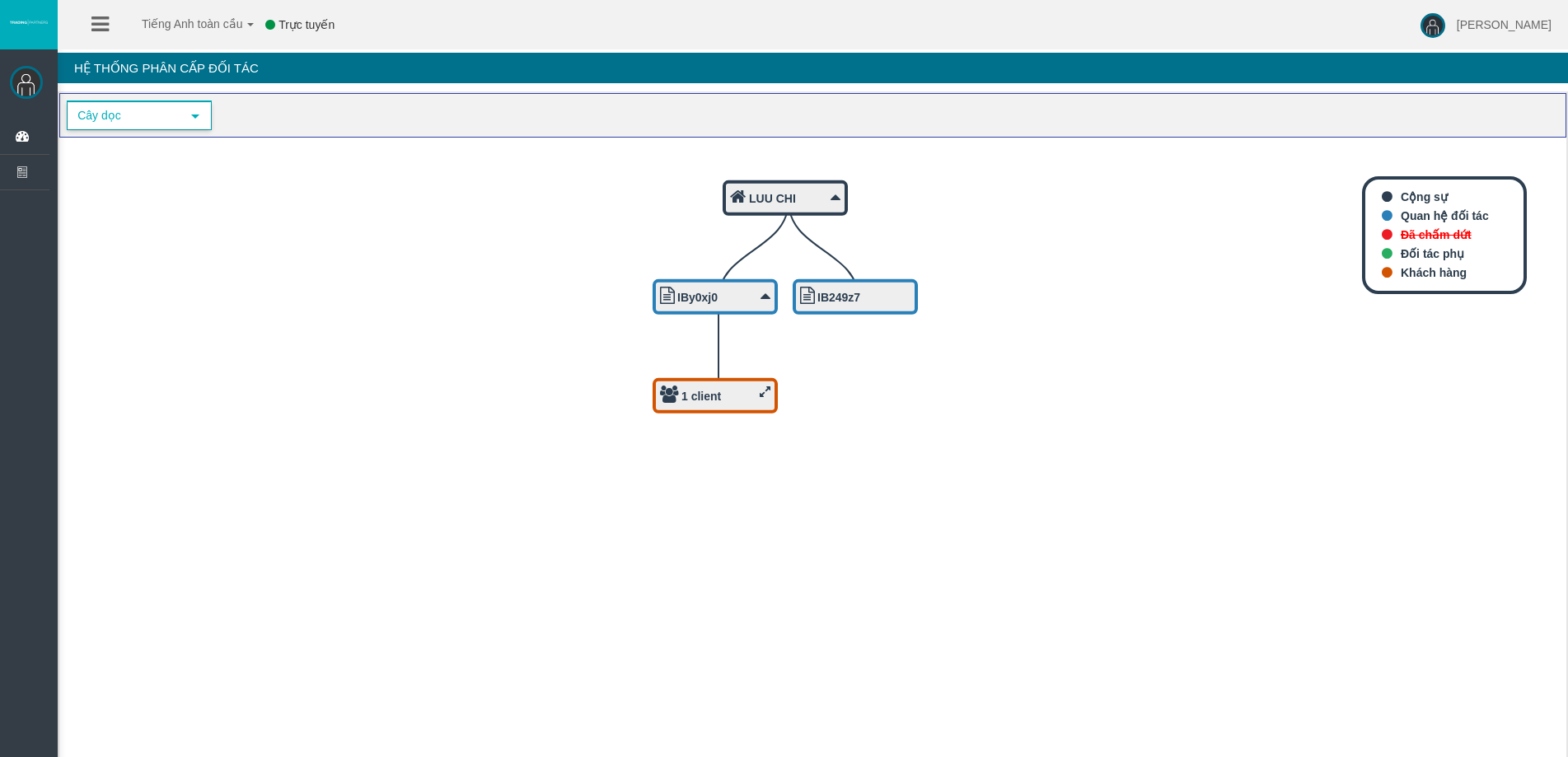
click at [207, 115] on span "lựa chọn" at bounding box center [195, 115] width 30 height 25
click at [186, 180] on li "Cây ngang" at bounding box center [138, 170] width 142 height 26
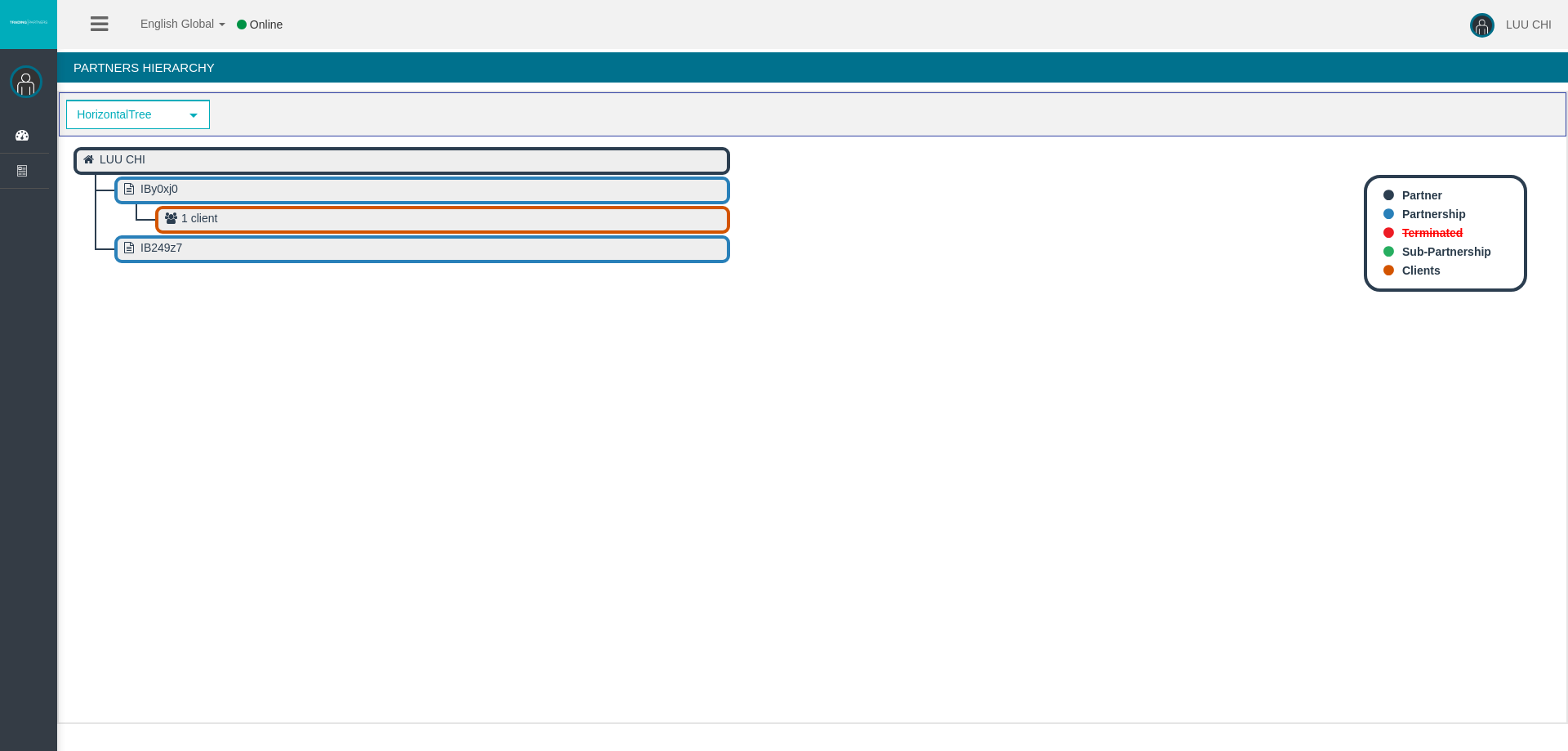
click at [728, 331] on icon "LUU CHI  IBy0xj0  1 client  IB249z7 " at bounding box center [812, 422] width 1508 height 572
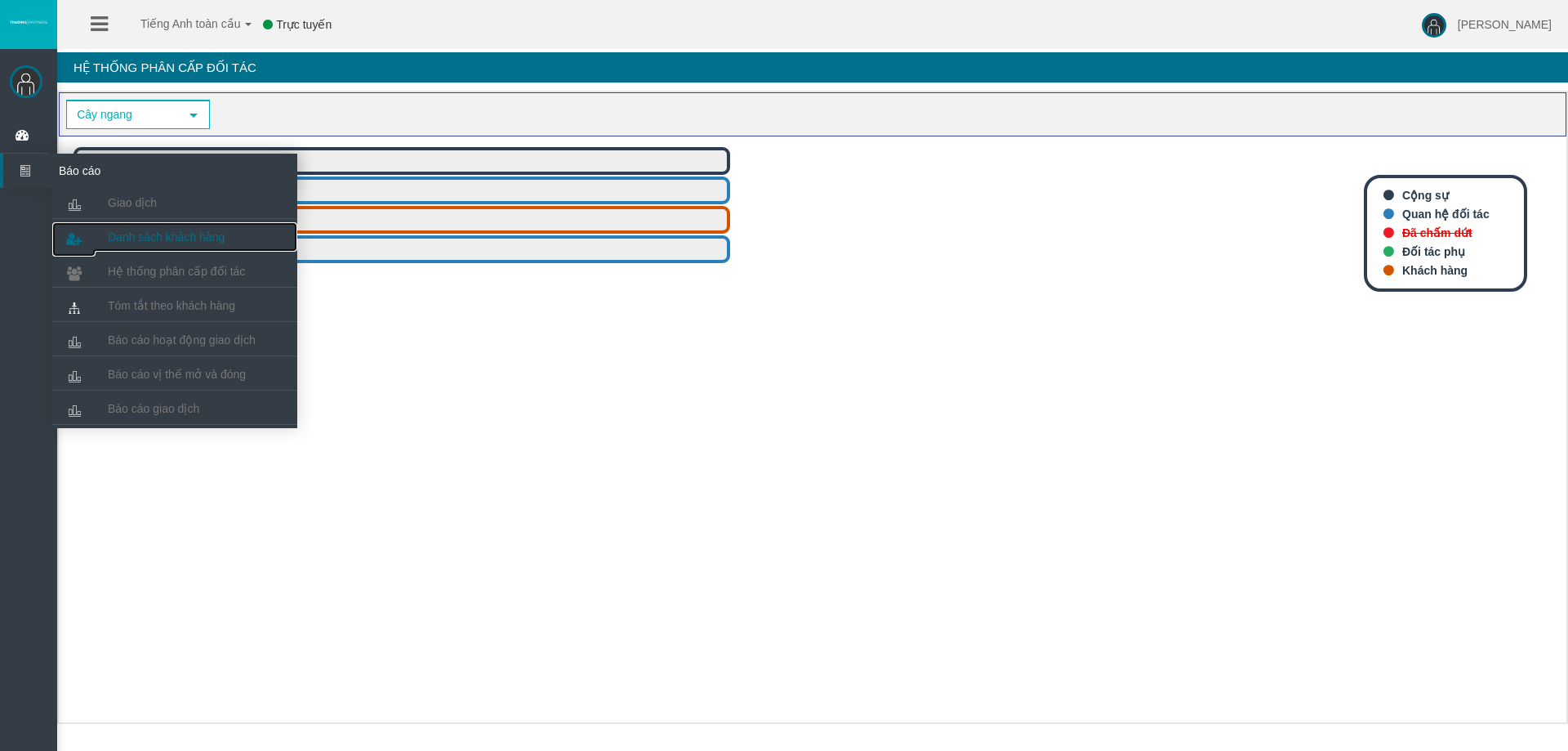
click at [157, 231] on font "Danh sách khách hàng" at bounding box center [166, 238] width 117 height 13
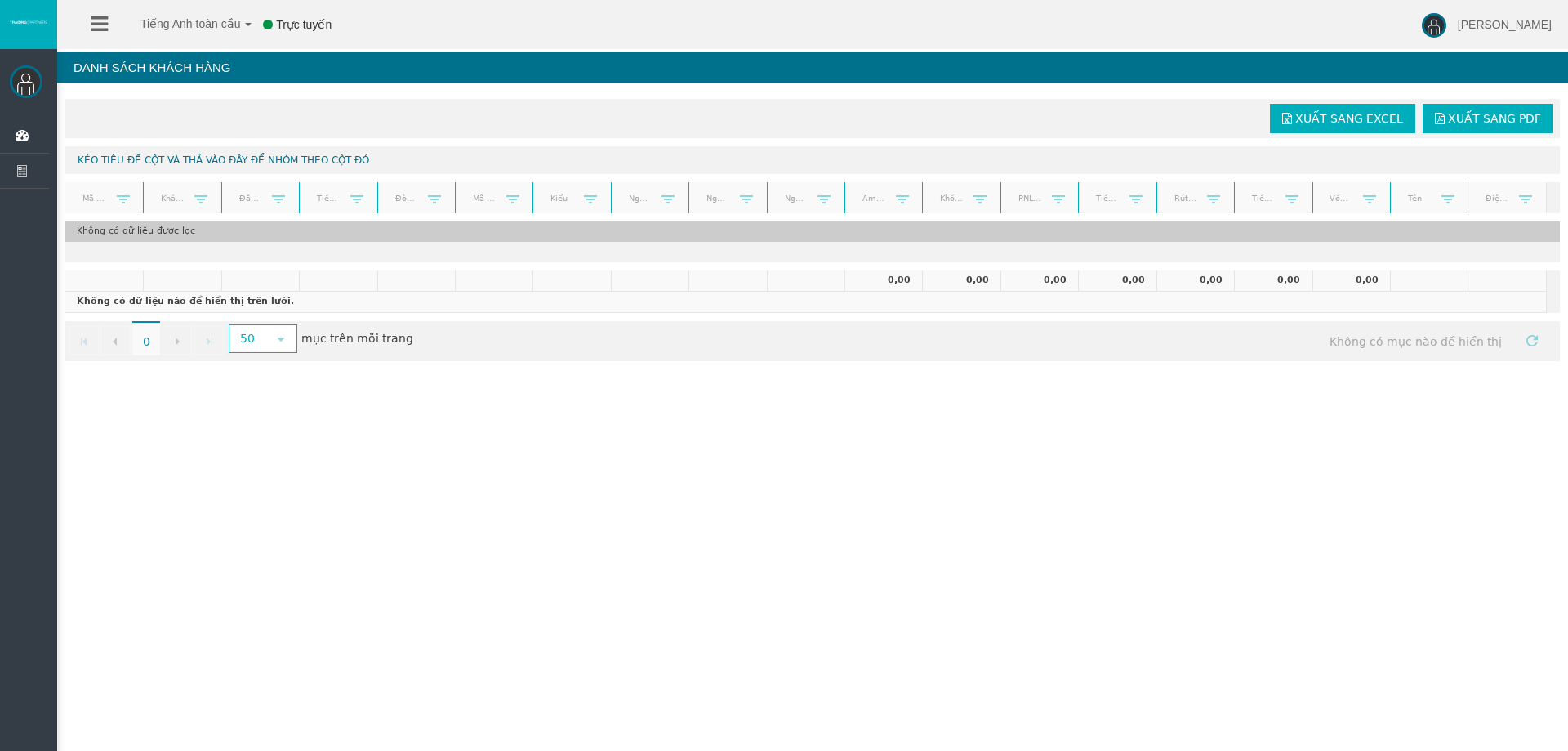
click at [181, 236] on font "Không có dữ liệu được lọc" at bounding box center [136, 231] width 119 height 11
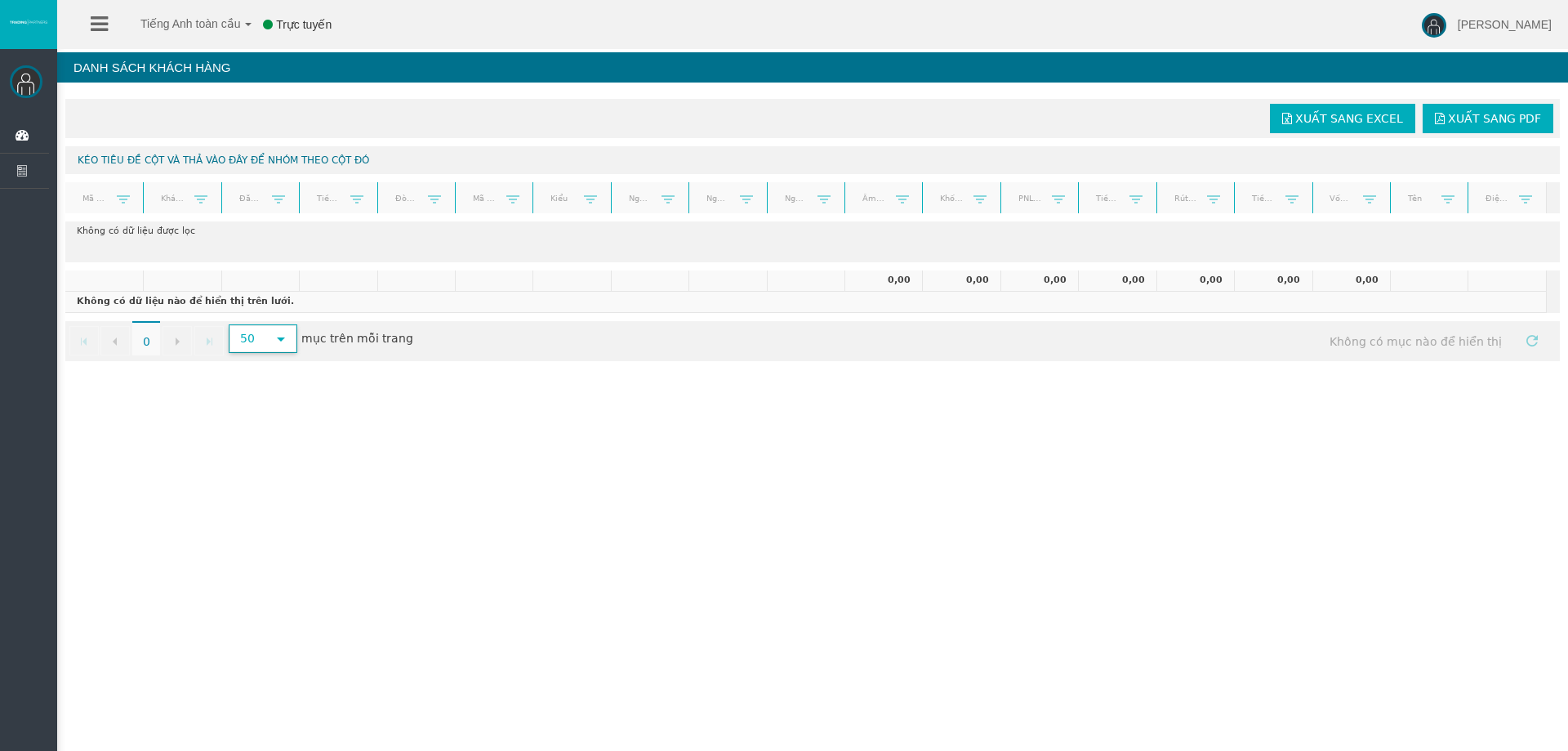
click at [286, 333] on span "lựa chọn" at bounding box center [281, 340] width 13 height 13
click at [285, 333] on span "lựa chọn" at bounding box center [281, 340] width 13 height 13
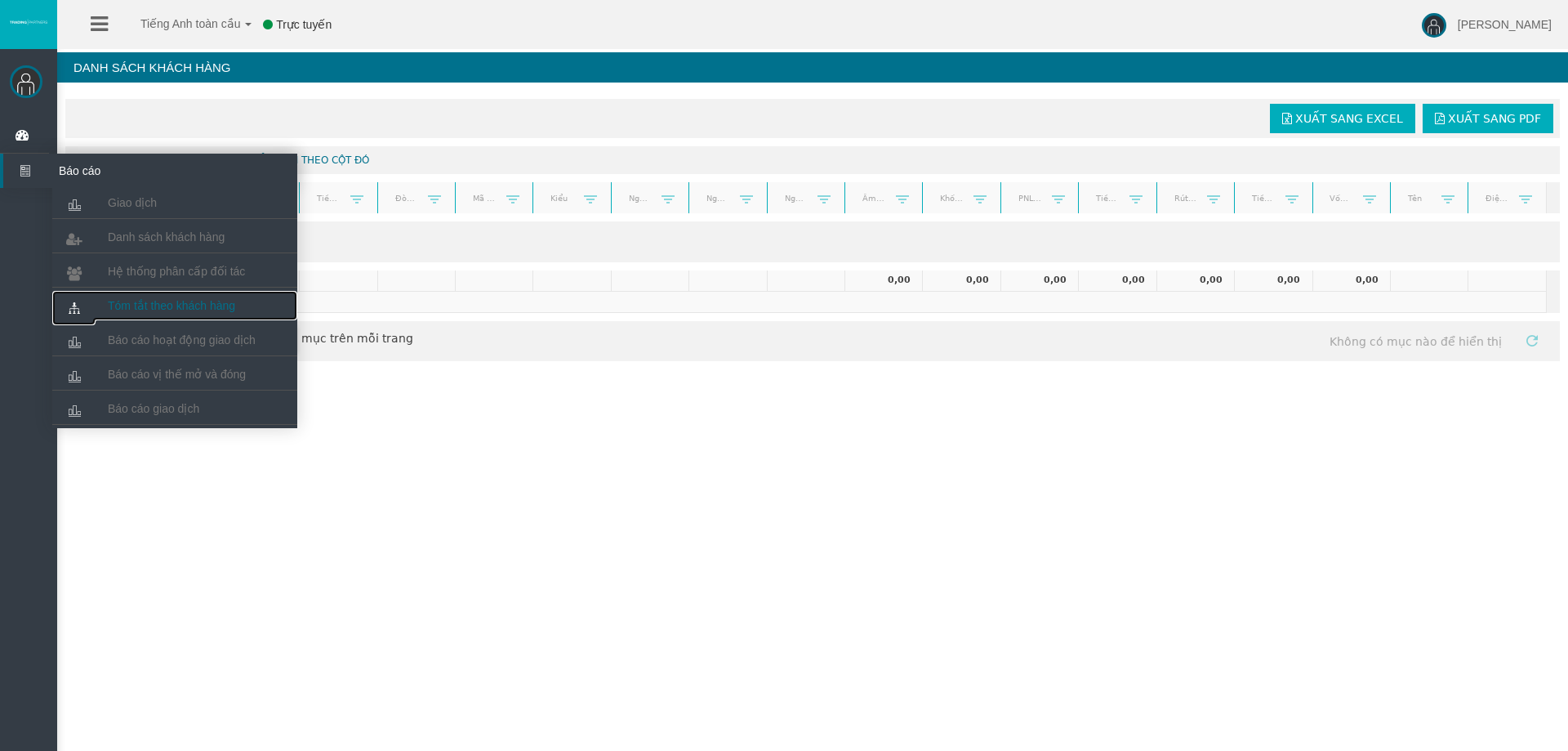
click at [228, 304] on font "Tóm tắt theo khách hàng" at bounding box center [171, 306] width 127 height 13
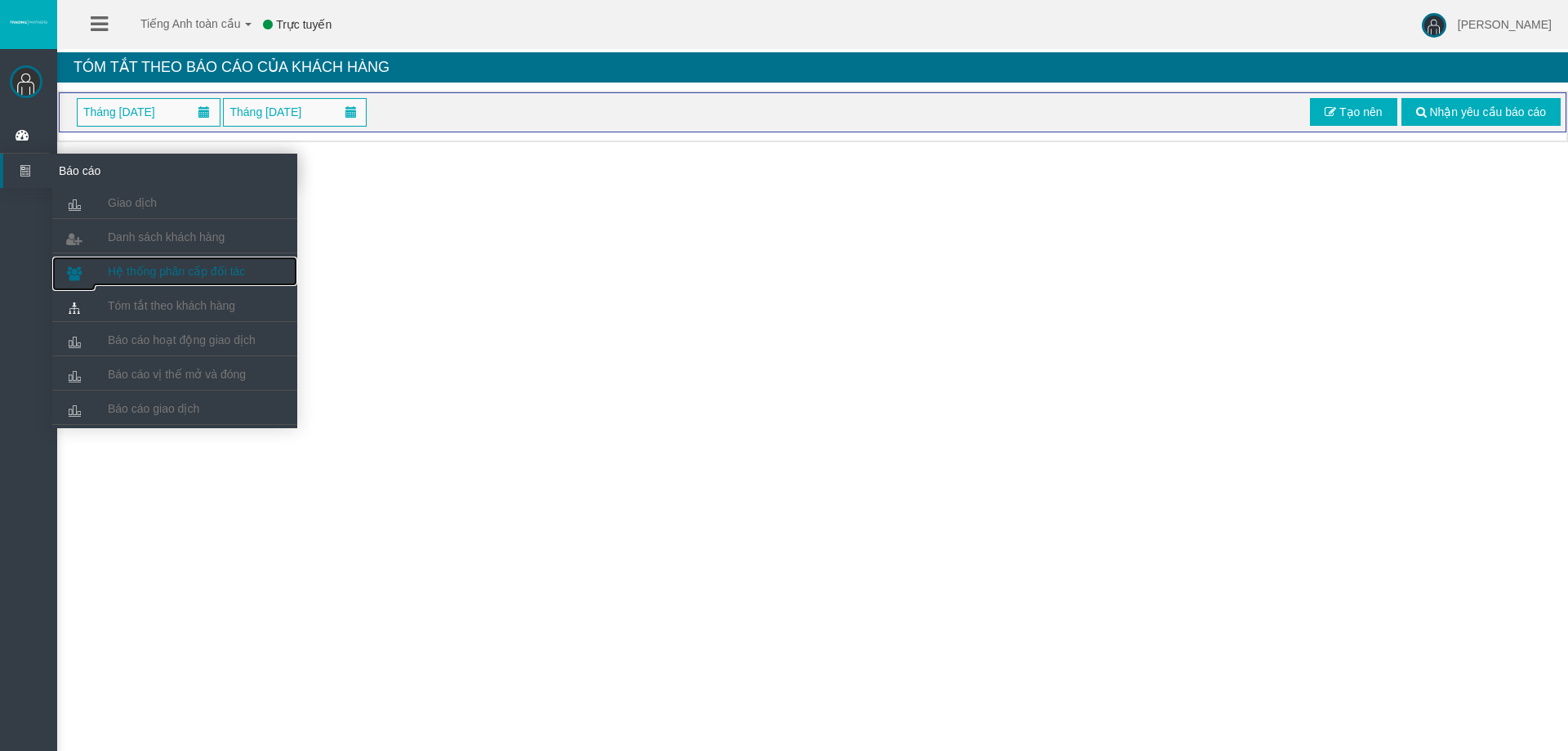
click at [186, 277] on font "Hệ thống phân cấp đối tác" at bounding box center [176, 272] width 137 height 13
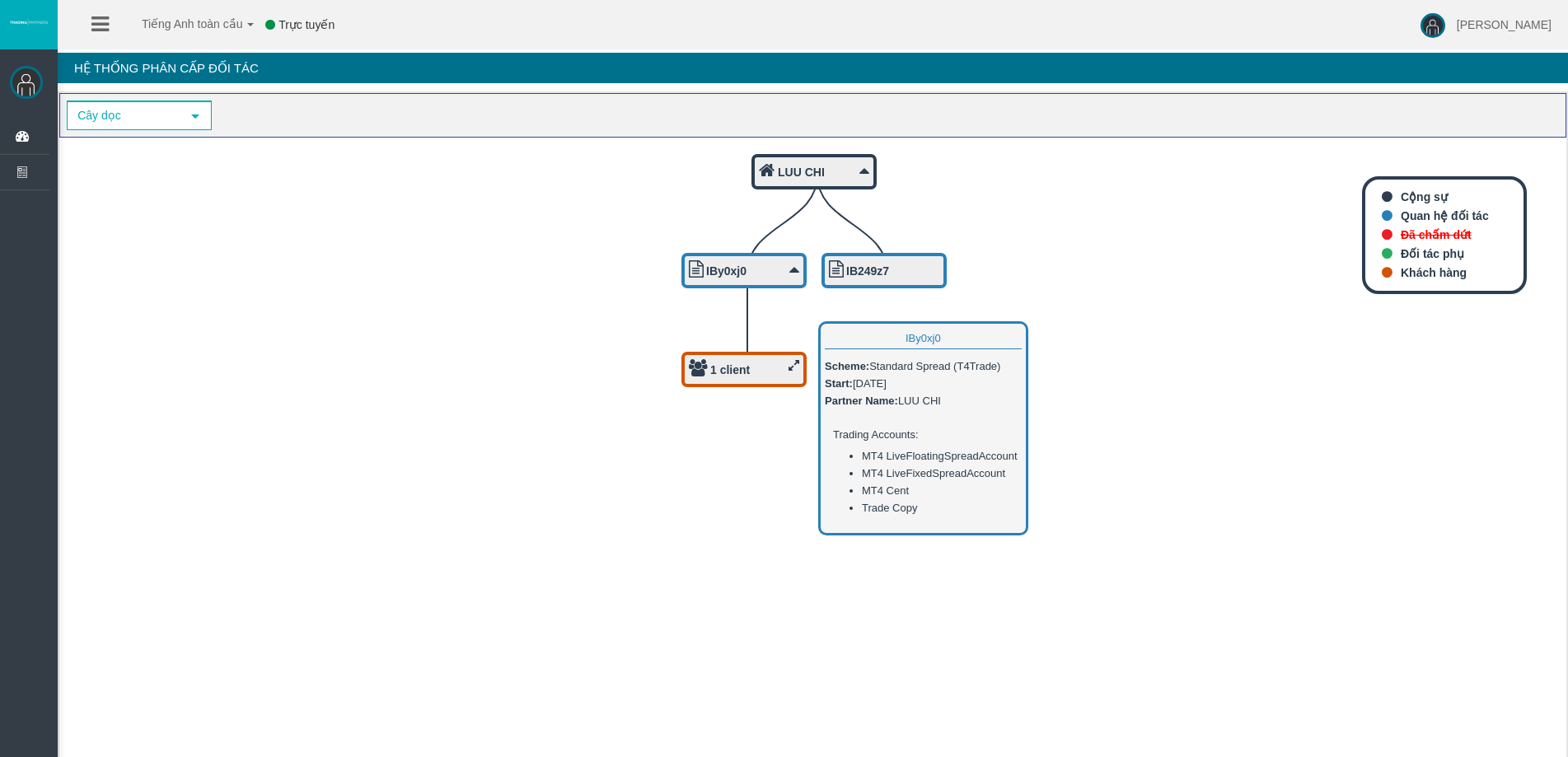
click at [752, 276] on div "IBy0xj0" at bounding box center [744, 271] width 110 height 20
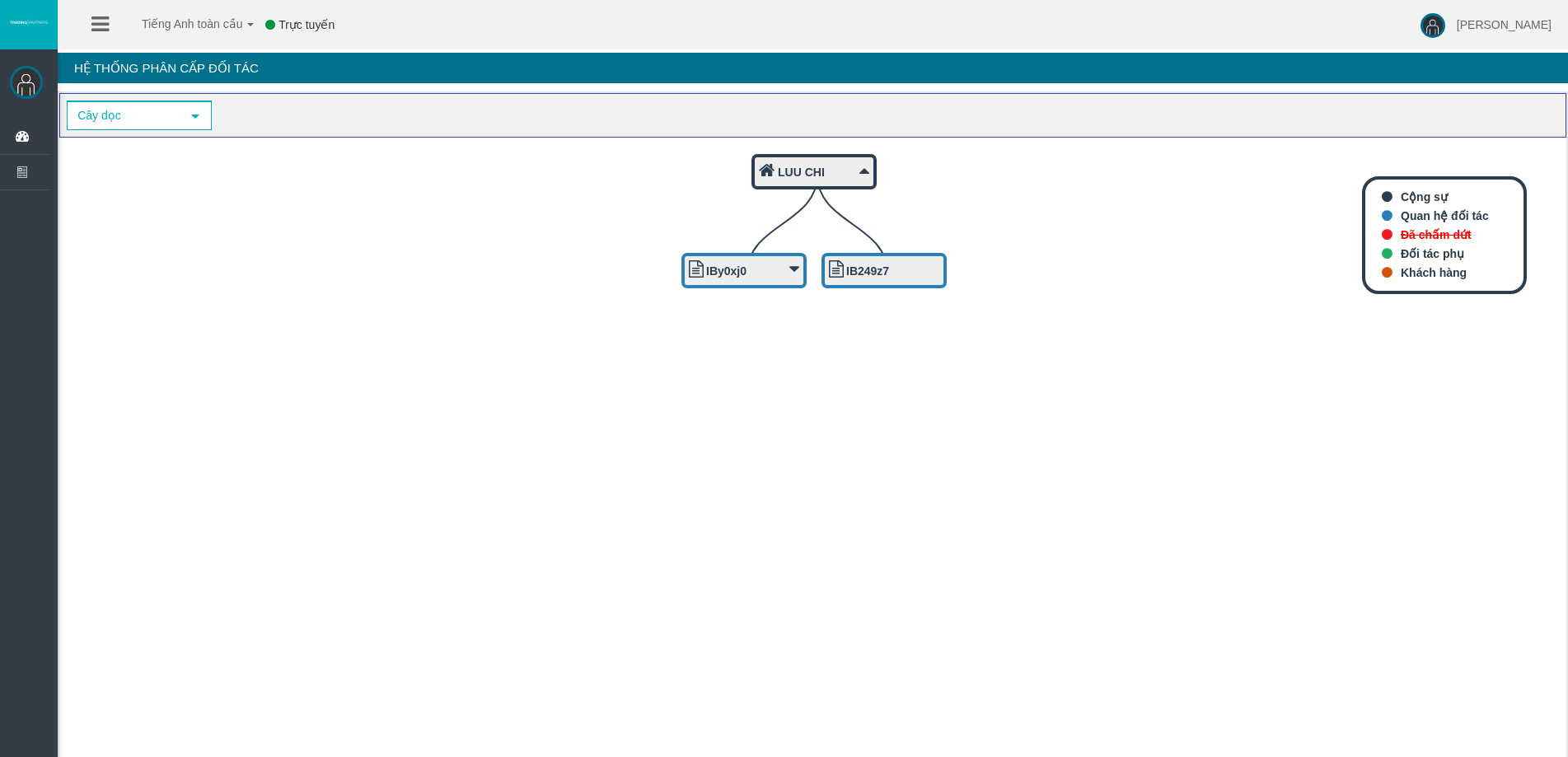
click at [758, 309] on icon "IB249z7 IBy0xj0 LUU CHI" at bounding box center [812, 450] width 1507 height 626
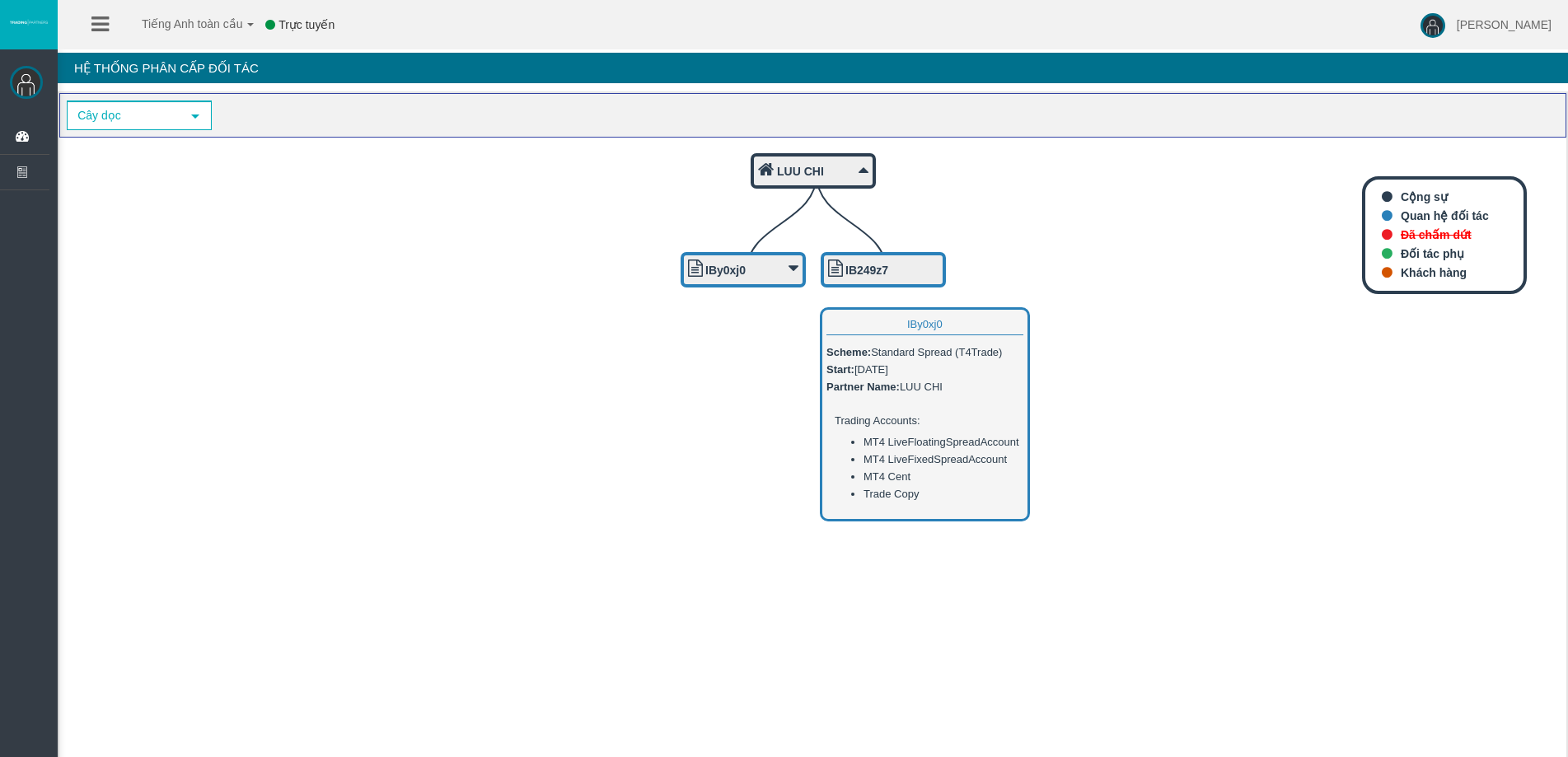
click at [754, 263] on div "IBy0xj0" at bounding box center [743, 270] width 110 height 20
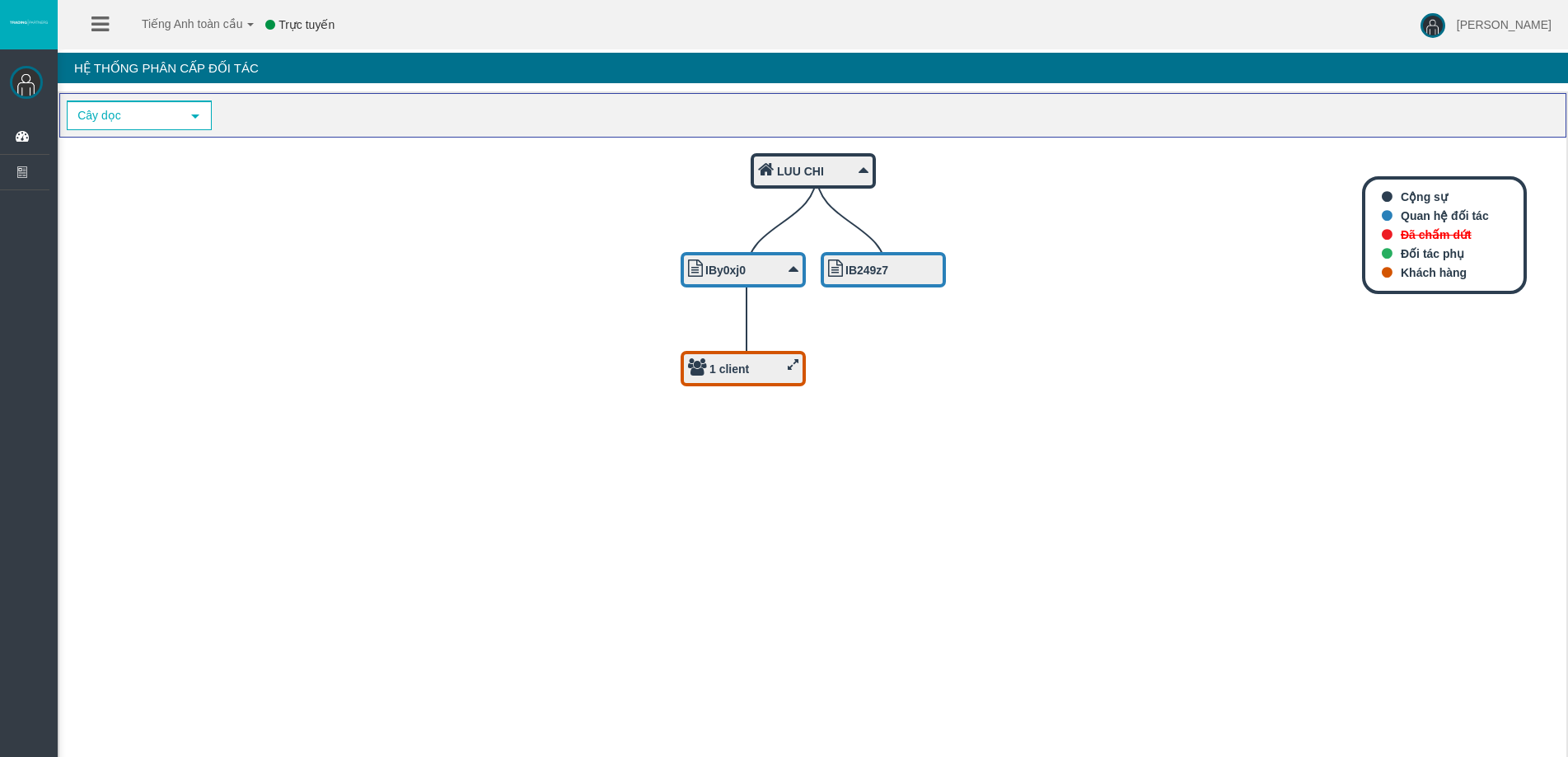
click at [748, 371] on b "1 client" at bounding box center [729, 369] width 40 height 13
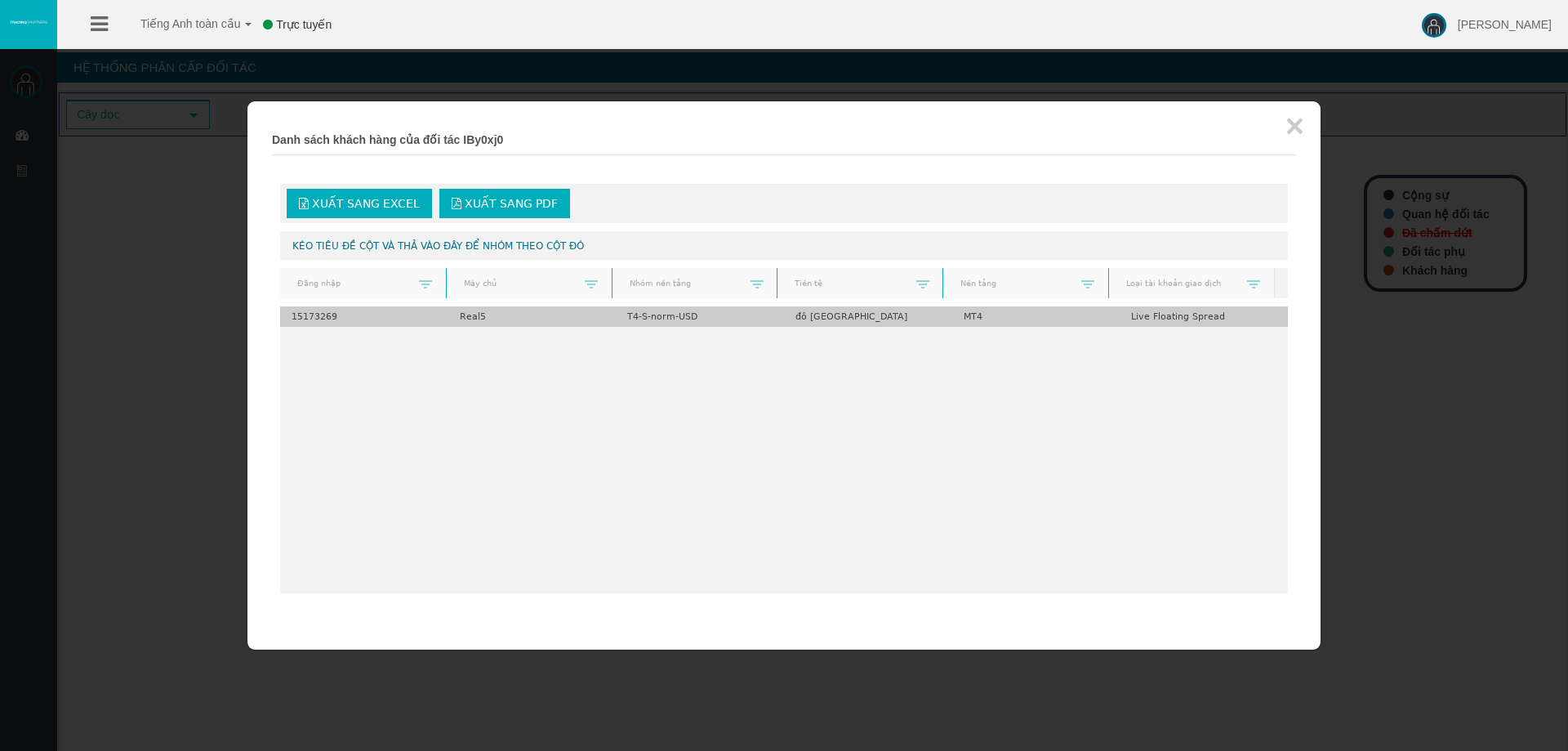
click at [340, 312] on td "15173269" at bounding box center [364, 316] width 168 height 20
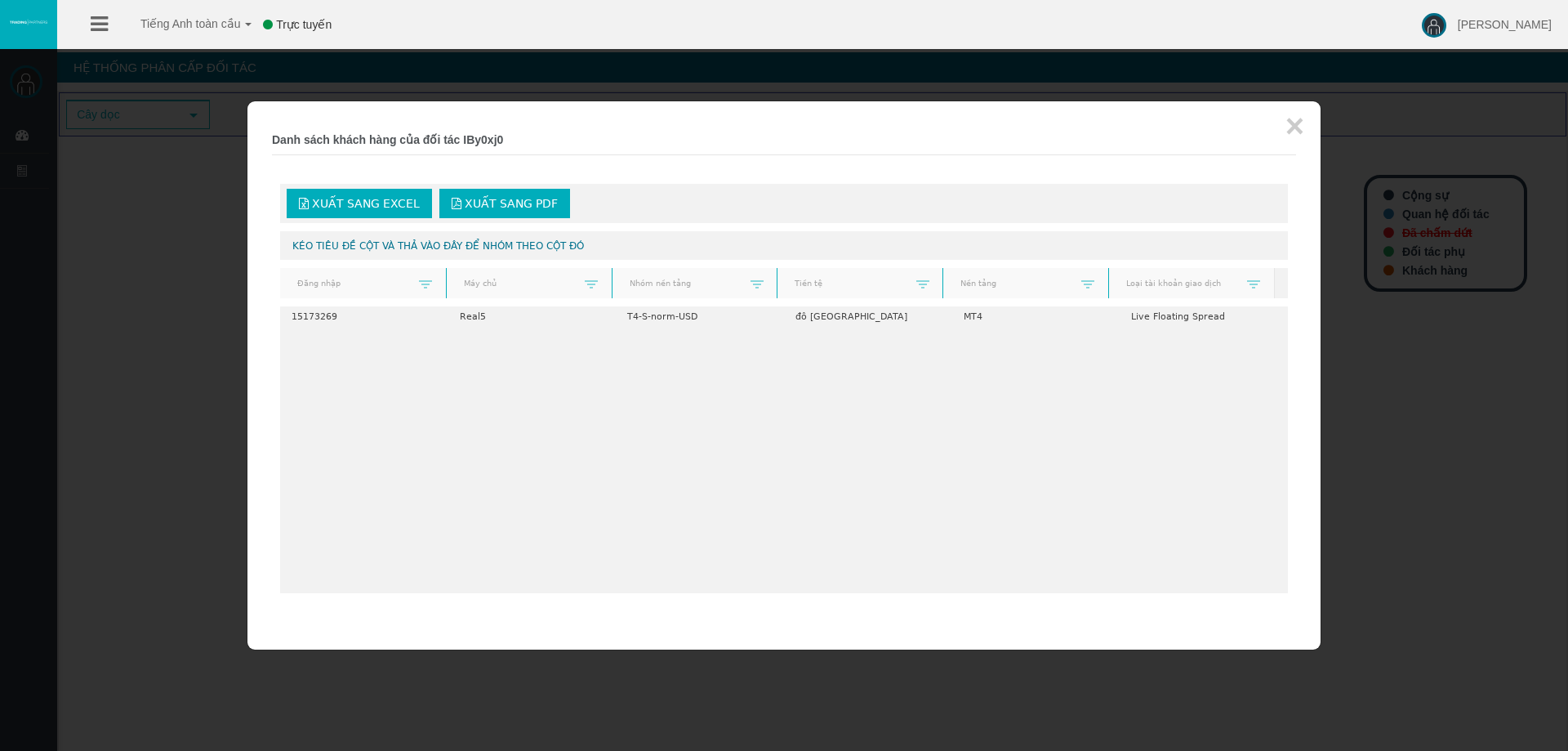
click at [165, 249] on div at bounding box center [784, 376] width 1568 height 751
click at [1301, 119] on font "×" at bounding box center [1295, 125] width 18 height 36
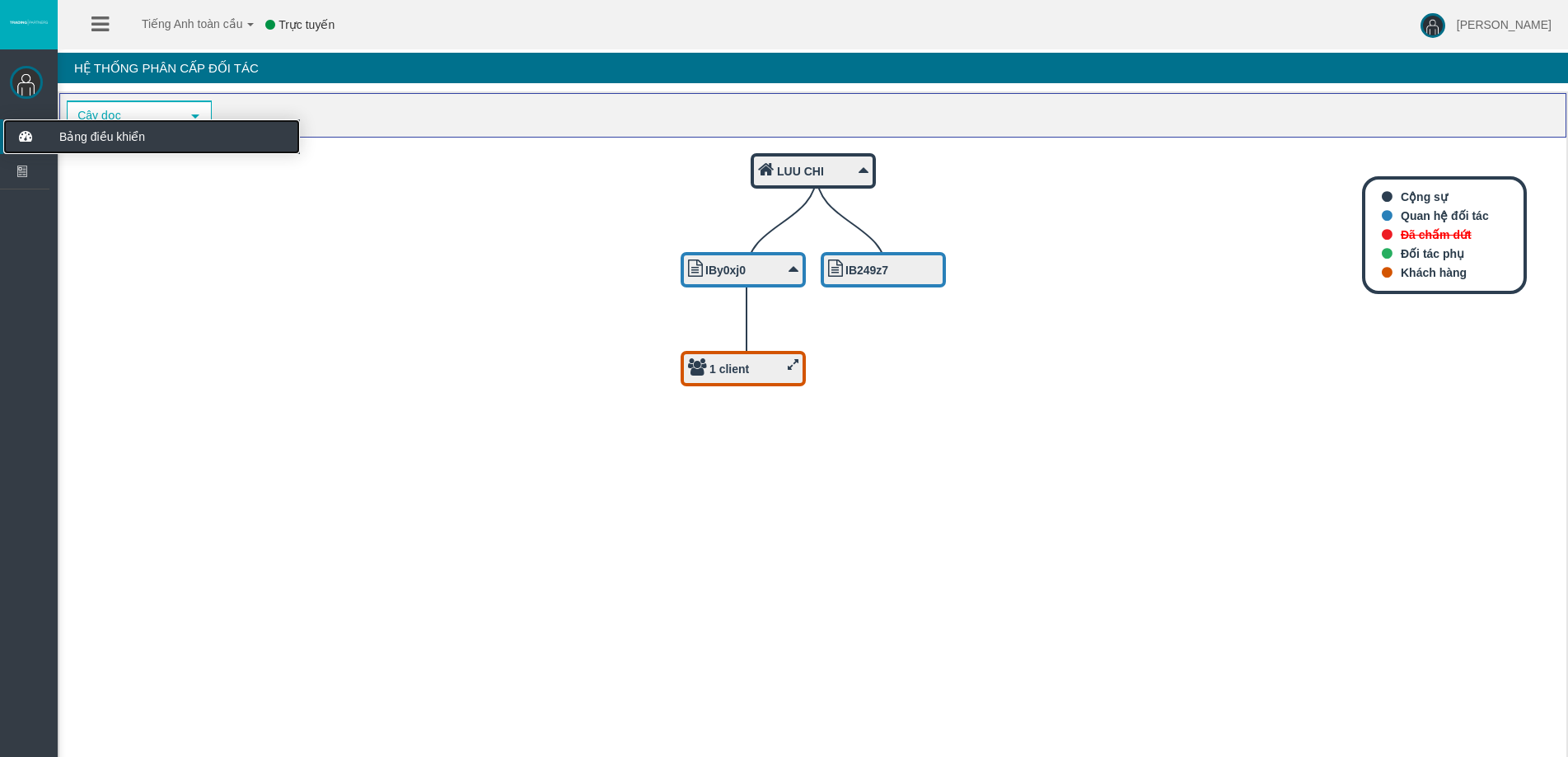
click at [32, 126] on icon at bounding box center [25, 137] width 44 height 35
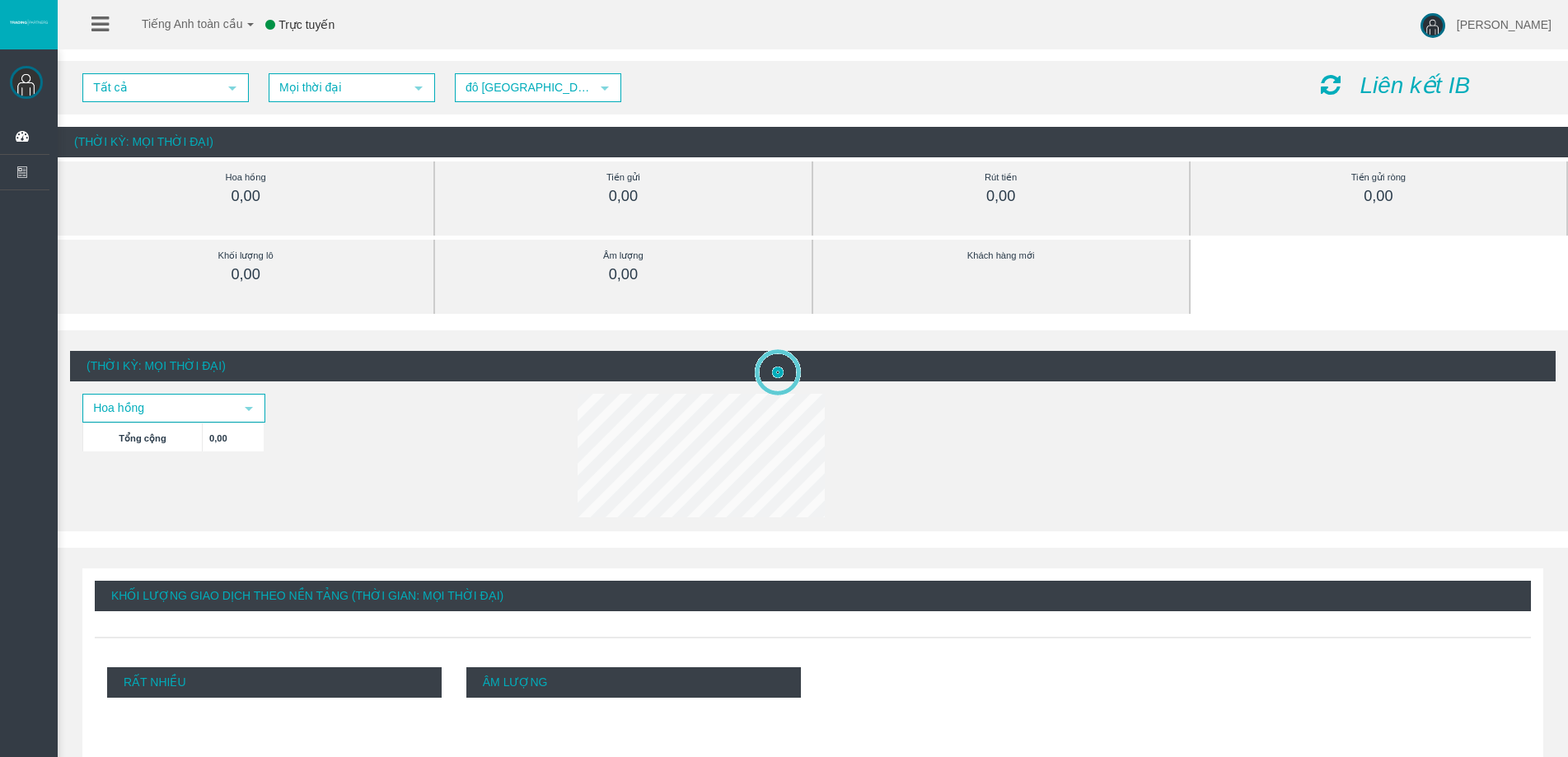
click at [1441, 86] on font "Liên kết IB" at bounding box center [1414, 85] width 110 height 25
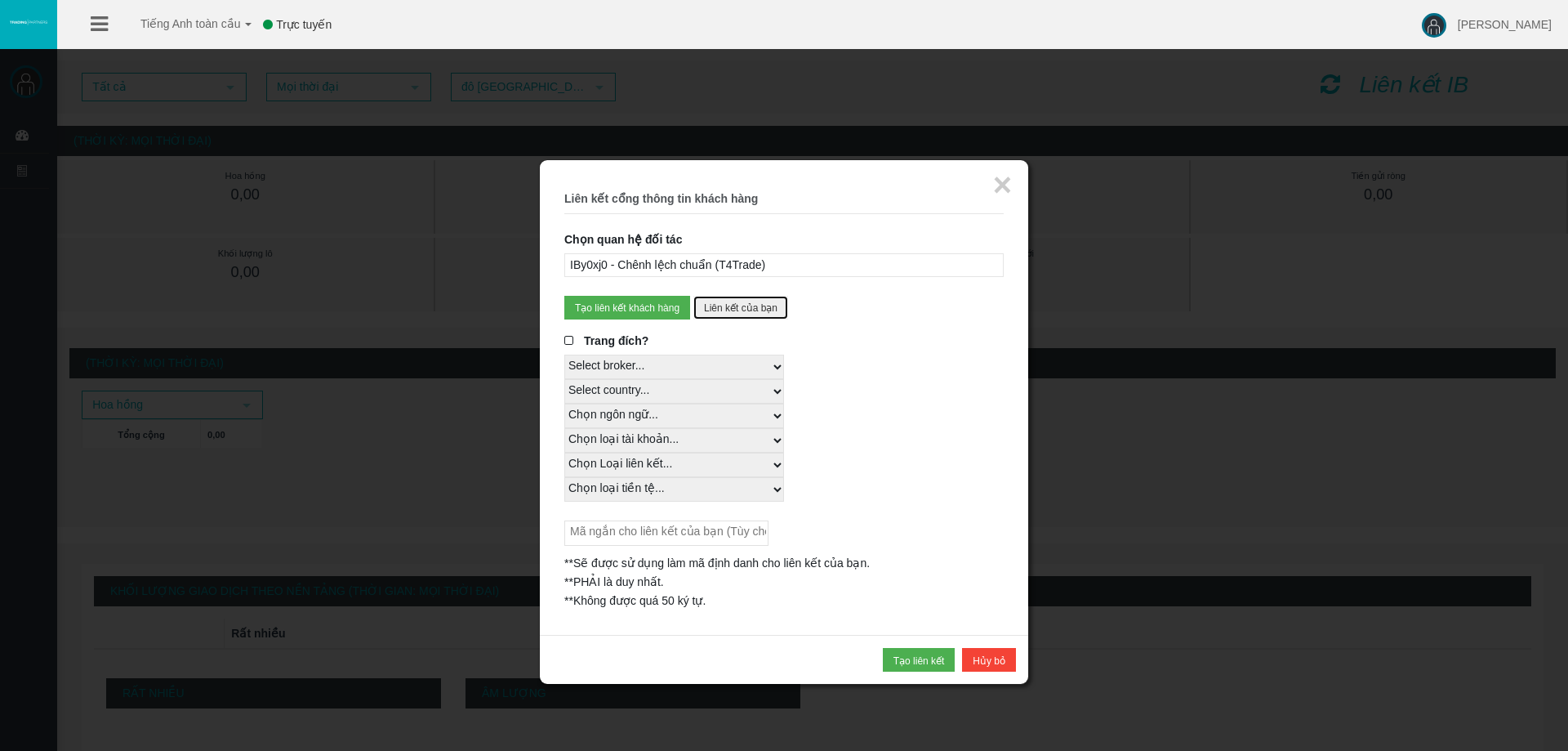
click at [718, 301] on button "Liên kết của bạn" at bounding box center [740, 308] width 94 height 23
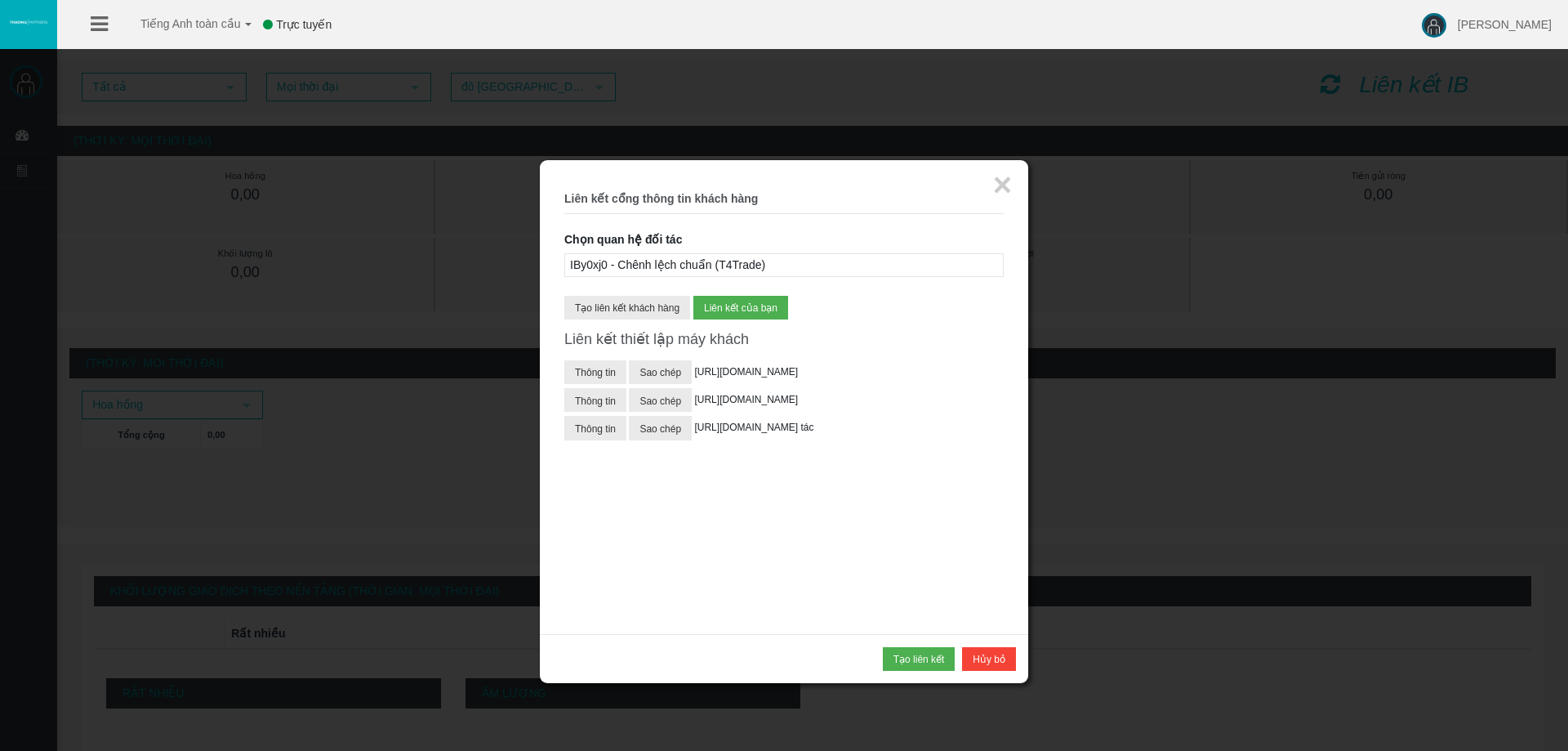
click at [453, 379] on div at bounding box center [784, 376] width 1568 height 751
click at [1000, 186] on font "×" at bounding box center [1002, 184] width 18 height 36
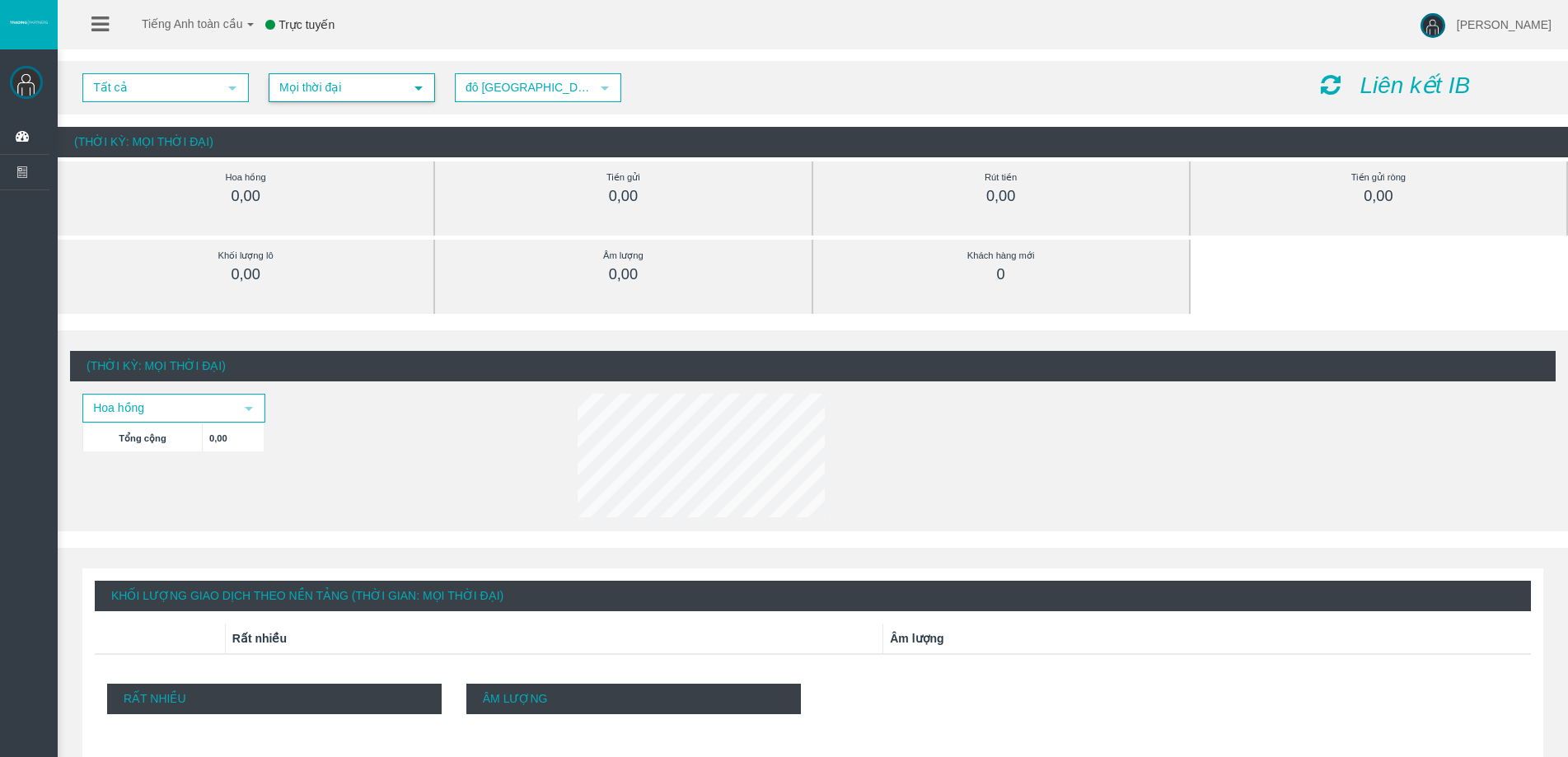
click at [285, 95] on span "Mọi thời đại" at bounding box center [337, 88] width 133 height 25
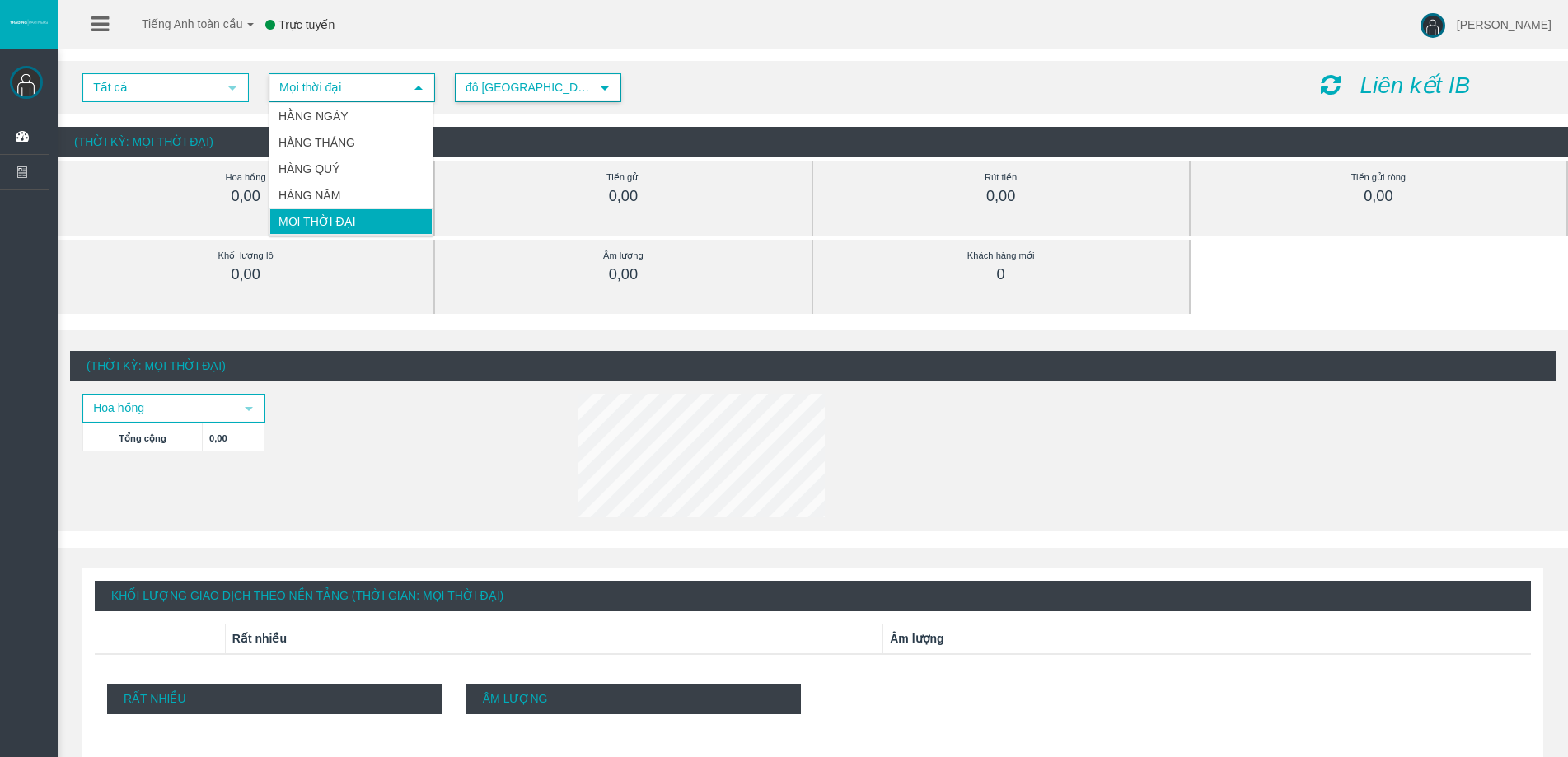
click at [482, 90] on font "đô [GEOGRAPHIC_DATA]" at bounding box center [533, 88] width 136 height 13
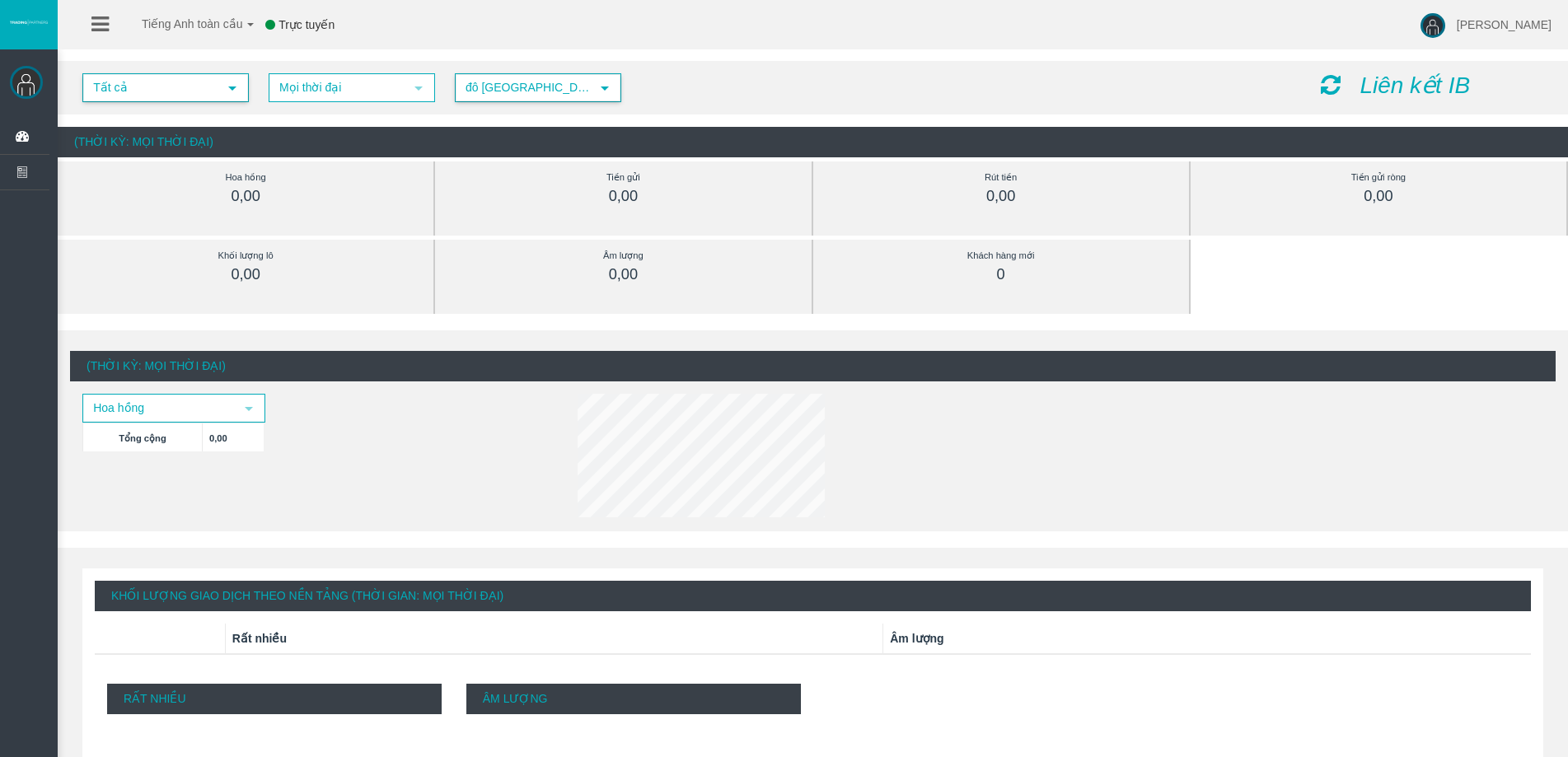
click at [144, 81] on span "Tất cả" at bounding box center [151, 88] width 133 height 25
click at [163, 137] on li "IBy0xj0" at bounding box center [164, 138] width 163 height 26
click at [158, 89] on span "IBy0xj0" at bounding box center [151, 88] width 133 height 25
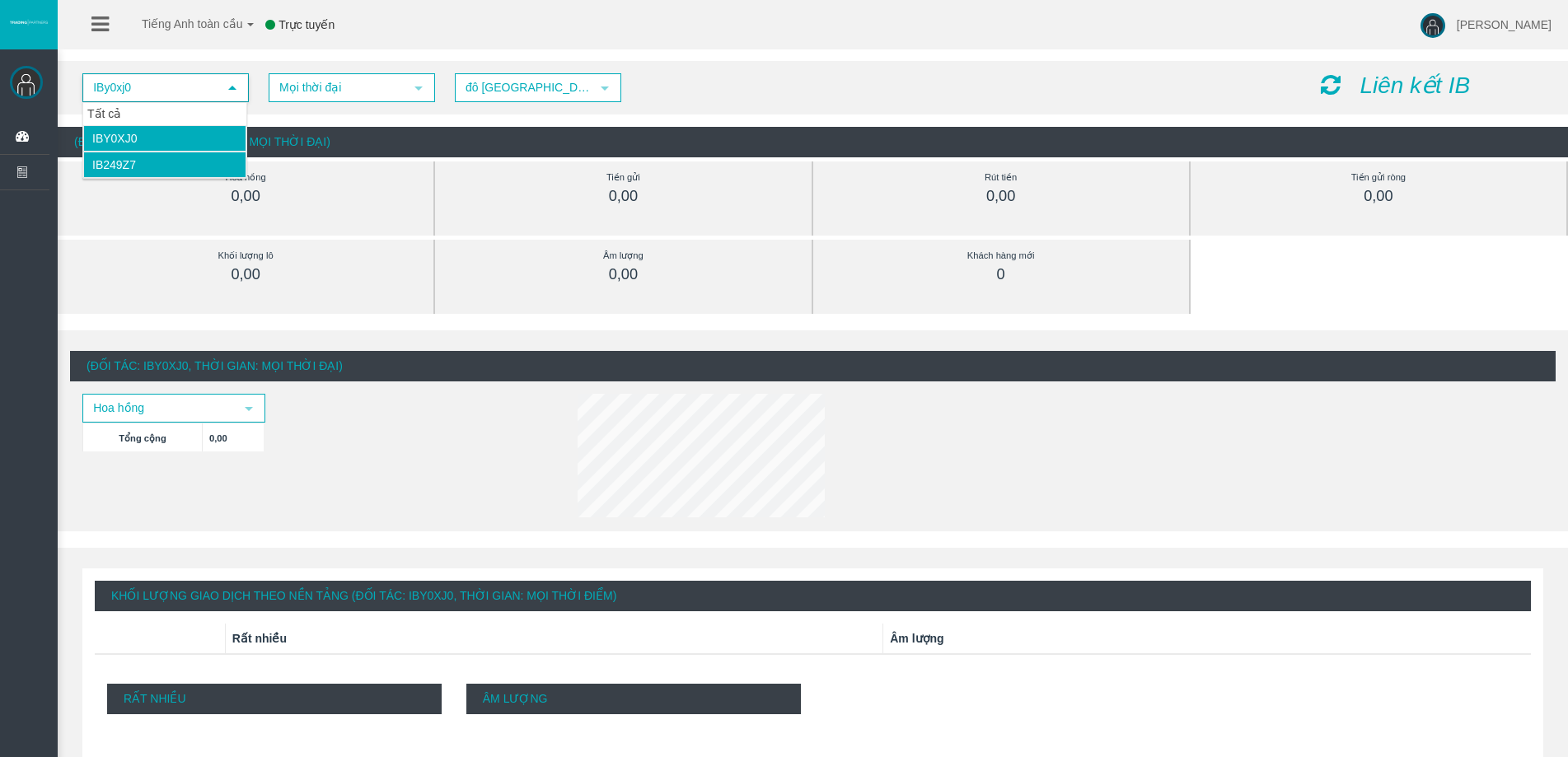
click at [153, 159] on li "IB249z7" at bounding box center [164, 164] width 163 height 26
click at [202, 95] on span "IB249z7" at bounding box center [151, 88] width 133 height 25
click at [195, 132] on li "IBy0xj0" at bounding box center [164, 138] width 163 height 26
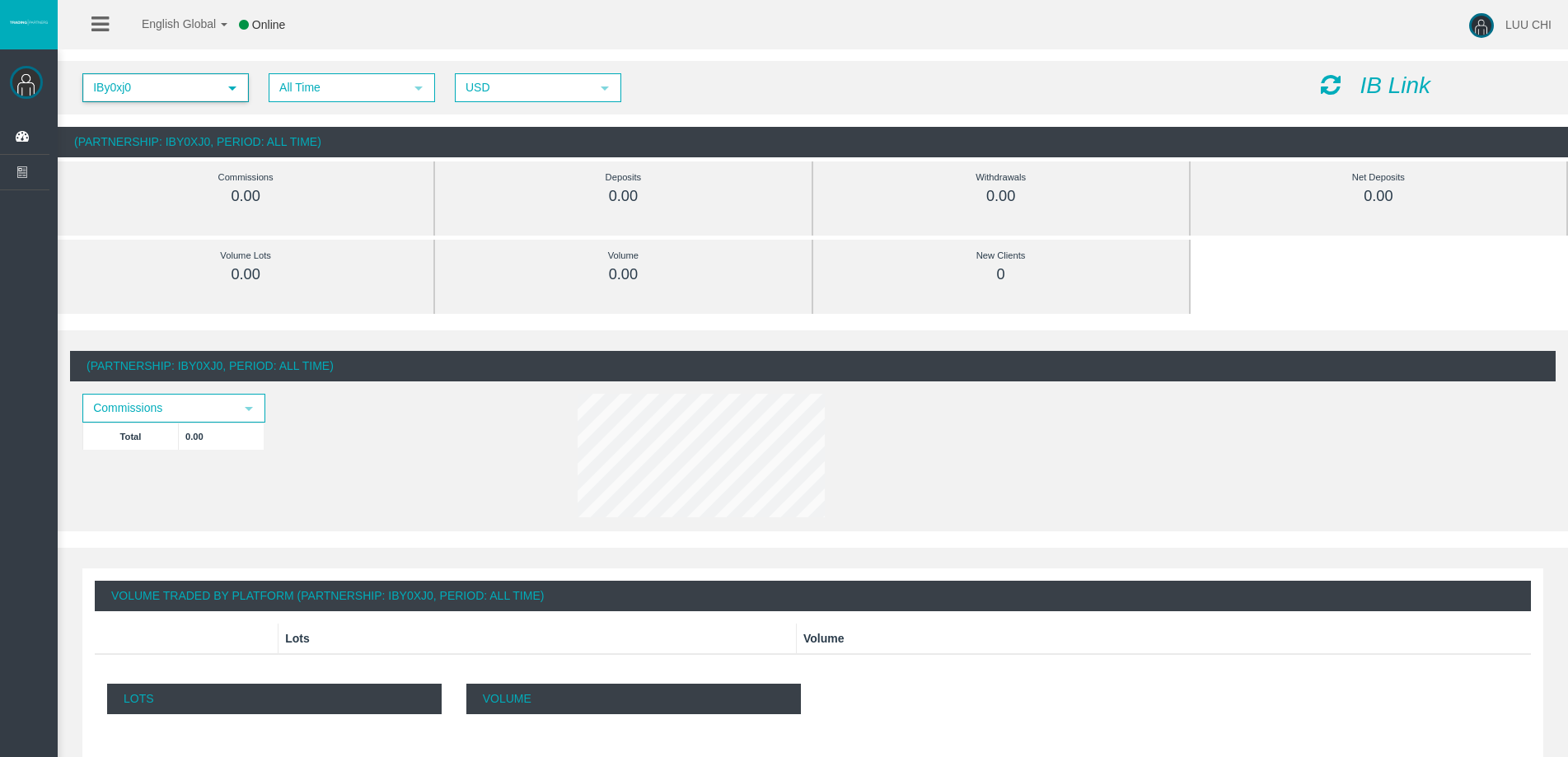
click at [148, 89] on span "IBy0xj0" at bounding box center [151, 88] width 133 height 25
click at [228, 89] on span "select" at bounding box center [233, 89] width 13 height 13
click at [1387, 68] on div "IBy0xj0 select IBy0xj0 All Time select 5 USD select USD IB Link" at bounding box center [812, 88] width 1511 height 54
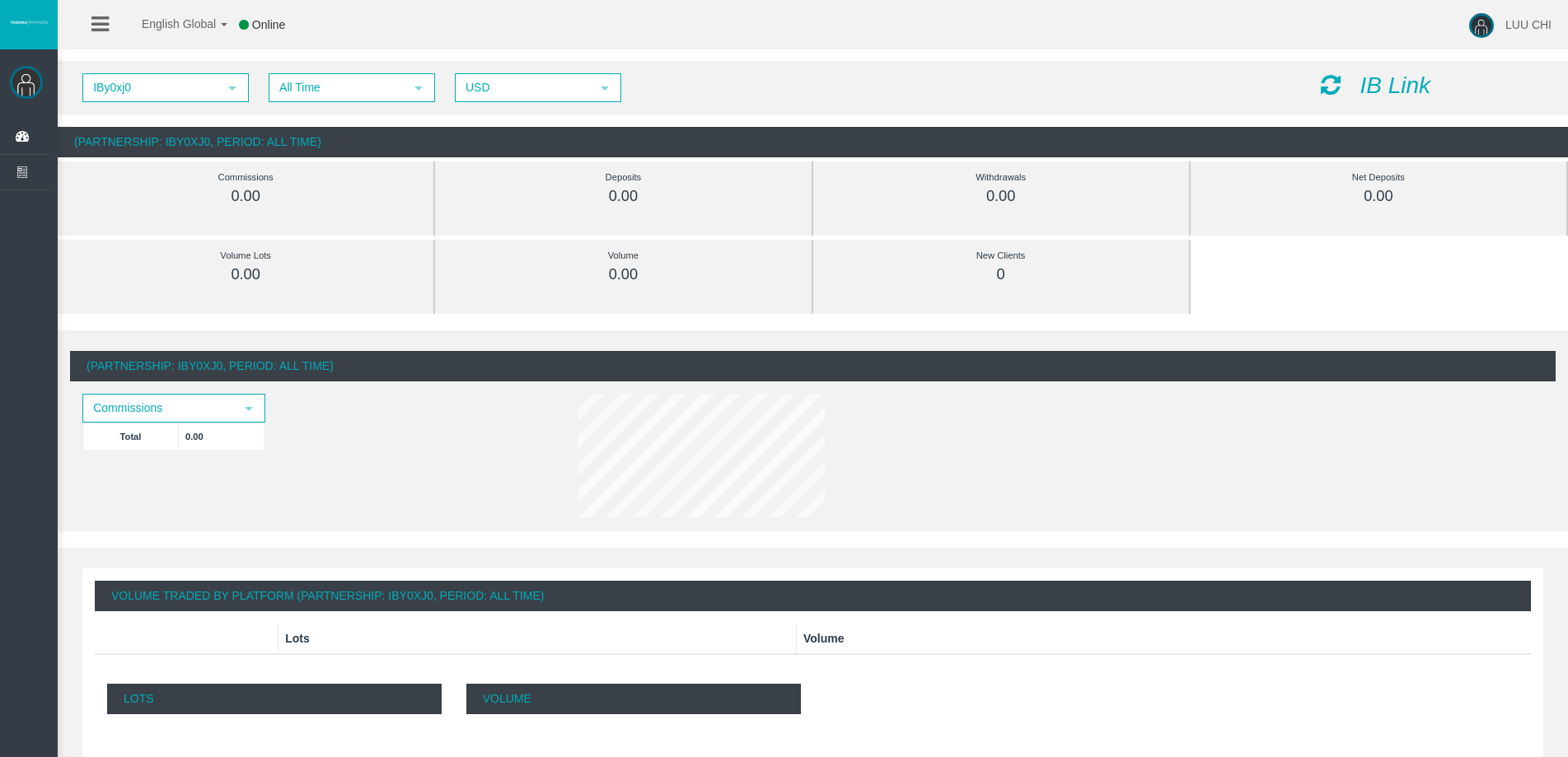
click at [1387, 75] on icon "IB Link" at bounding box center [1395, 85] width 71 height 25
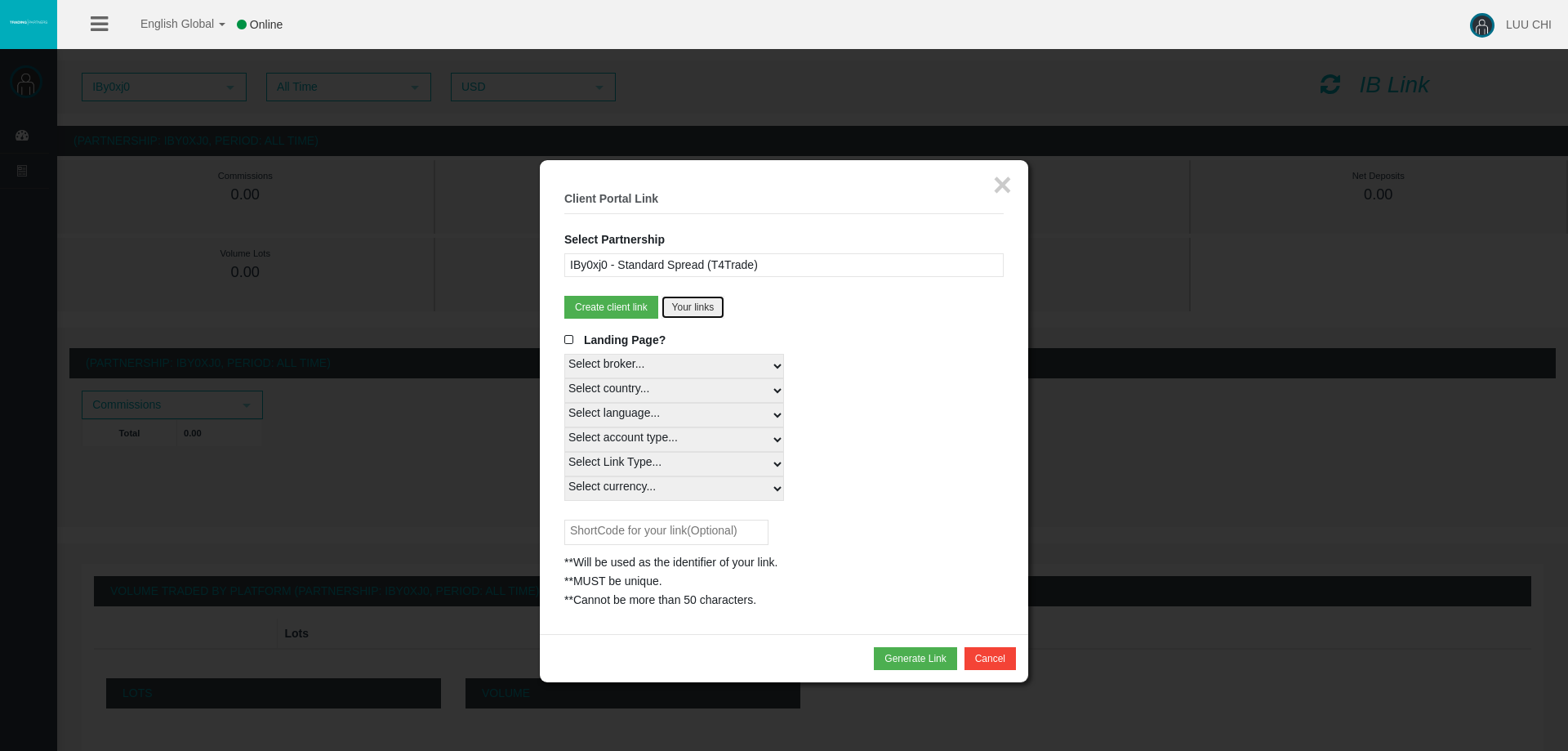
click at [697, 301] on button "Your links" at bounding box center [693, 307] width 64 height 23
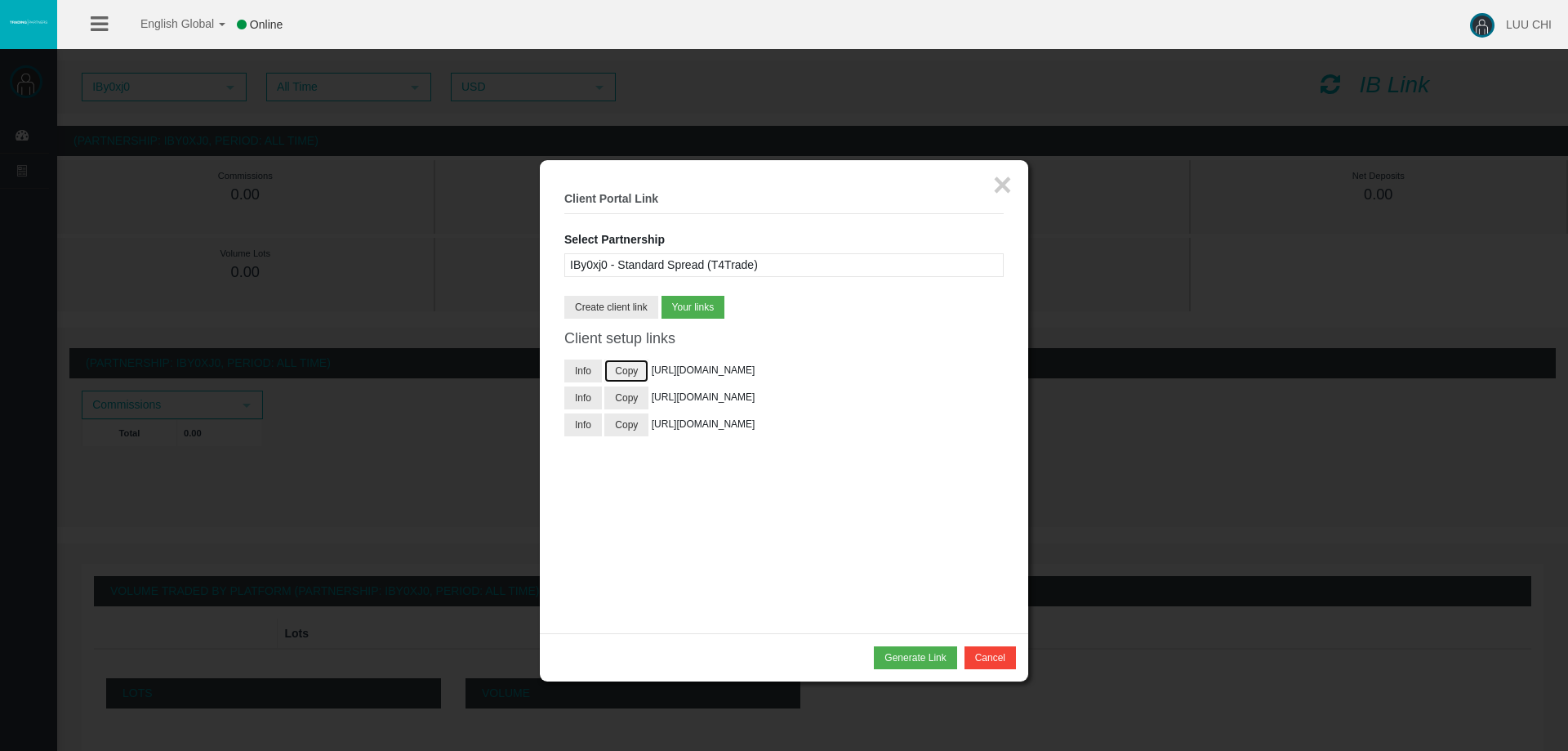
click at [632, 376] on button "Copy" at bounding box center [626, 370] width 44 height 23
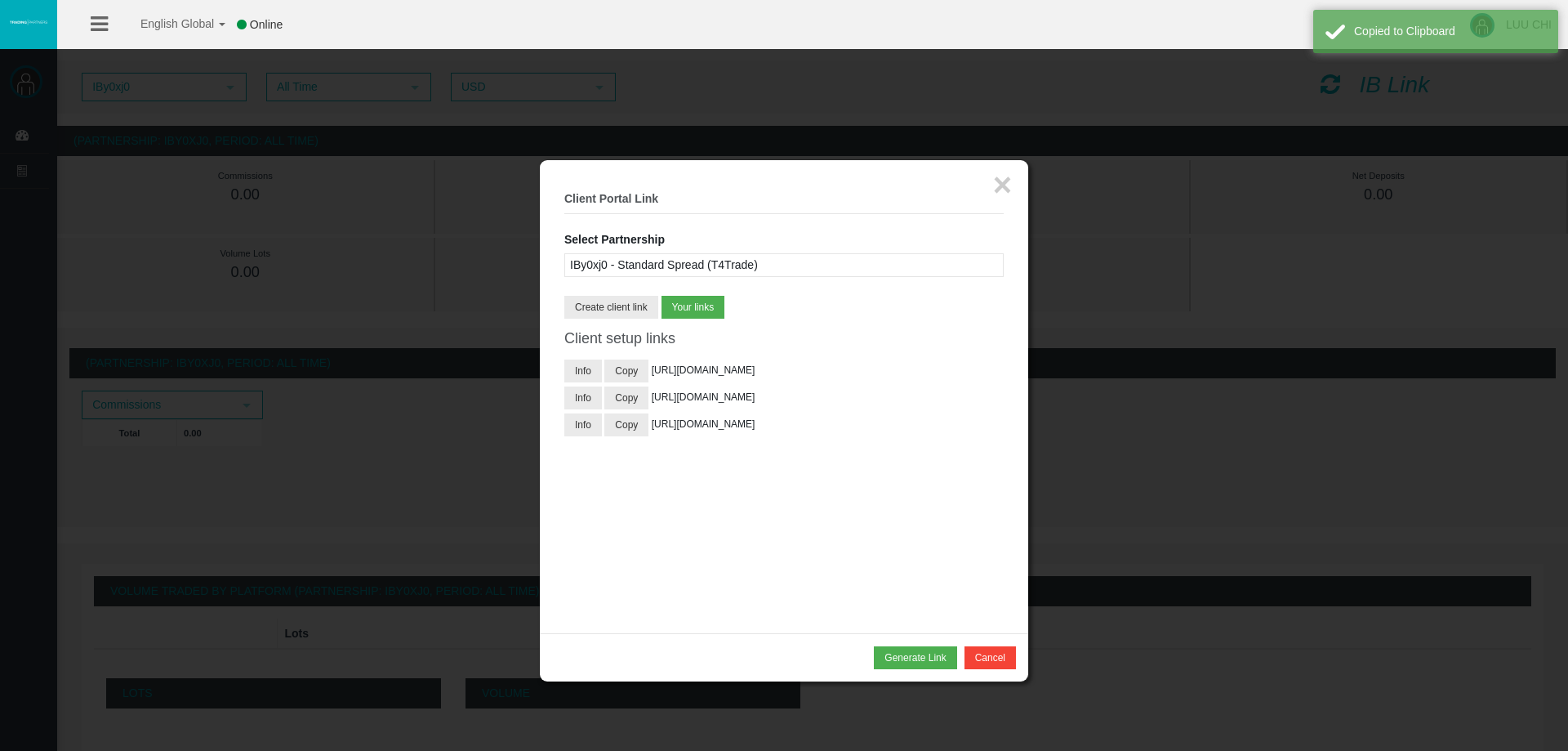
click at [474, 392] on div at bounding box center [784, 376] width 1568 height 751
click at [995, 187] on button "×" at bounding box center [1002, 184] width 18 height 33
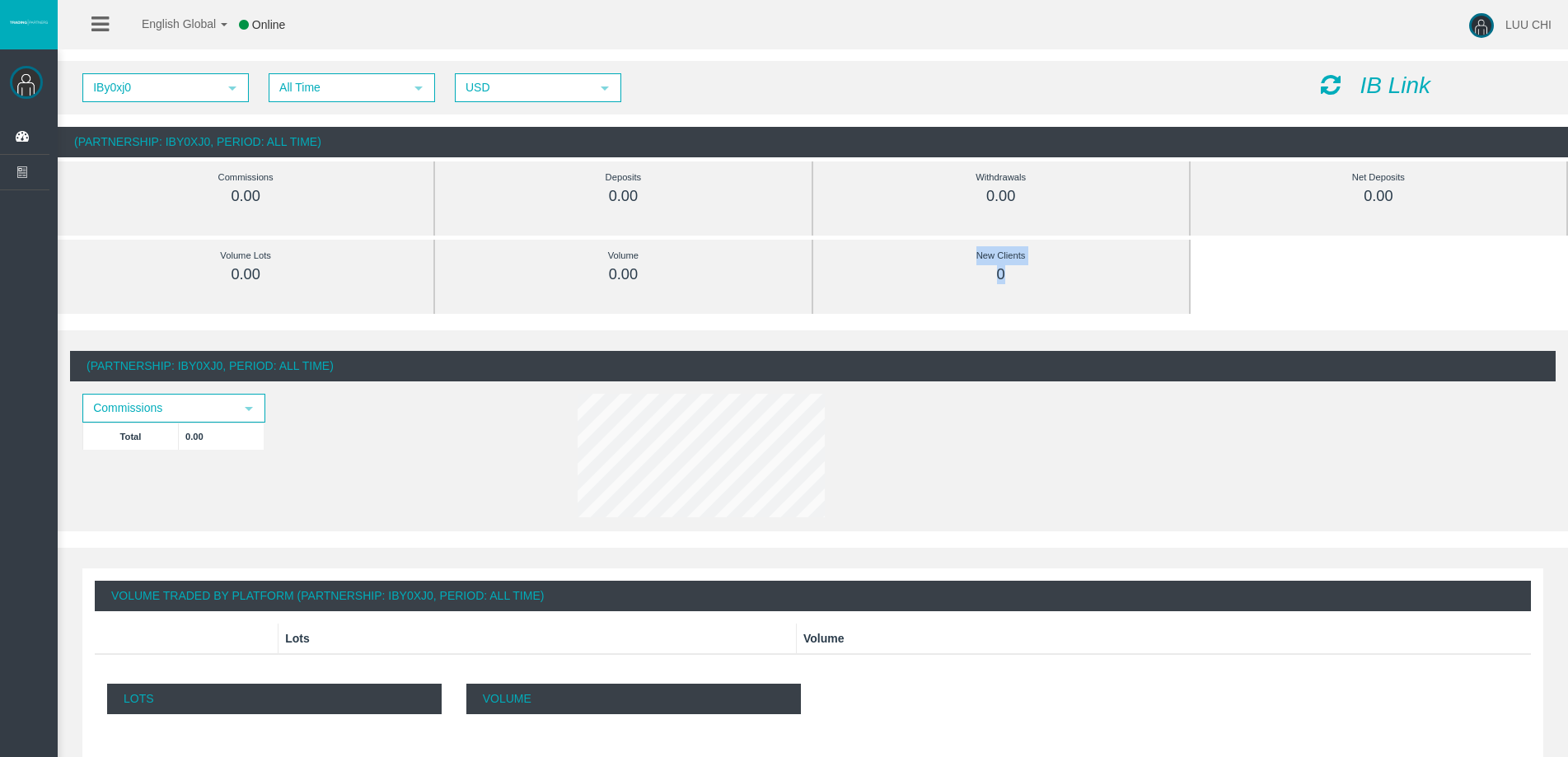
drag, startPoint x: 971, startPoint y: 255, endPoint x: 1060, endPoint y: 281, distance: 92.7
click at [1060, 281] on div "New Clients 0" at bounding box center [1001, 265] width 326 height 38
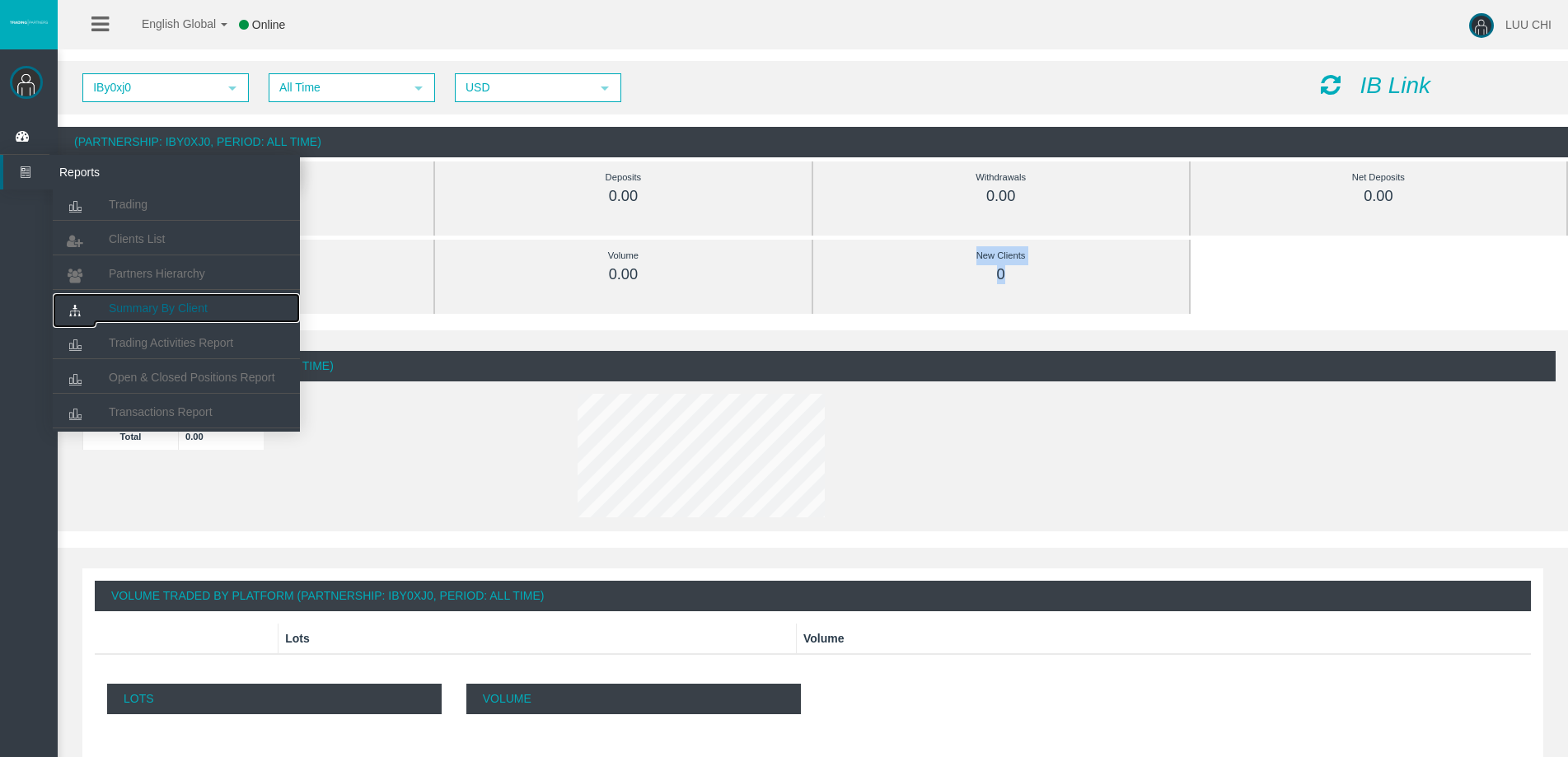
click at [163, 314] on link "Summary By Client" at bounding box center [176, 308] width 247 height 30
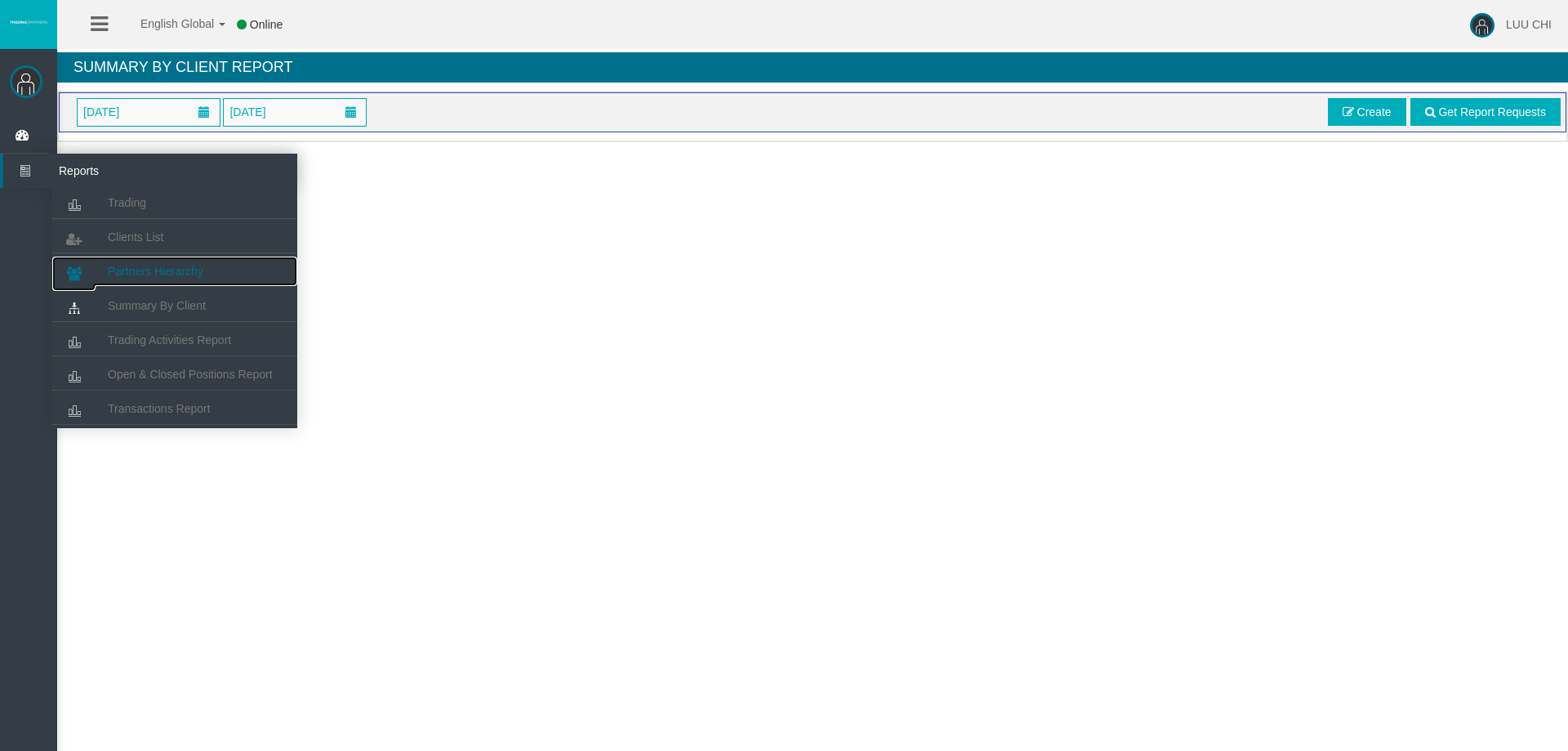
click at [165, 272] on span "Partners Hierarchy" at bounding box center [155, 272] width 95 height 13
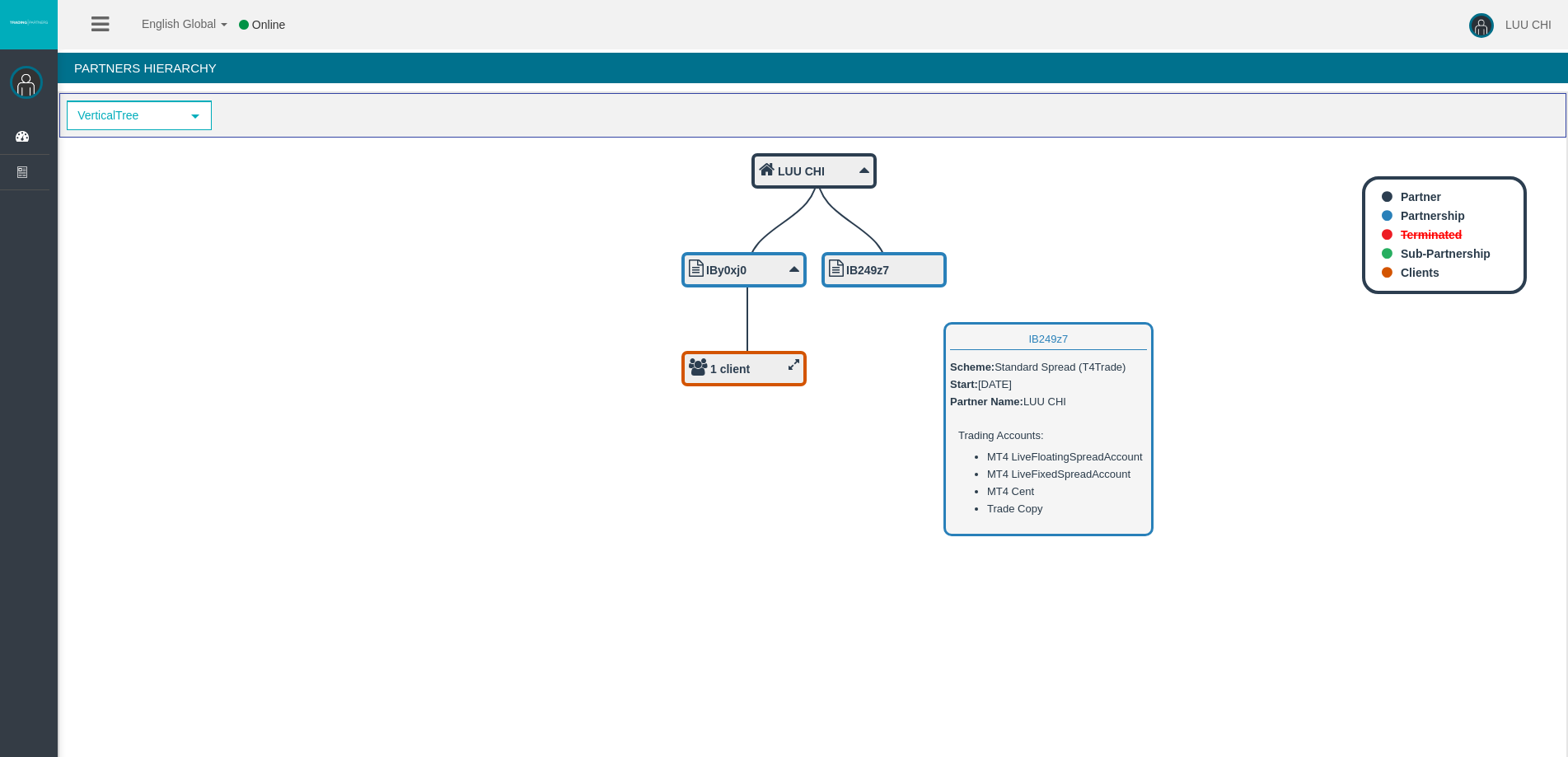
drag, startPoint x: 878, startPoint y: 277, endPoint x: 401, endPoint y: 236, distance: 478.8
click at [471, 274] on icon "IB249z7 1 client IBy0xj0 LUU CHI" at bounding box center [812, 450] width 1507 height 626
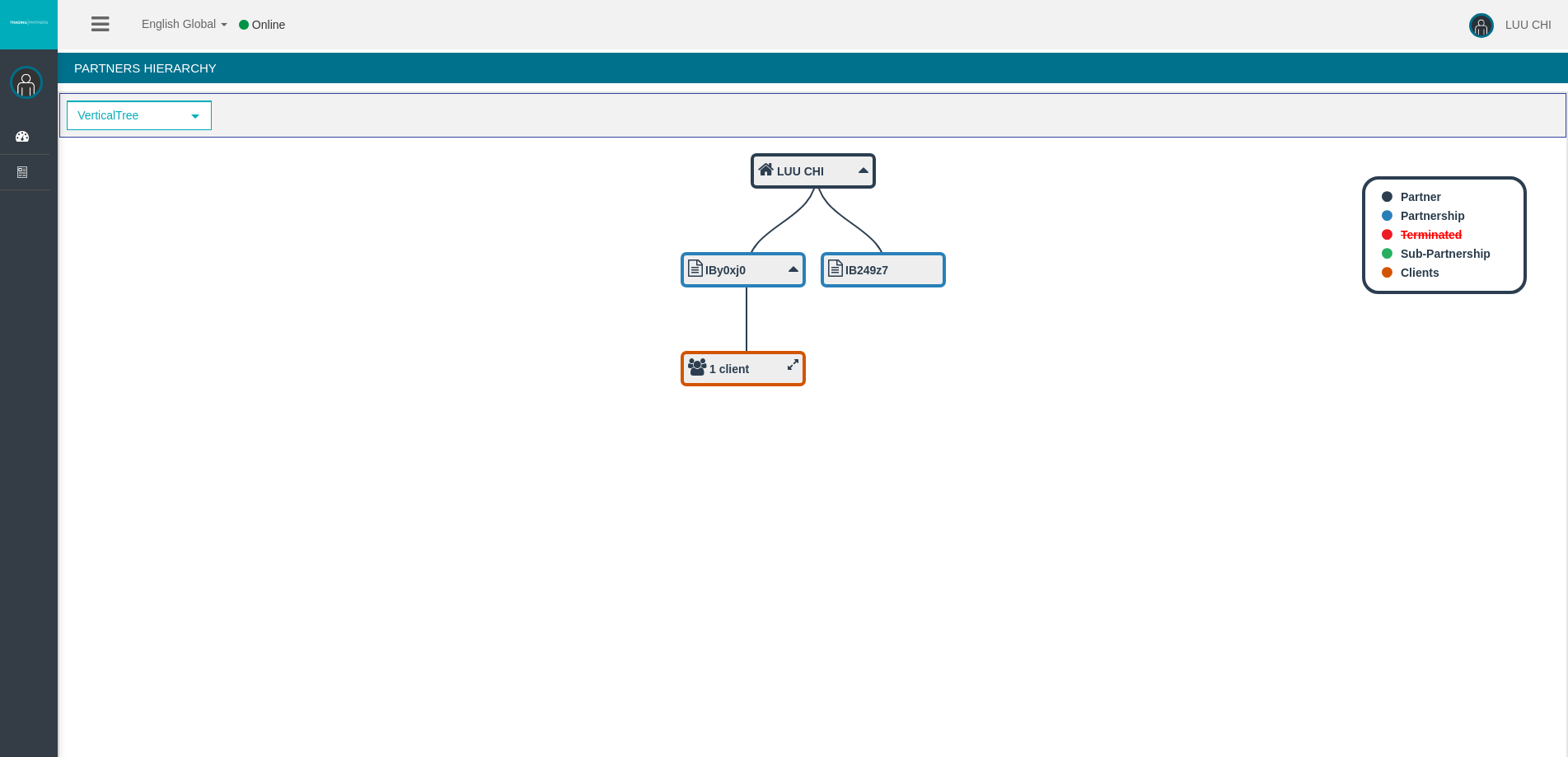
click at [19, 83] on img at bounding box center [26, 82] width 33 height 33
click at [12, 132] on icon at bounding box center [25, 137] width 44 height 35
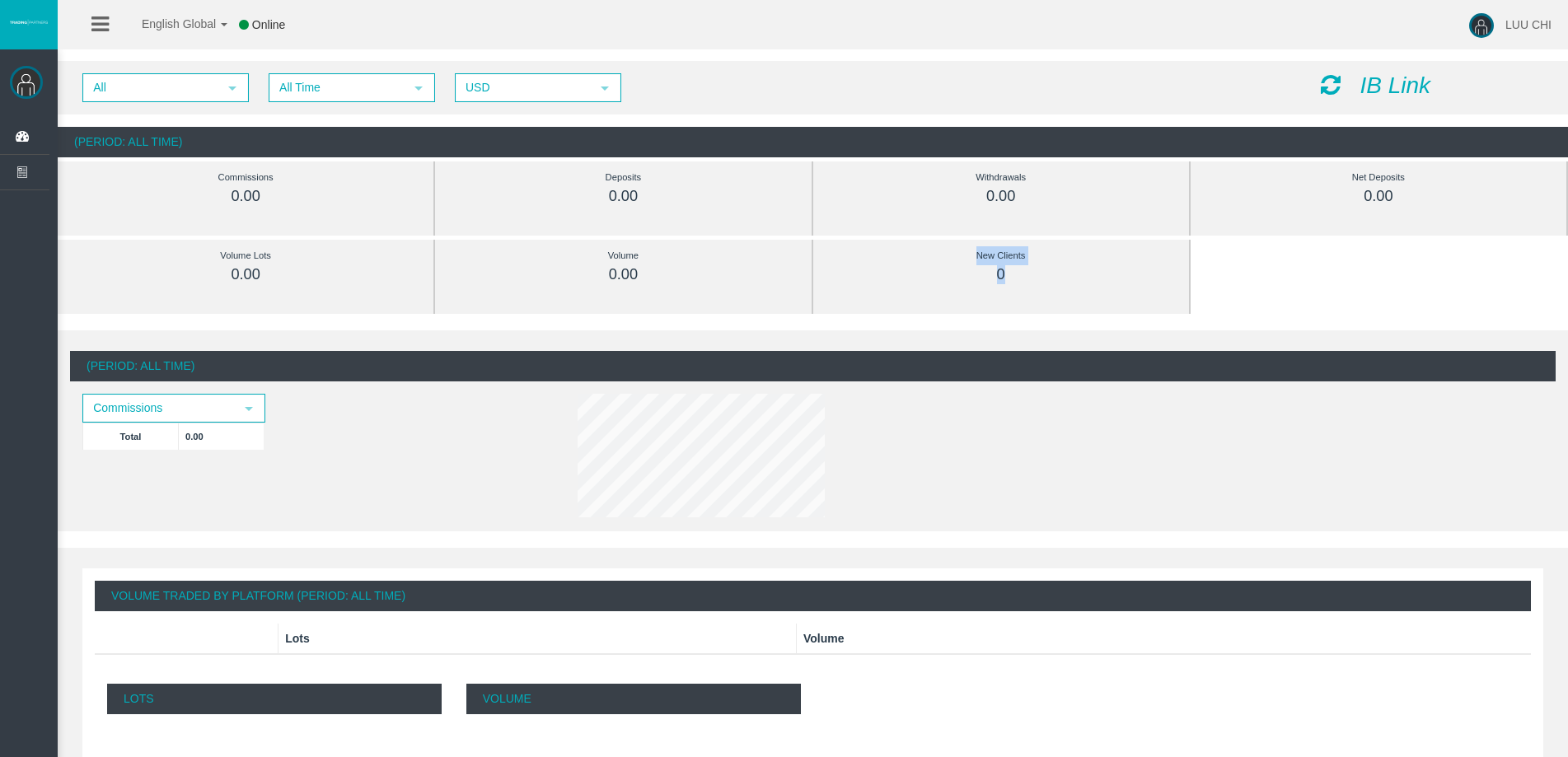
drag, startPoint x: 978, startPoint y: 260, endPoint x: 1043, endPoint y: 298, distance: 75.3
click at [1043, 298] on div "New Clients 0" at bounding box center [1001, 276] width 351 height 74
click at [1038, 298] on div "New Clients 0" at bounding box center [1001, 276] width 351 height 74
click at [914, 289] on div "New Clients 0" at bounding box center [1001, 265] width 326 height 51
click at [1416, 90] on icon "IB Link" at bounding box center [1395, 85] width 71 height 25
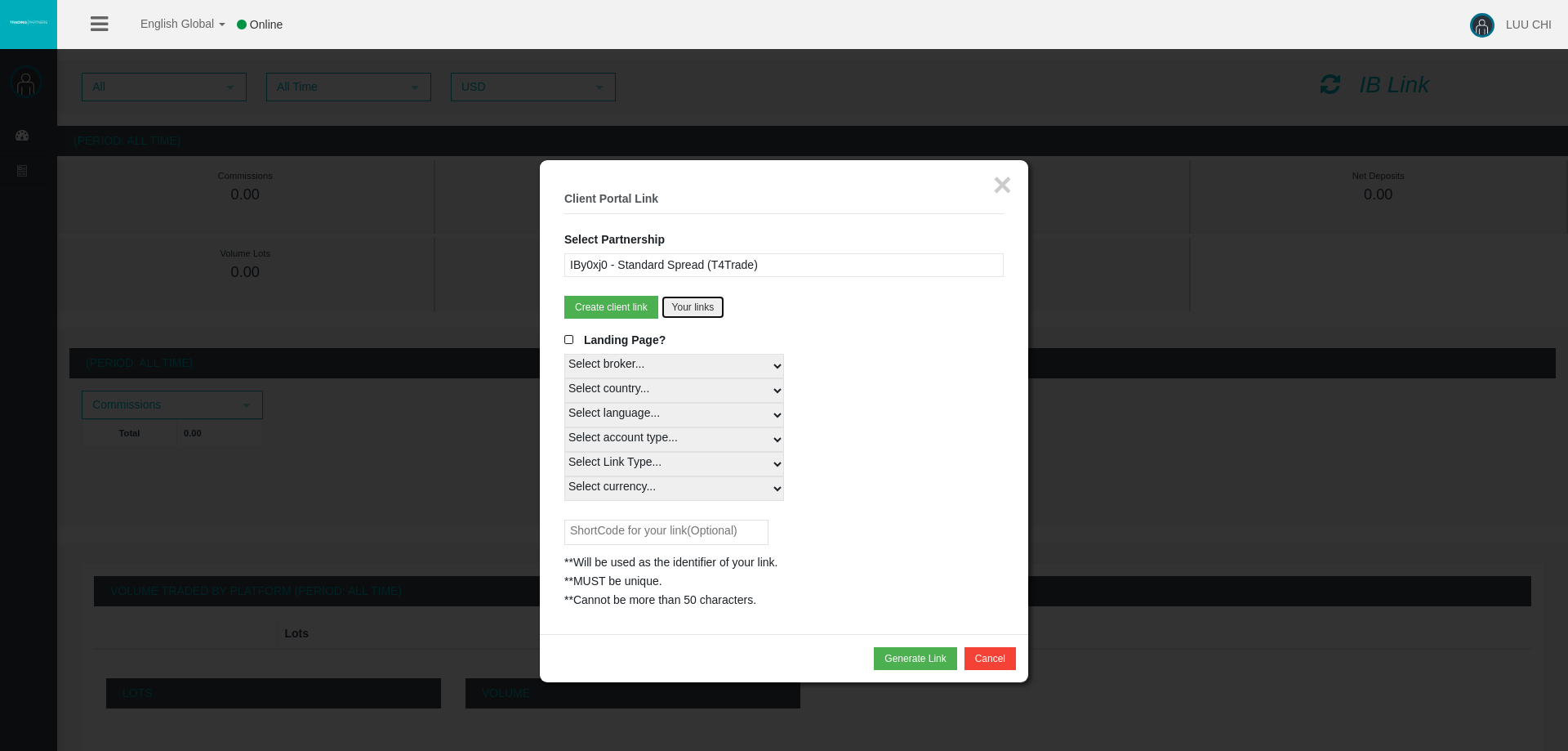
click at [716, 302] on button "Your links" at bounding box center [693, 307] width 64 height 23
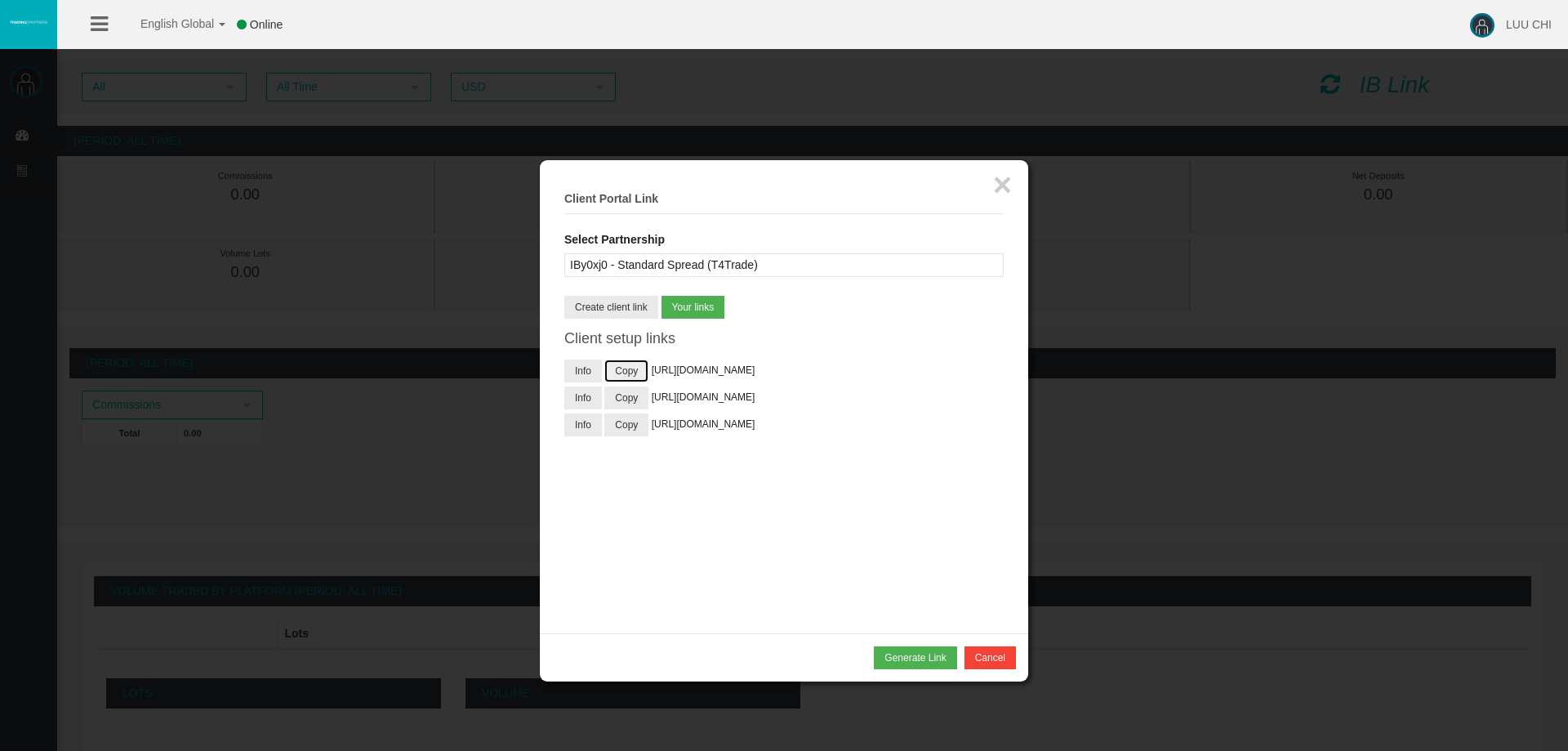
click at [624, 376] on button "Copy" at bounding box center [626, 370] width 44 height 23
click at [1386, 360] on div at bounding box center [784, 376] width 1568 height 751
click at [1009, 168] on button "×" at bounding box center [1002, 184] width 18 height 33
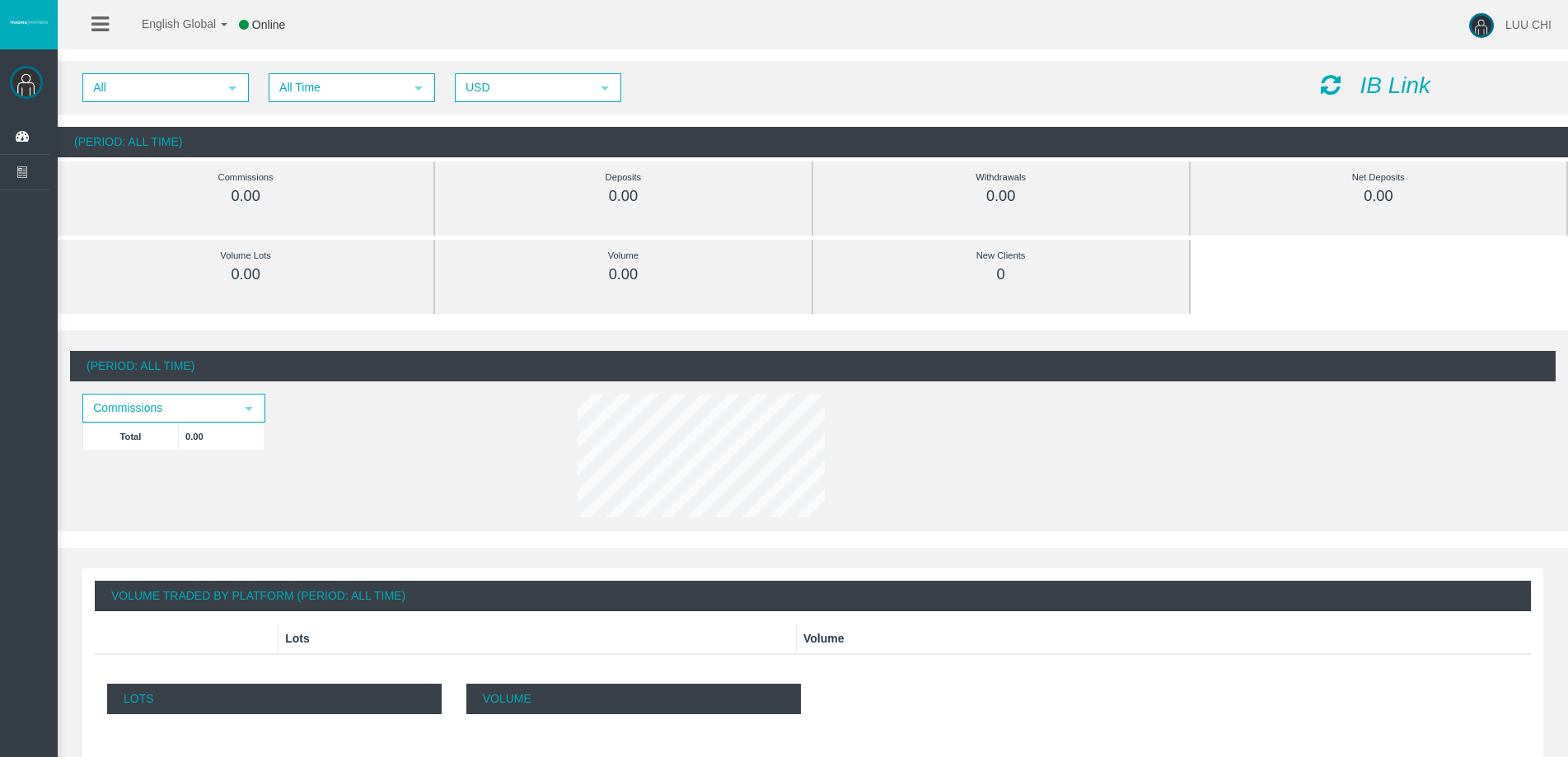
drag, startPoint x: 214, startPoint y: 187, endPoint x: 194, endPoint y: 95, distance: 94.1
click at [201, 134] on div "(Period: All Time)" at bounding box center [812, 142] width 1511 height 30
click at [194, 80] on span "All" at bounding box center [151, 88] width 133 height 25
drag, startPoint x: 194, startPoint y: 154, endPoint x: 189, endPoint y: 142, distance: 13.0
click at [189, 142] on ul "IBy0xj0 IB249z7" at bounding box center [164, 152] width 163 height 53
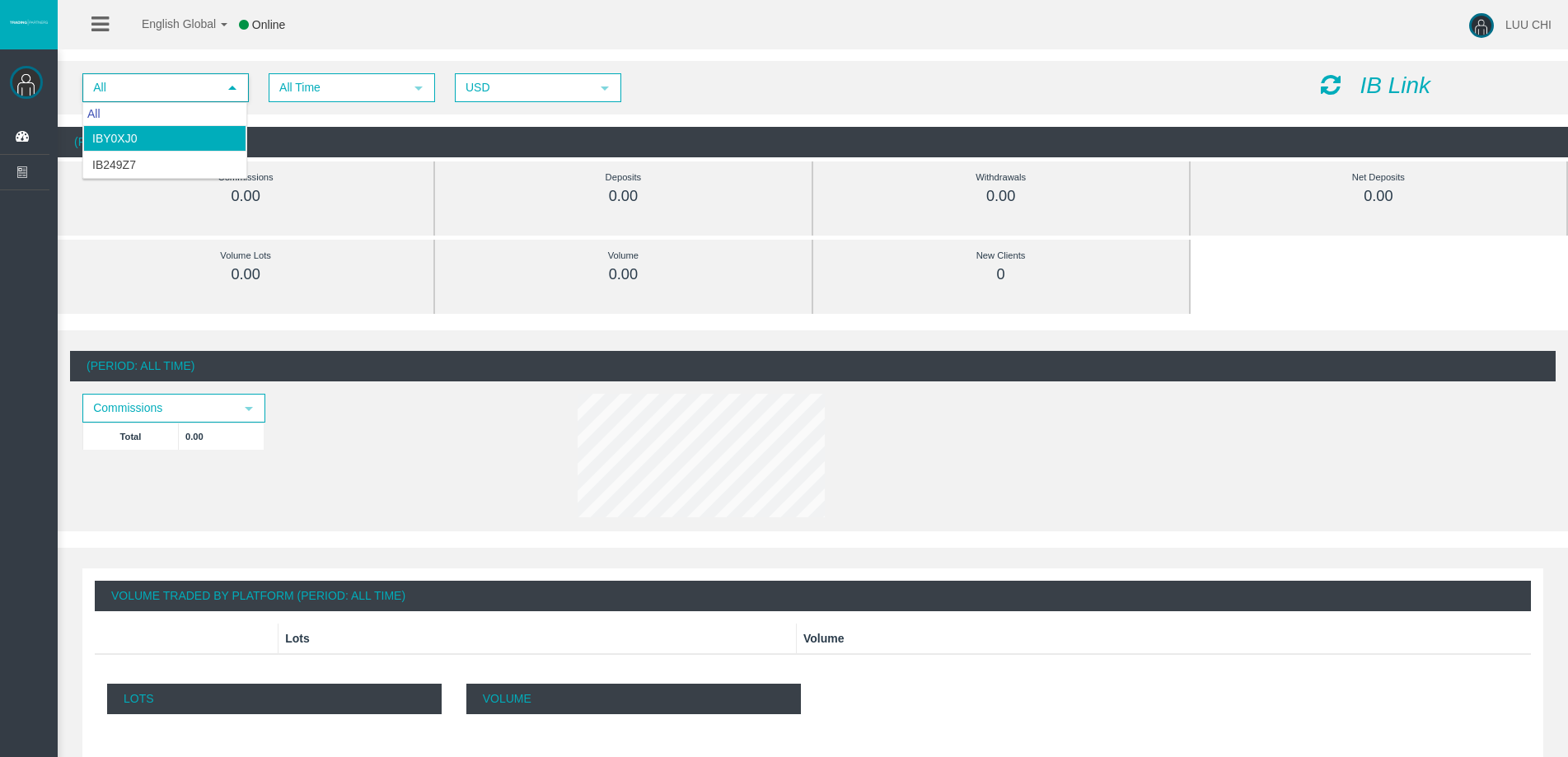
click at [189, 142] on li "IBy0xj0" at bounding box center [164, 138] width 163 height 26
click at [1062, 274] on div "0" at bounding box center [1001, 275] width 302 height 19
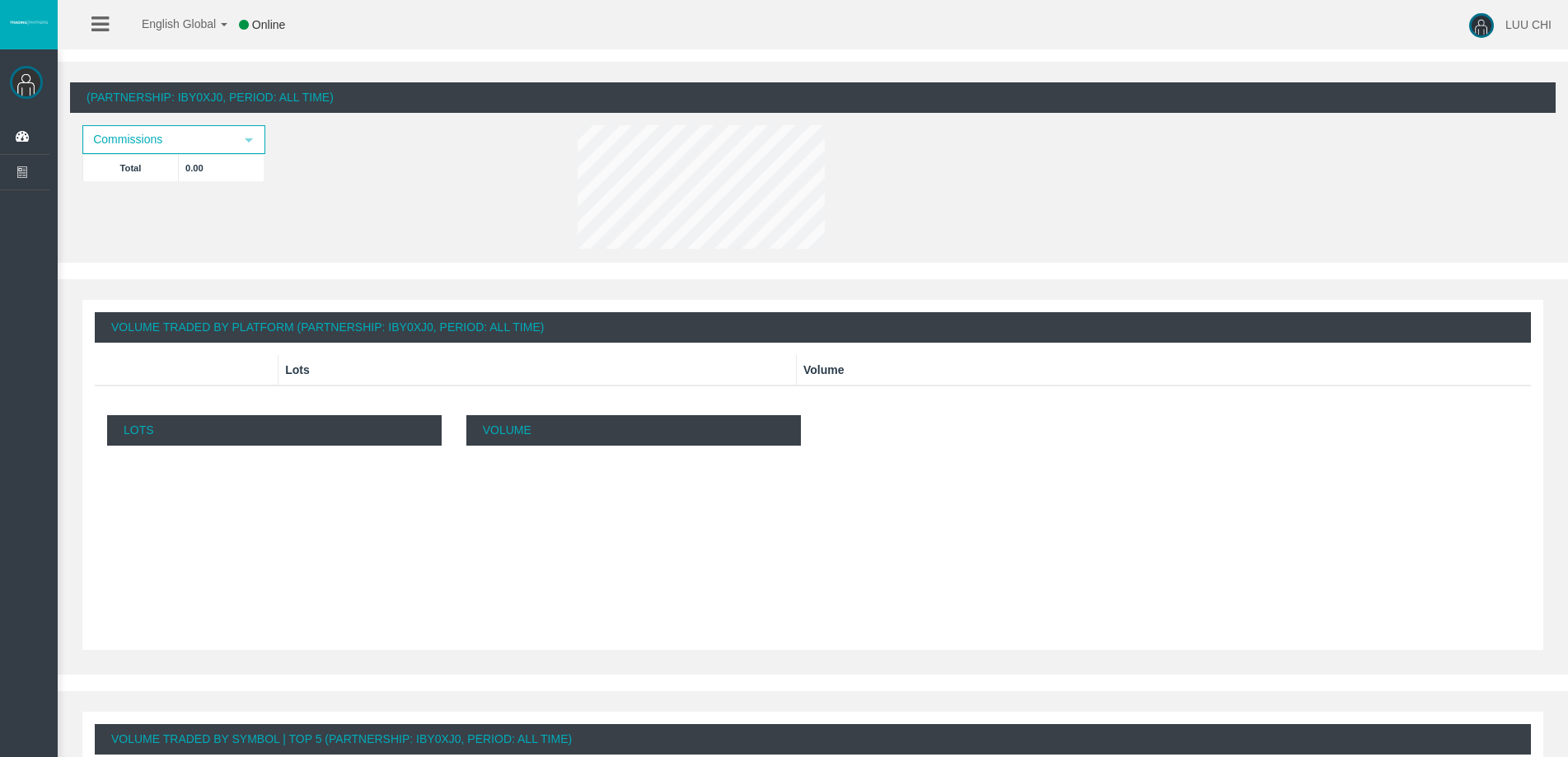
scroll to position [21, 0]
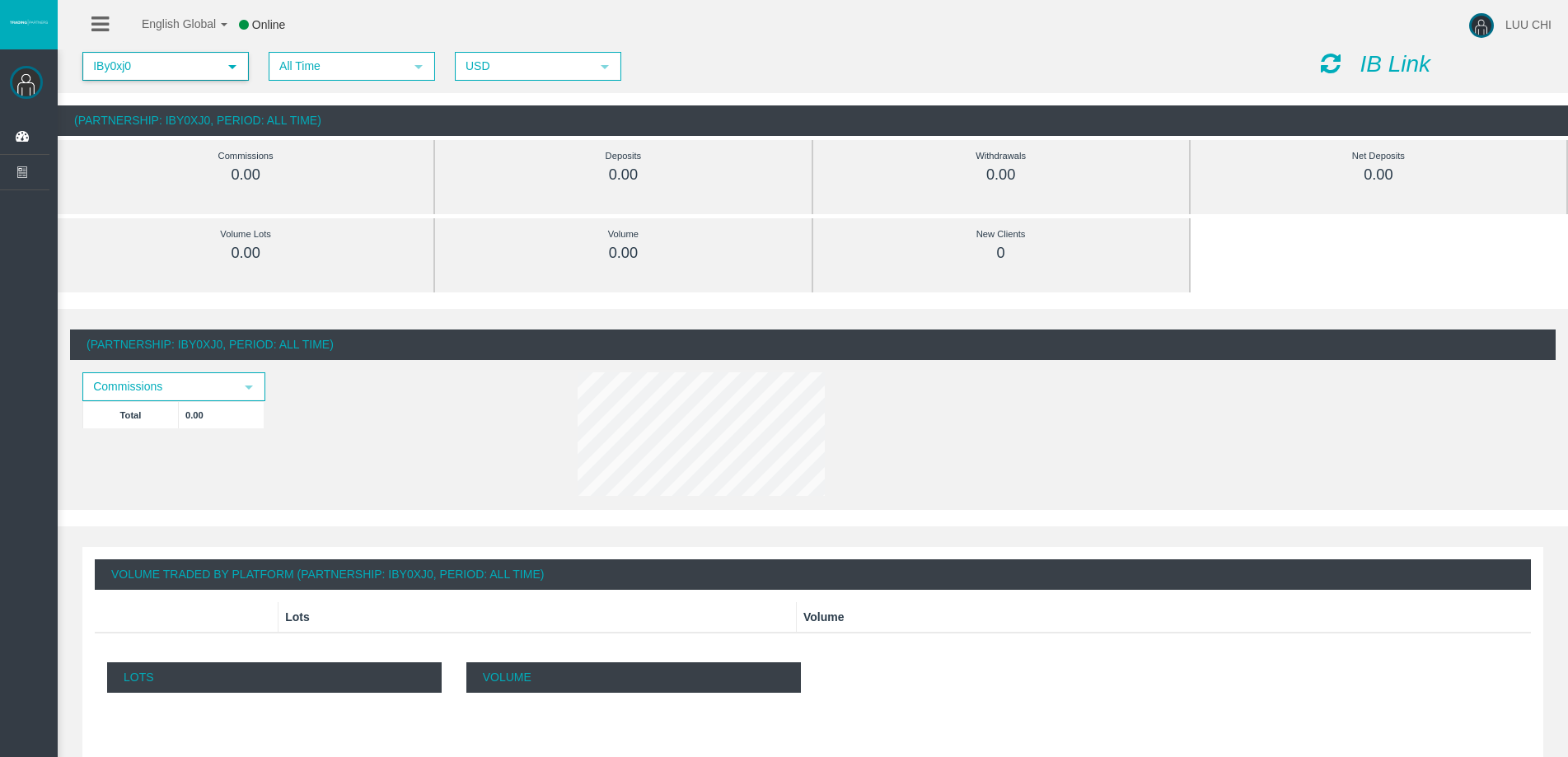
click at [182, 72] on span "IBy0xj0" at bounding box center [151, 67] width 133 height 25
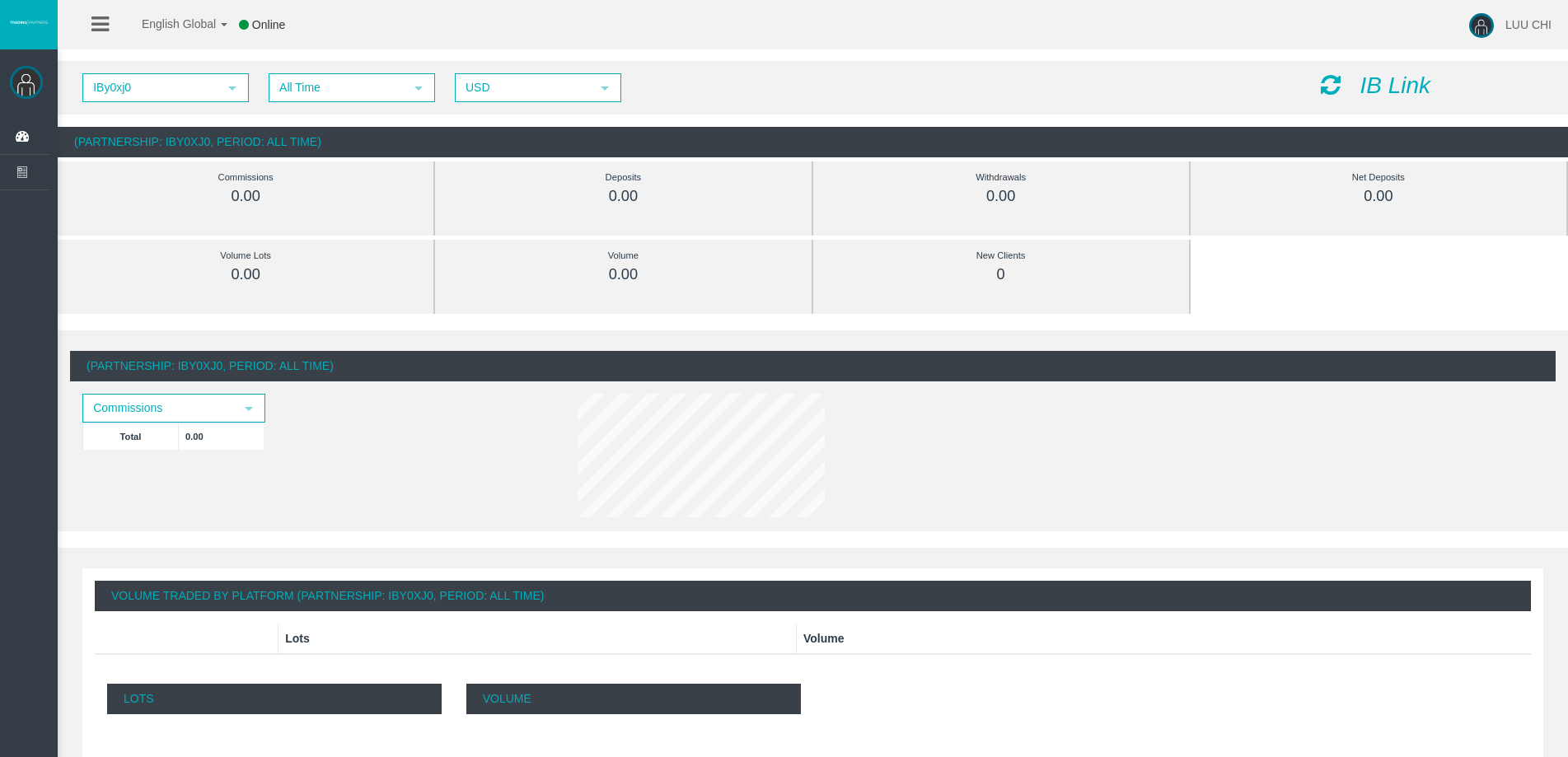
click at [96, 28] on icon at bounding box center [100, 24] width 18 height 20
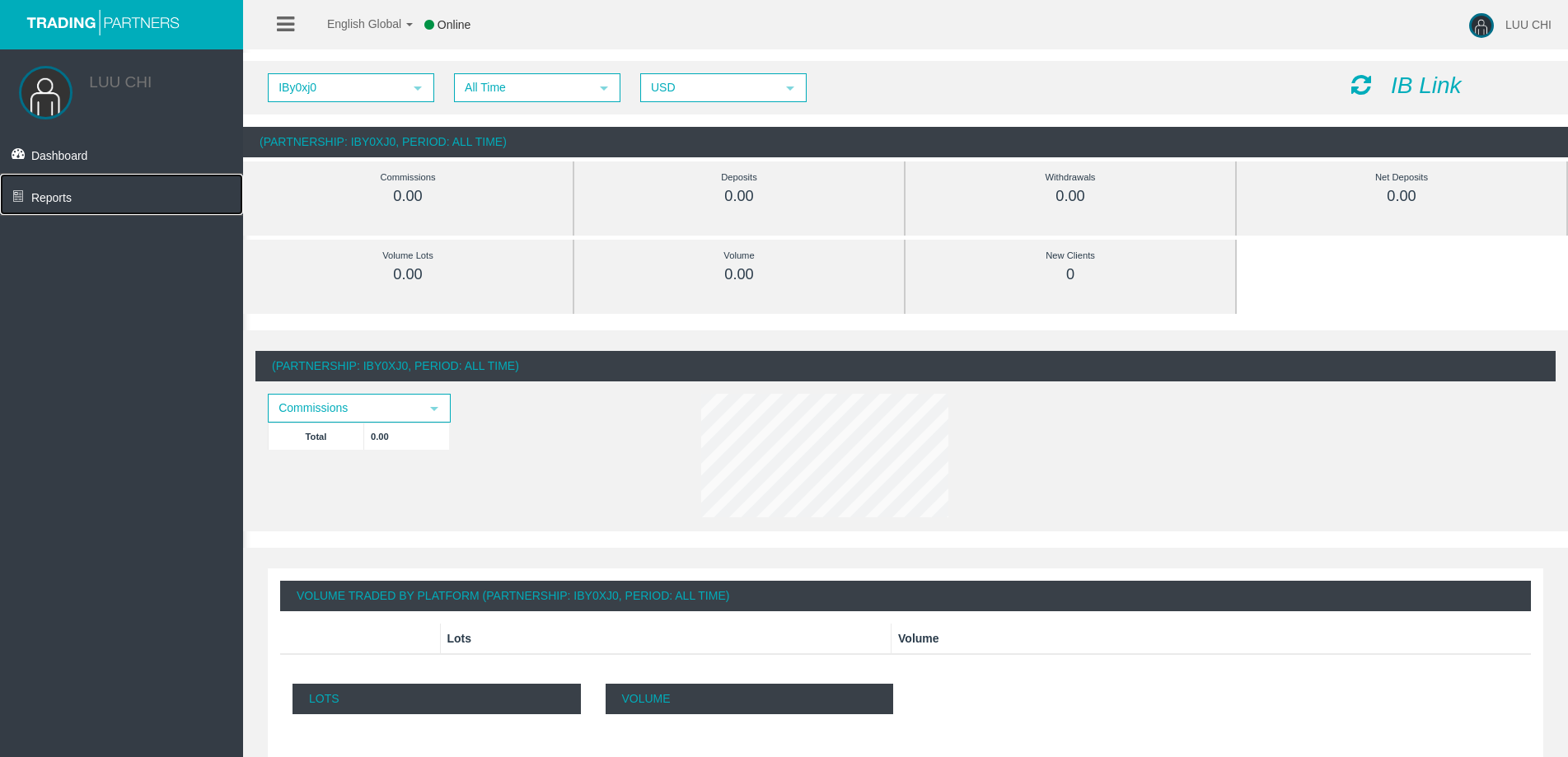
click at [49, 201] on span "Reports" at bounding box center [51, 198] width 40 height 13
click at [1356, 84] on icon at bounding box center [1361, 84] width 19 height 23
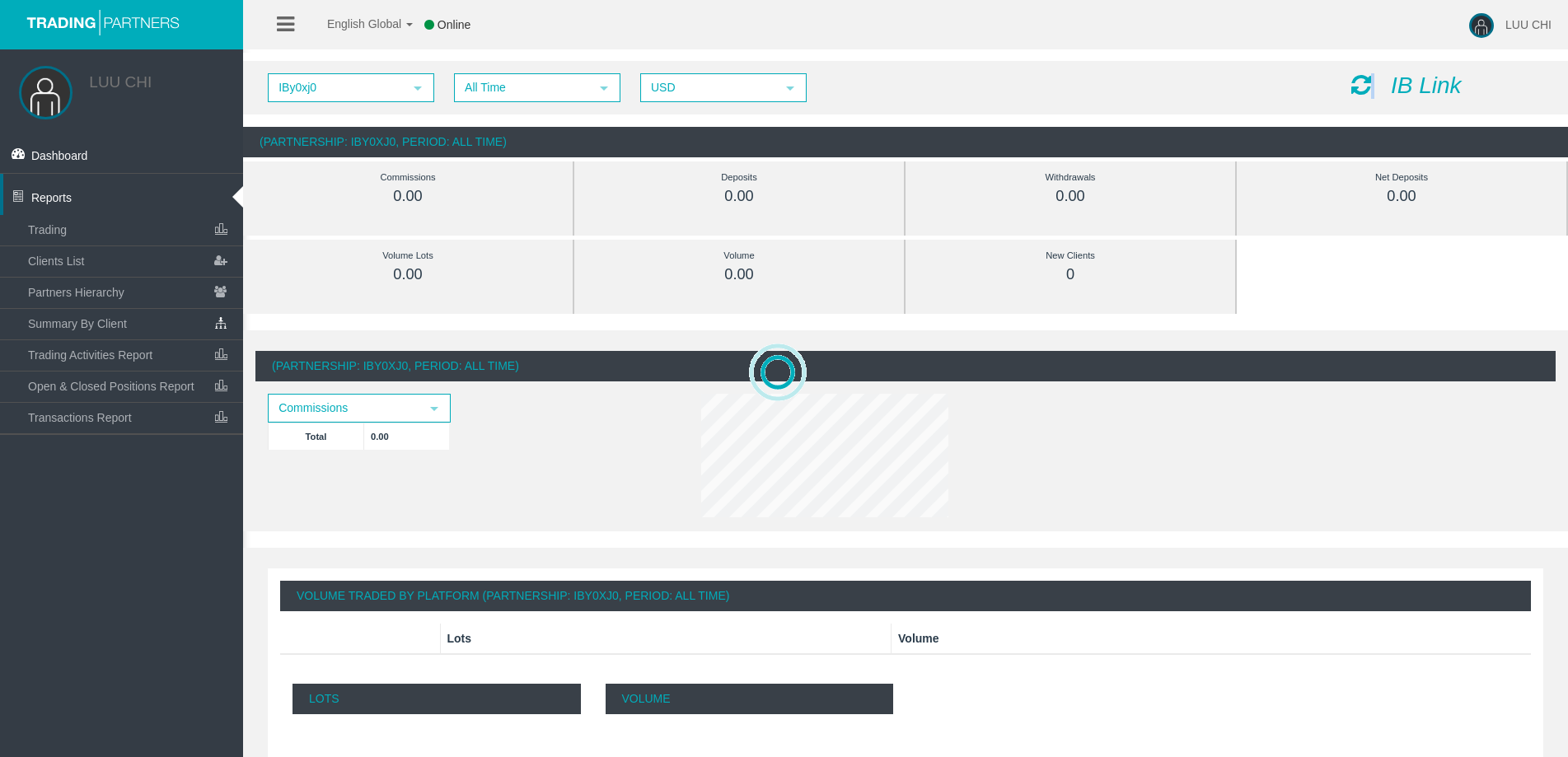
click at [1356, 84] on icon at bounding box center [1361, 84] width 19 height 23
click at [1455, 75] on icon "IB Link" at bounding box center [1426, 85] width 71 height 25
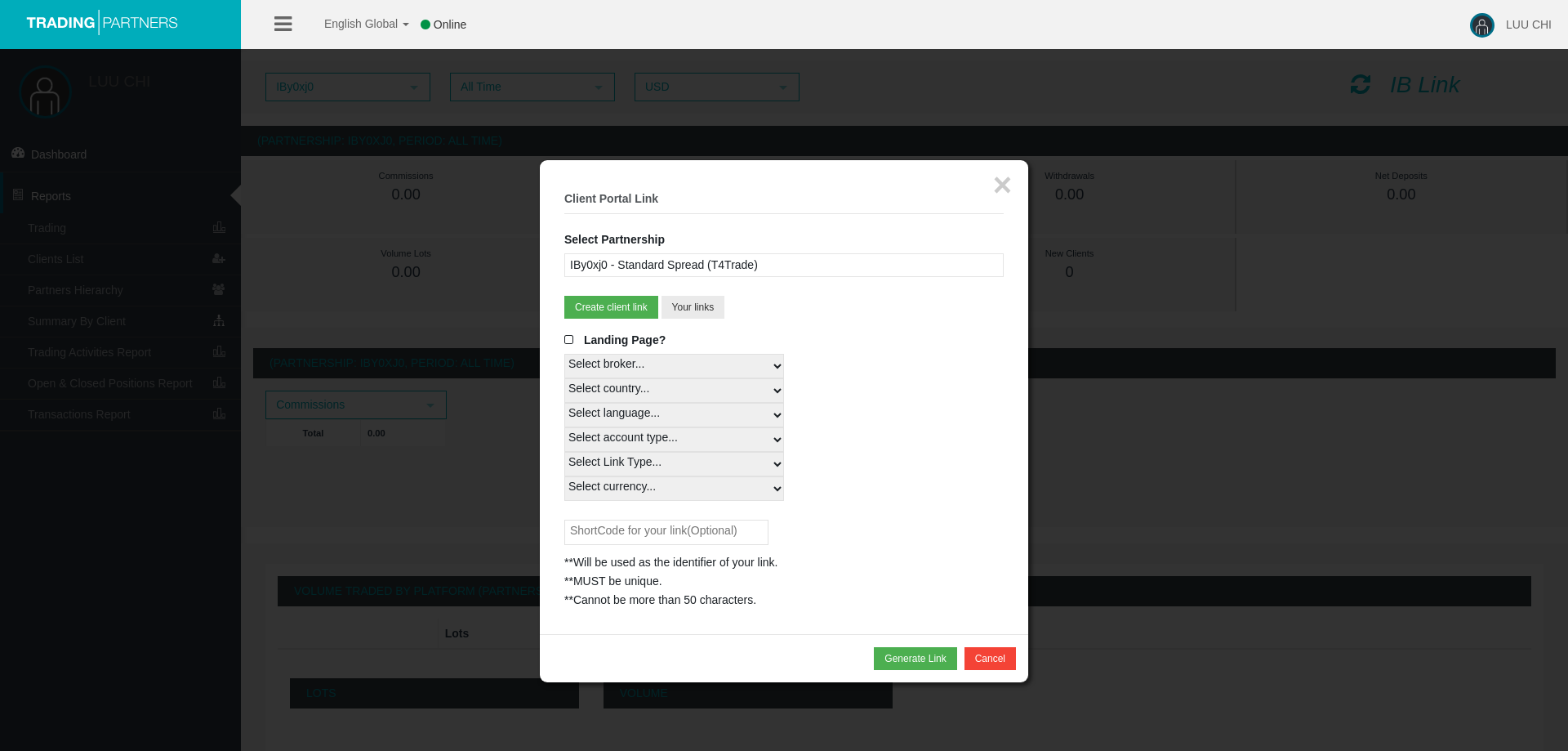
click at [777, 249] on fieldset "× Client Portal Link Select Partnership IBy0xj0 - Standard Spread (T4Trade) IB2…" at bounding box center [784, 397] width 440 height 425
click at [778, 265] on div "IBy0xj0 - Standard Spread (T4Trade)" at bounding box center [784, 265] width 440 height 23
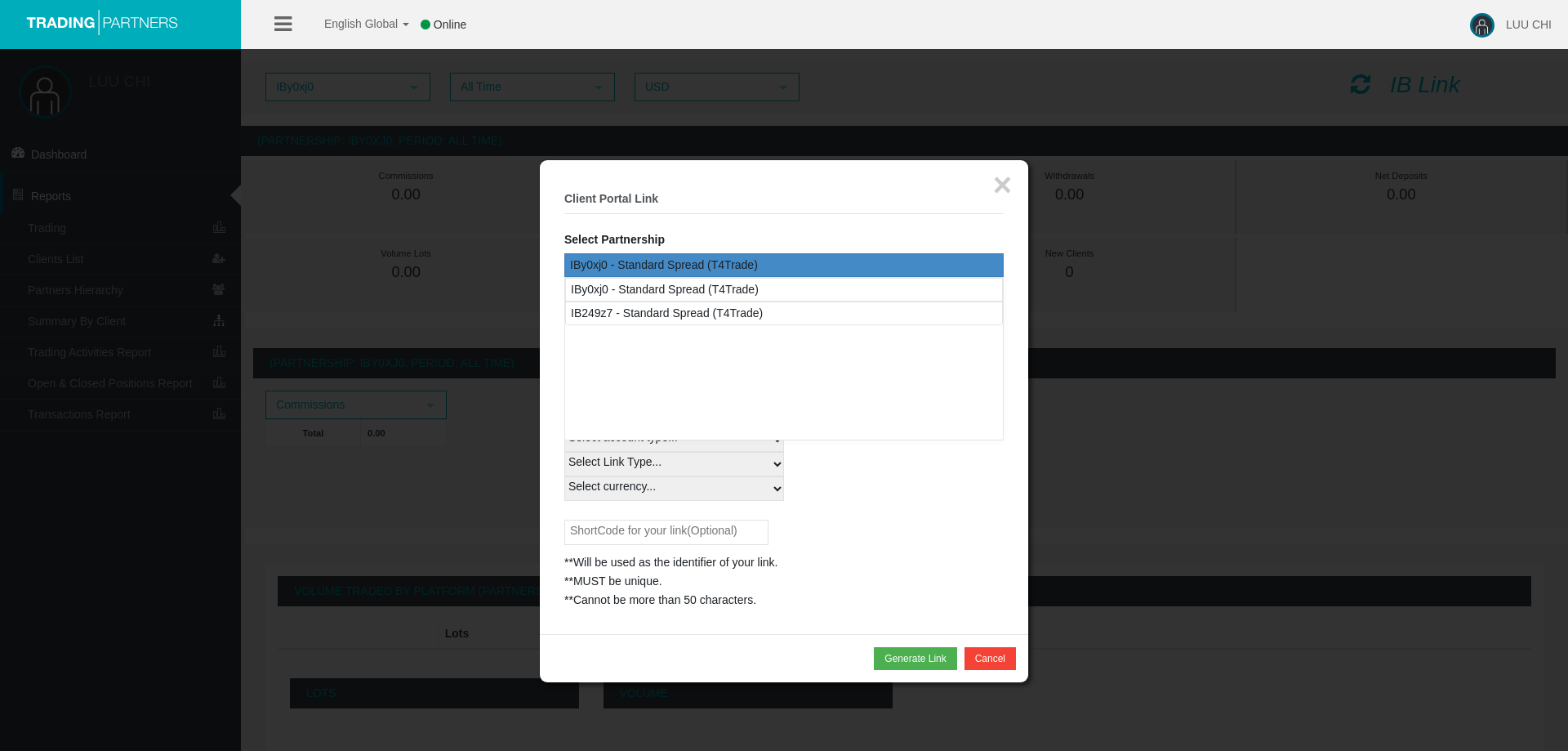
click at [741, 258] on div "IBy0xj0 - Standard Spread (T4Trade)" at bounding box center [784, 265] width 440 height 23
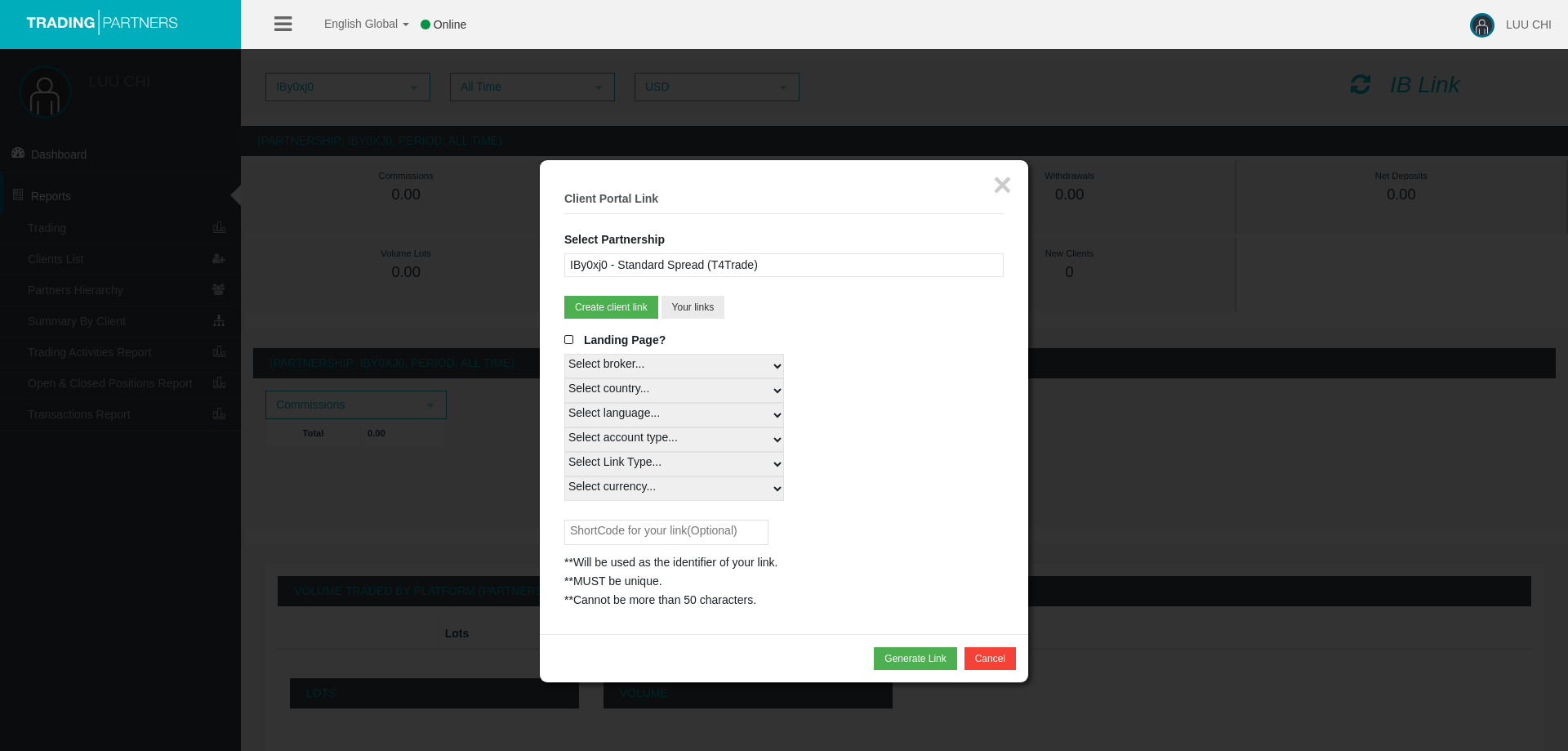
click at [771, 264] on div "IBy0xj0 - Standard Spread (T4Trade)" at bounding box center [784, 265] width 440 height 23
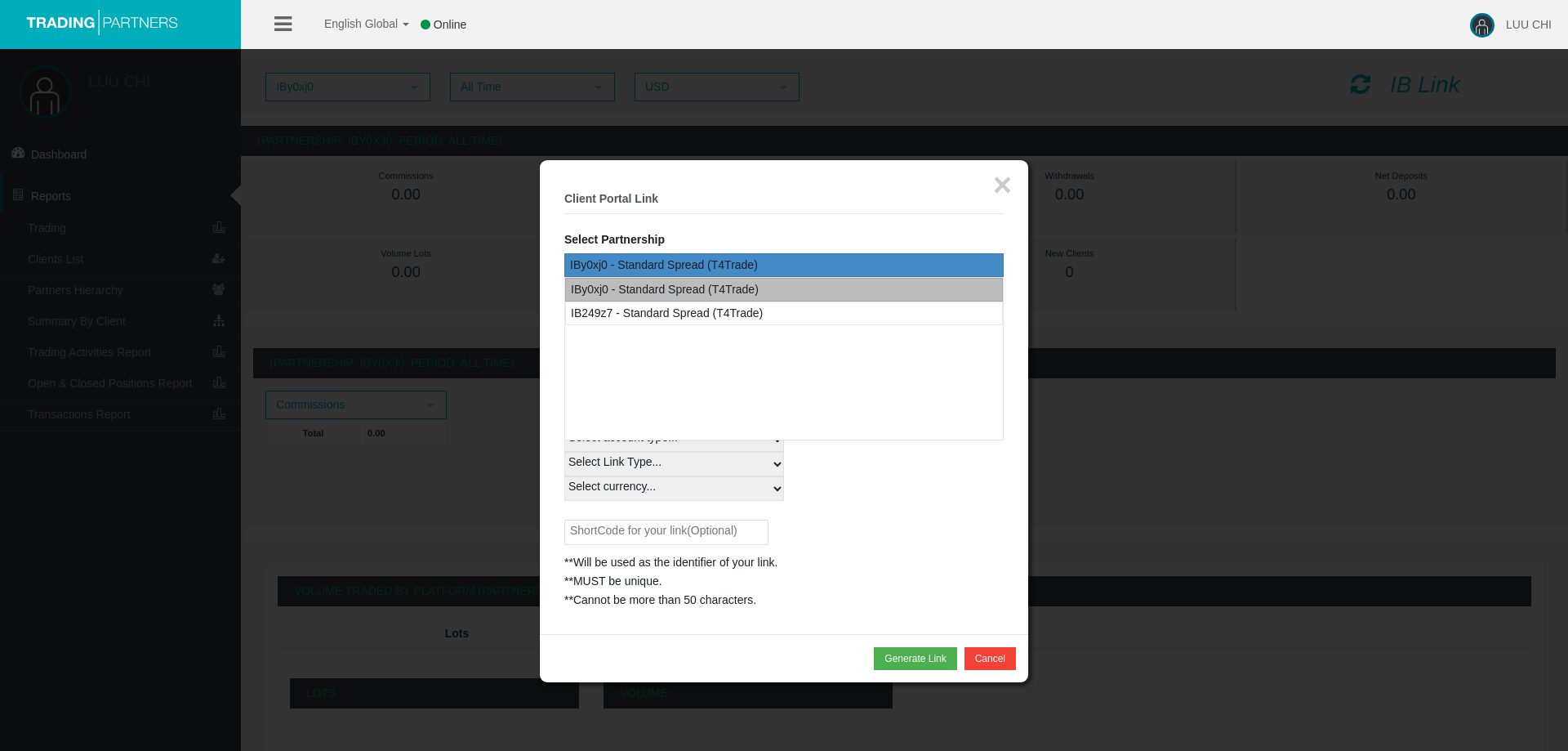
click at [728, 290] on div "IBy0xj0 - Standard Spread (T4Trade)" at bounding box center [664, 289] width 188 height 18
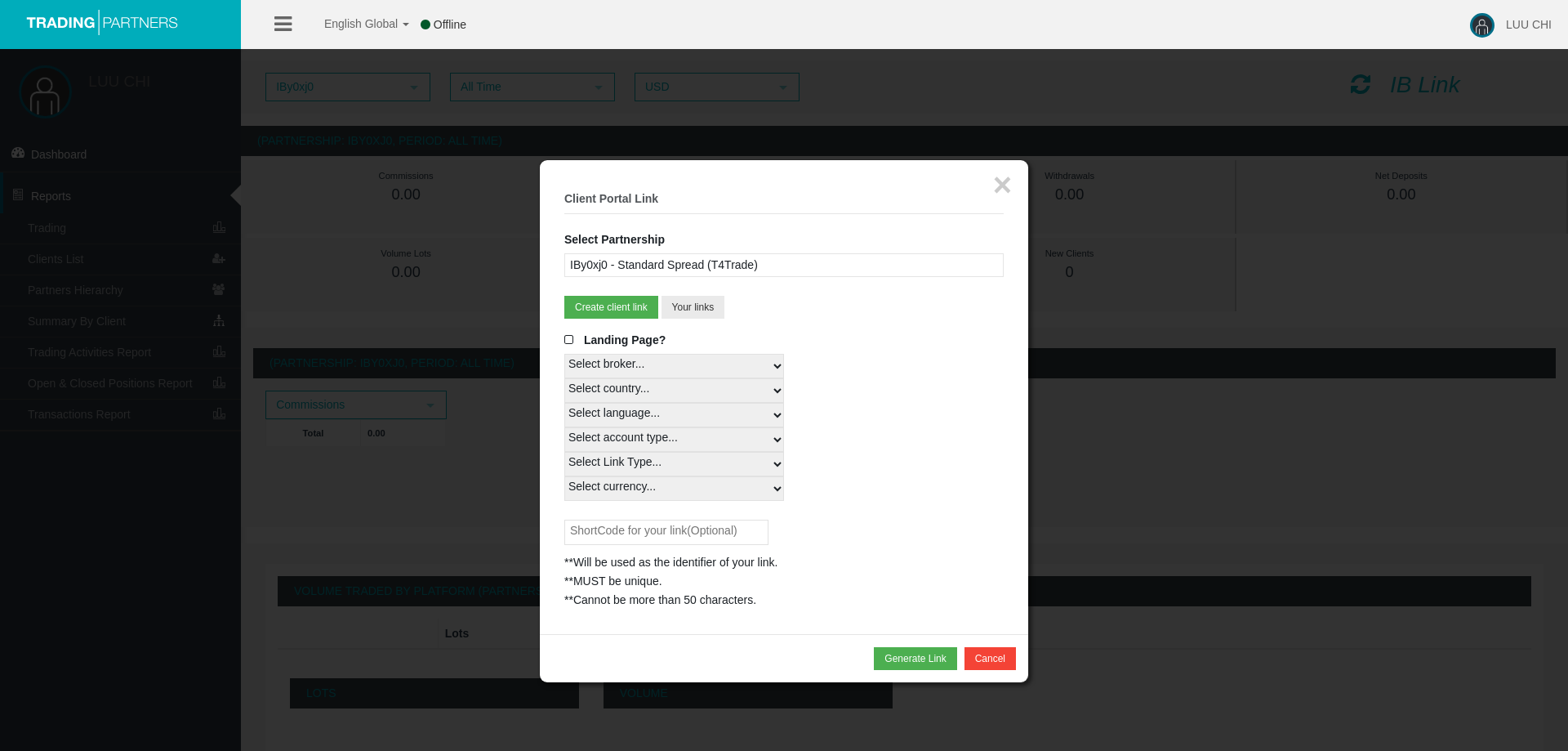
click at [728, 267] on div "IBy0xj0 - Standard Spread (T4Trade)" at bounding box center [784, 265] width 440 height 23
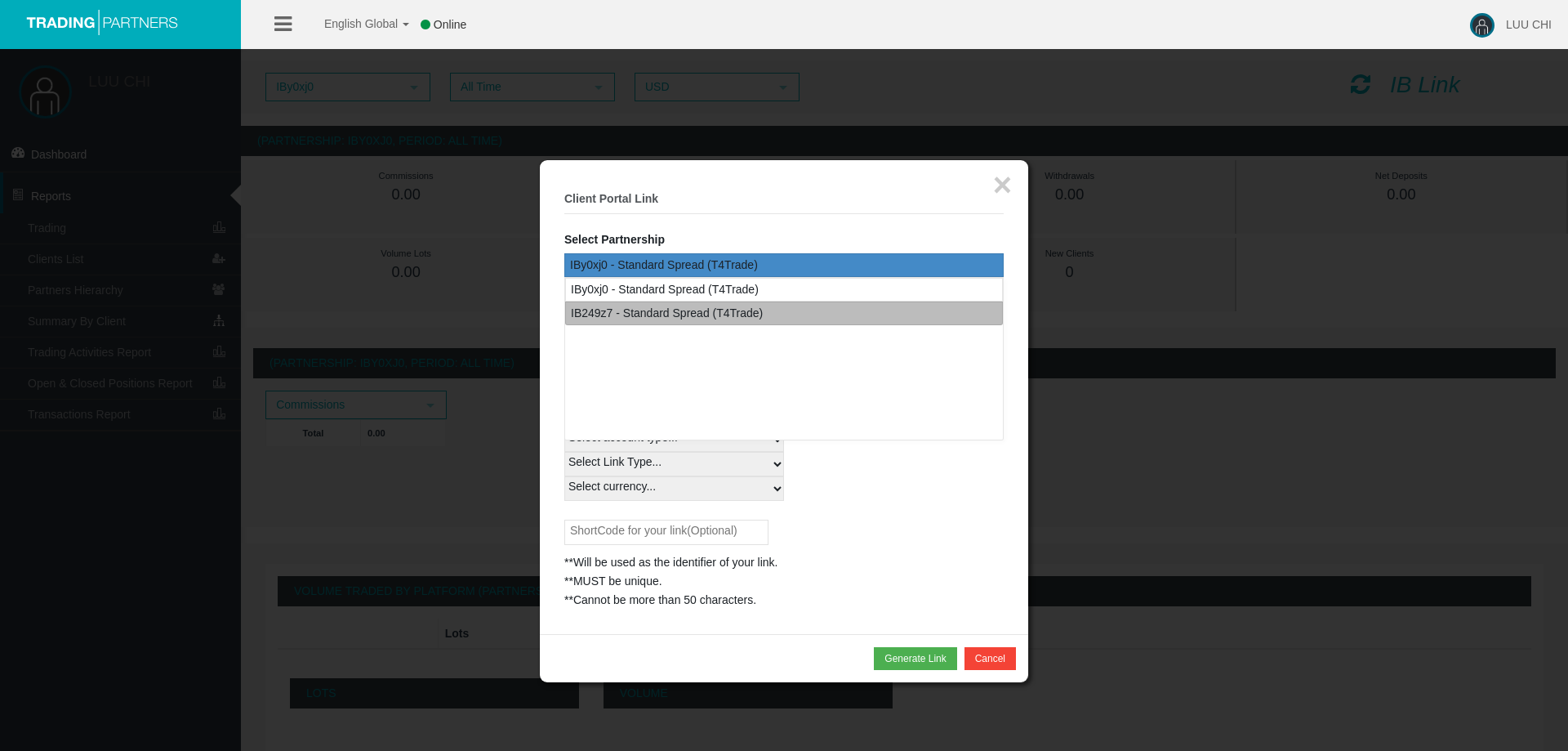
click at [726, 307] on div "IB249z7 - Standard Spread (T4Trade)" at bounding box center [667, 313] width 192 height 18
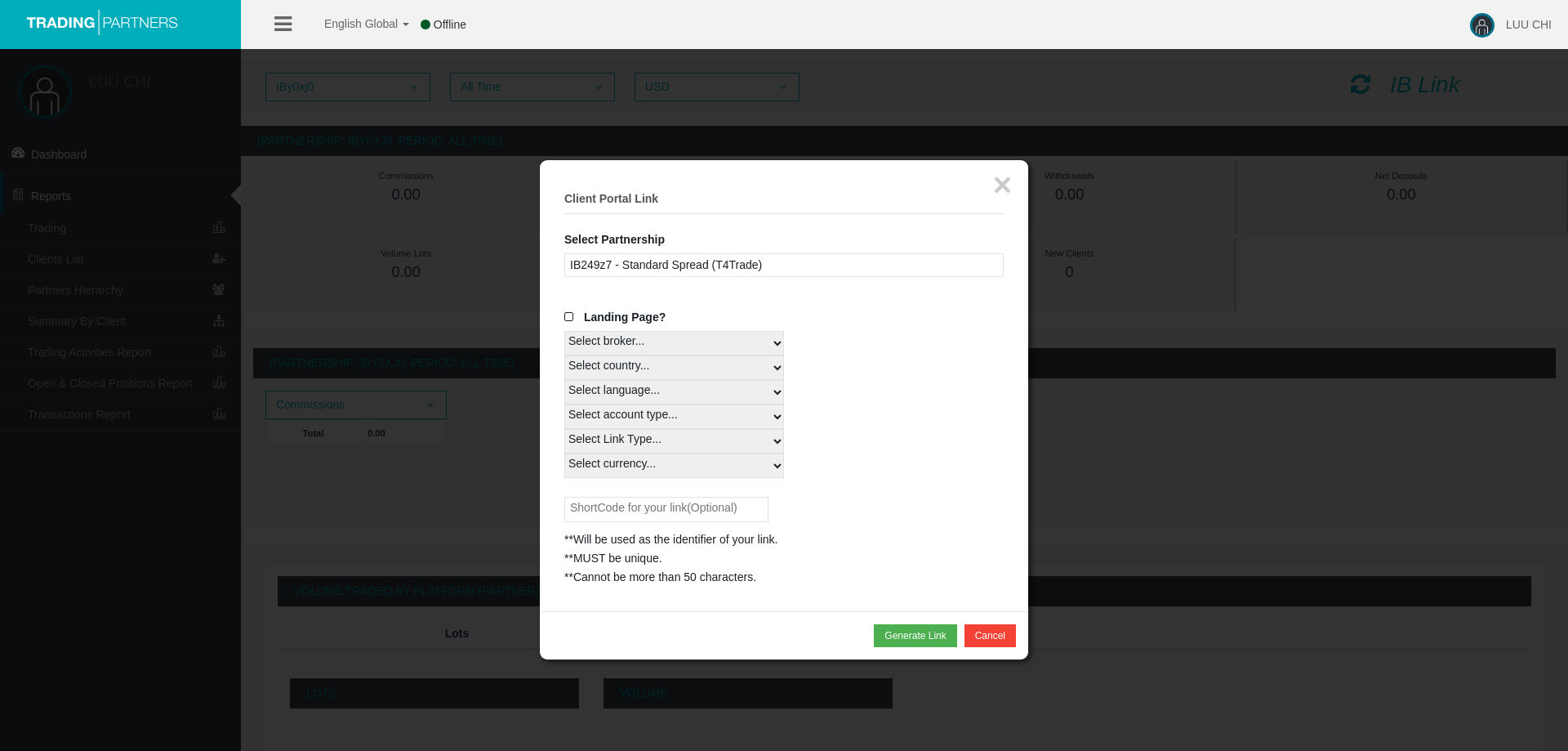
click at [741, 264] on div "IB249z7 - Standard Spread (T4Trade)" at bounding box center [784, 265] width 440 height 23
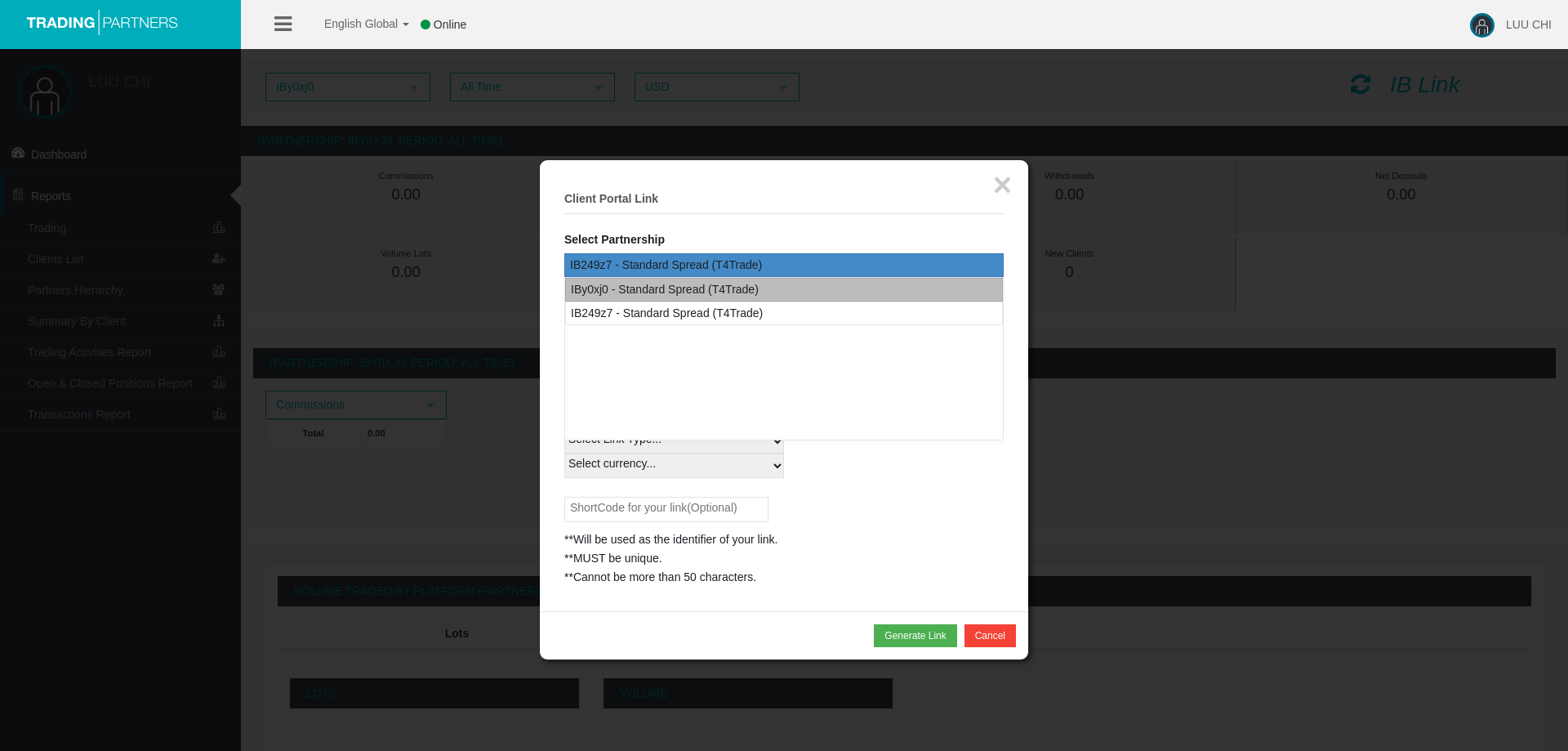
click at [727, 288] on div "IBy0xj0 - Standard Spread (T4Trade)" at bounding box center [664, 289] width 188 height 18
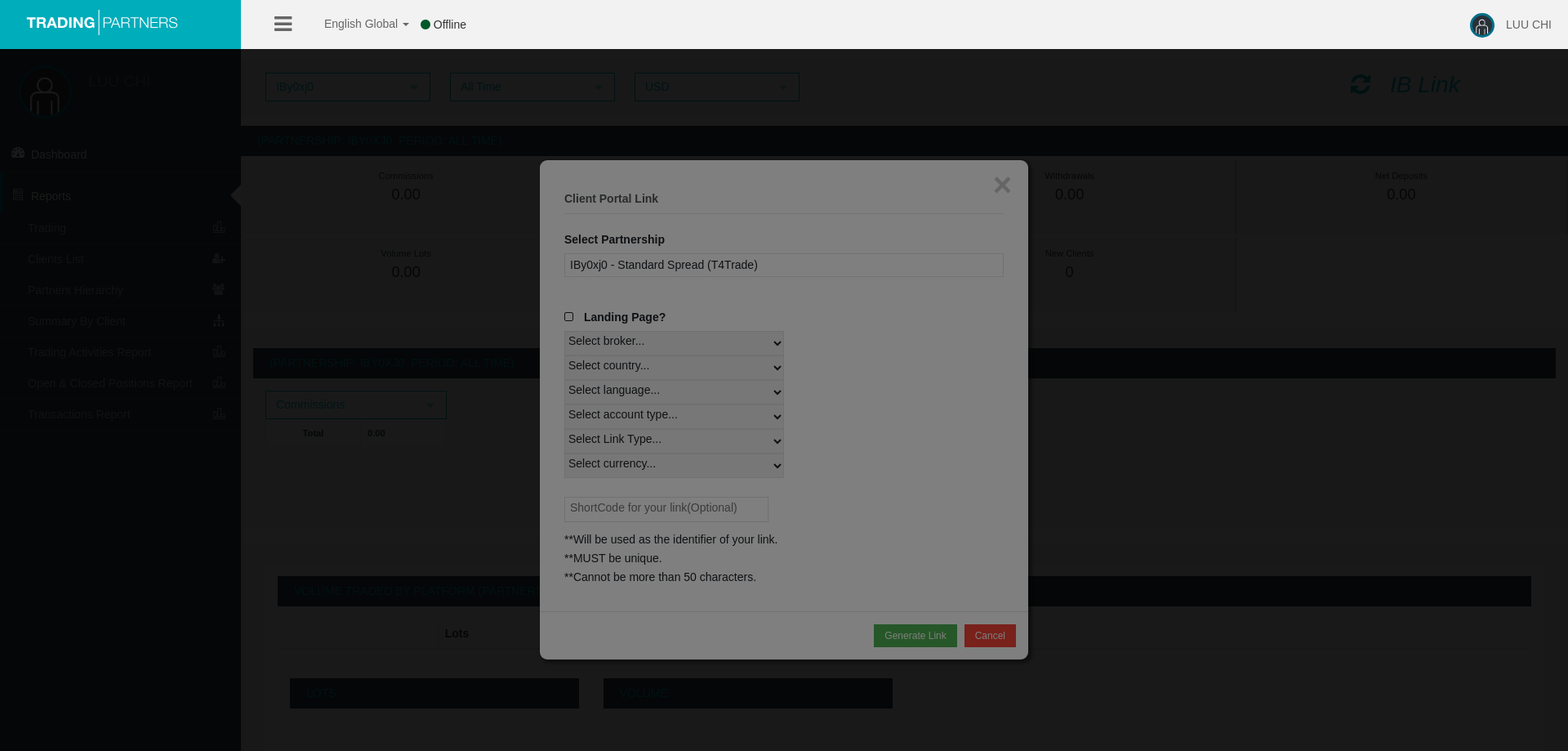
select select
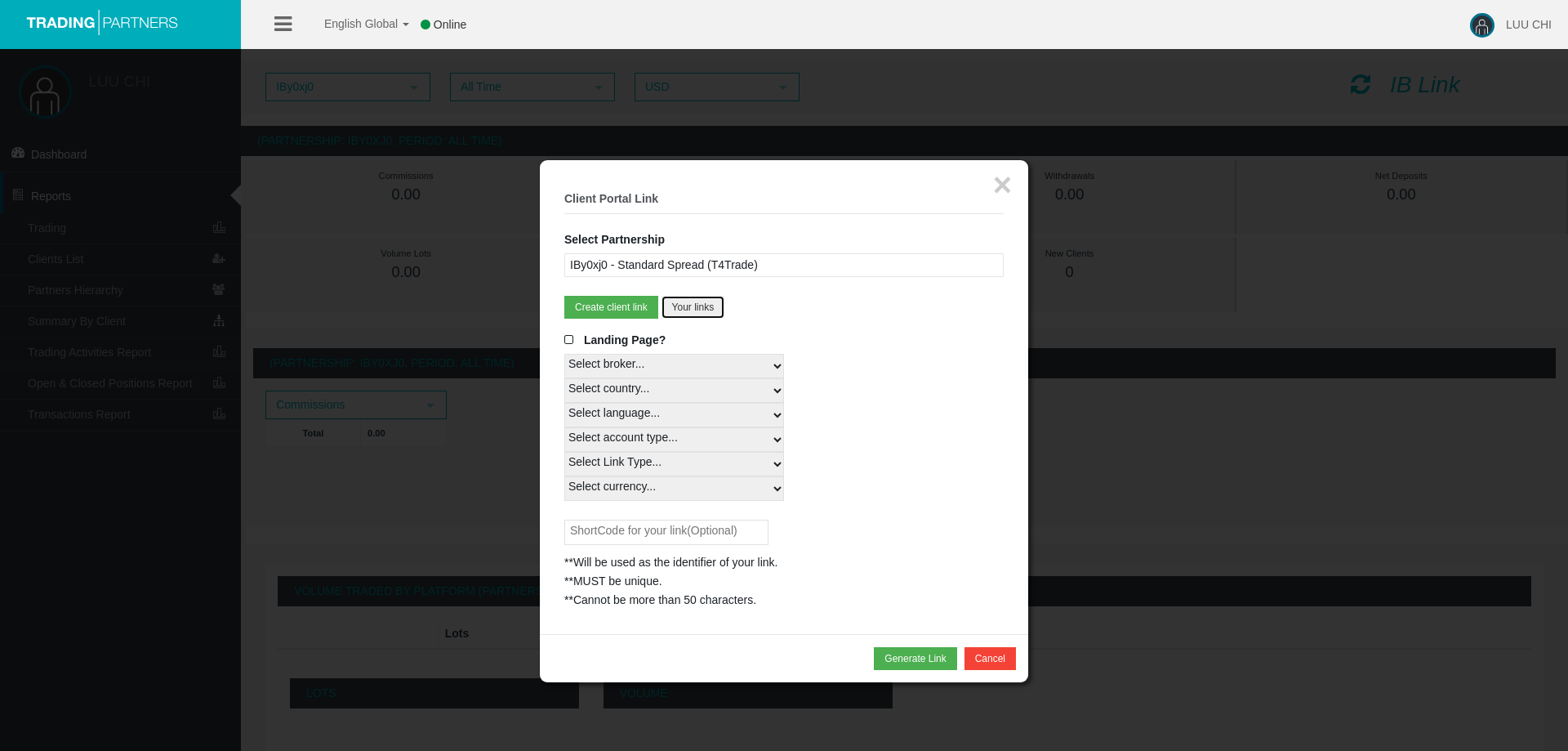
click at [718, 310] on button "Your links" at bounding box center [693, 307] width 64 height 23
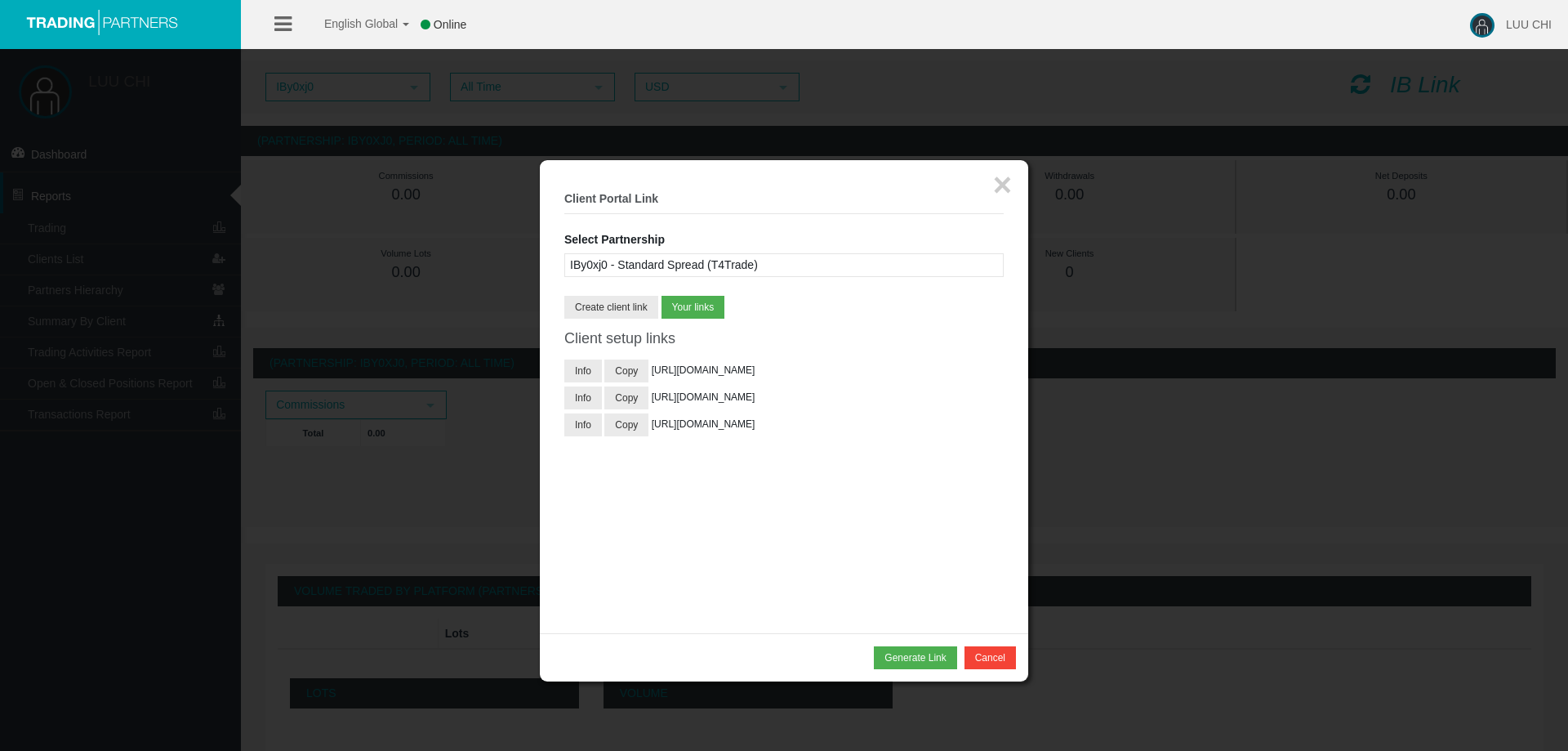
click at [1482, 413] on div at bounding box center [784, 376] width 1568 height 751
drag, startPoint x: 986, startPoint y: 193, endPoint x: 995, endPoint y: 196, distance: 9.5
click at [990, 195] on h5 "Client Portal Link" at bounding box center [784, 199] width 440 height 13
click at [995, 196] on button "×" at bounding box center [1002, 184] width 18 height 33
